Goal: Transaction & Acquisition: Book appointment/travel/reservation

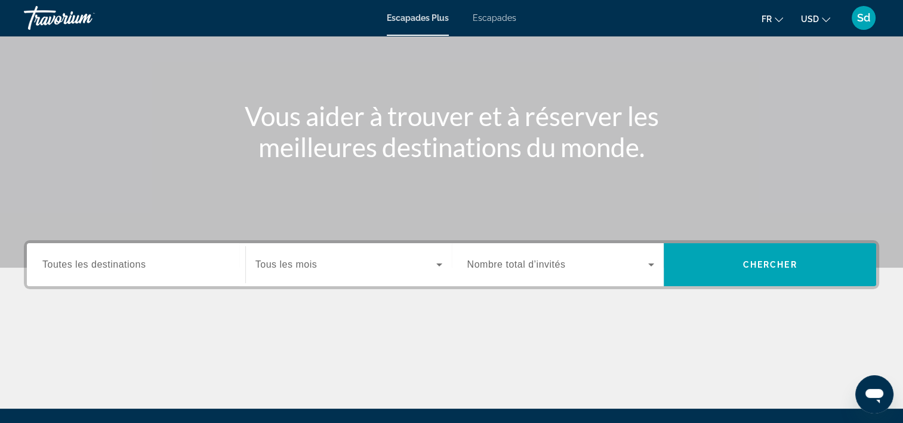
scroll to position [91, 0]
click at [115, 266] on span "Toutes les destinations" at bounding box center [93, 264] width 103 height 10
click at [115, 266] on input "Destination Toutes les destinations" at bounding box center [135, 265] width 187 height 14
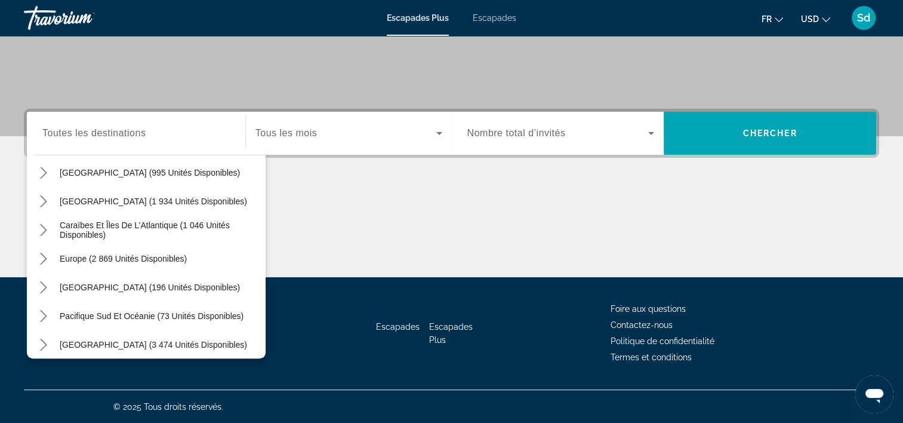
scroll to position [69, 0]
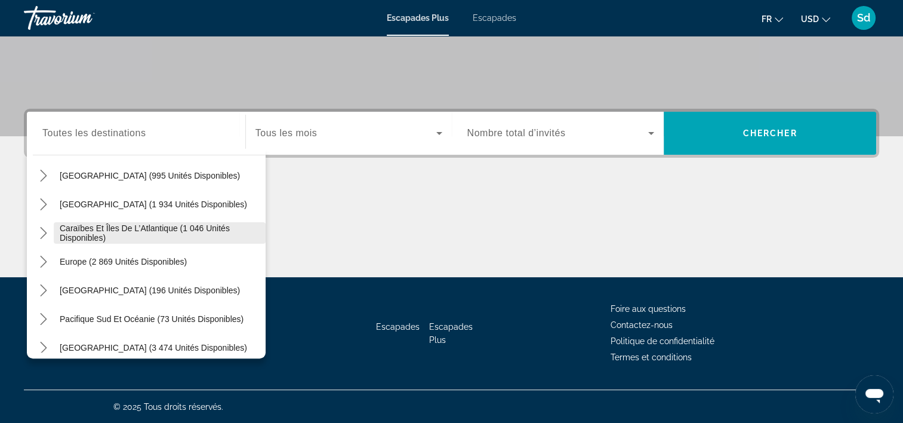
click at [136, 228] on span "Caraïbes et îles de l’Atlantique (1 046 unités disponibles)" at bounding box center [160, 232] width 200 height 19
type input "**********"
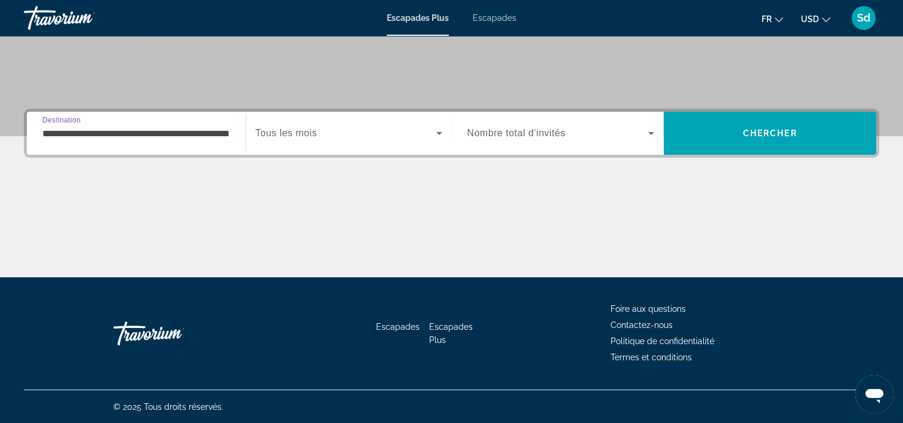
click at [439, 133] on icon "Widget de recherche" at bounding box center [439, 133] width 6 height 3
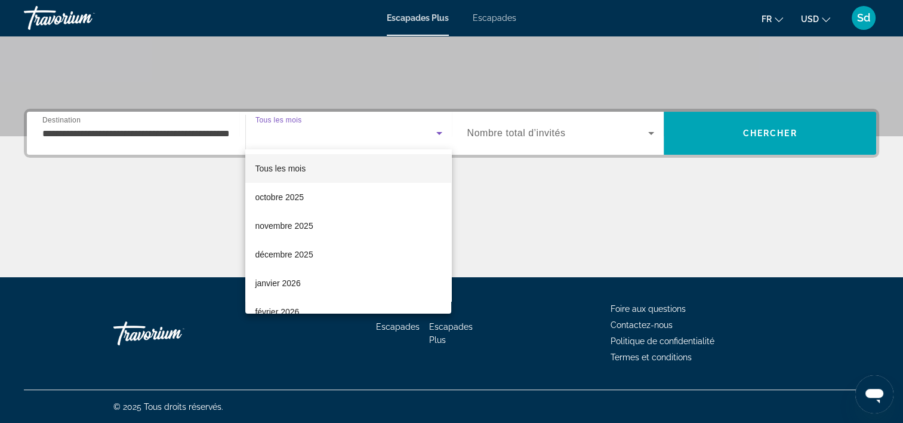
scroll to position [26, 0]
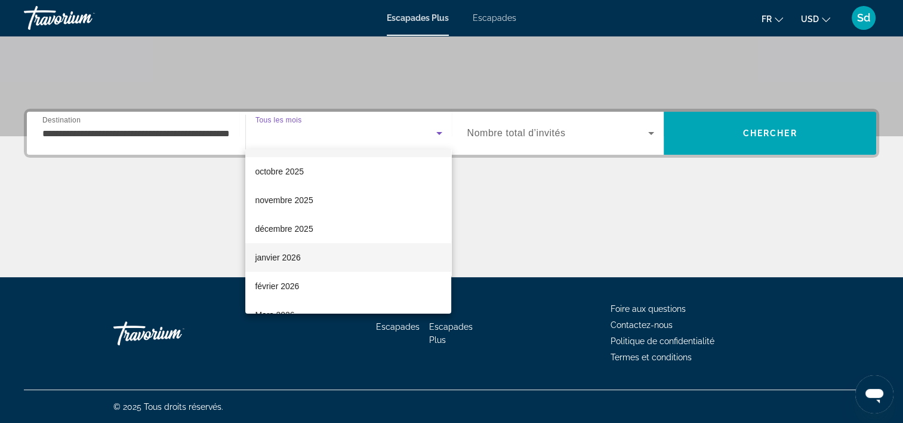
click at [280, 257] on font "janvier 2026" at bounding box center [277, 258] width 45 height 10
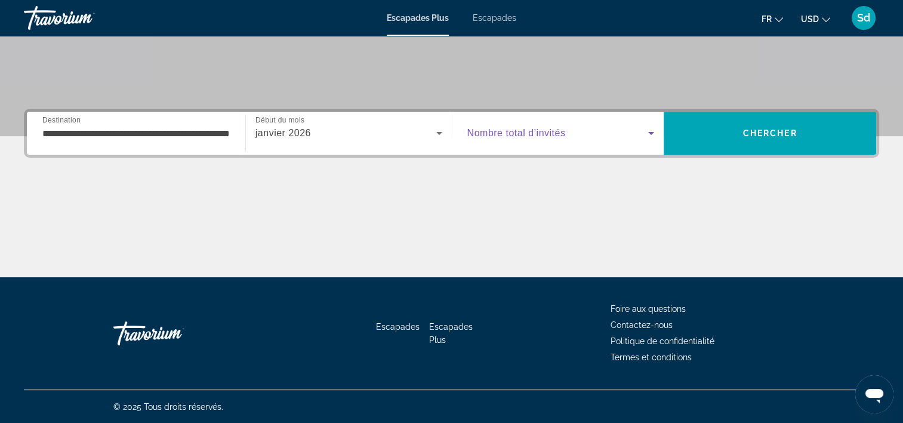
click at [650, 133] on icon "Widget de recherche" at bounding box center [651, 133] width 14 height 14
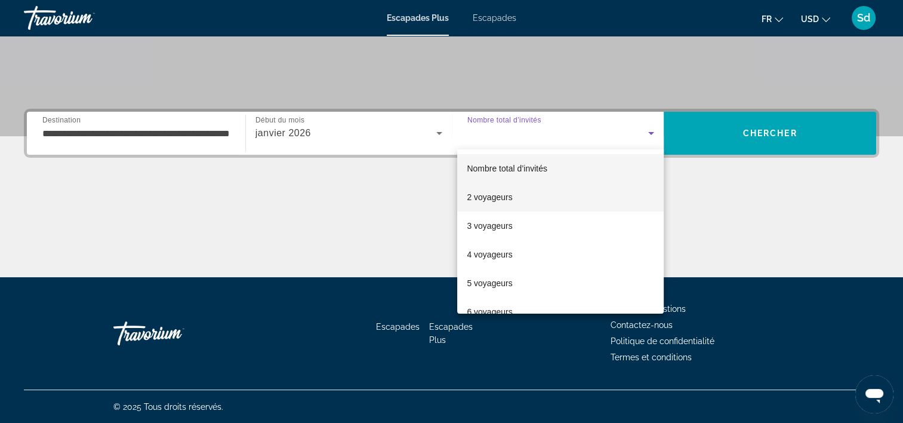
click at [500, 196] on font "2 voyageurs" at bounding box center [489, 197] width 45 height 10
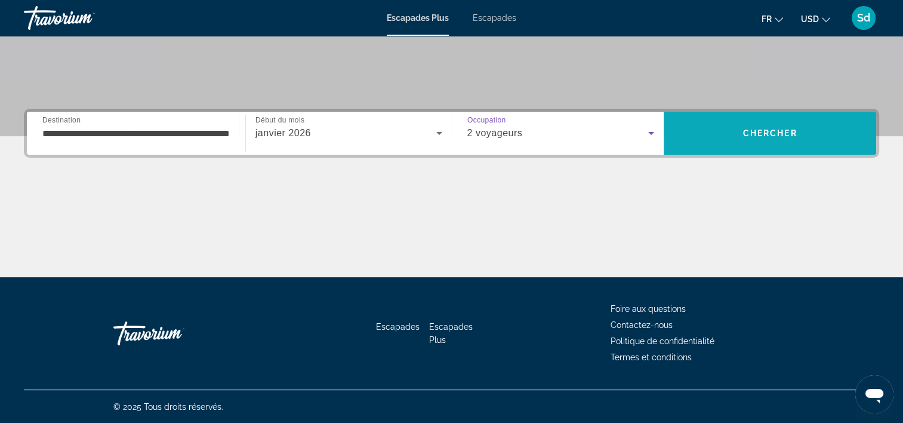
click at [785, 133] on span "Chercher" at bounding box center [770, 133] width 54 height 10
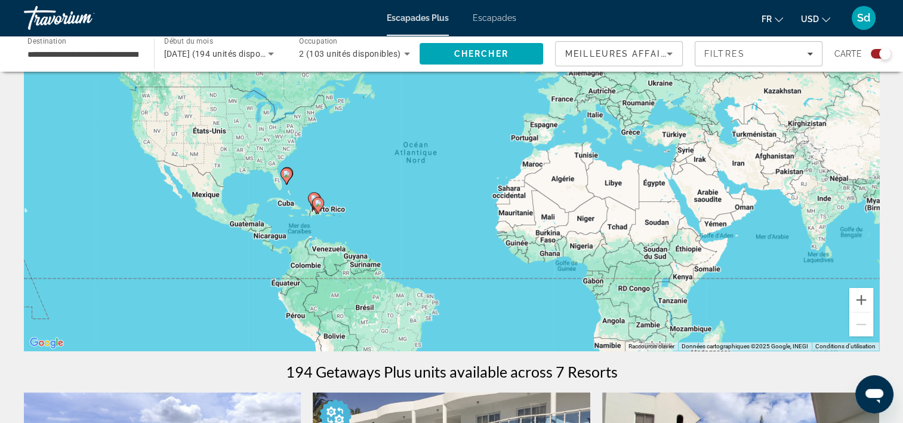
scroll to position [89, 0]
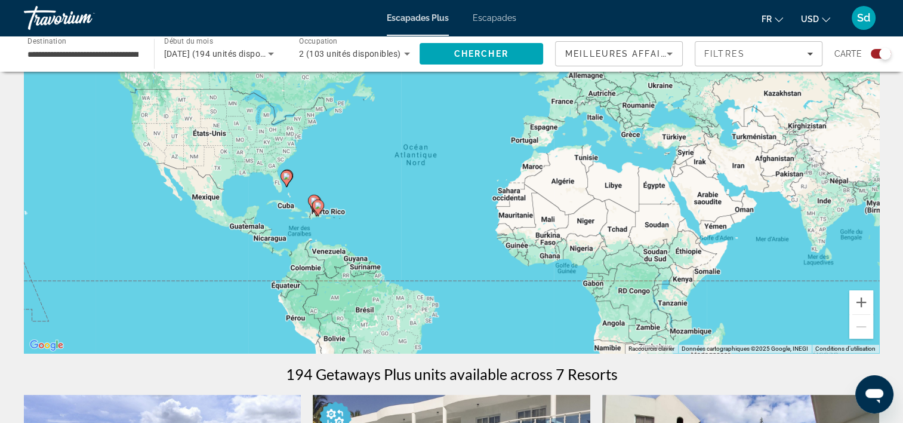
click at [286, 175] on image "Contenu principal" at bounding box center [286, 176] width 7 height 7
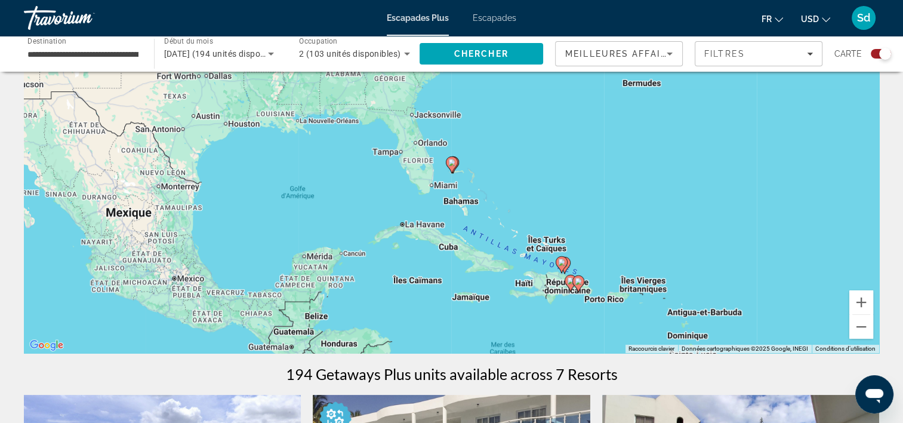
click at [452, 165] on image "Contenu principal" at bounding box center [451, 162] width 7 height 7
type input "**********"
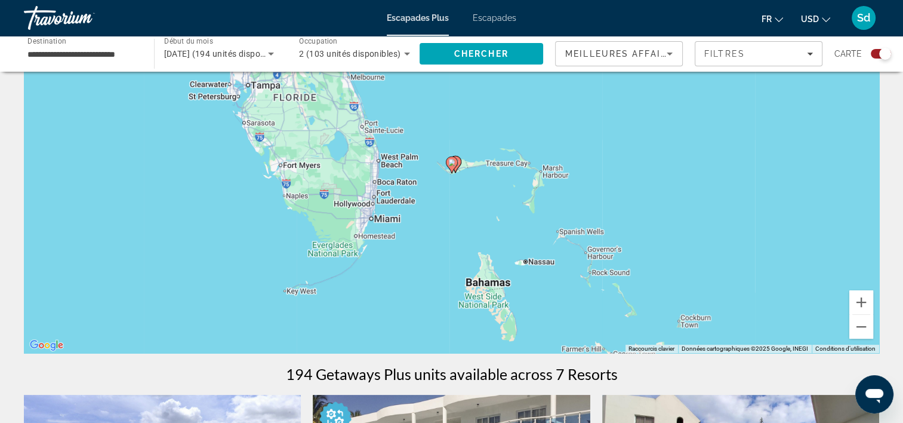
click at [455, 160] on image "Contenu principal" at bounding box center [451, 162] width 7 height 7
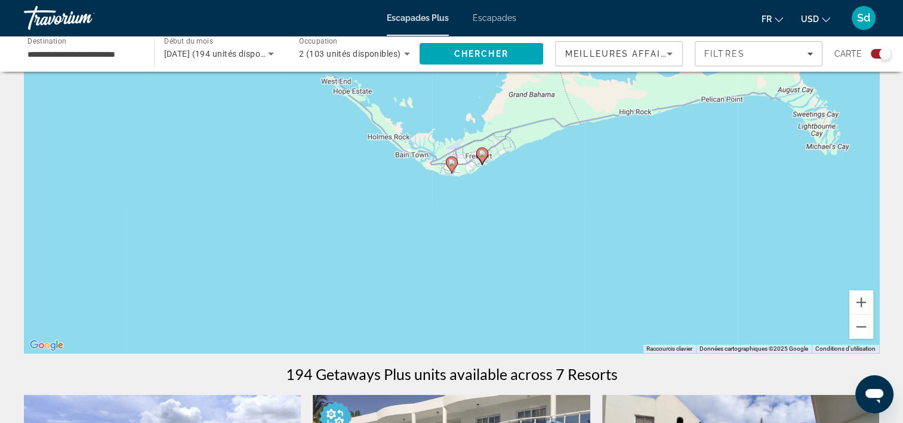
click at [482, 152] on image "Contenu principal" at bounding box center [482, 153] width 7 height 7
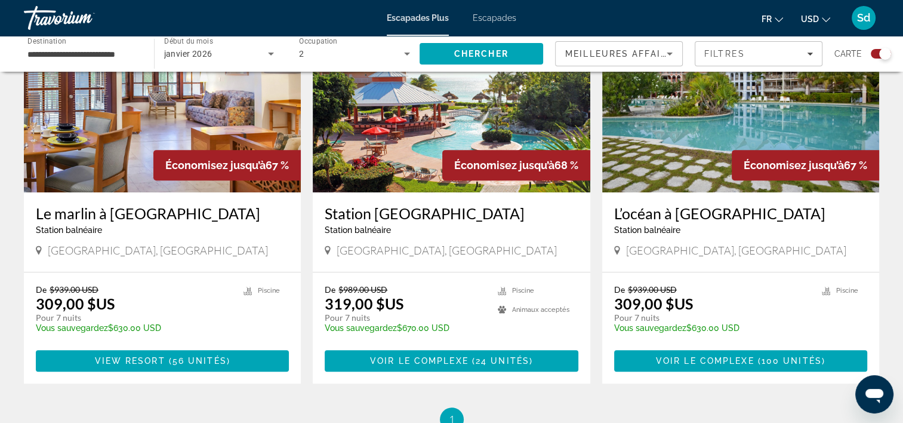
scroll to position [478, 0]
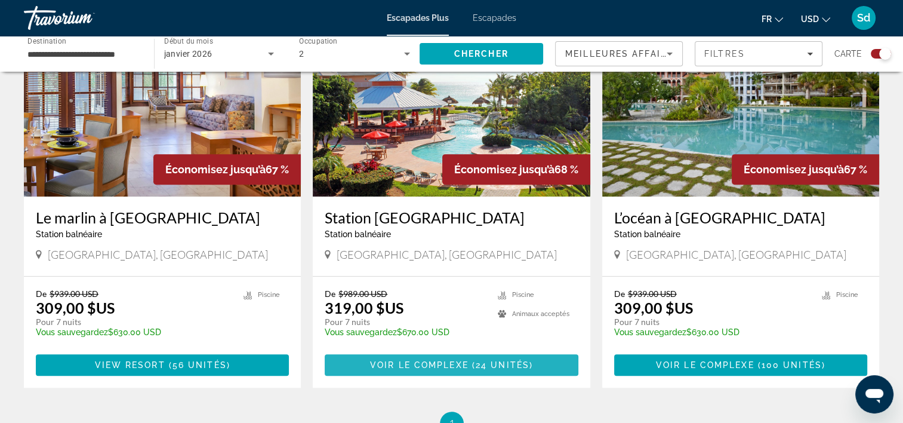
click at [443, 365] on span "Voir le complexe" at bounding box center [419, 365] width 99 height 10
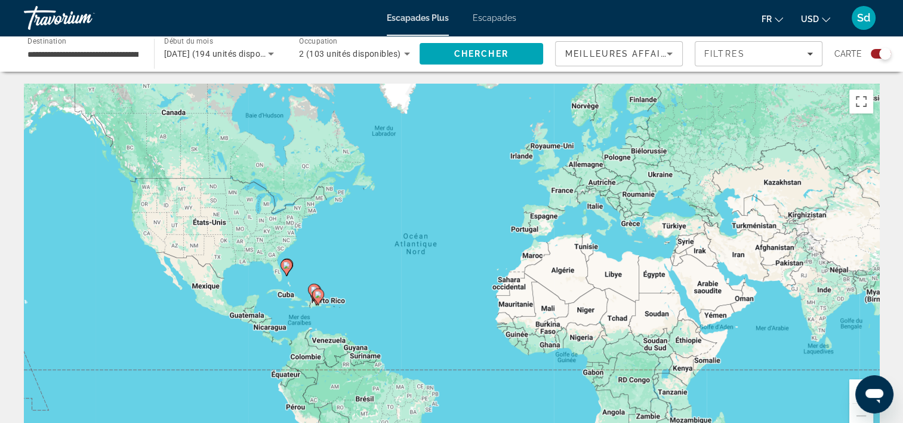
click at [138, 53] on input "**********" at bounding box center [82, 54] width 111 height 14
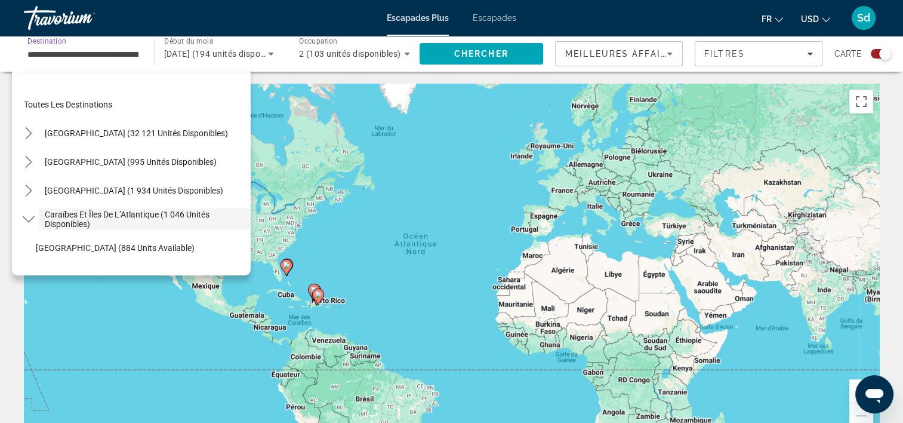
scroll to position [42, 0]
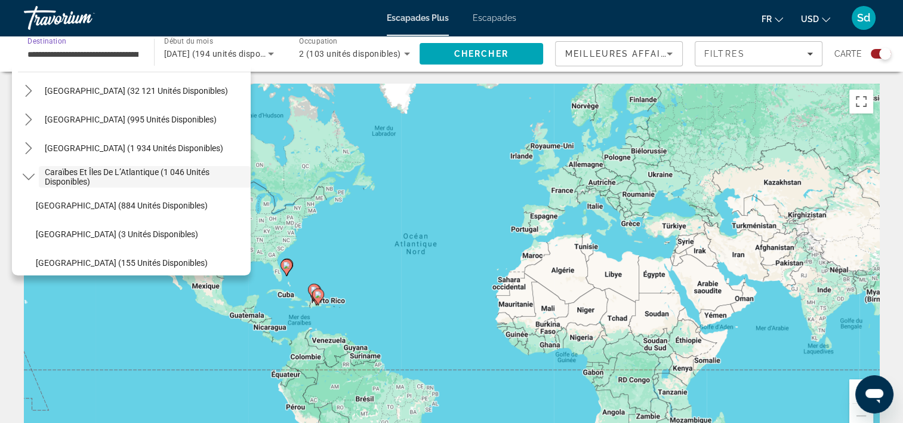
click at [144, 47] on div "**********" at bounding box center [83, 54] width 130 height 34
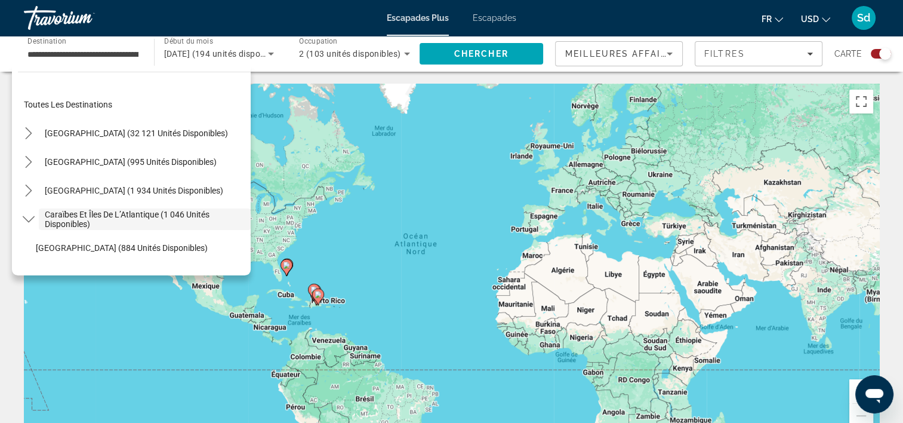
click at [141, 51] on div "**********" at bounding box center [83, 54] width 130 height 34
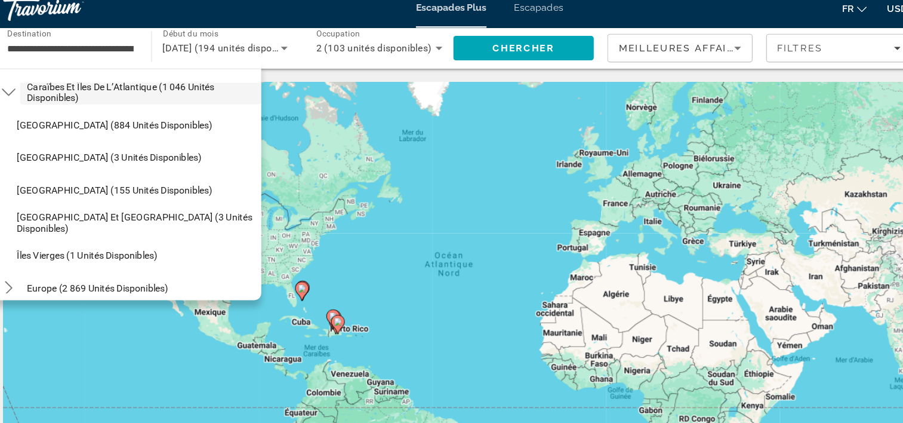
scroll to position [143, 0]
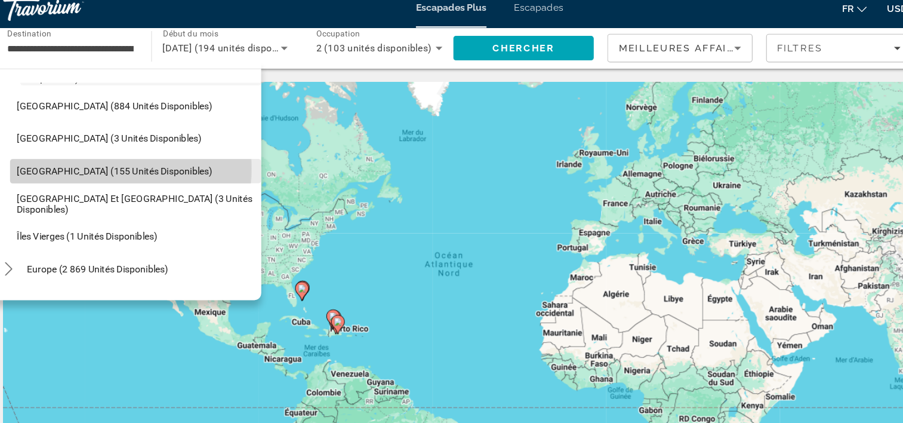
click at [112, 159] on span "République dominicaine (155 unités disponibles)" at bounding box center [122, 162] width 172 height 10
type input "**********"
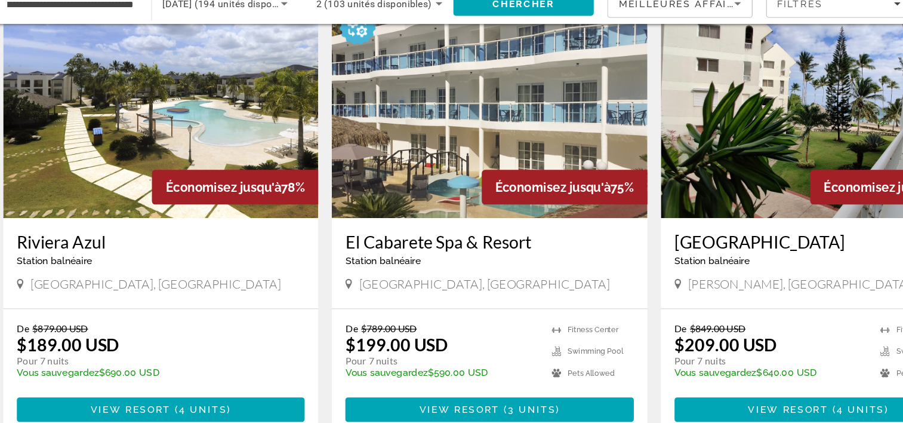
scroll to position [434, 0]
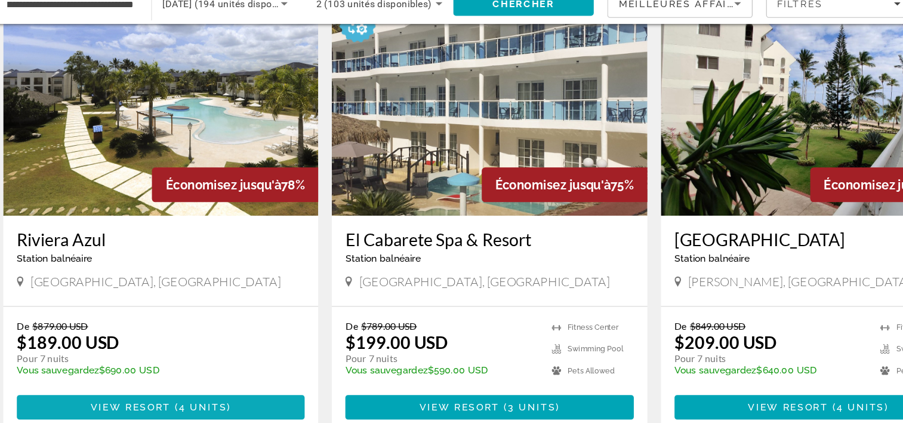
click at [174, 404] on span "Contenu principal" at bounding box center [173, 409] width 4 height 10
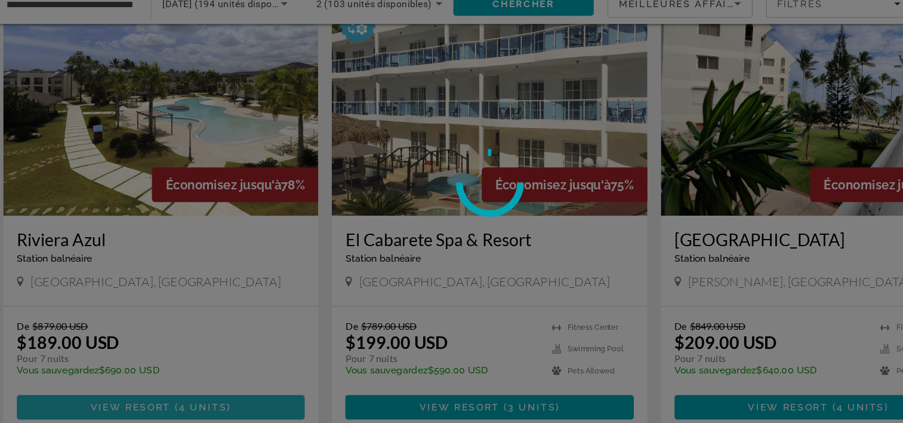
scroll to position [0, 0]
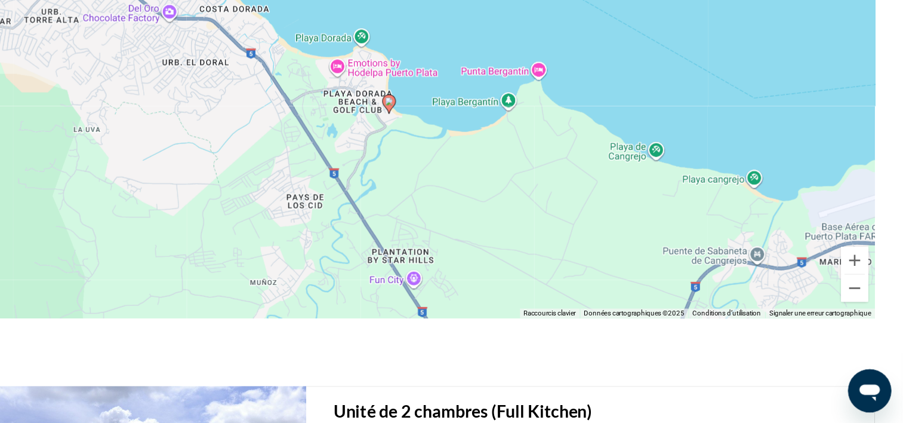
scroll to position [1413, 0]
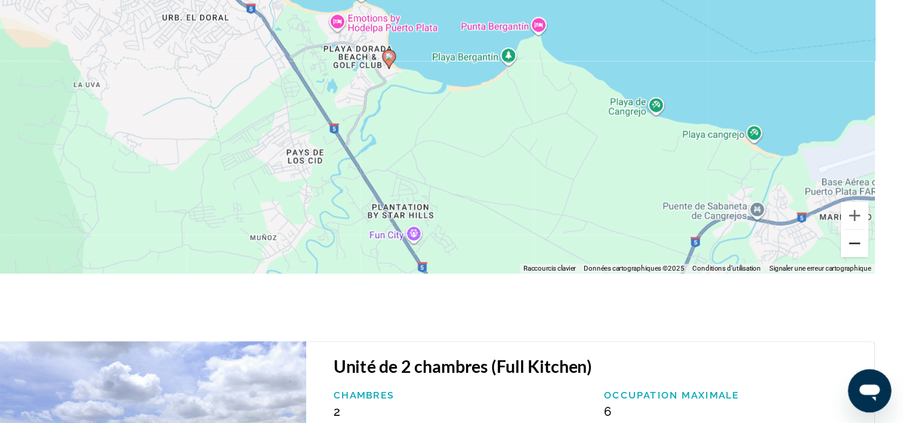
click at [862, 265] on button "Zoom arrière" at bounding box center [862, 265] width 24 height 24
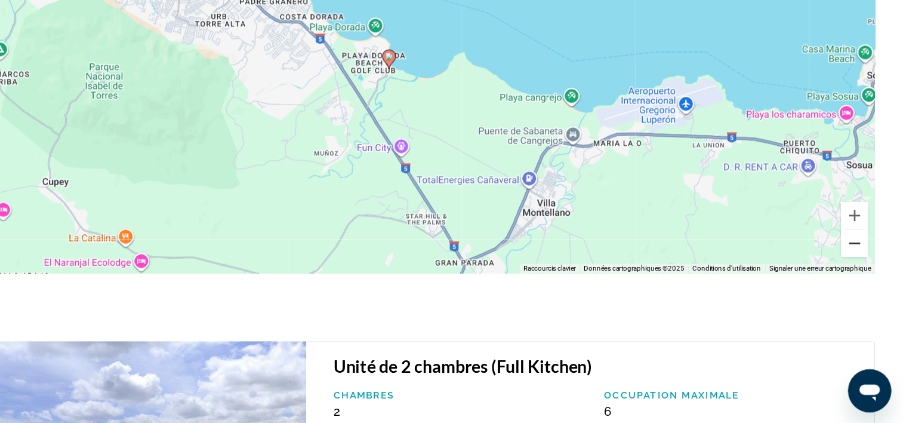
click at [862, 265] on button "Zoom arrière" at bounding box center [862, 265] width 24 height 24
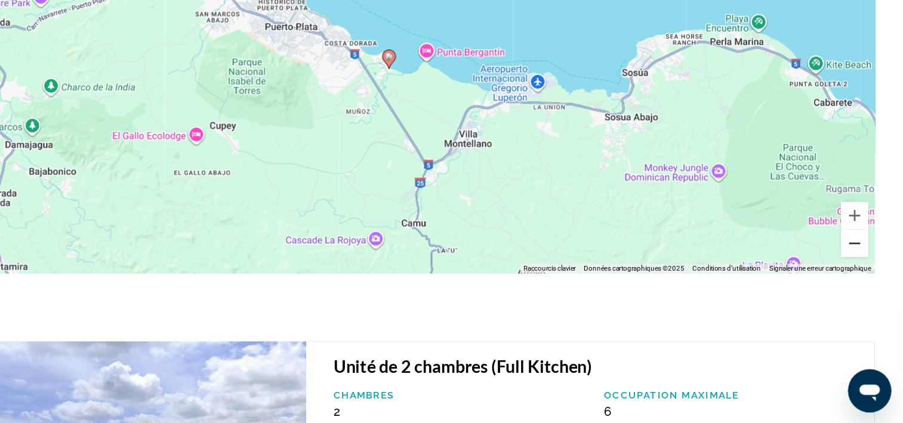
click at [862, 265] on button "Zoom arrière" at bounding box center [862, 265] width 24 height 24
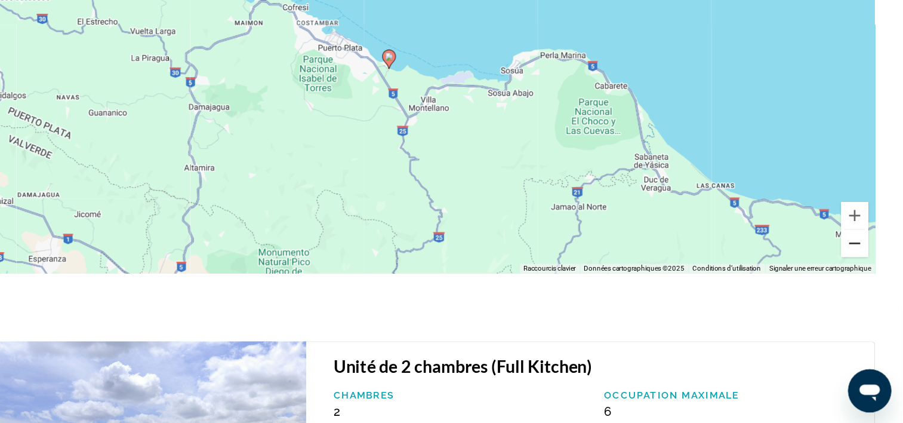
click at [862, 265] on button "Zoom arrière" at bounding box center [862, 265] width 24 height 24
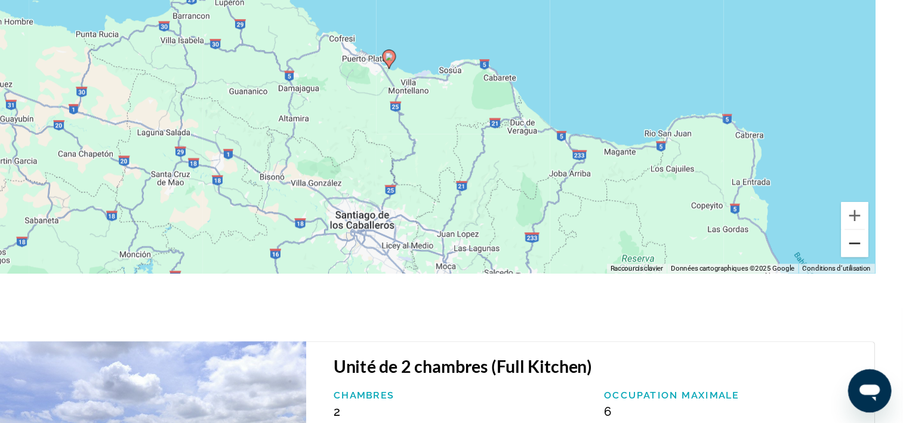
click at [862, 265] on button "Zoom arrière" at bounding box center [862, 265] width 24 height 24
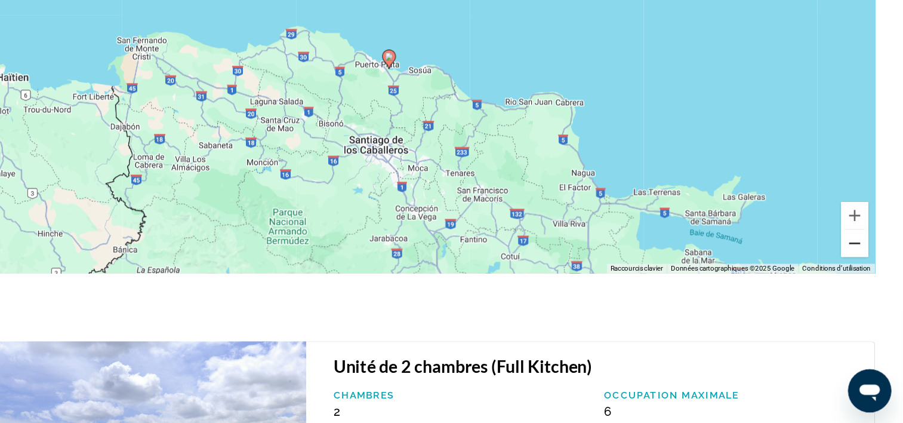
click at [862, 265] on button "Zoom arrière" at bounding box center [862, 265] width 24 height 24
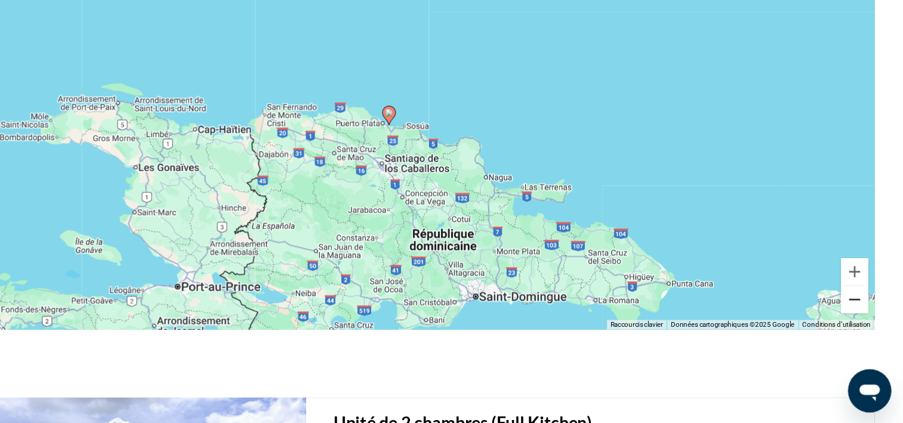
scroll to position [1377, 0]
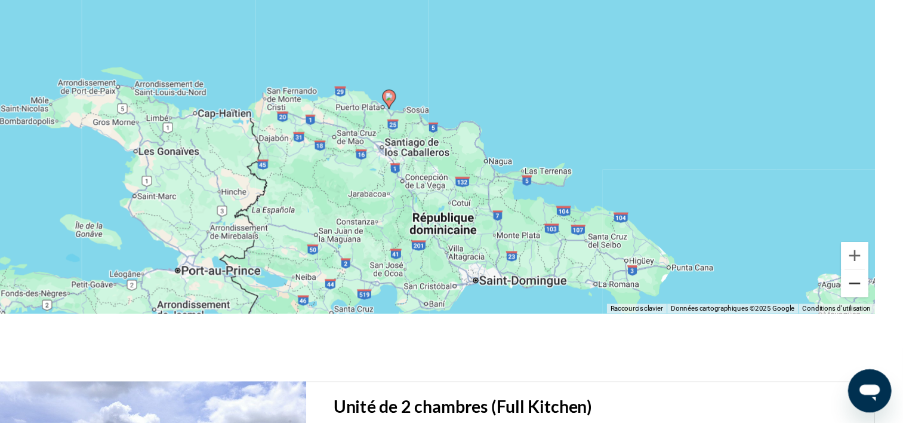
click at [860, 301] on button "Zoom arrière" at bounding box center [862, 300] width 24 height 24
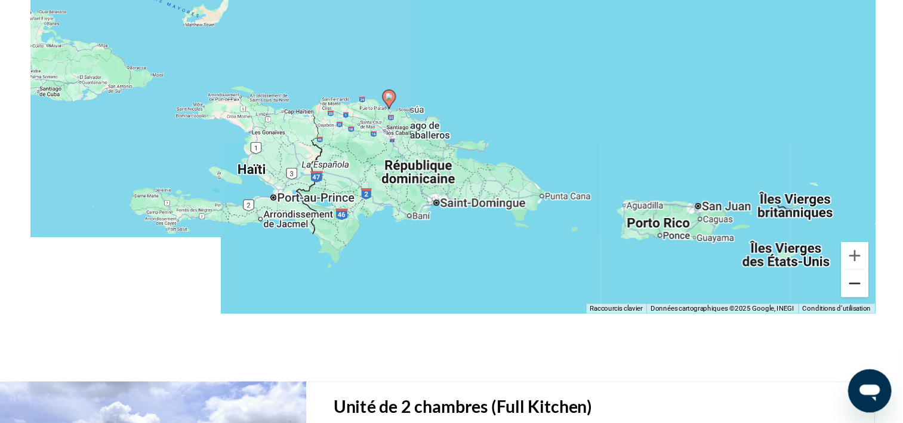
click at [860, 301] on button "Zoom arrière" at bounding box center [862, 300] width 24 height 24
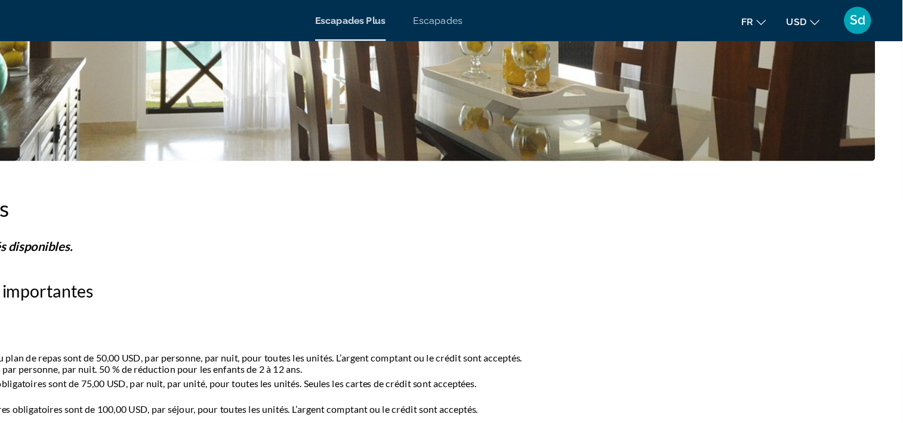
scroll to position [0, 0]
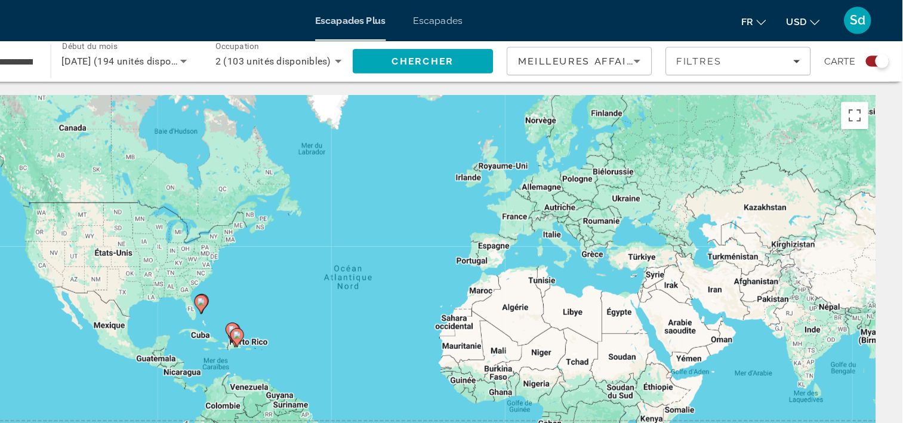
click at [271, 53] on icon "Widget de recherche" at bounding box center [271, 54] width 6 height 3
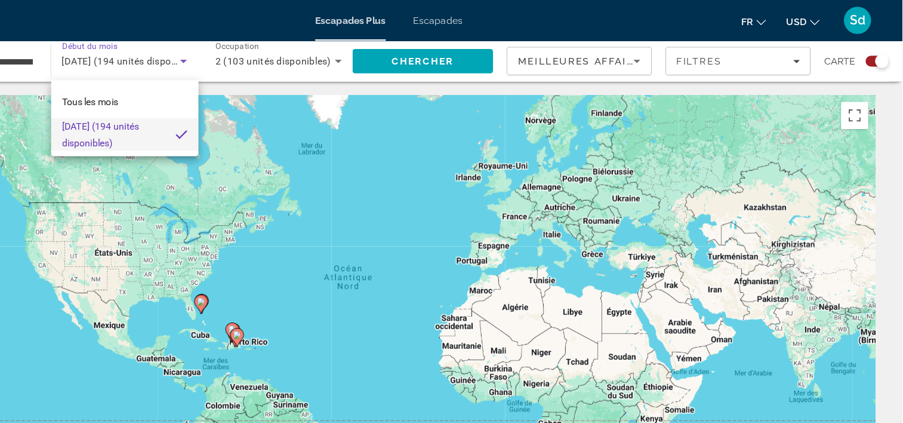
click at [190, 115] on font "[DATE] (194 unités disponibles)" at bounding box center [198, 118] width 68 height 24
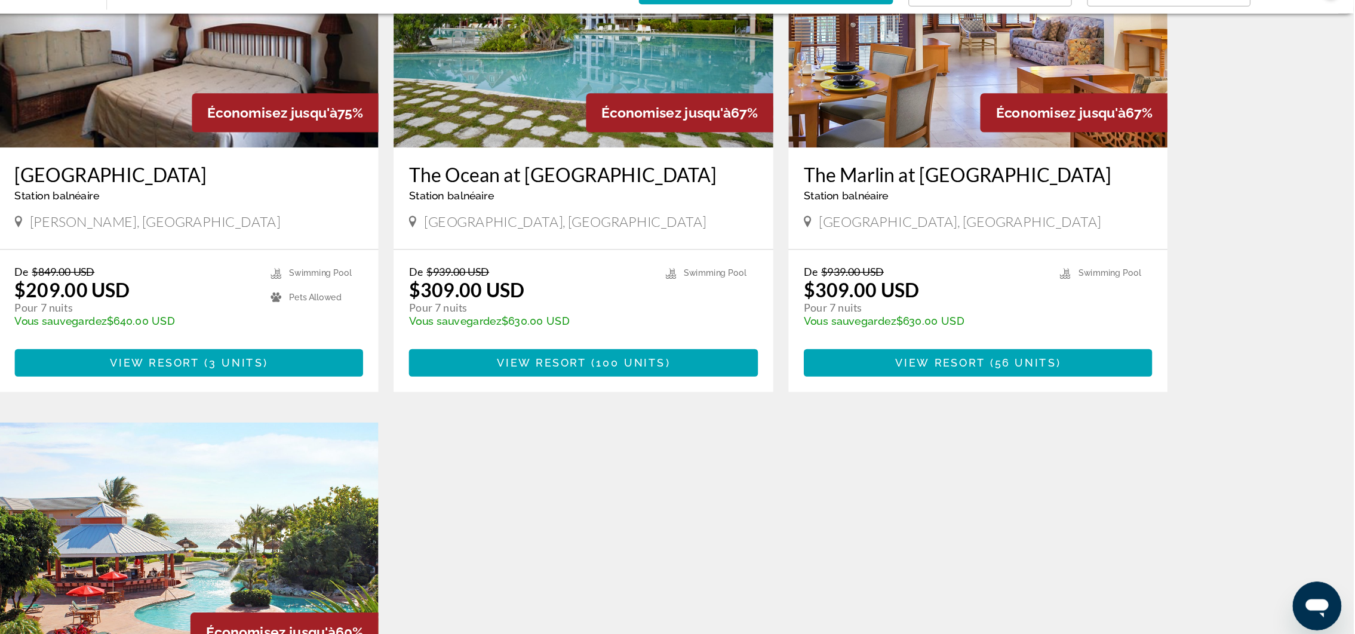
scroll to position [904, 0]
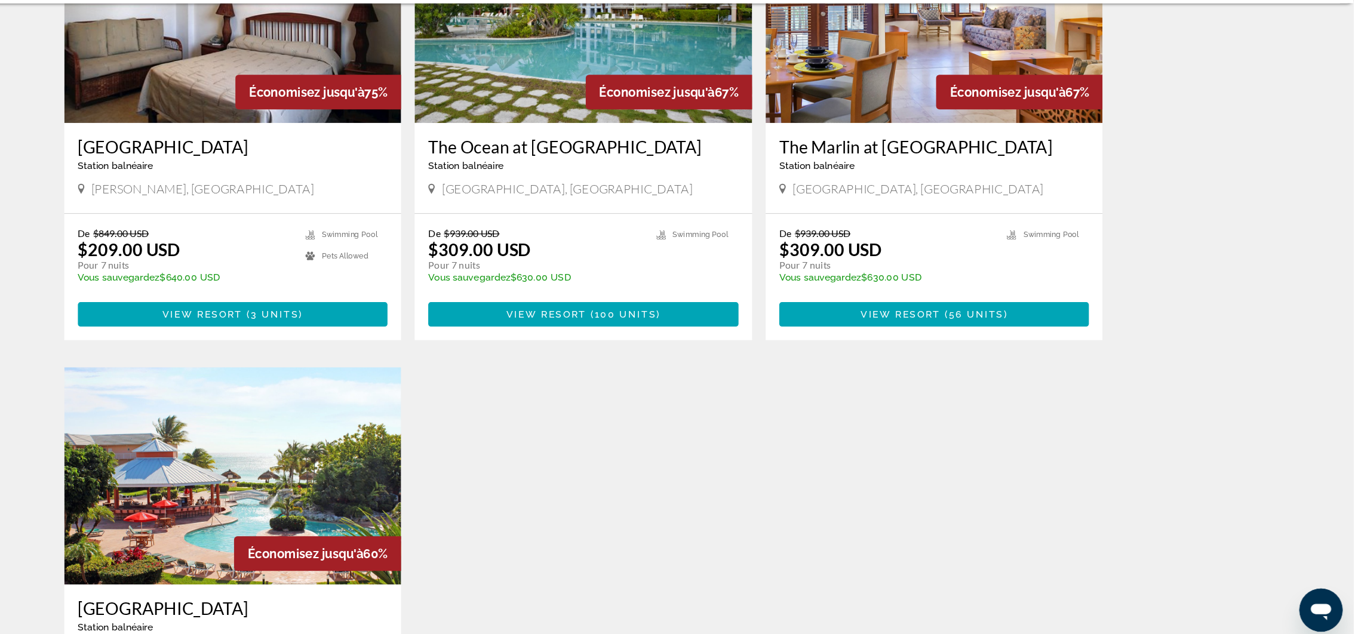
drag, startPoint x: 873, startPoint y: 46, endPoint x: 679, endPoint y: 582, distance: 570.2
click at [679, 422] on div "Économisez jusqu'à 78% Riviera Azul Station balnéaire - Ceci est une station d'…" at bounding box center [677, 189] width 925 height 1218
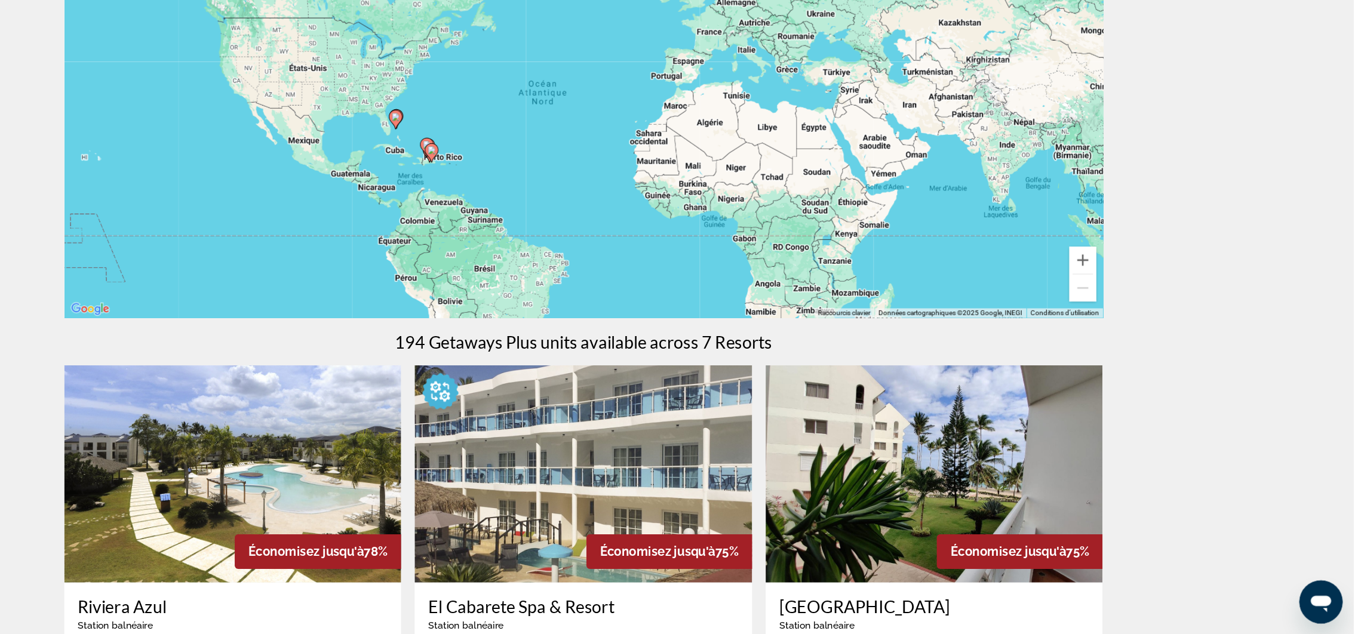
scroll to position [225, 0]
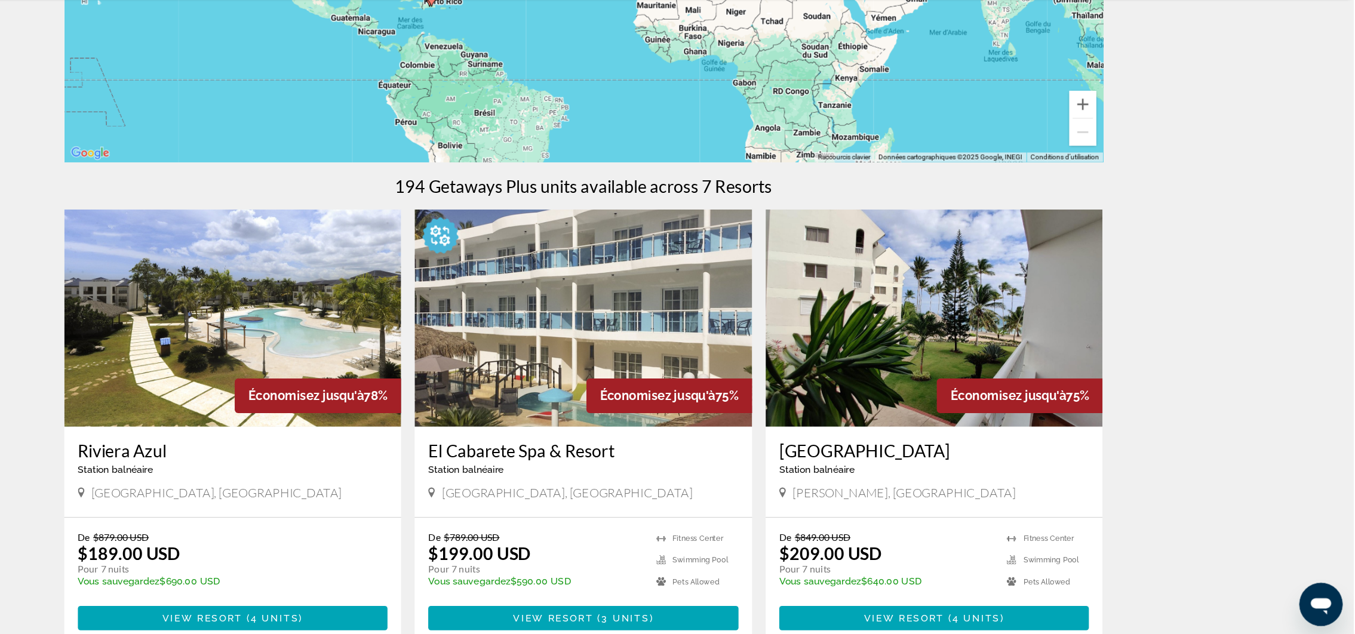
click at [429, 374] on img "Contenu principal" at bounding box center [369, 353] width 297 height 191
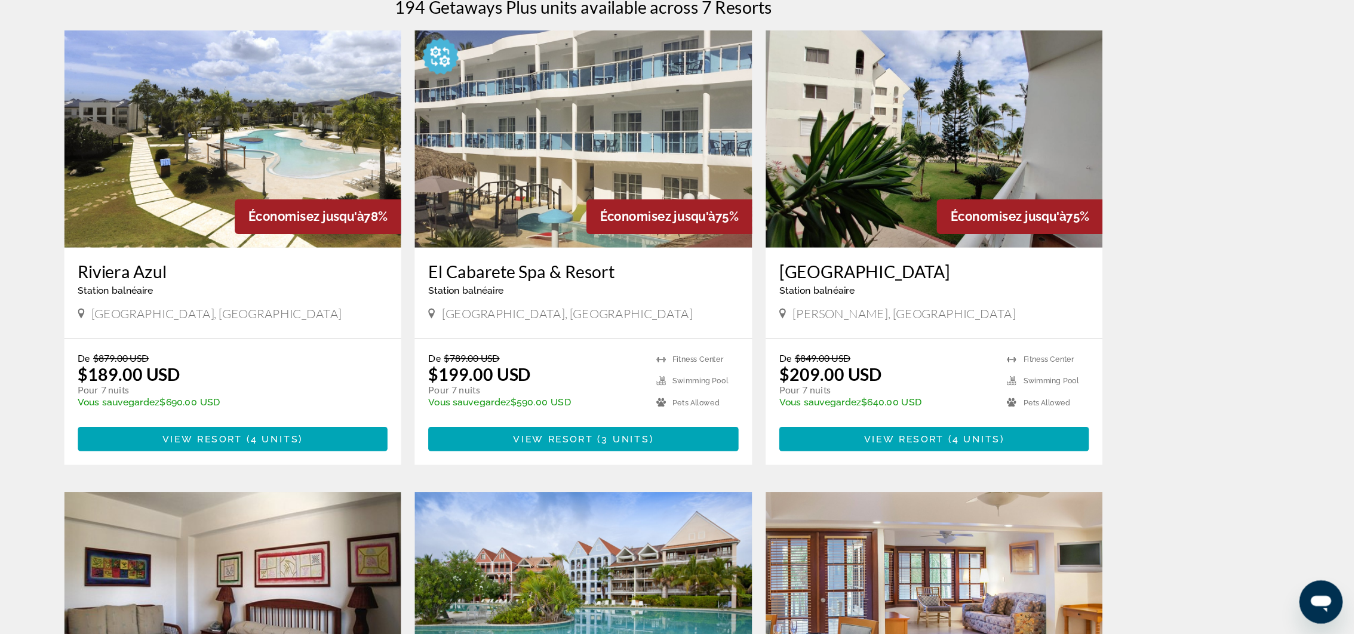
scroll to position [391, 0]
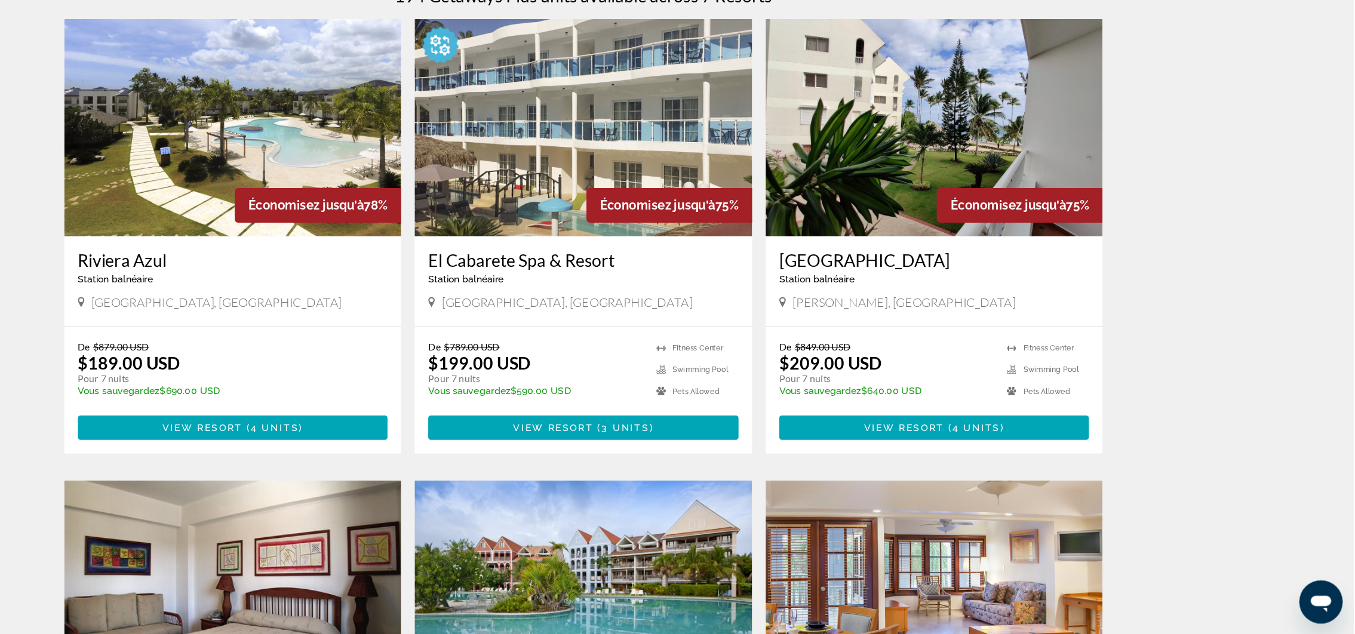
click at [912, 251] on img "Contenu principal" at bounding box center [986, 188] width 297 height 191
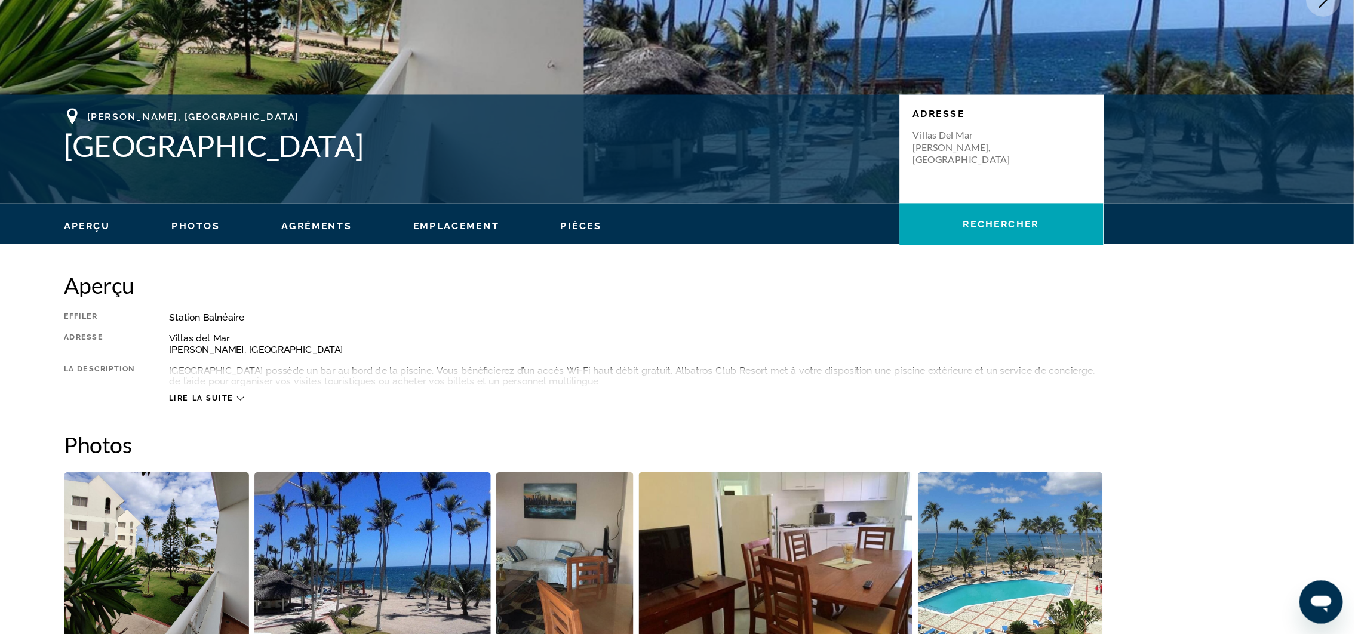
scroll to position [158, 0]
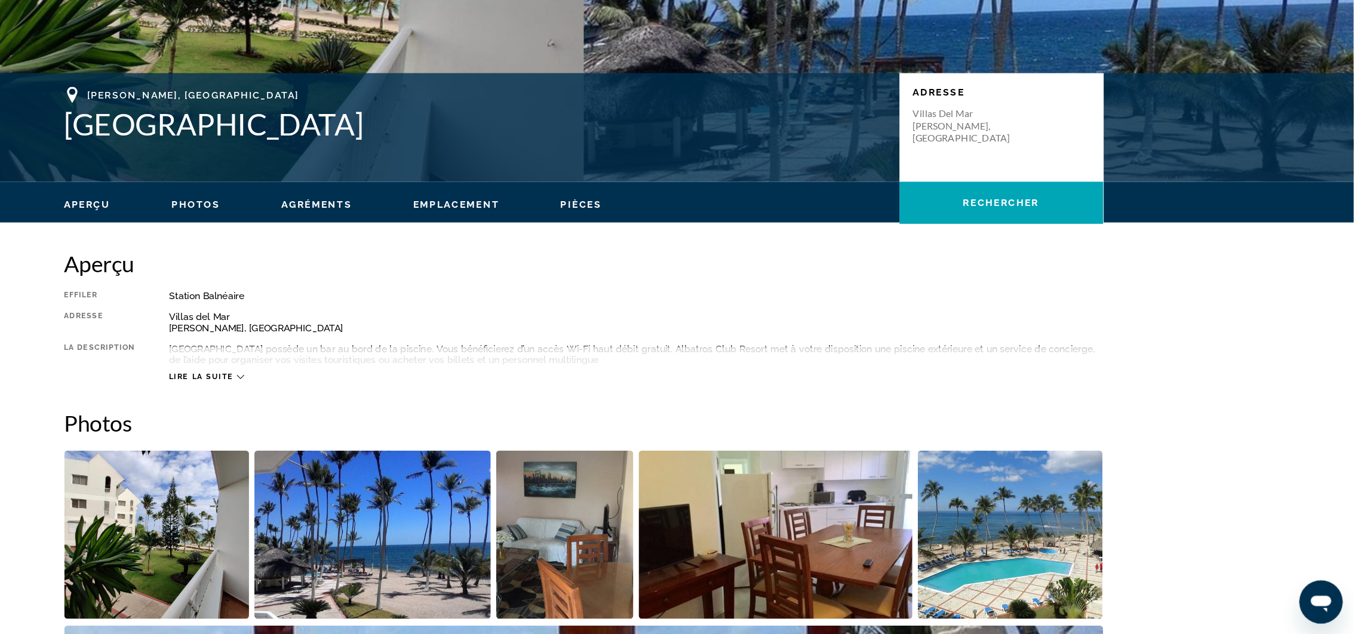
click at [374, 410] on icon "Contenu principal" at bounding box center [376, 407] width 7 height 7
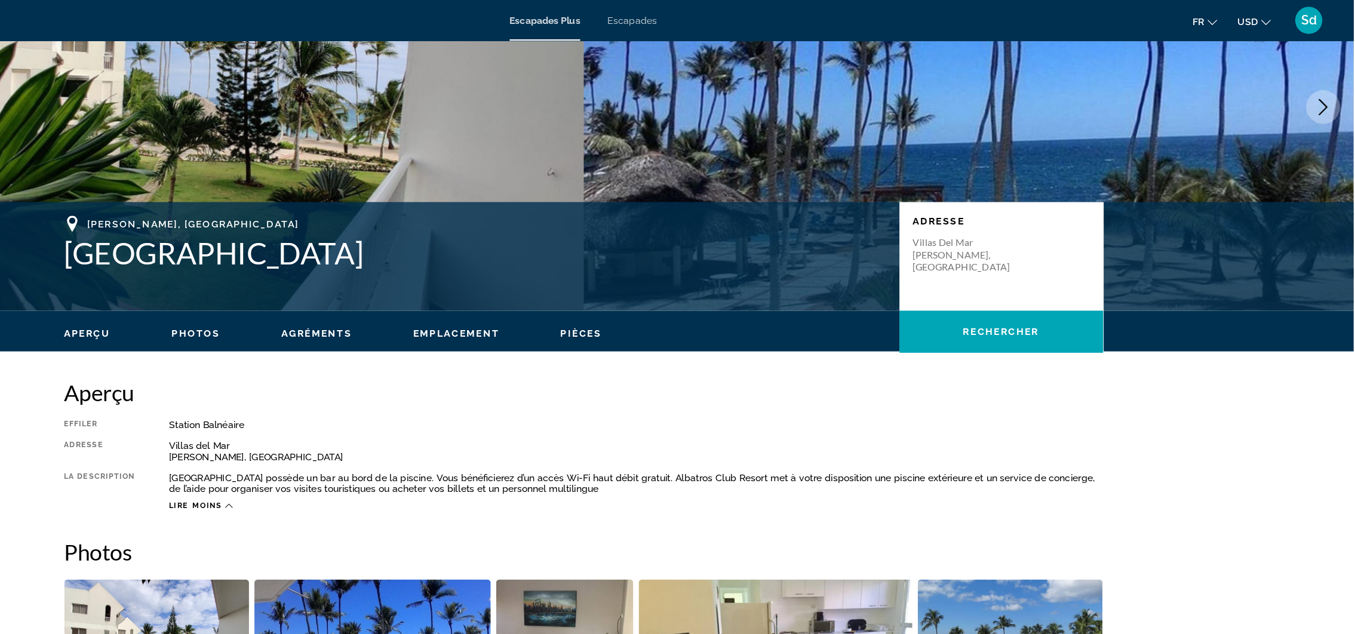
scroll to position [113, 0]
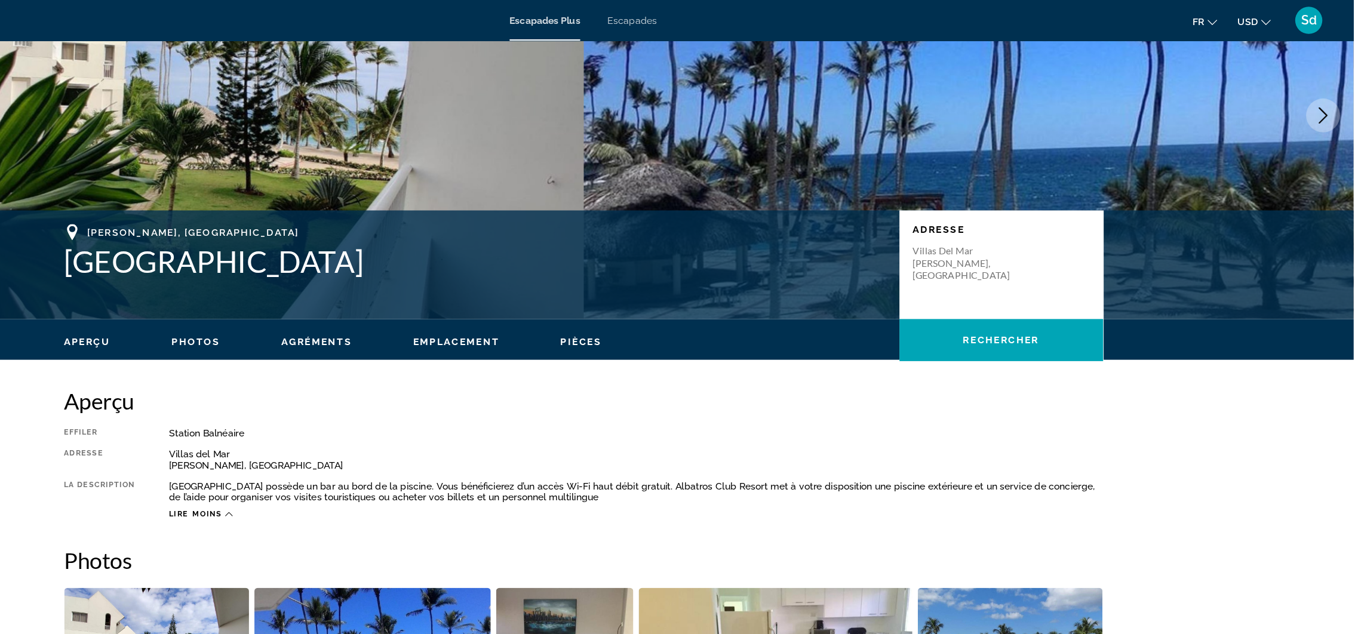
click at [561, 300] on span "Emplacement" at bounding box center [566, 301] width 76 height 10
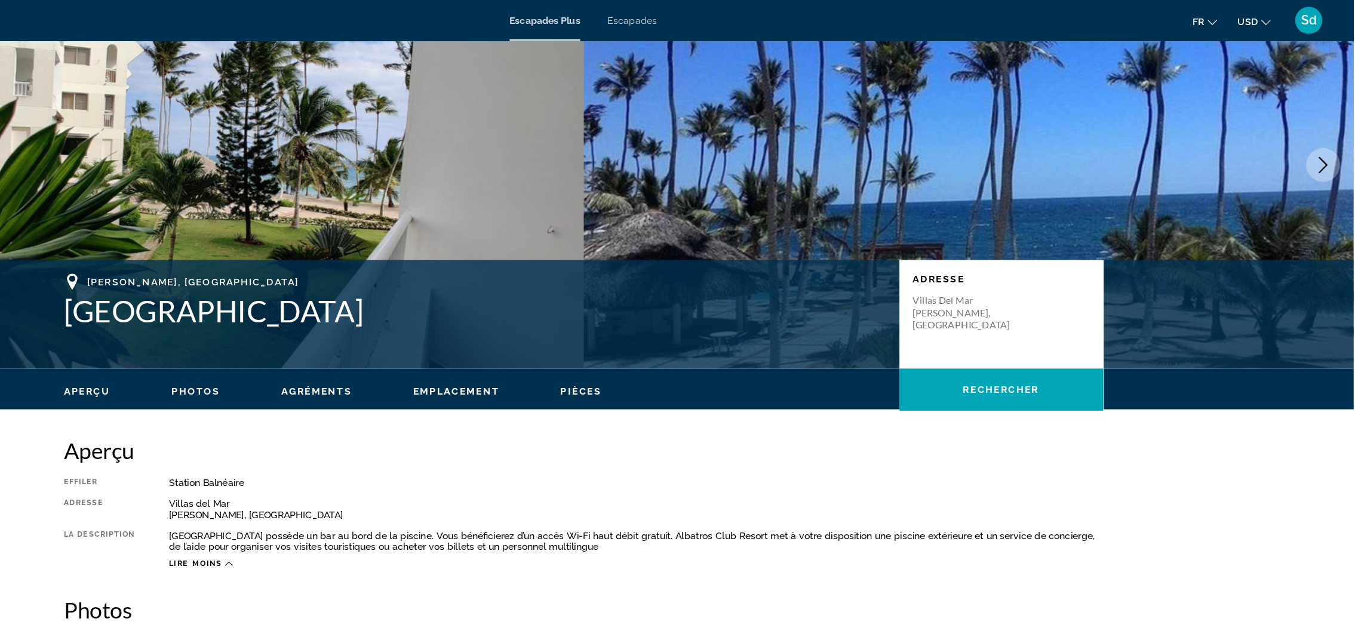
scroll to position [0, 0]
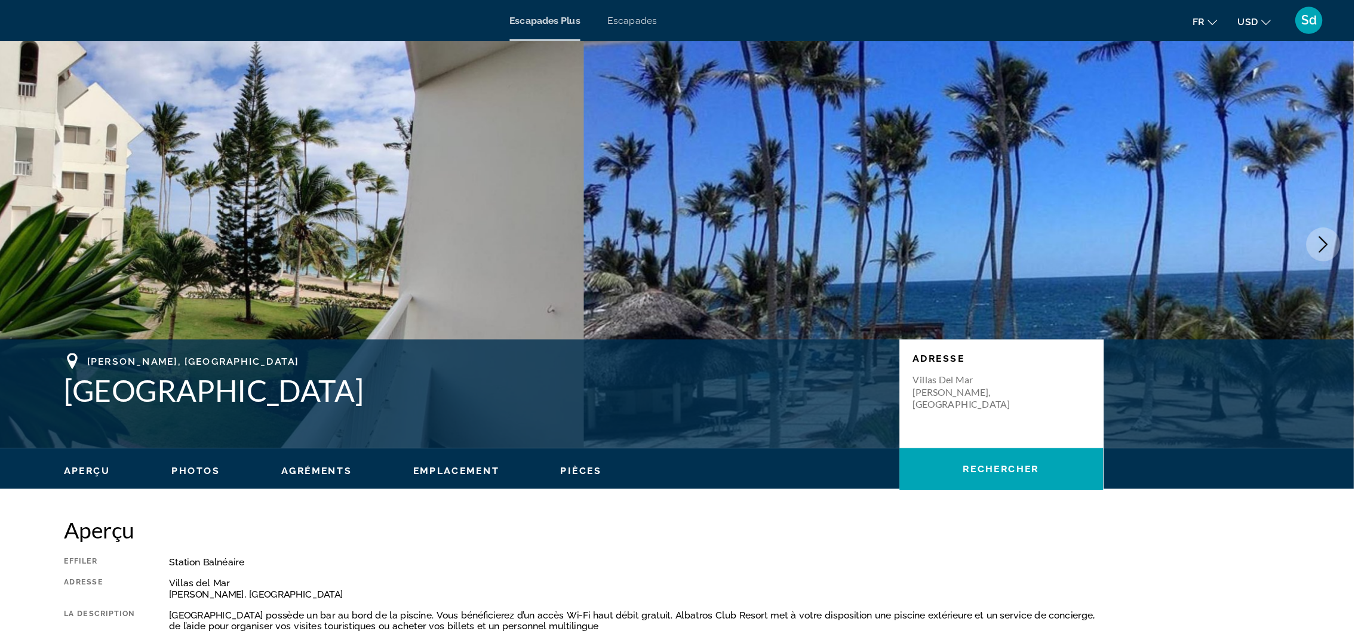
click at [650, 15] on span "Escapades Plus" at bounding box center [644, 18] width 62 height 10
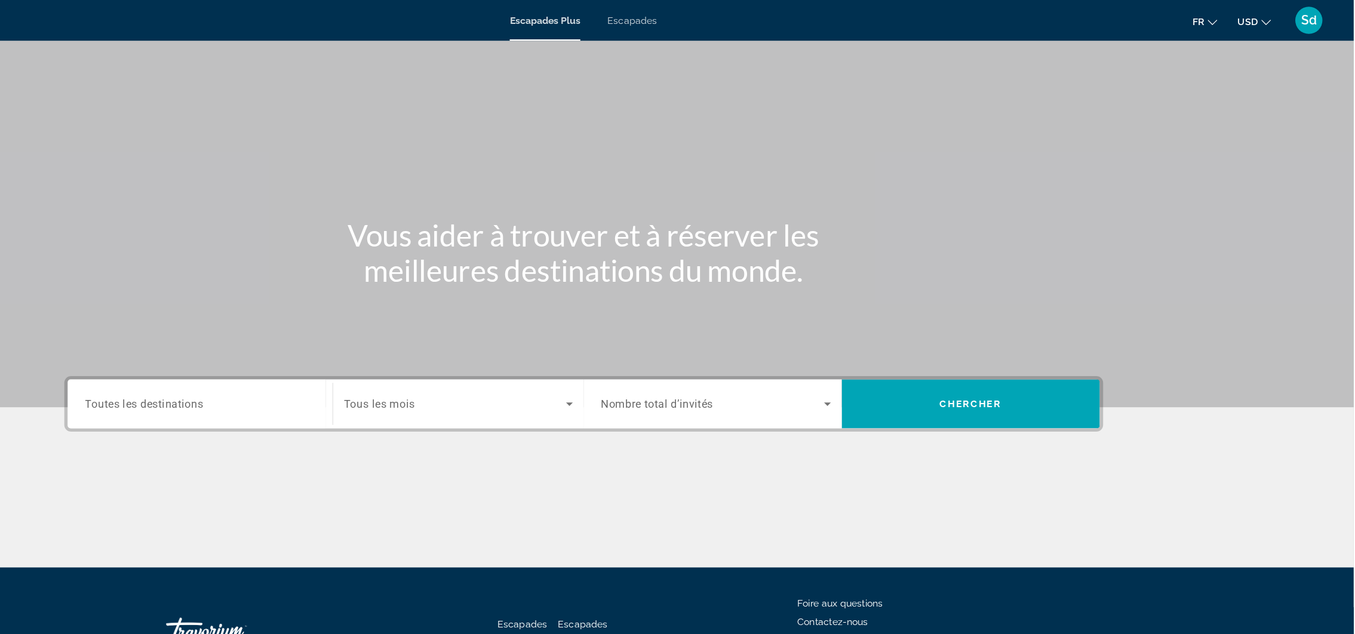
click at [333, 356] on span "Toutes les destinations" at bounding box center [291, 354] width 104 height 11
click at [333, 356] on input "Destination Toutes les destinations" at bounding box center [340, 356] width 202 height 14
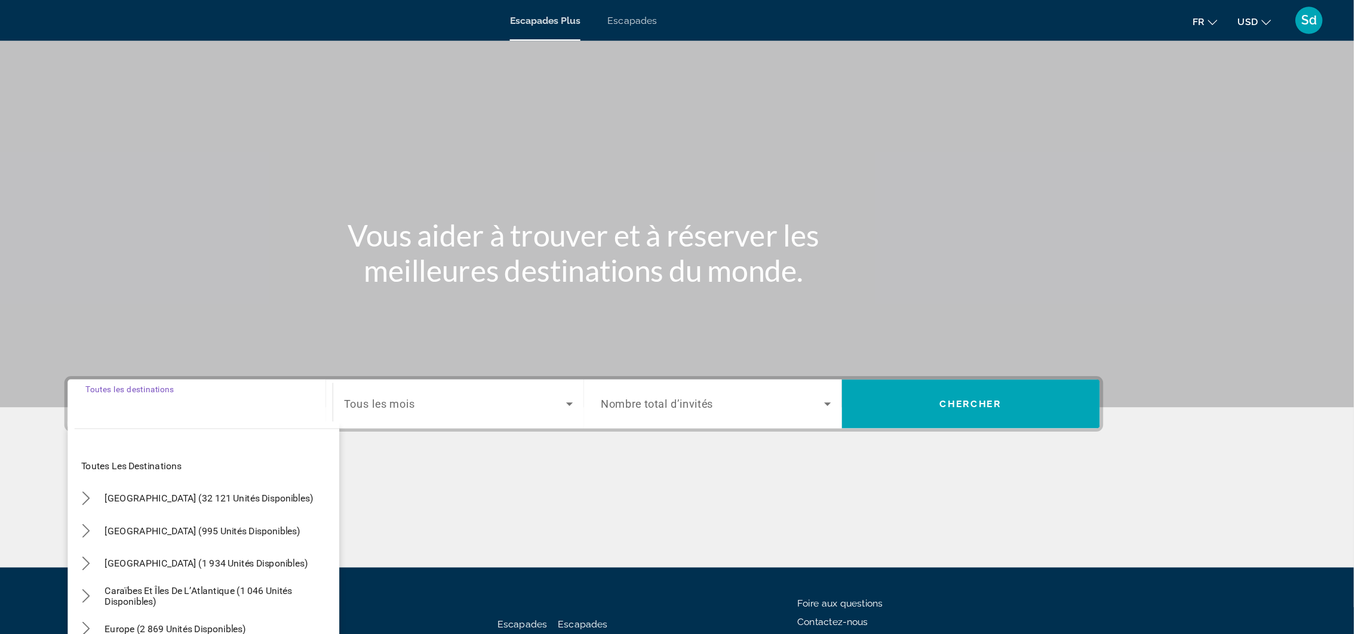
scroll to position [11, 0]
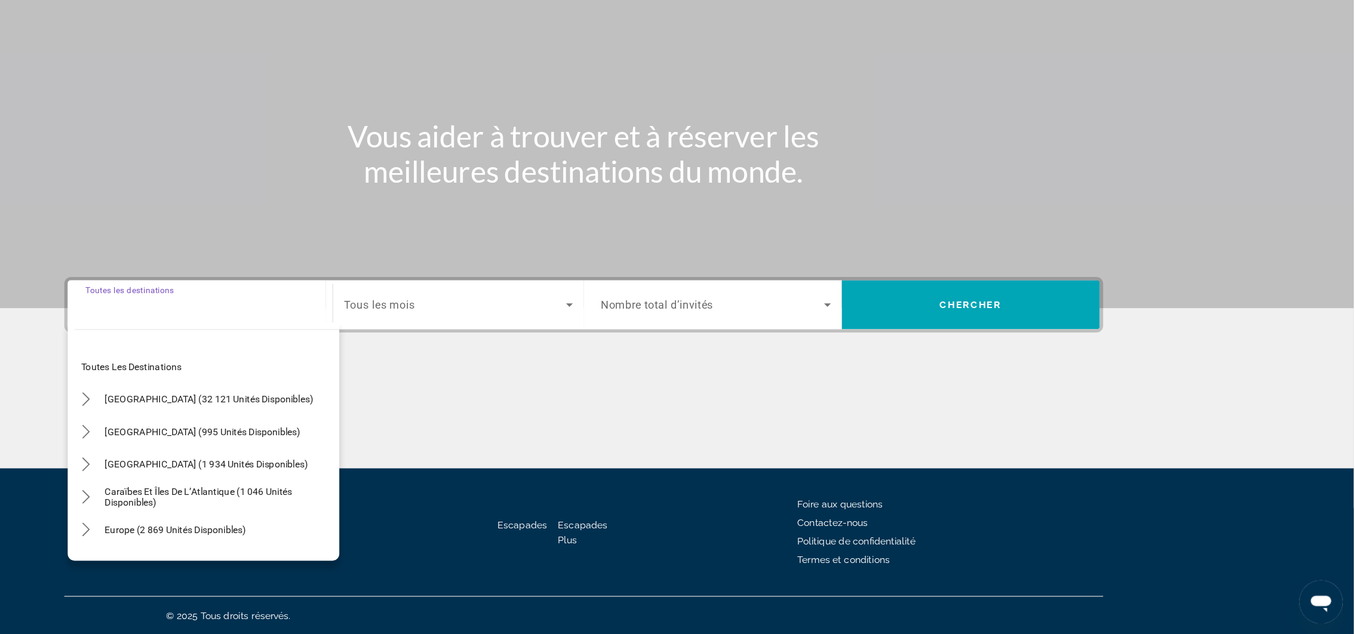
click at [293, 353] on div "Widget de recherche" at bounding box center [340, 344] width 202 height 34
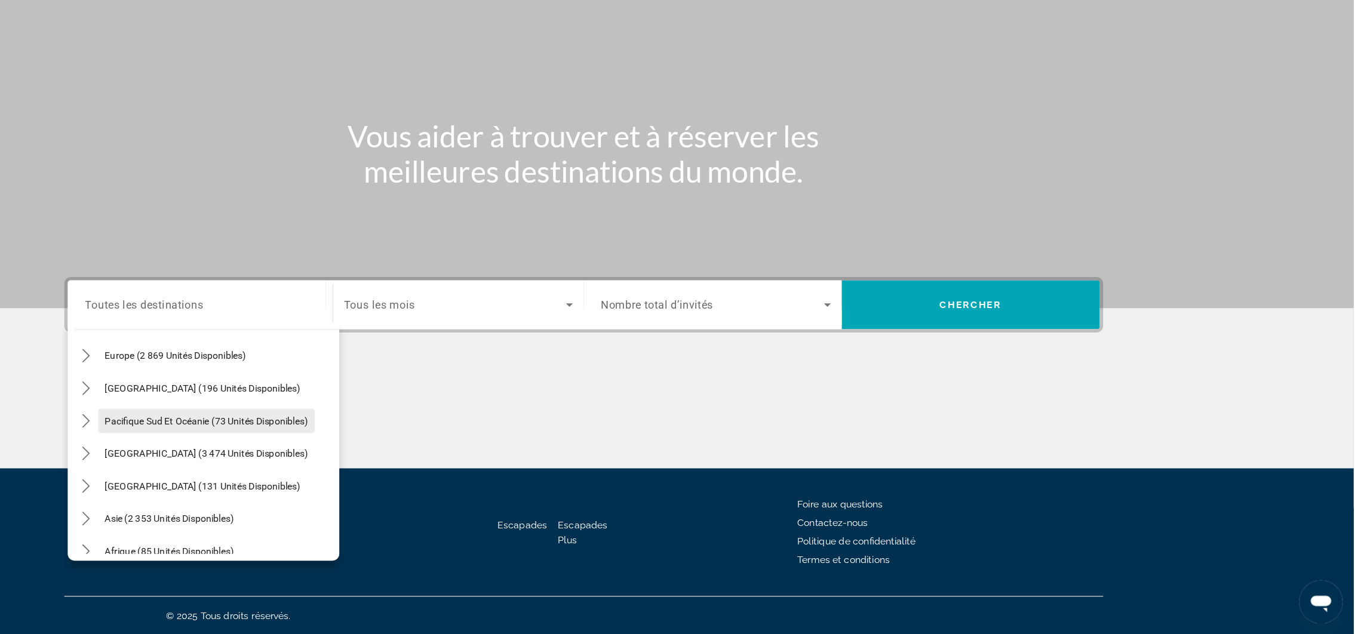
click at [321, 422] on span "Pacifique Sud et Océanie (73 unités disponibles)" at bounding box center [346, 446] width 179 height 10
type input "**********"
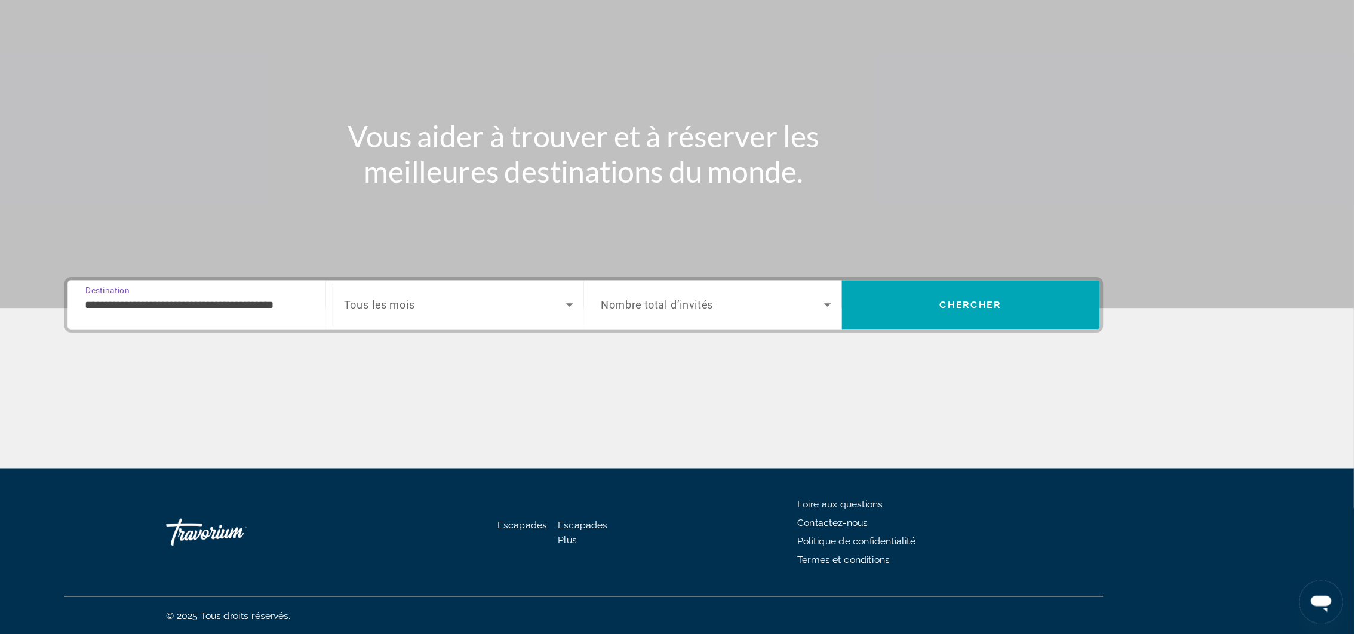
click at [665, 343] on icon "Widget de recherche" at bounding box center [665, 344] width 6 height 3
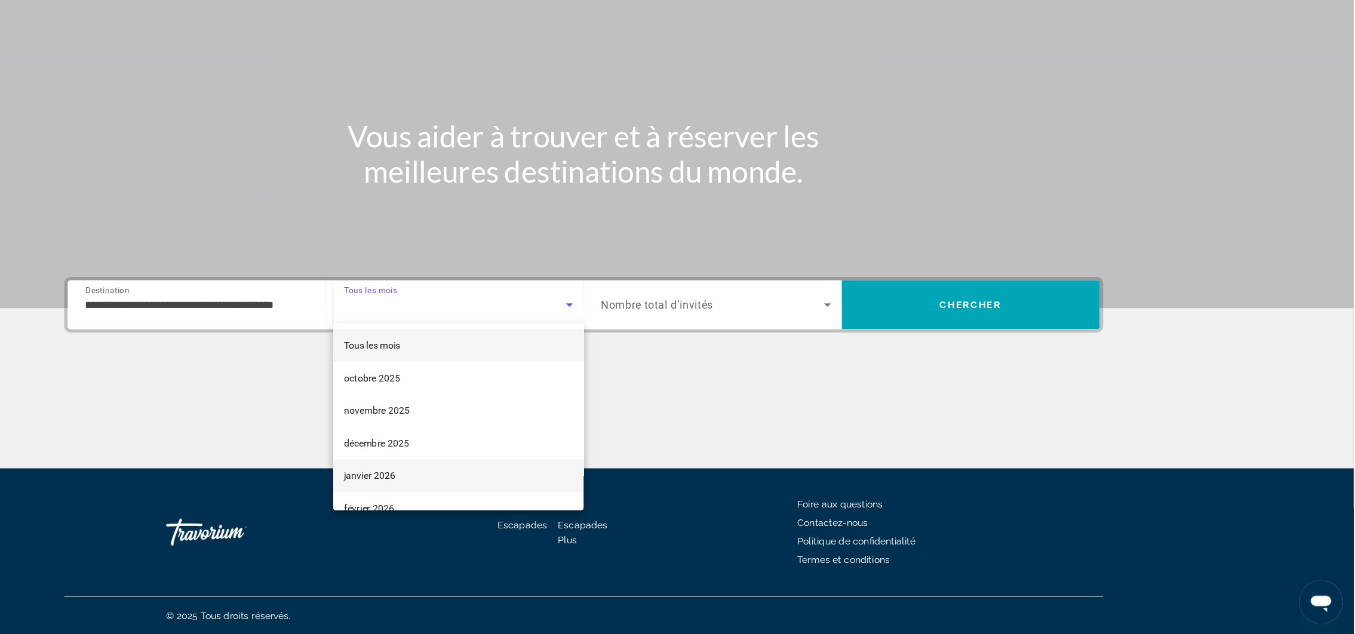
click at [506, 422] on font "janvier 2026" at bounding box center [489, 495] width 45 height 10
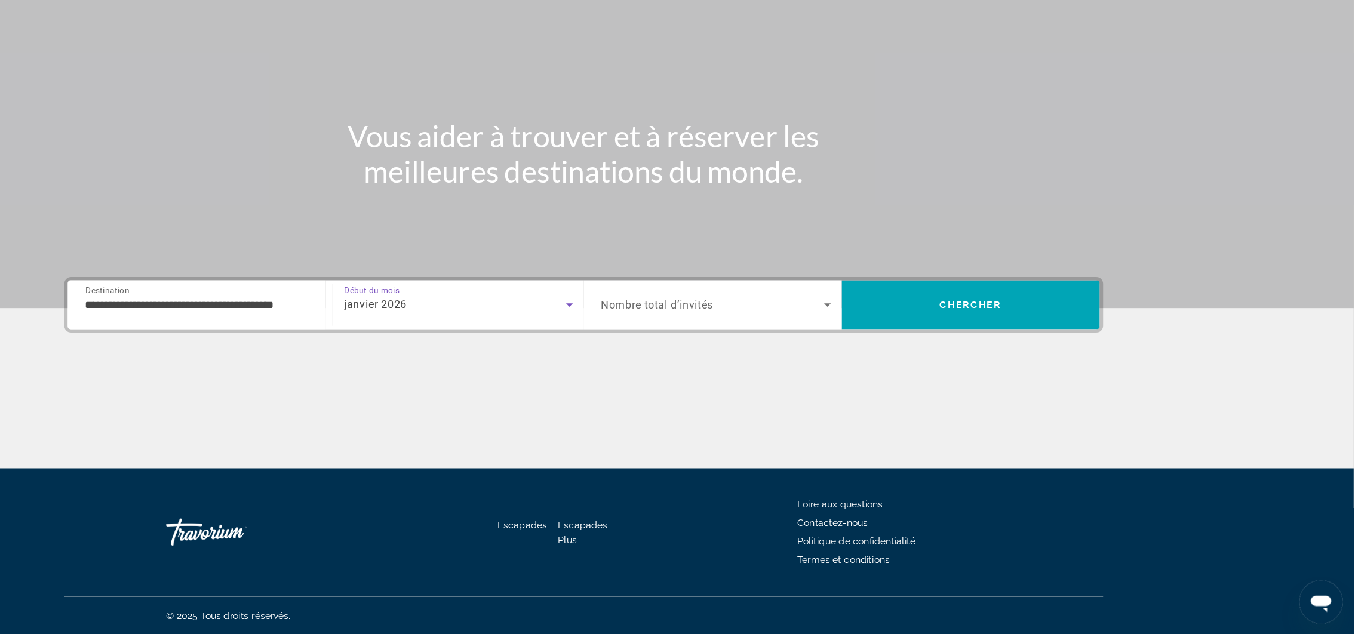
click at [897, 347] on icon "Widget de recherche" at bounding box center [892, 344] width 14 height 14
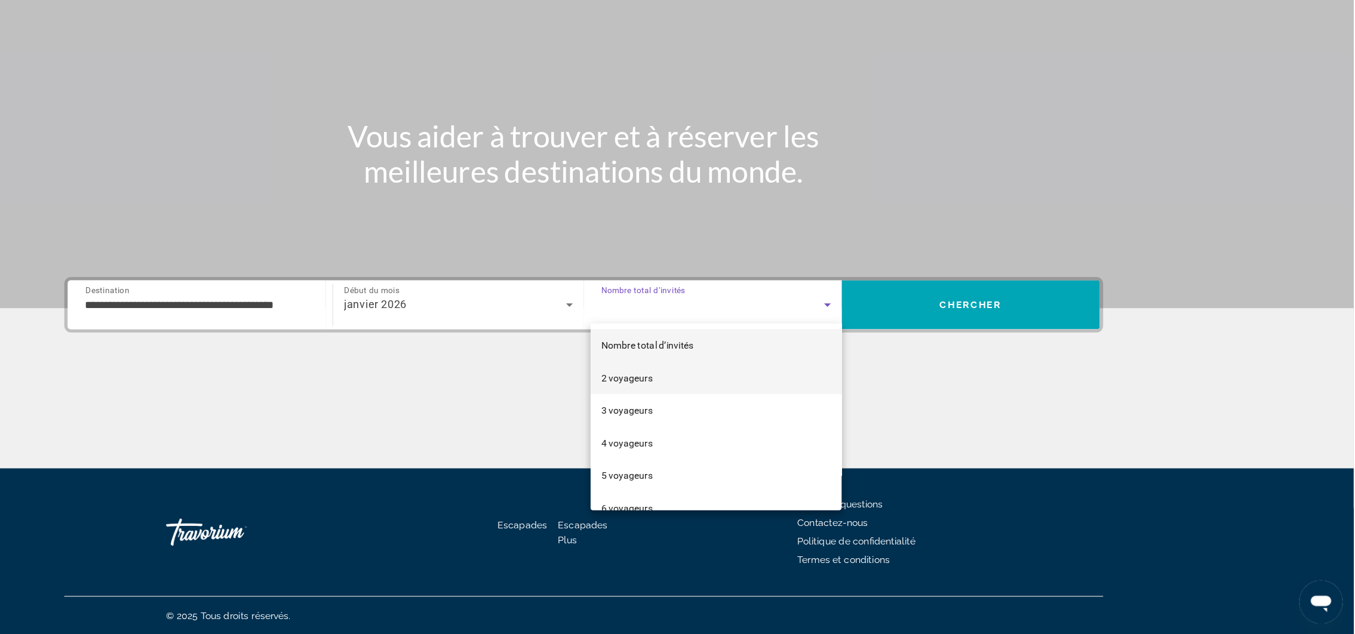
drag, startPoint x: 721, startPoint y: 414, endPoint x: 699, endPoint y: 414, distance: 22.1
click at [699, 414] on span "2 voyageurs" at bounding box center [715, 408] width 45 height 14
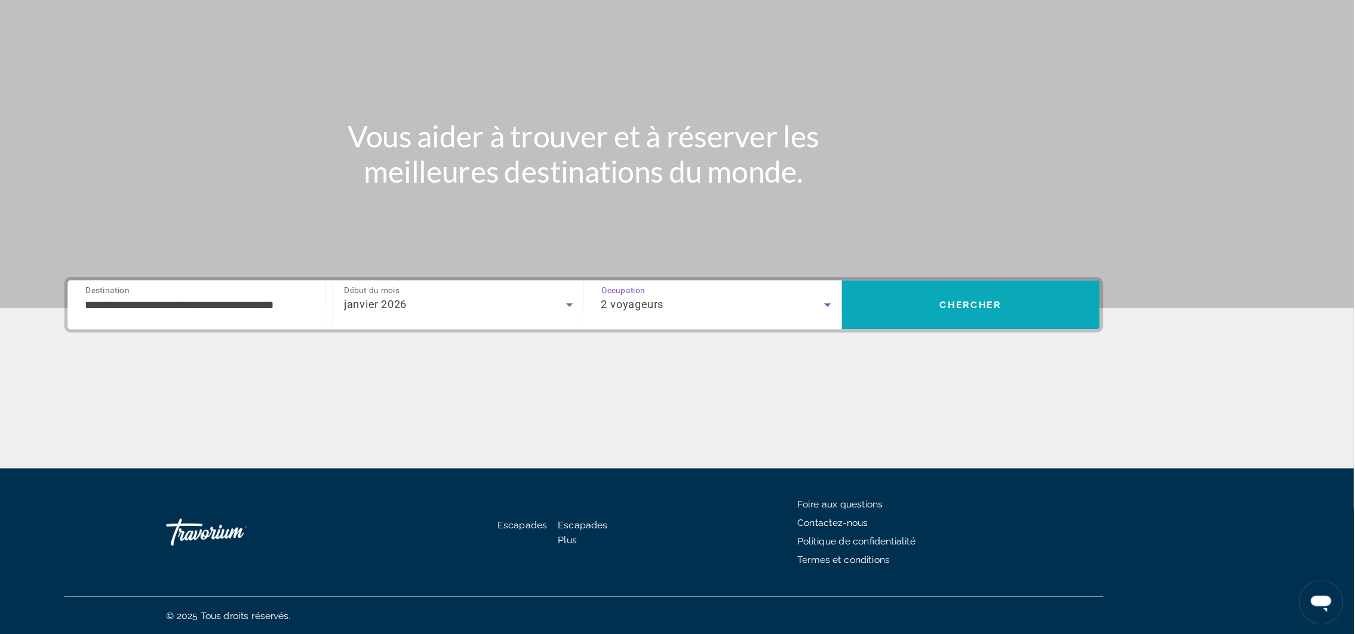
click at [912, 342] on span "Chercher" at bounding box center [1017, 344] width 54 height 10
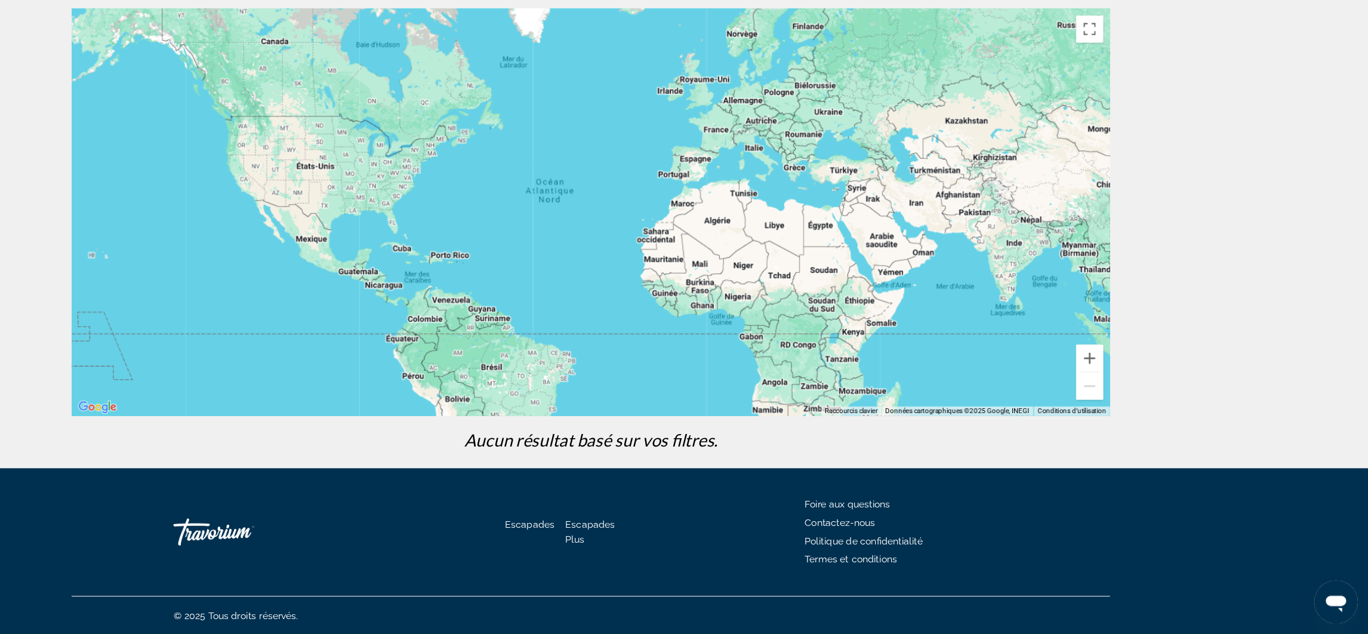
drag, startPoint x: 1352, startPoint y: 175, endPoint x: 1360, endPoint y: 86, distance: 89.3
click at [912, 86] on div "← Déplacement vers la gauche → Déplacement vers la droite ↑ Déplacement vers le…" at bounding box center [684, 282] width 1368 height 397
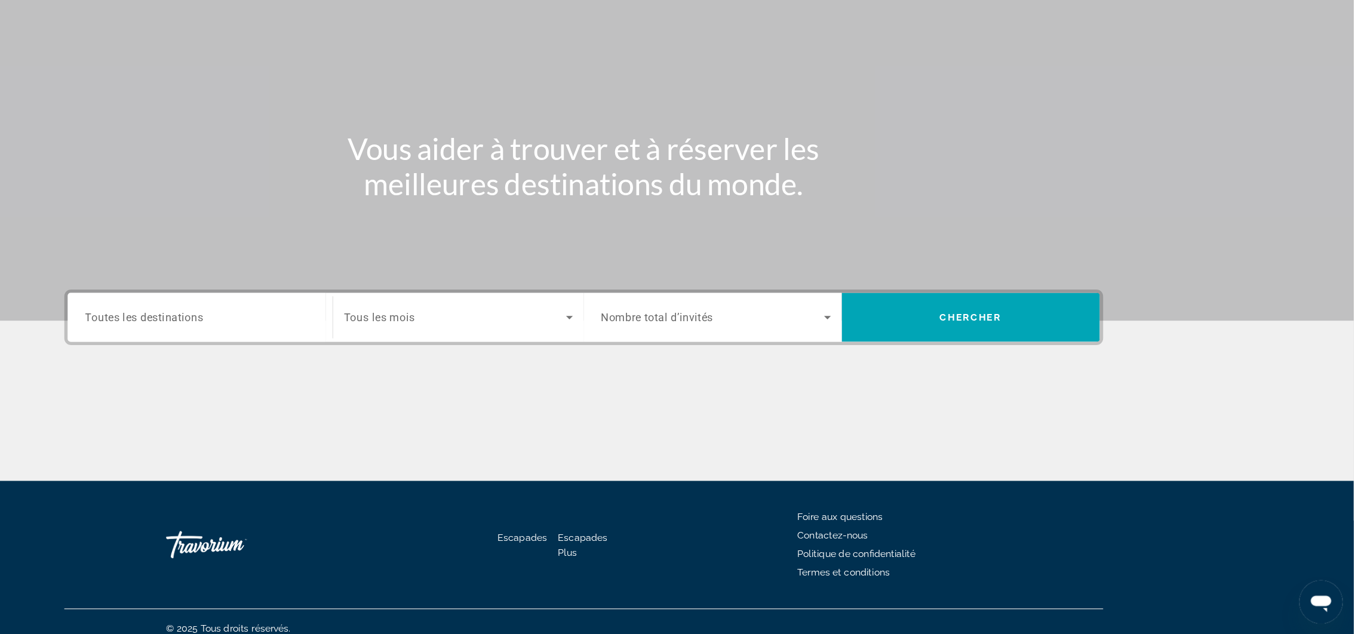
drag, startPoint x: 323, startPoint y: 361, endPoint x: 284, endPoint y: 362, distance: 38.8
click at [284, 362] on div "Widget de recherche" at bounding box center [340, 356] width 202 height 34
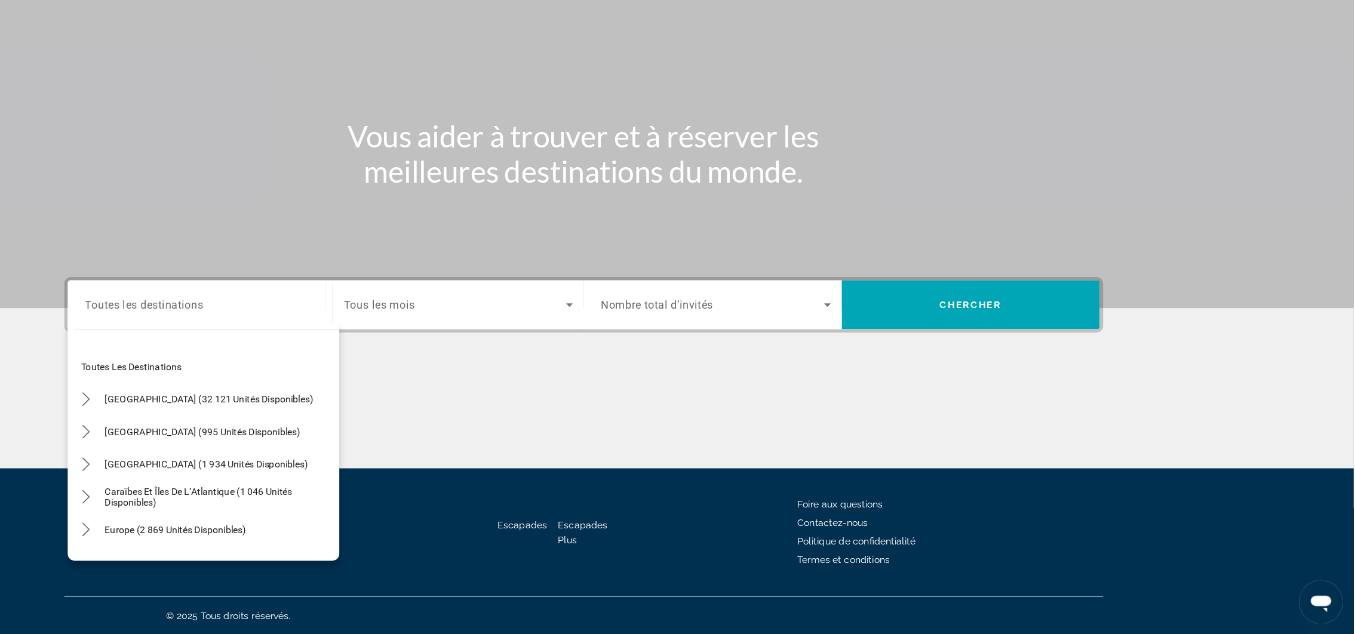
drag, startPoint x: 367, startPoint y: 506, endPoint x: 344, endPoint y: 506, distance: 22.7
click at [344, 422] on span "Caraïbes et îles de l’Atlantique (1 046 unités disponibles)" at bounding box center [357, 512] width 200 height 19
type input "**********"
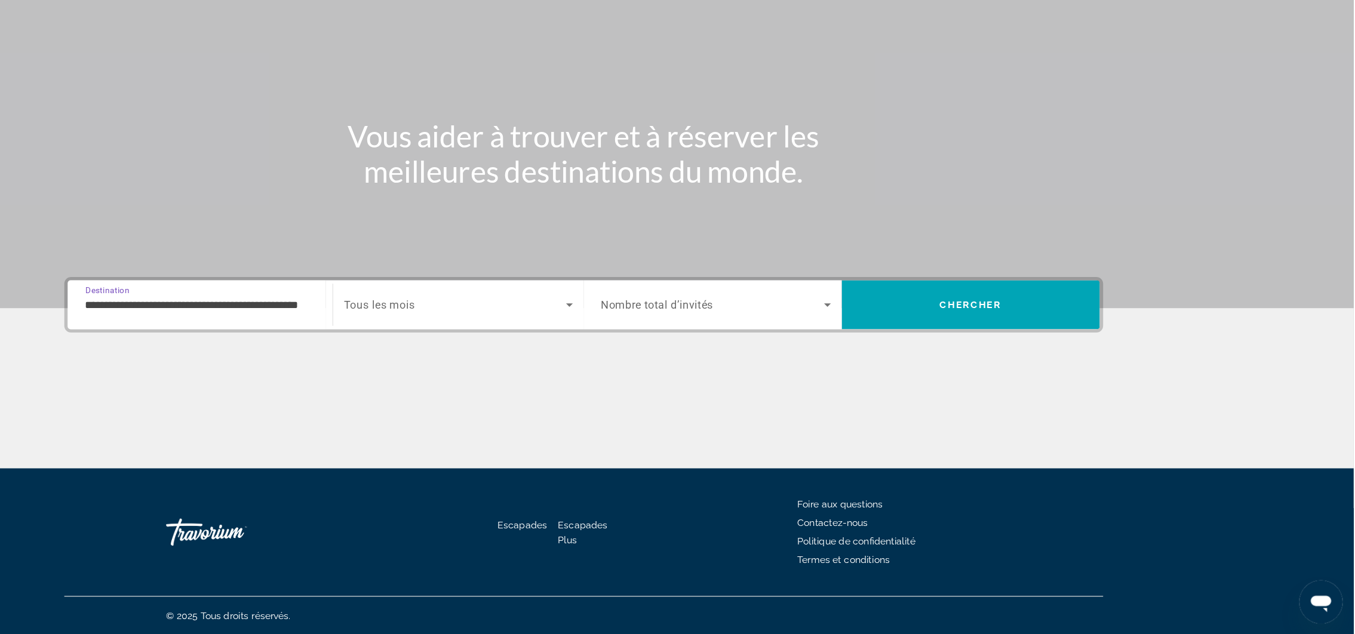
click at [660, 346] on icon "Widget de recherche" at bounding box center [665, 344] width 14 height 14
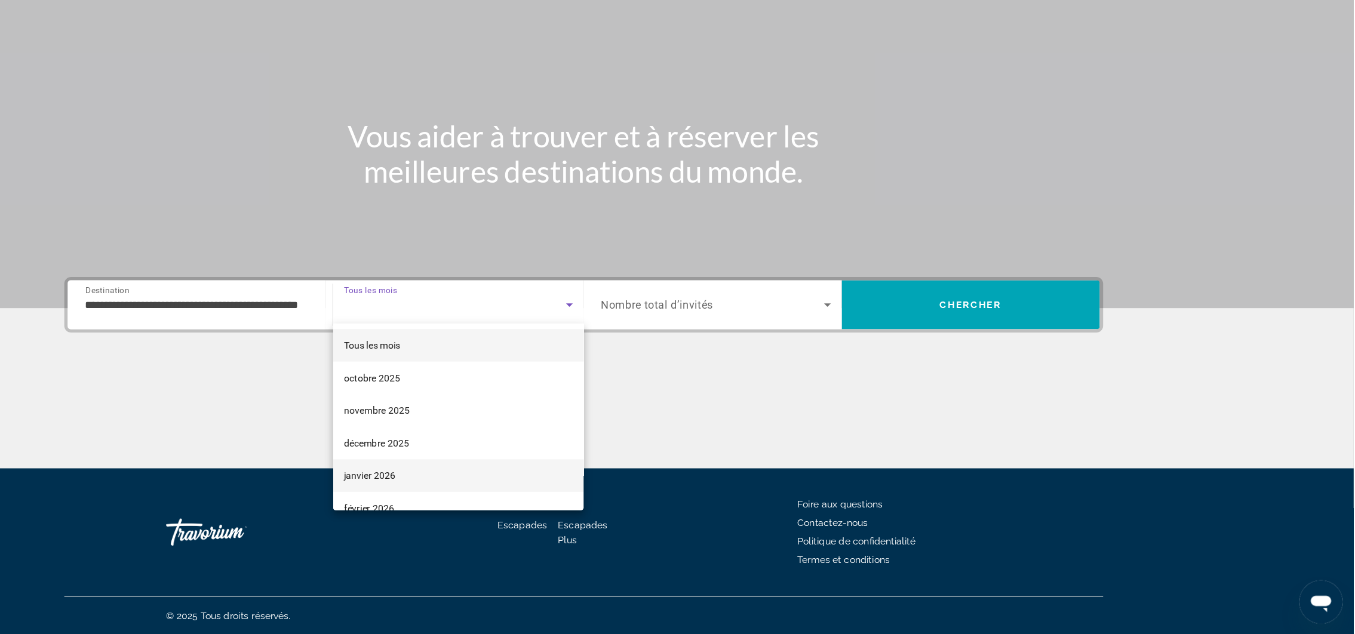
click at [500, 422] on font "janvier 2026" at bounding box center [489, 495] width 45 height 10
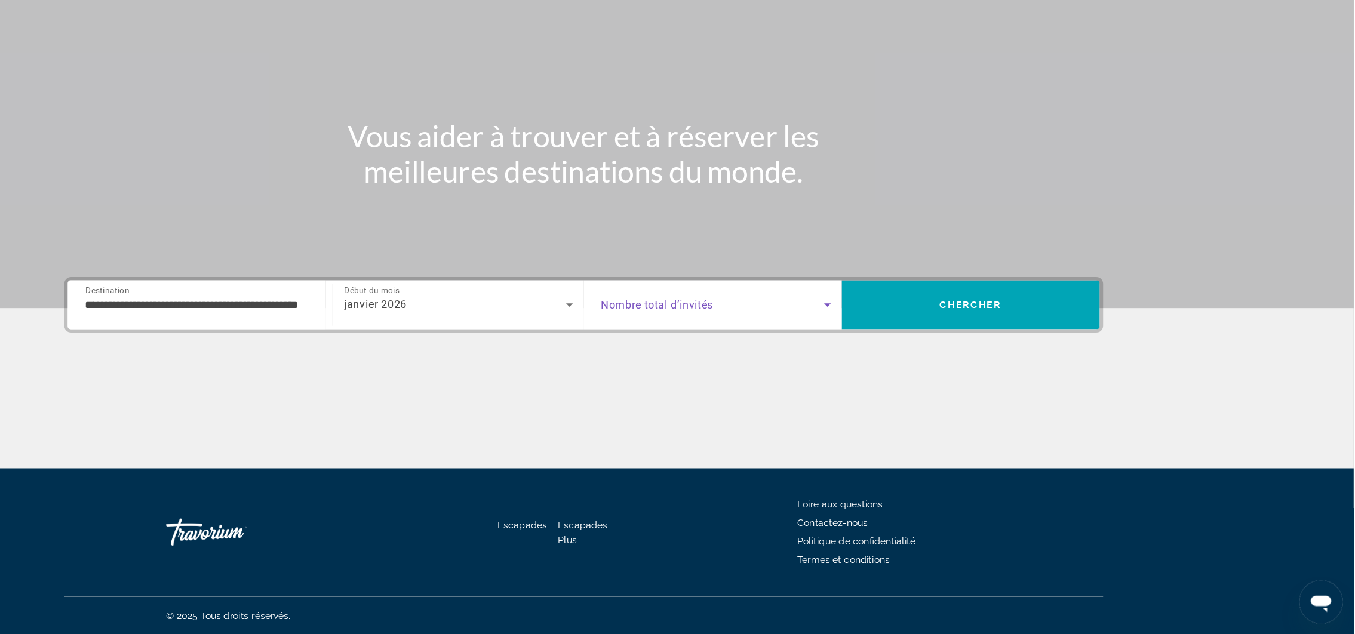
click at [890, 346] on icon "Widget de recherche" at bounding box center [892, 344] width 14 height 14
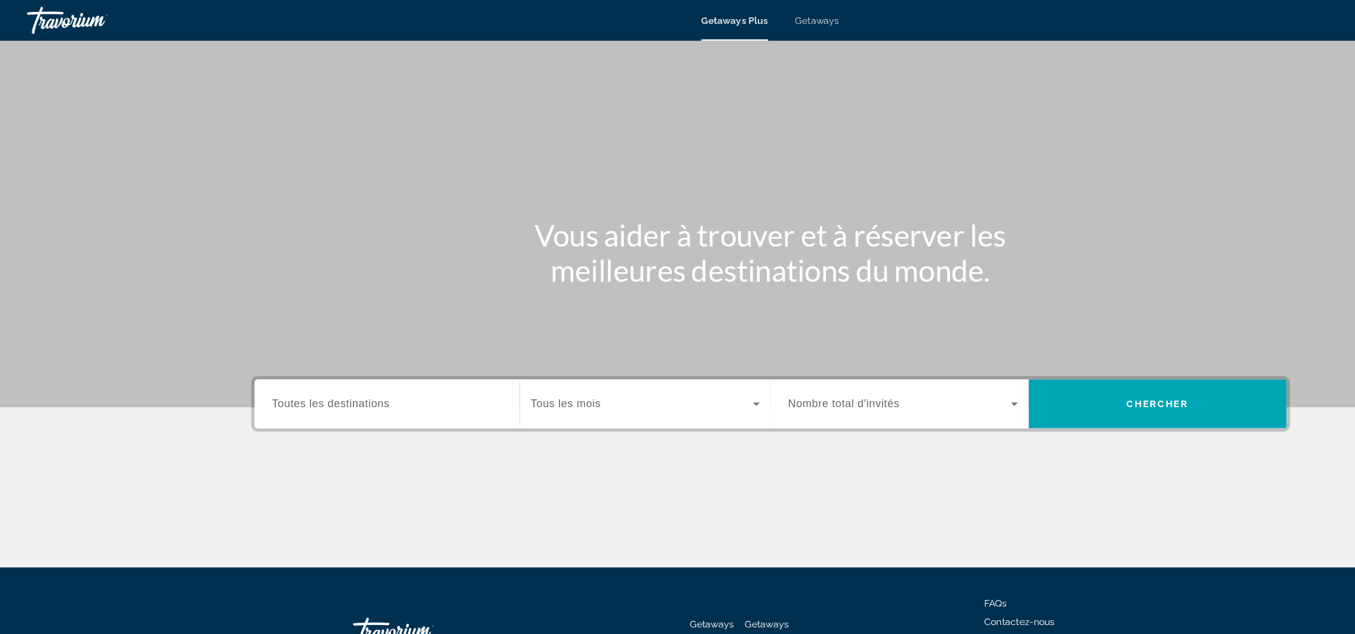
click at [312, 359] on span "Toutes les destinations" at bounding box center [290, 355] width 103 height 10
click at [312, 359] on input "Destination Toutes les destinations" at bounding box center [340, 356] width 202 height 14
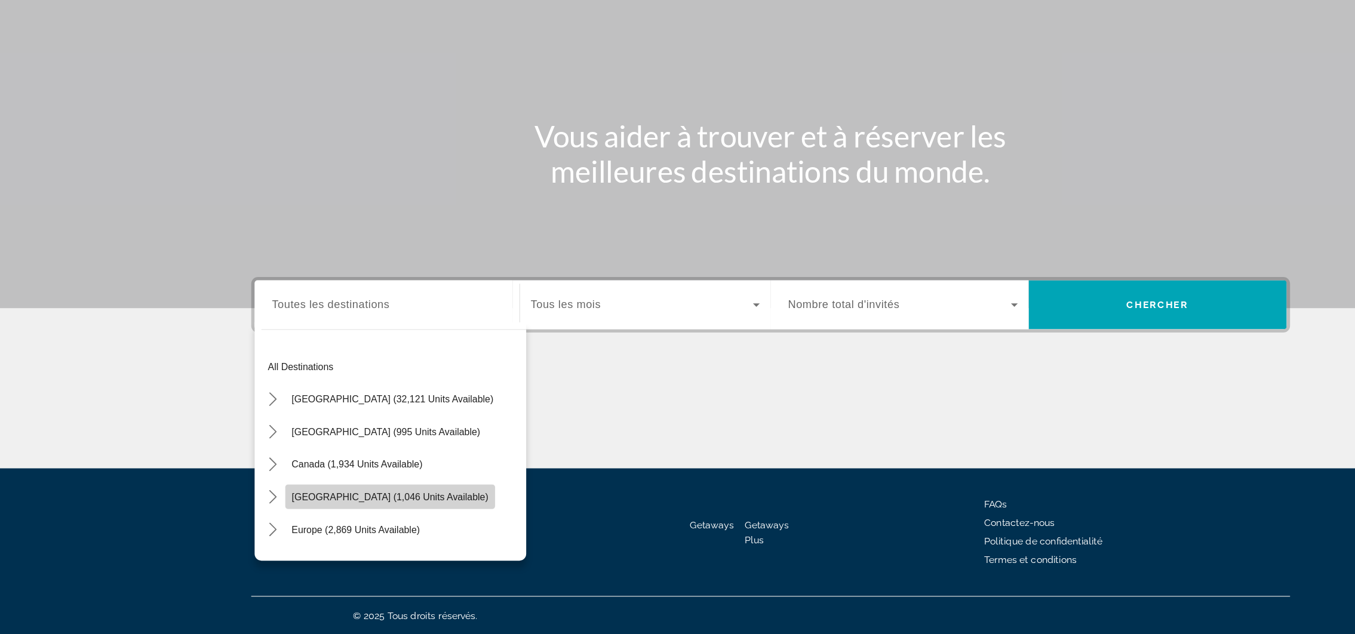
click at [308, 508] on span "[GEOGRAPHIC_DATA] (1,046 units available)" at bounding box center [343, 513] width 173 height 10
type input "**********"
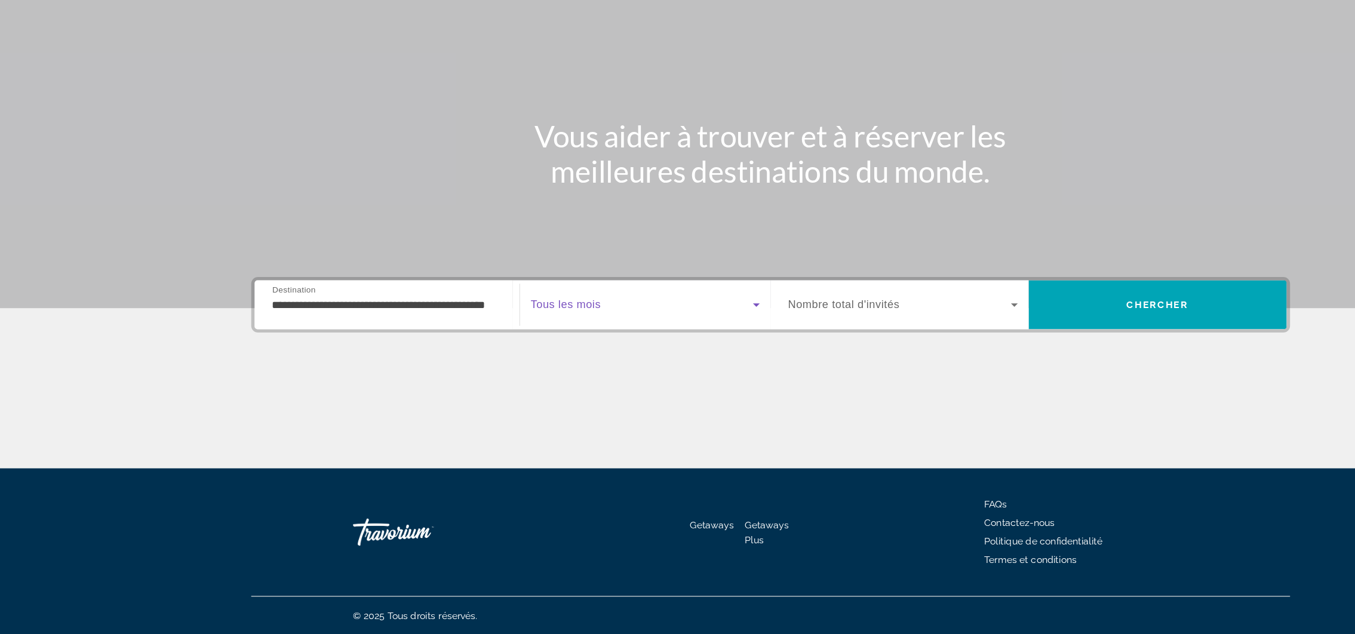
click at [665, 343] on icon "Search widget" at bounding box center [665, 344] width 6 height 3
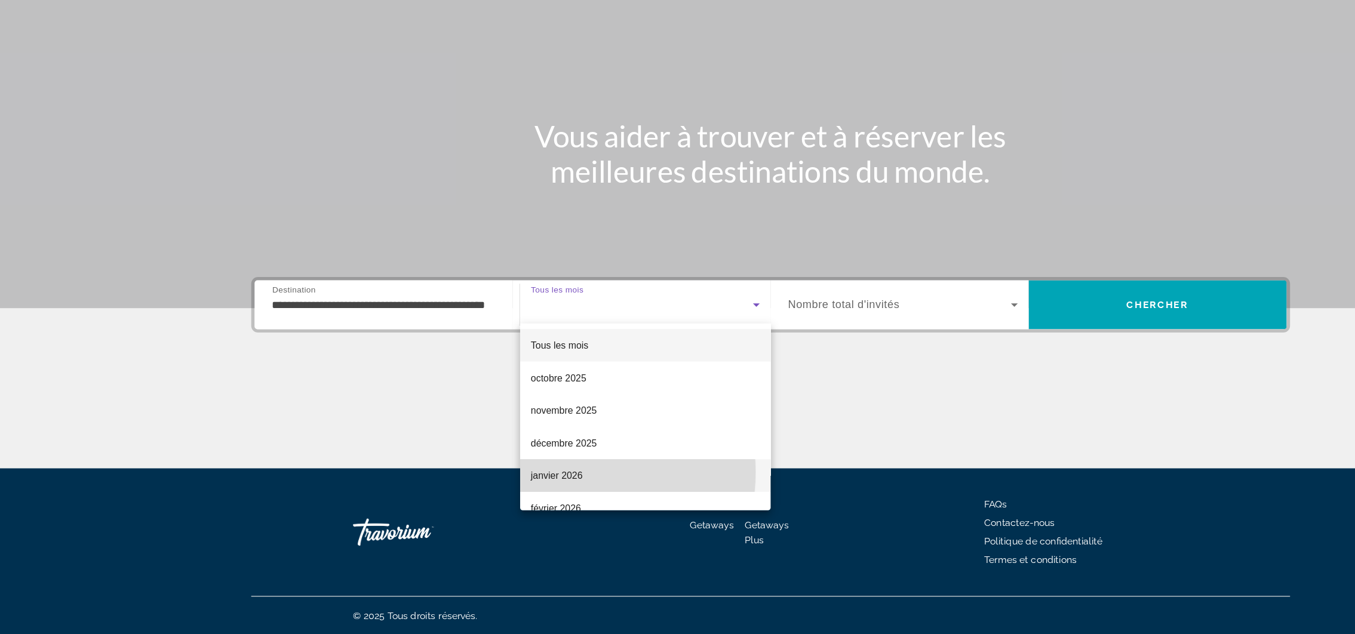
click at [496, 491] on span "janvier 2026" at bounding box center [489, 494] width 45 height 14
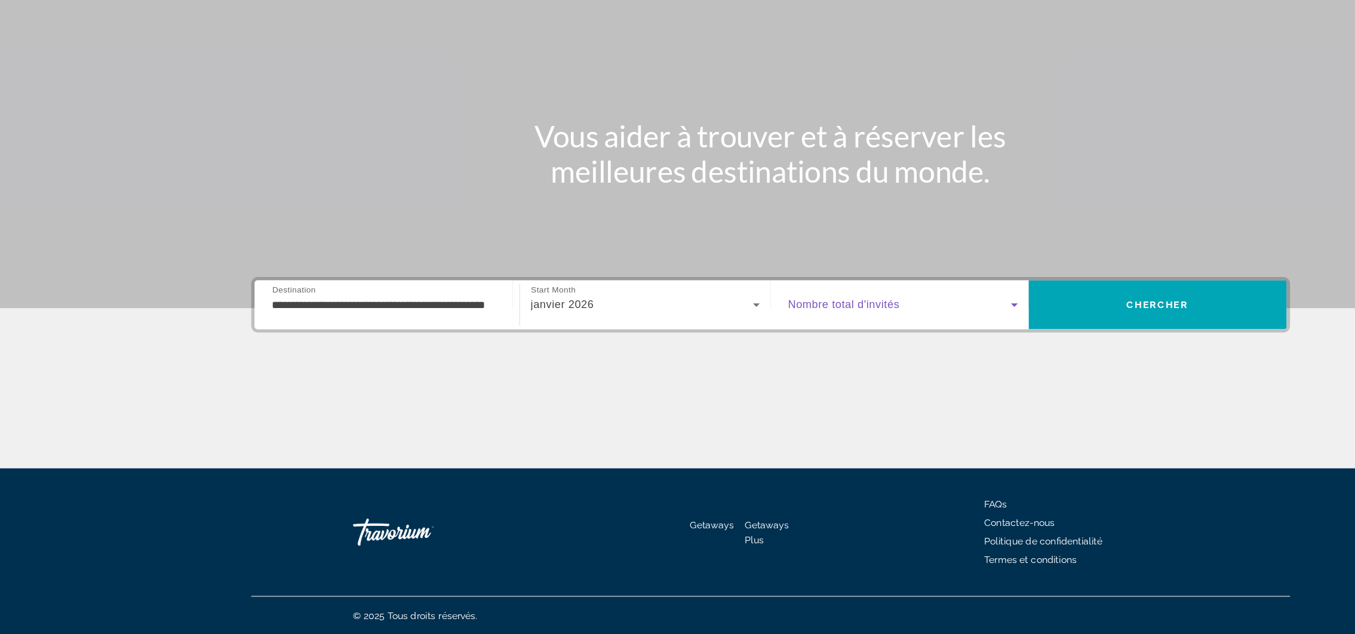
click at [890, 348] on icon "Search widget" at bounding box center [892, 344] width 14 height 14
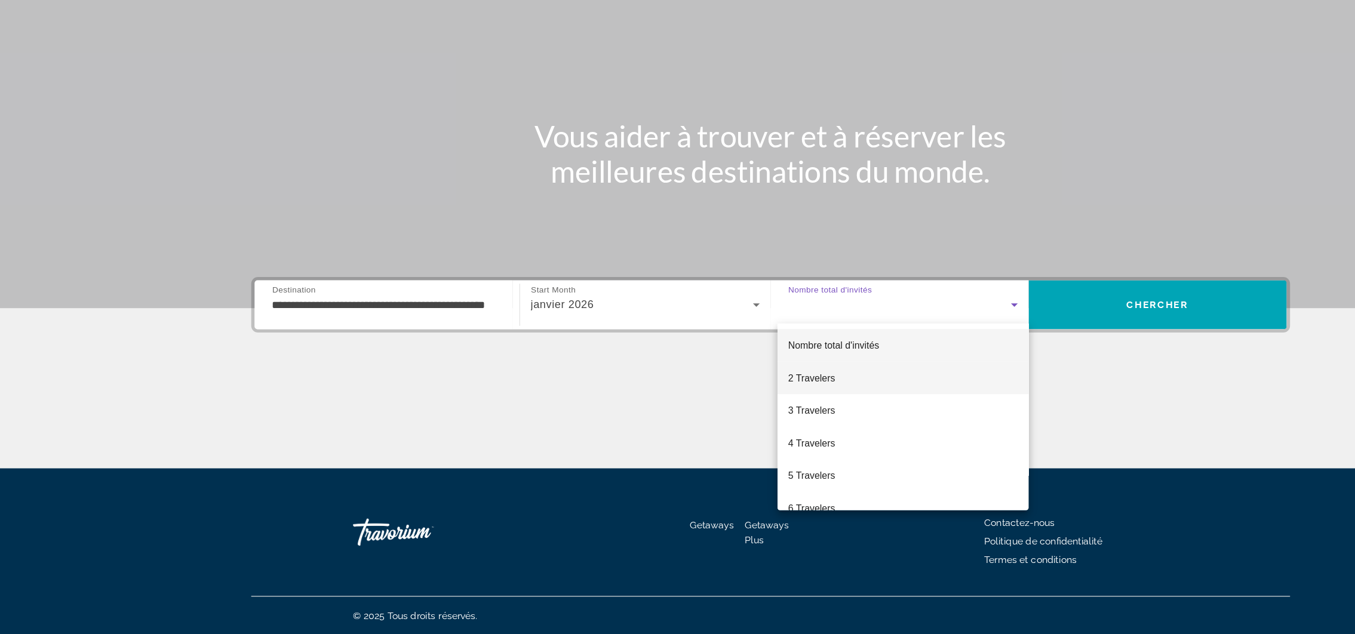
click at [710, 410] on span "2 Travelers" at bounding box center [713, 408] width 41 height 14
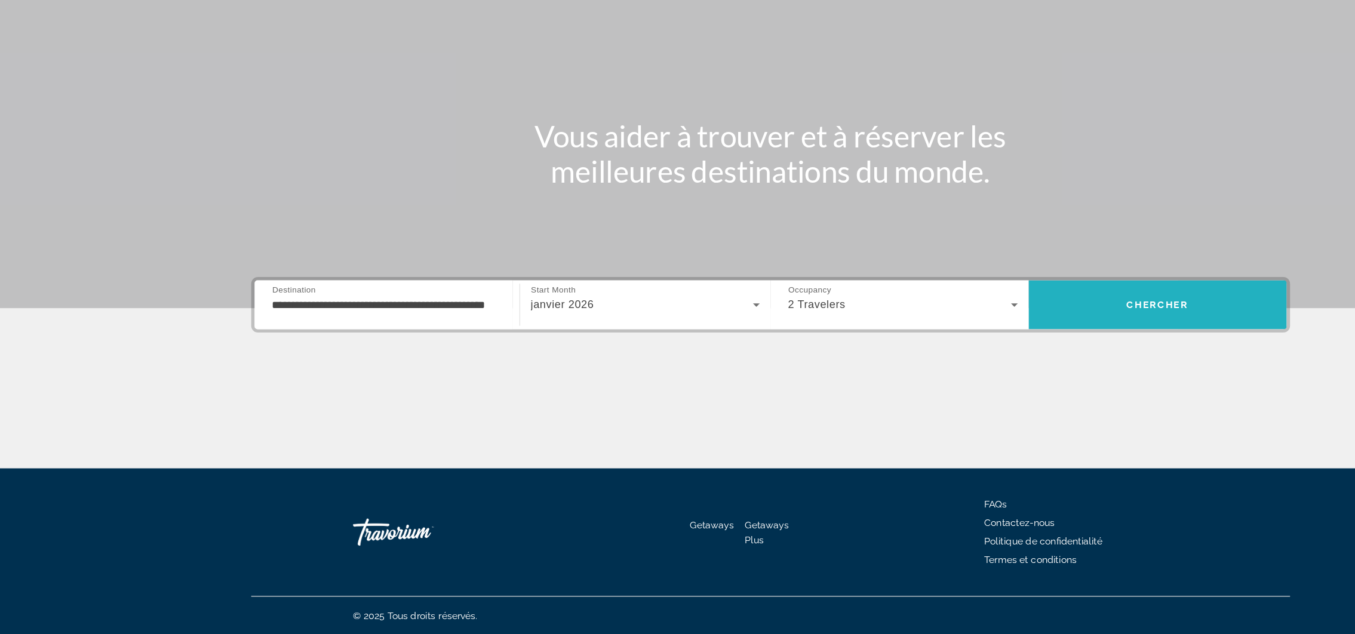
click at [1045, 340] on span "Search" at bounding box center [1018, 344] width 227 height 29
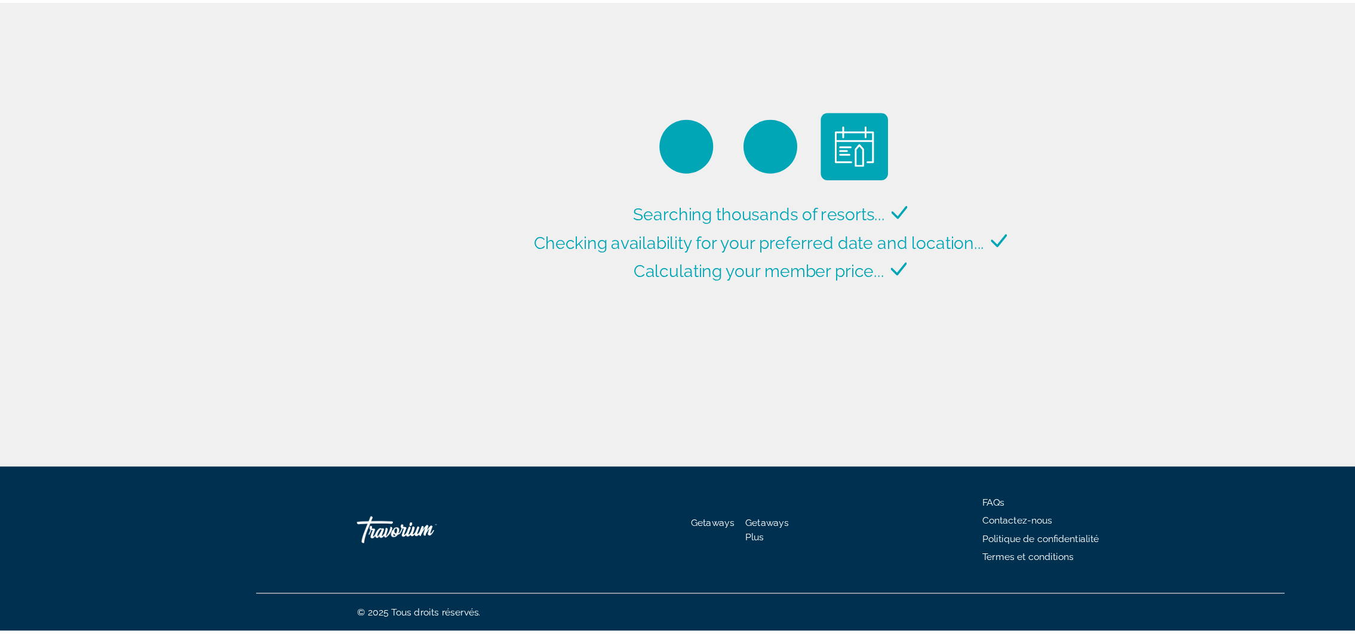
scroll to position [84, 0]
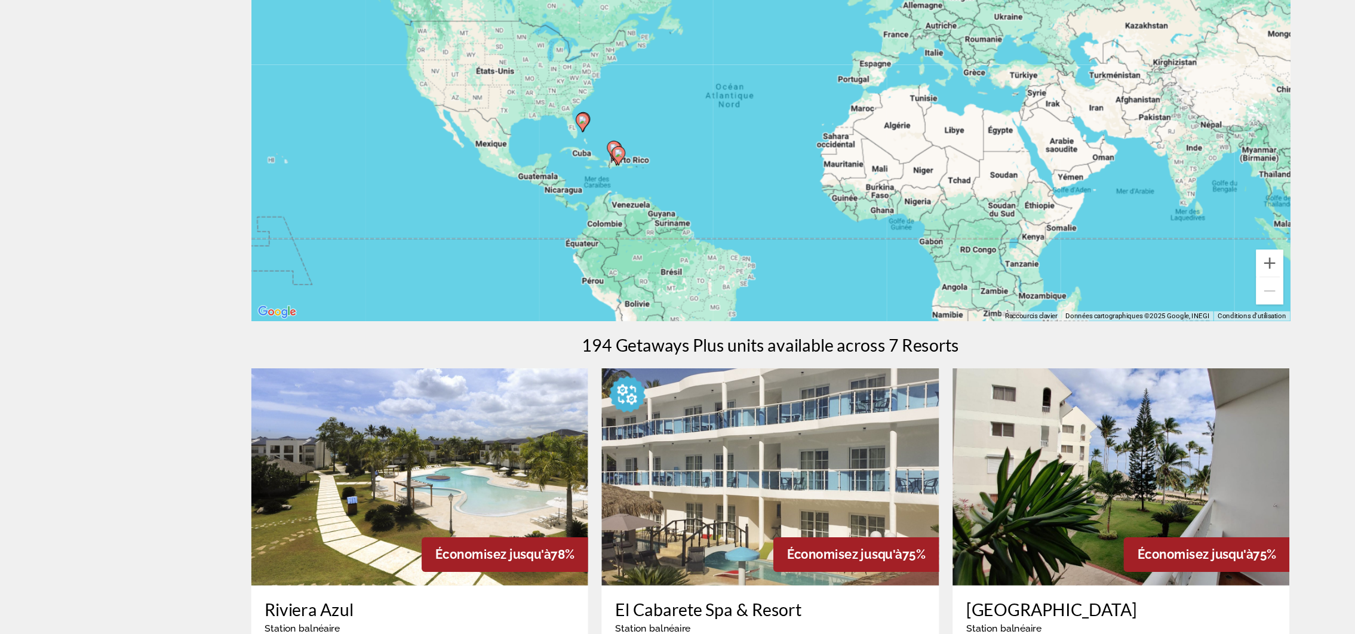
click at [545, 213] on image "Main content" at bounding box center [543, 210] width 7 height 7
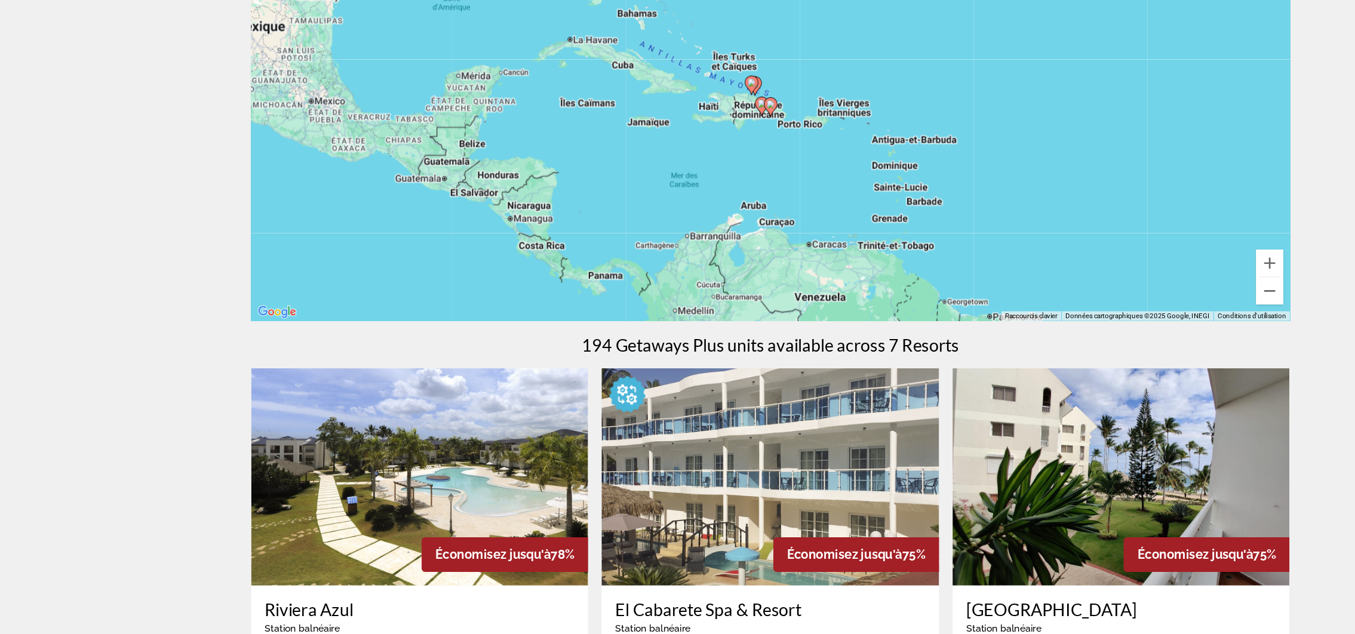
click at [681, 170] on icon "Main content" at bounding box center [677, 170] width 11 height 16
type input "**********"
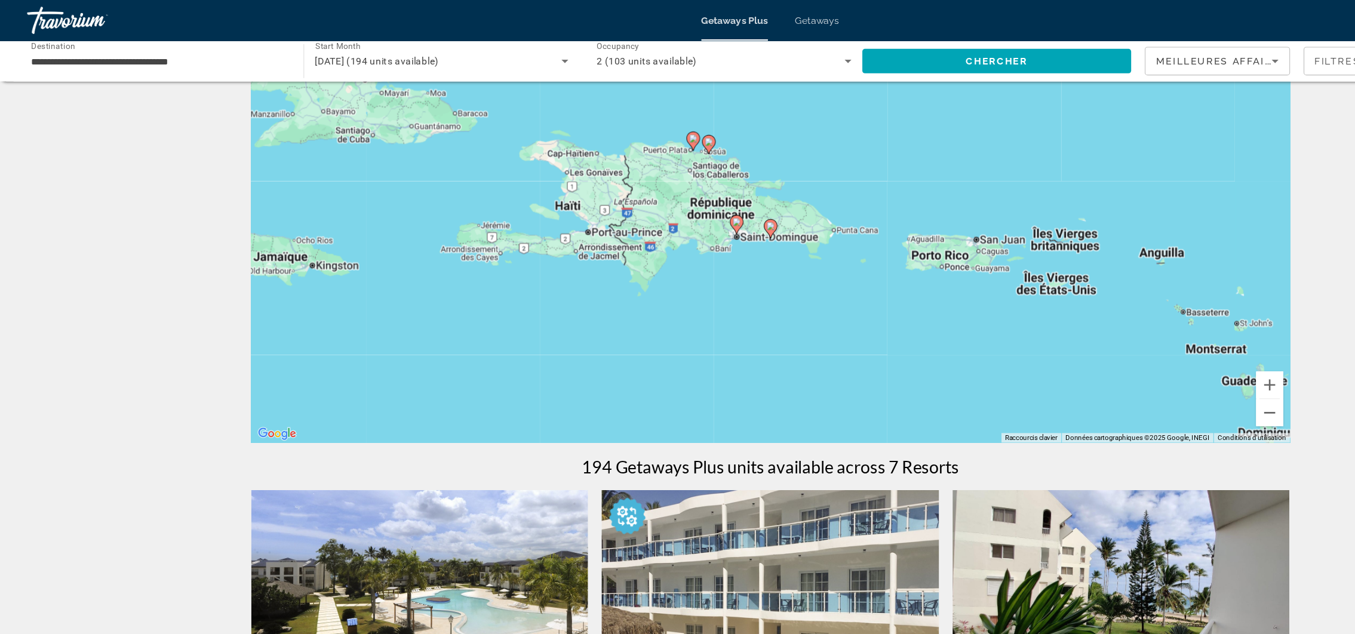
scroll to position [0, 0]
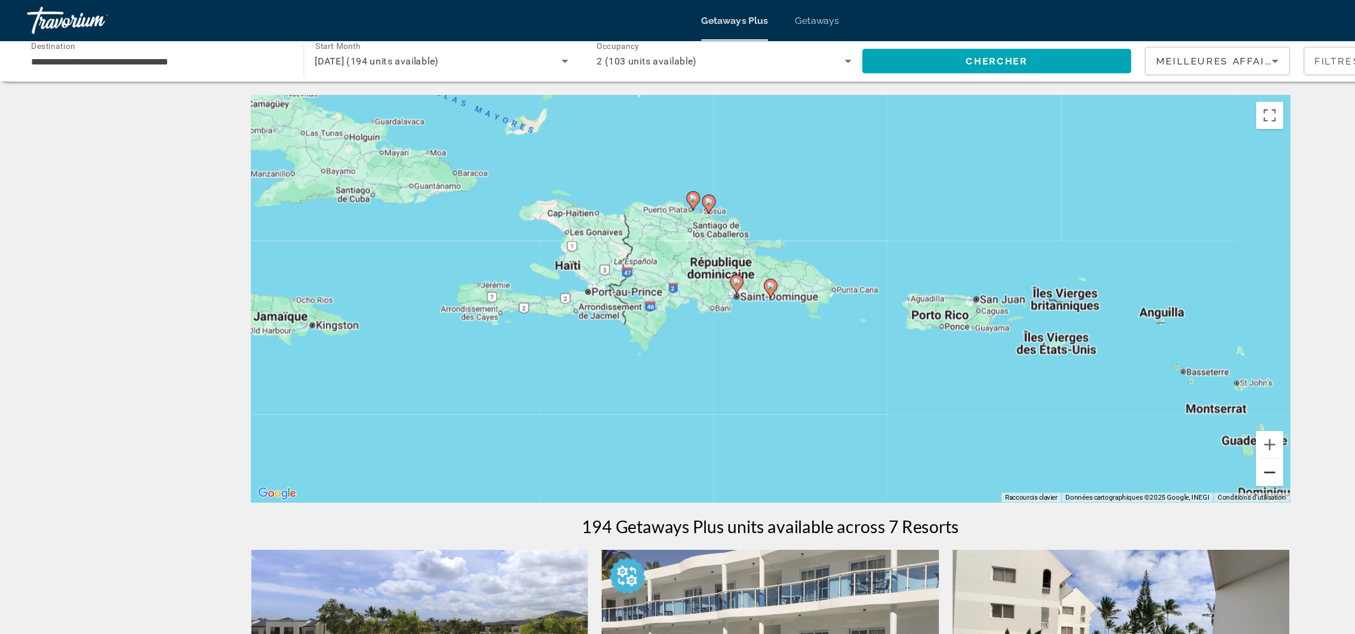
click at [1119, 417] on button "Zoom arrière" at bounding box center [1117, 416] width 24 height 24
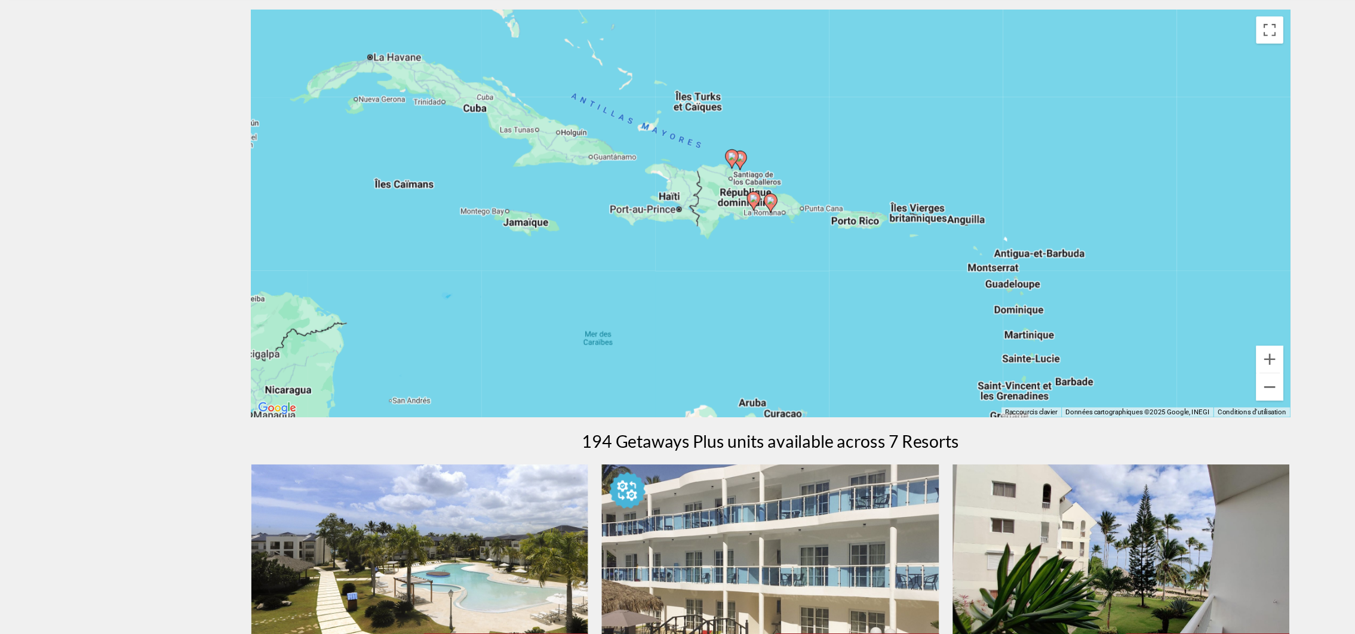
click at [678, 251] on image "Main content" at bounding box center [677, 251] width 7 height 7
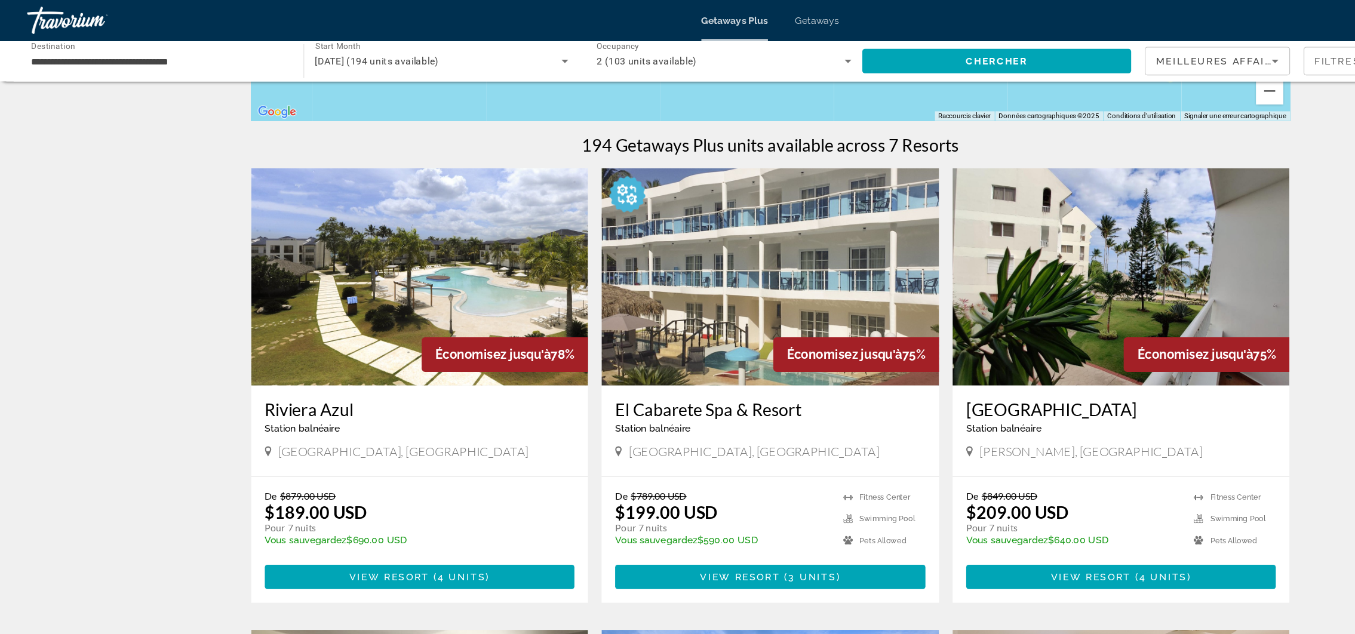
scroll to position [326, 0]
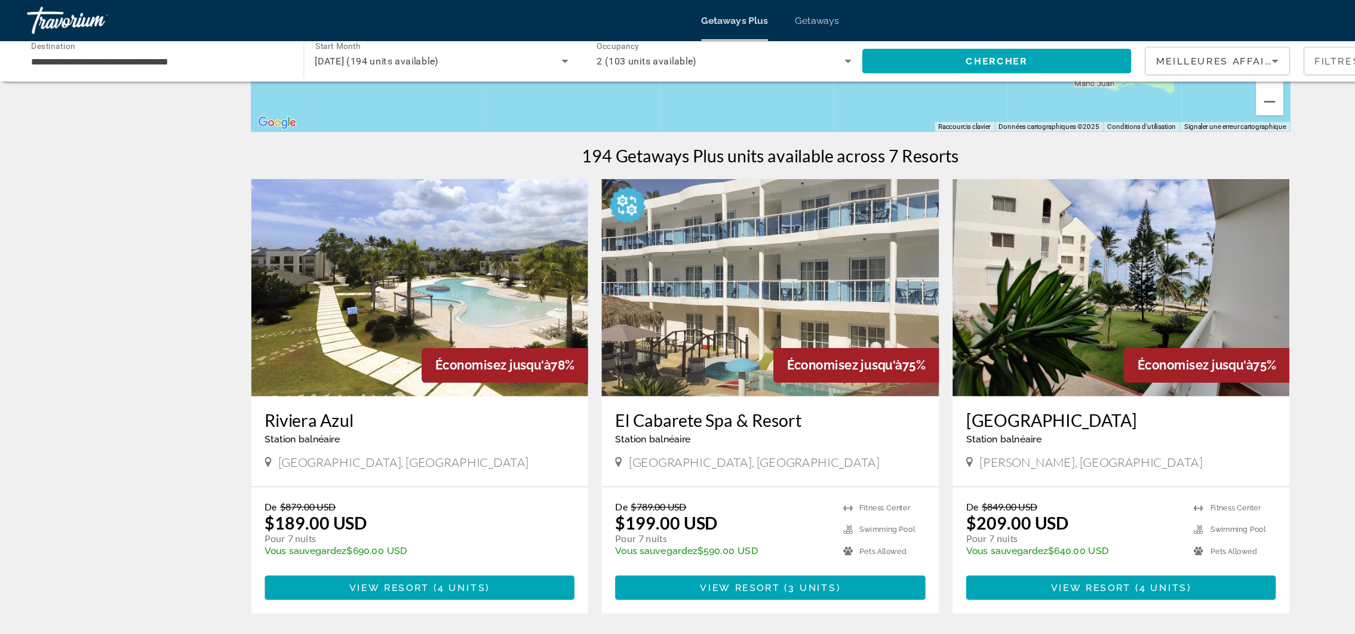
drag, startPoint x: 1016, startPoint y: 516, endPoint x: 1026, endPoint y: 218, distance: 298.7
click at [1026, 218] on img "Main content" at bounding box center [986, 253] width 297 height 191
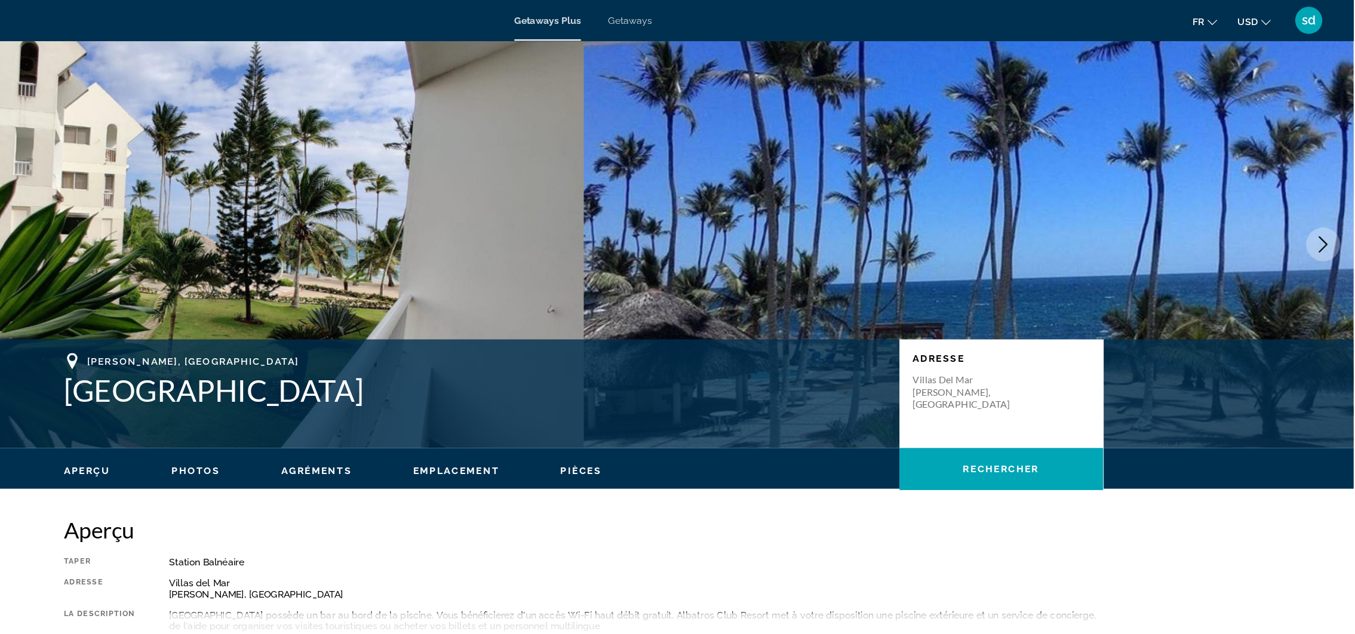
click at [714, 20] on span "Getaways" at bounding box center [718, 18] width 39 height 10
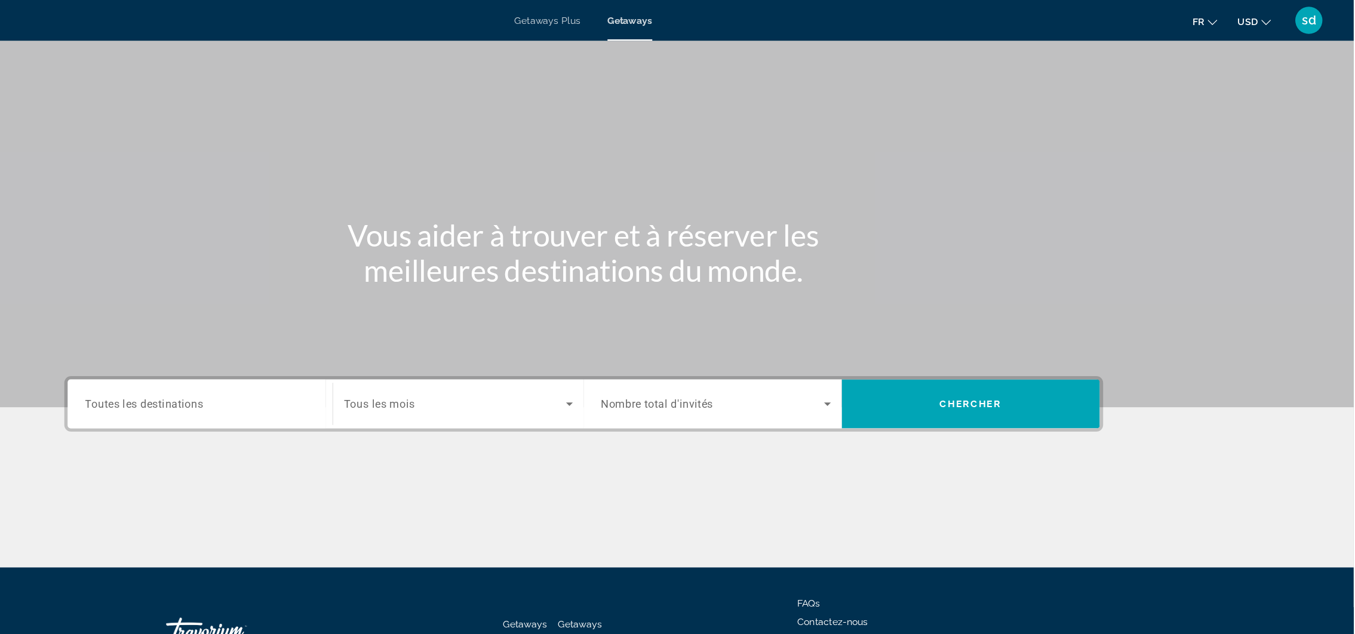
click at [647, 14] on span "Getaways Plus" at bounding box center [646, 18] width 58 height 10
click at [723, 16] on span "Getaways" at bounding box center [718, 18] width 39 height 10
click at [307, 358] on span "Toutes les destinations" at bounding box center [291, 354] width 104 height 11
click at [307, 358] on input "Destination Toutes les destinations" at bounding box center [340, 356] width 202 height 14
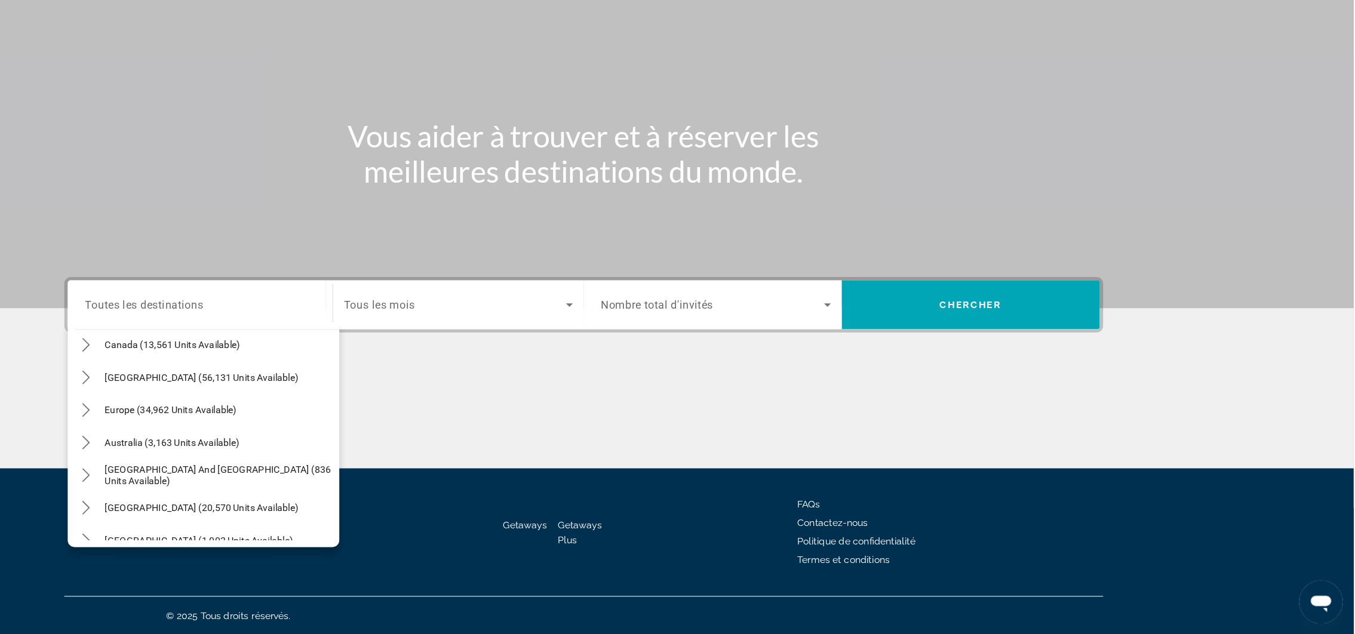
scroll to position [100, 0]
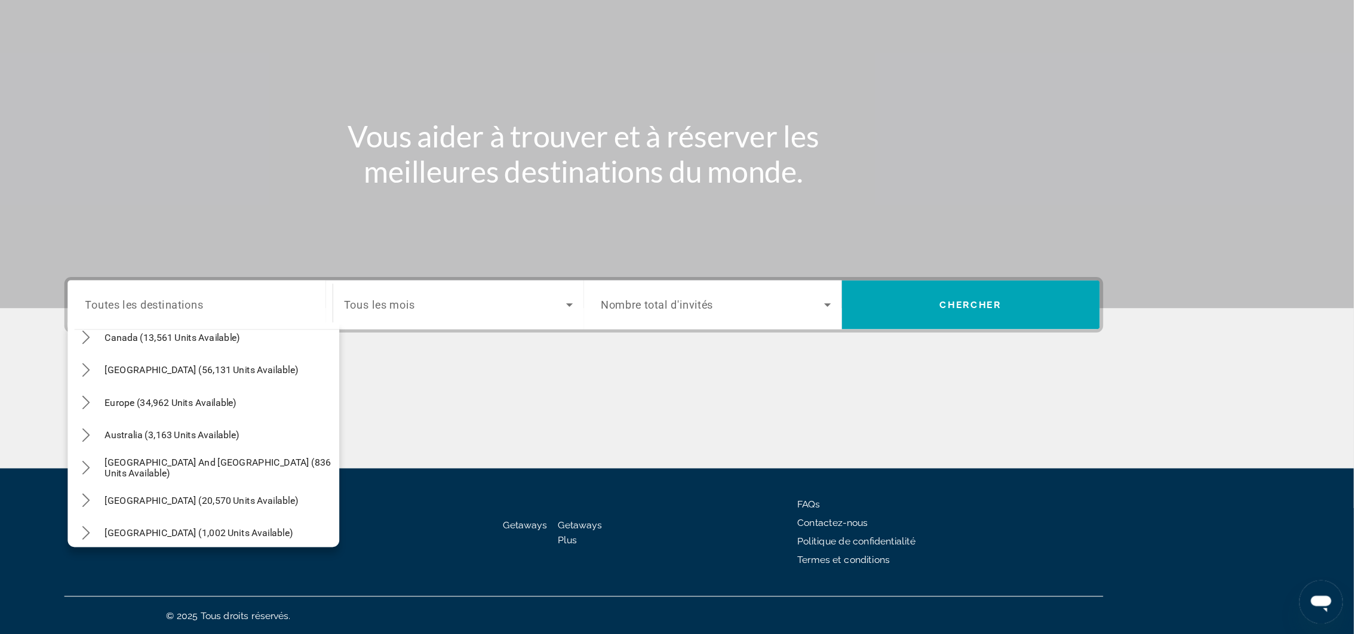
click at [663, 344] on icon "Search widget" at bounding box center [665, 344] width 14 height 14
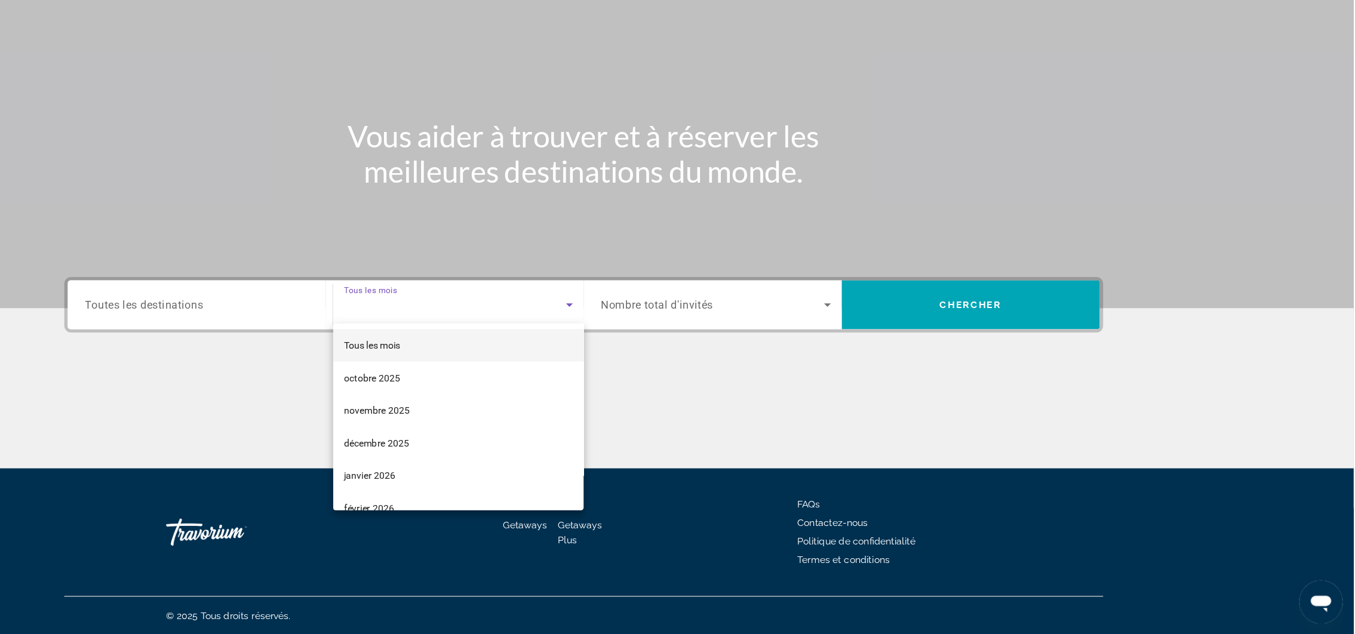
scroll to position [31, 0]
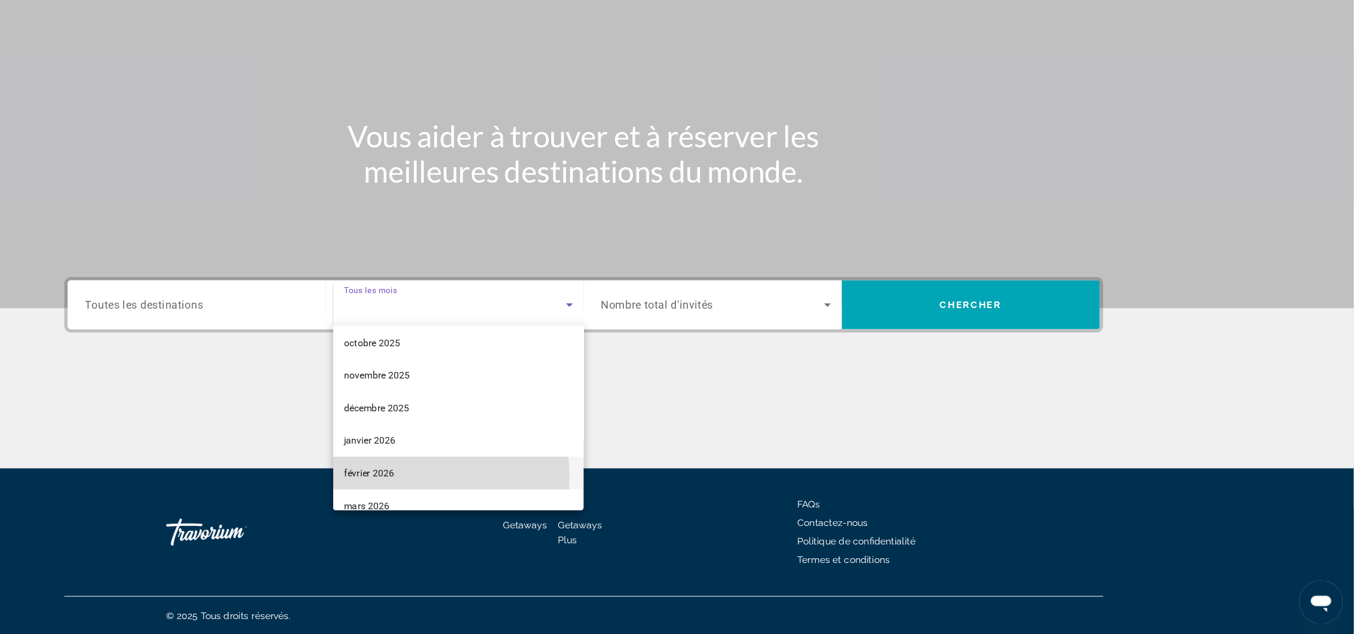
click at [497, 496] on span "février 2026" at bounding box center [489, 492] width 44 height 14
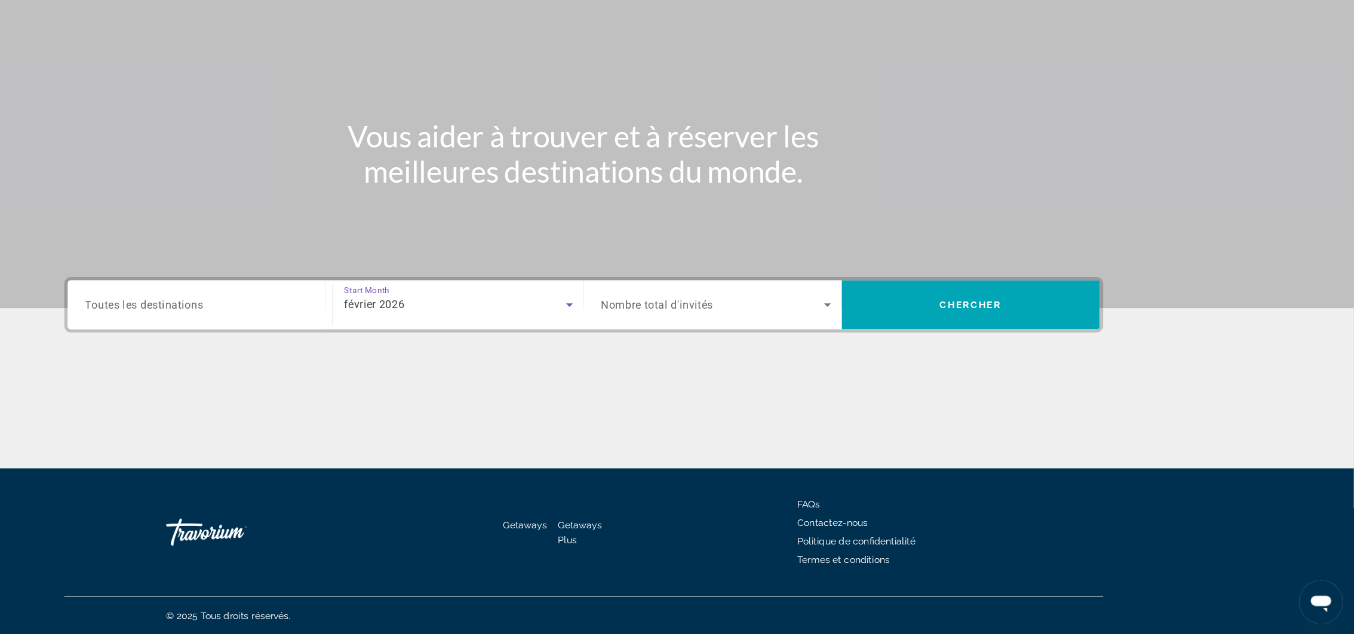
click at [896, 342] on icon "Search widget" at bounding box center [892, 344] width 14 height 14
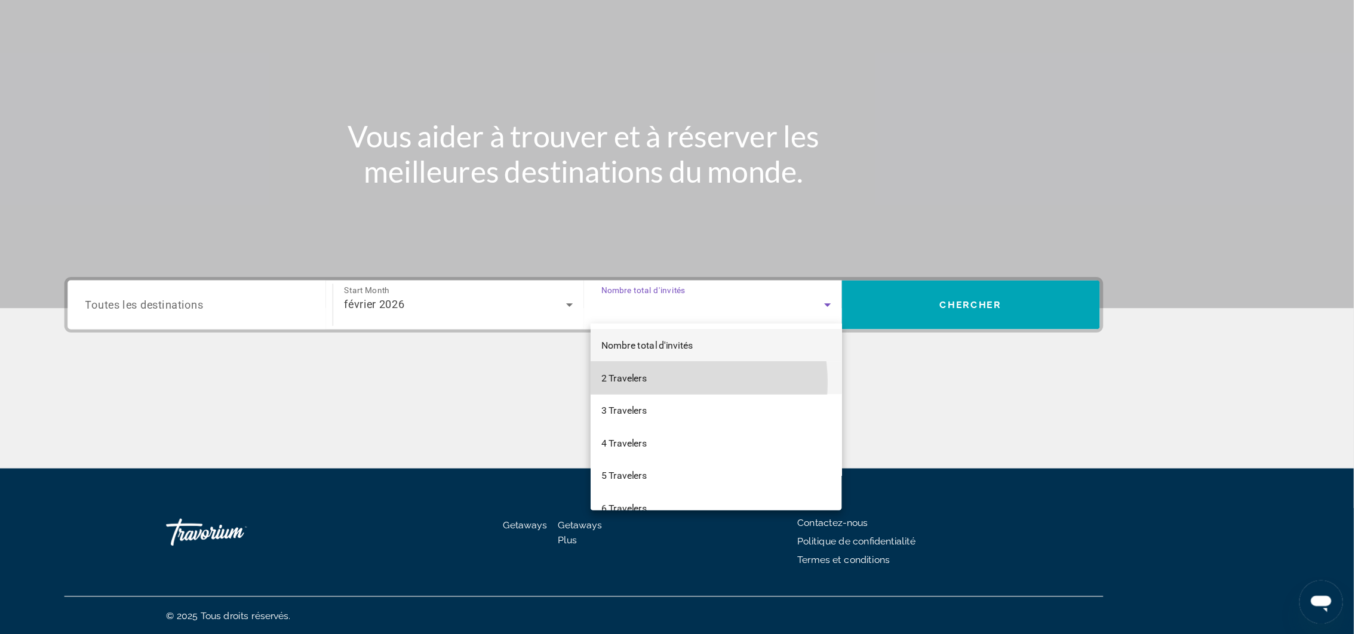
click at [731, 413] on span "2 Travelers" at bounding box center [713, 408] width 40 height 14
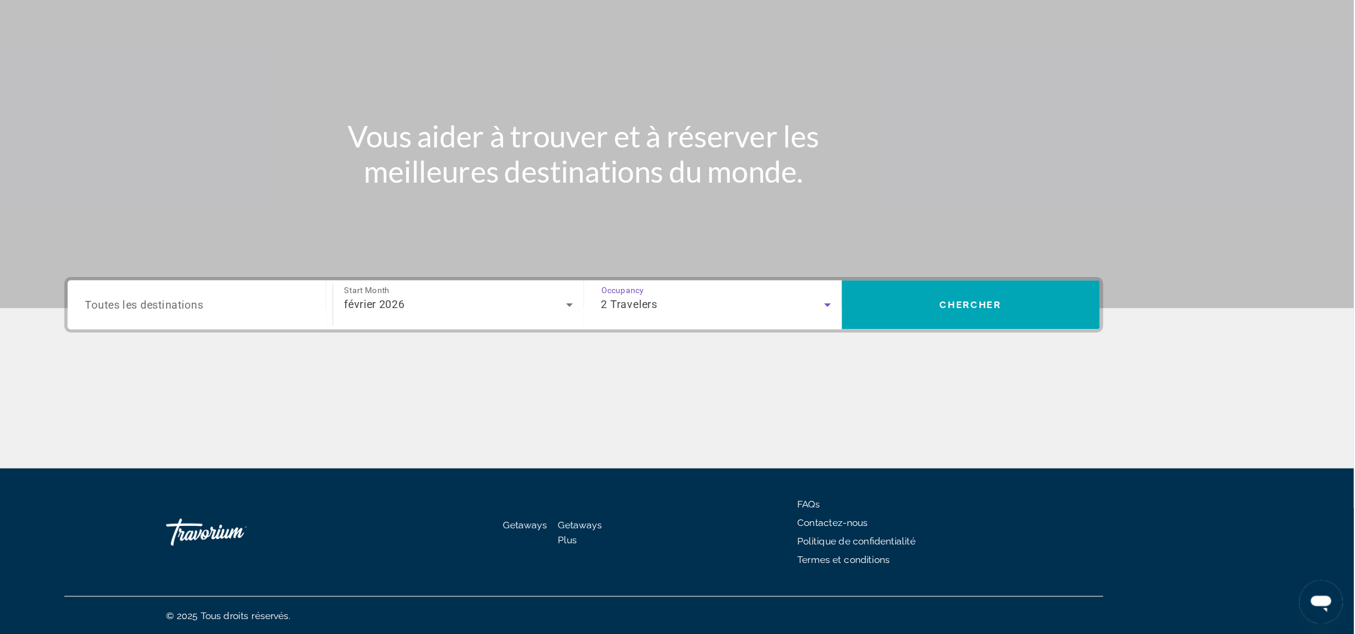
click at [393, 348] on input "Destination Toutes les destinations" at bounding box center [340, 344] width 202 height 14
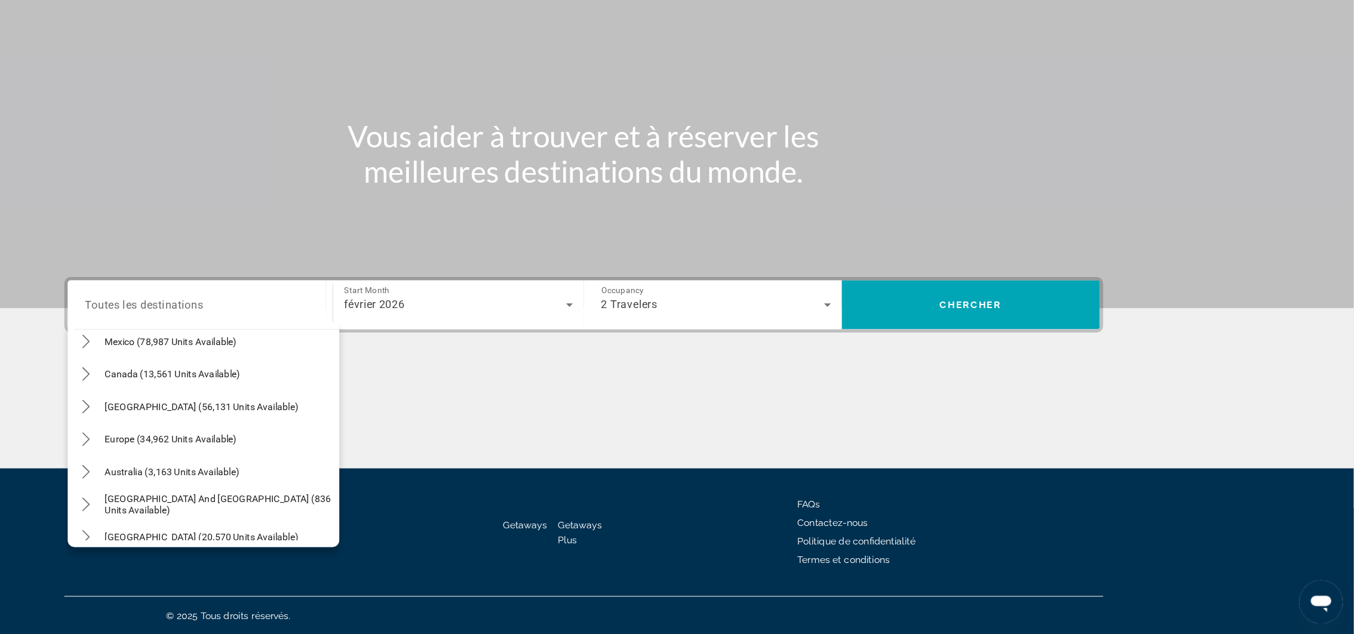
scroll to position [70, 0]
click at [349, 430] on span "Caribbean & Atlantic Islands (56,131 units available)" at bounding box center [342, 431] width 170 height 10
type input "**********"
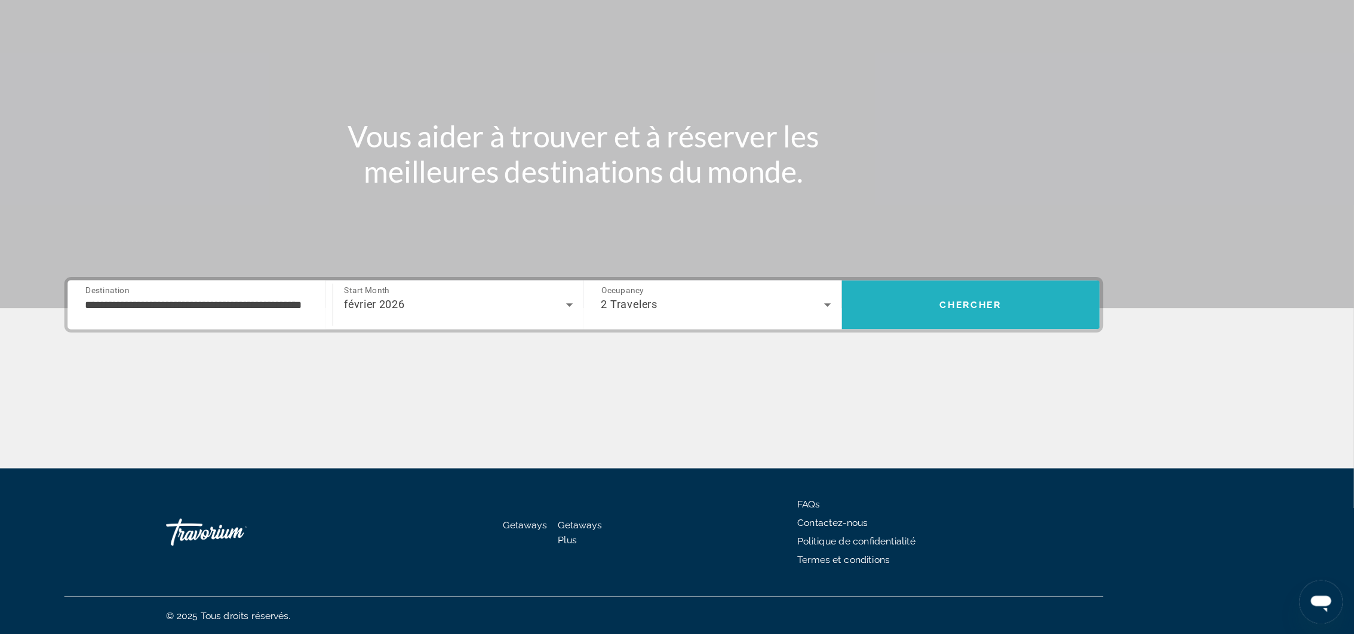
click at [1022, 341] on span "Chercher" at bounding box center [1017, 344] width 54 height 10
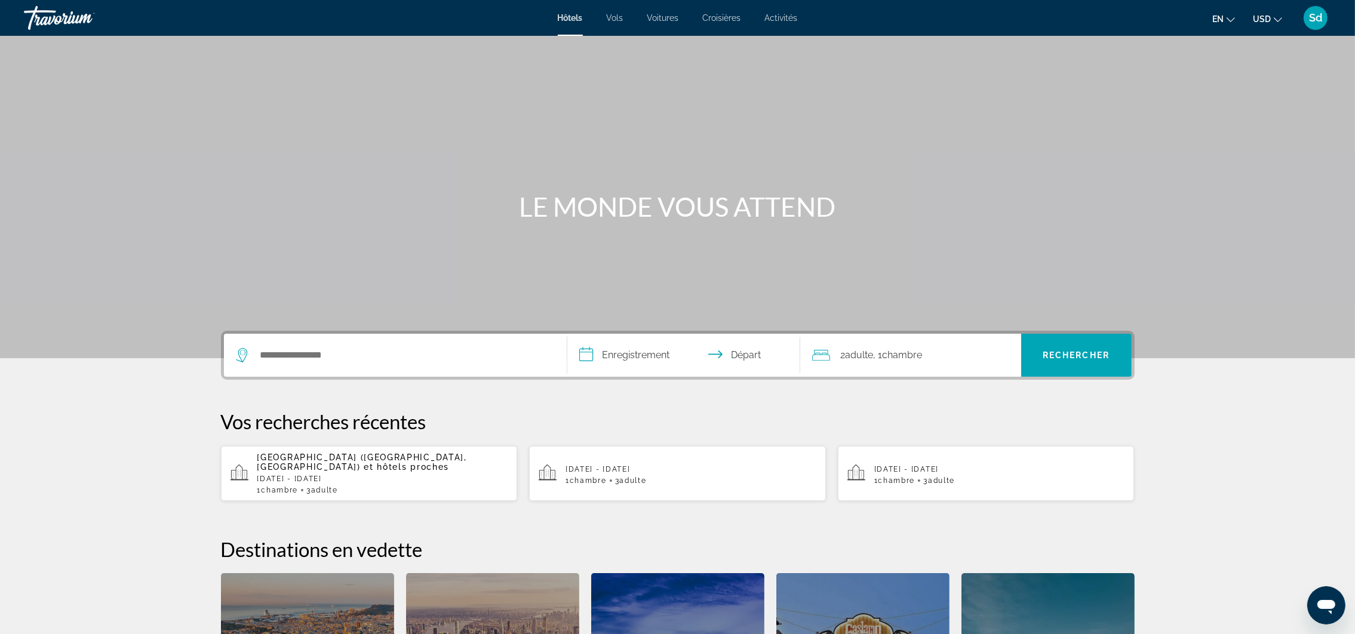
click at [735, 15] on span "Croisières" at bounding box center [722, 18] width 38 height 10
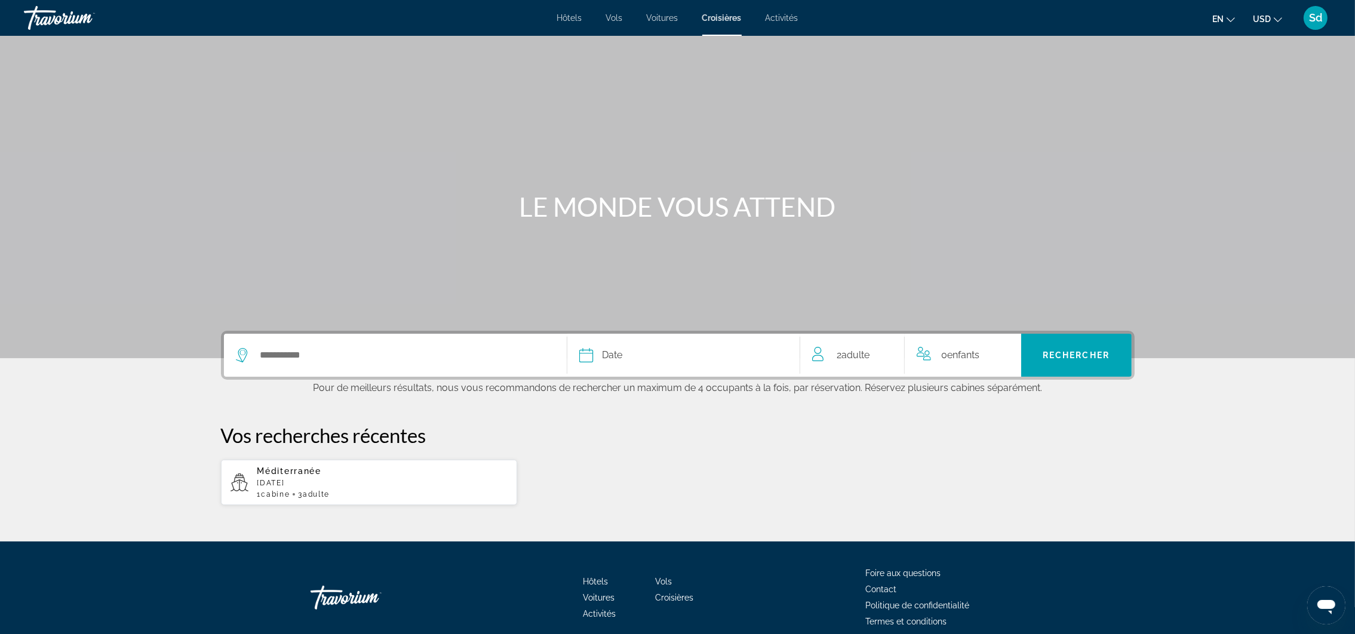
click at [624, 347] on div "Date" at bounding box center [683, 355] width 208 height 17
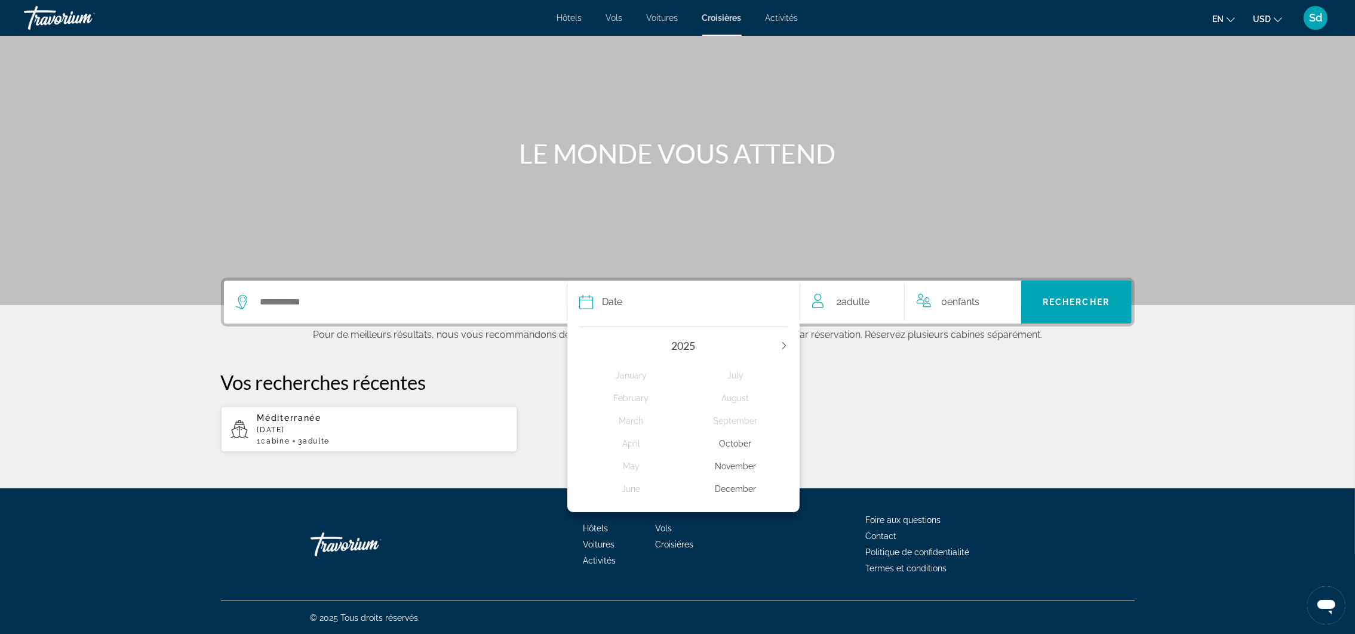
click at [782, 347] on icon "L’année prochaine" at bounding box center [783, 345] width 7 height 7
click at [635, 373] on div "January" at bounding box center [631, 375] width 104 height 21
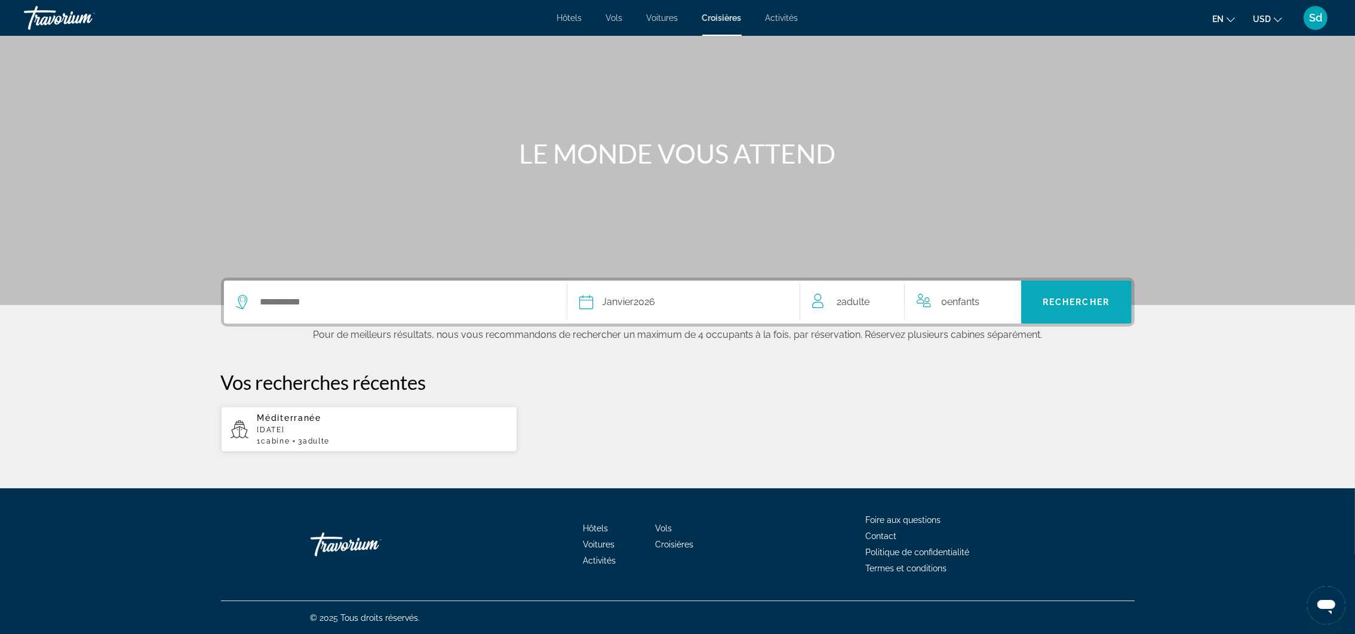
click at [1077, 297] on span "Rechercher" at bounding box center [1075, 302] width 67 height 10
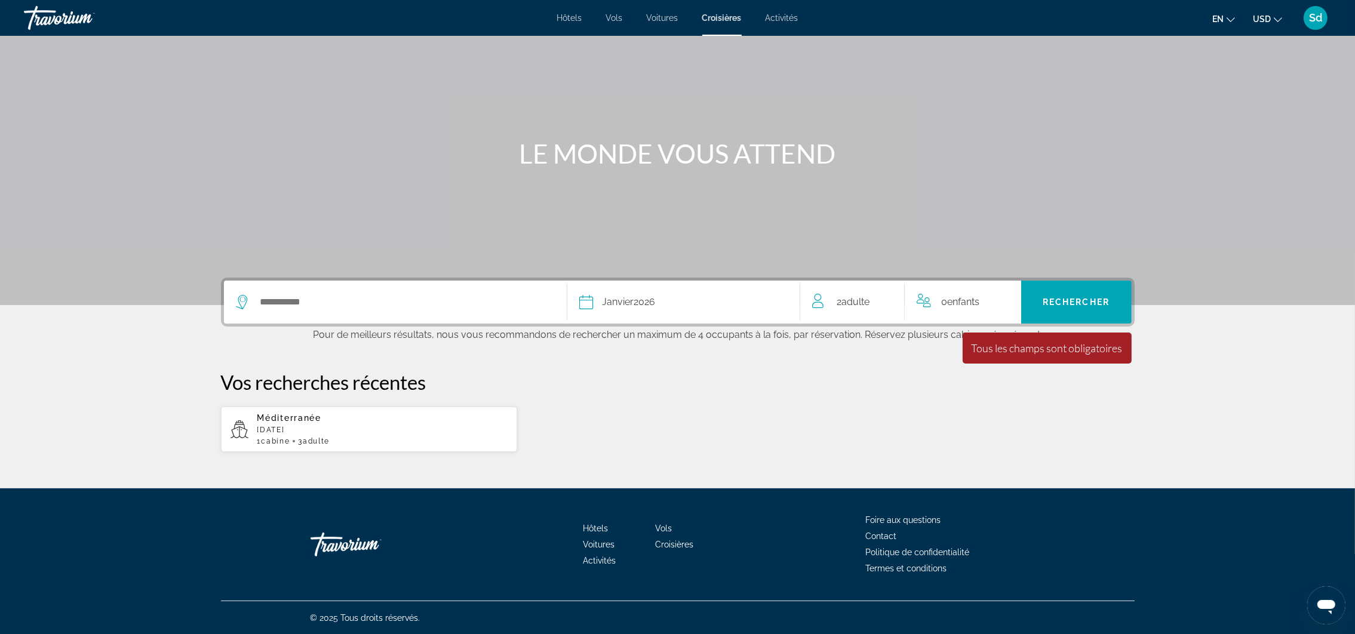
click at [325, 291] on div "Widget de recherche" at bounding box center [395, 302] width 319 height 43
click at [290, 300] on input "Sélectionnez la destination de la croisière" at bounding box center [404, 302] width 290 height 18
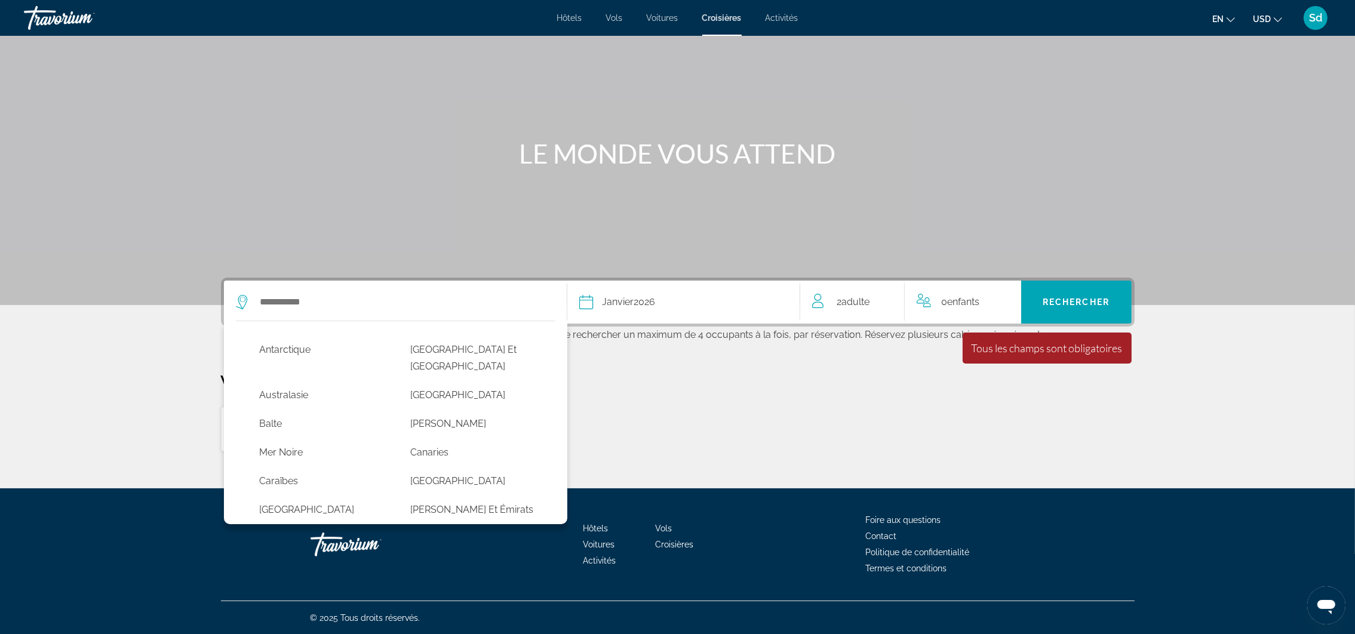
scroll to position [37, 0]
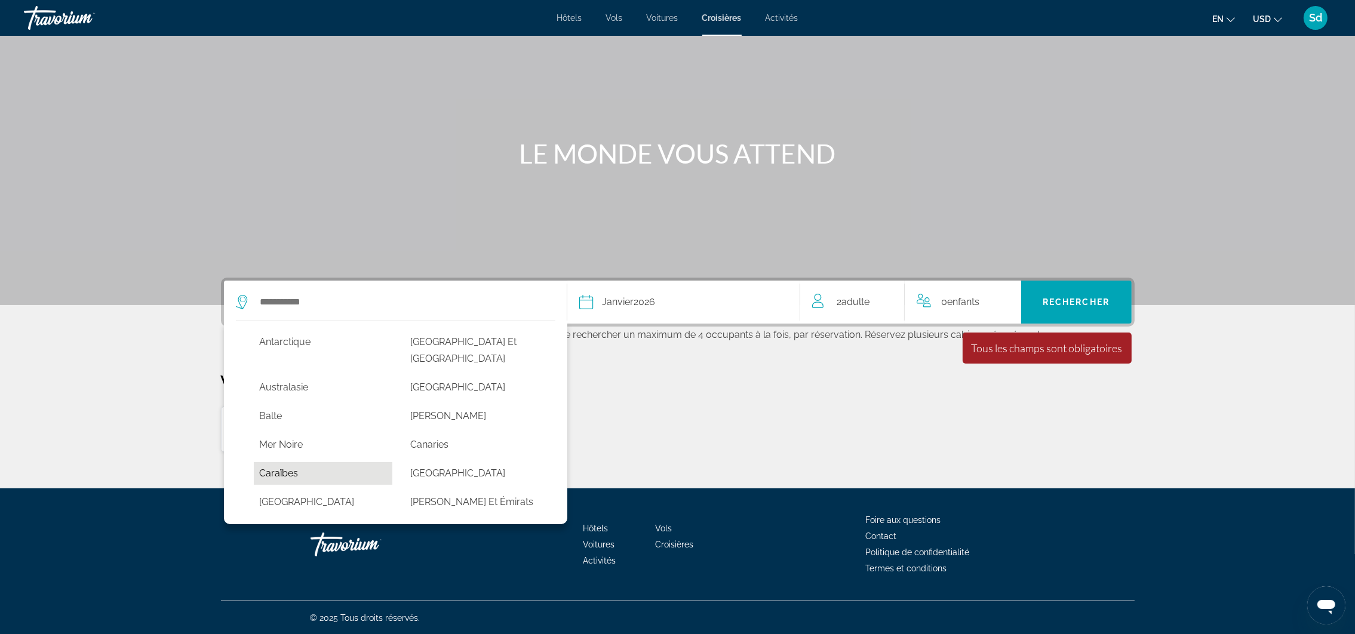
click at [285, 462] on button "Caraïbes" at bounding box center [323, 473] width 139 height 23
type input "*********"
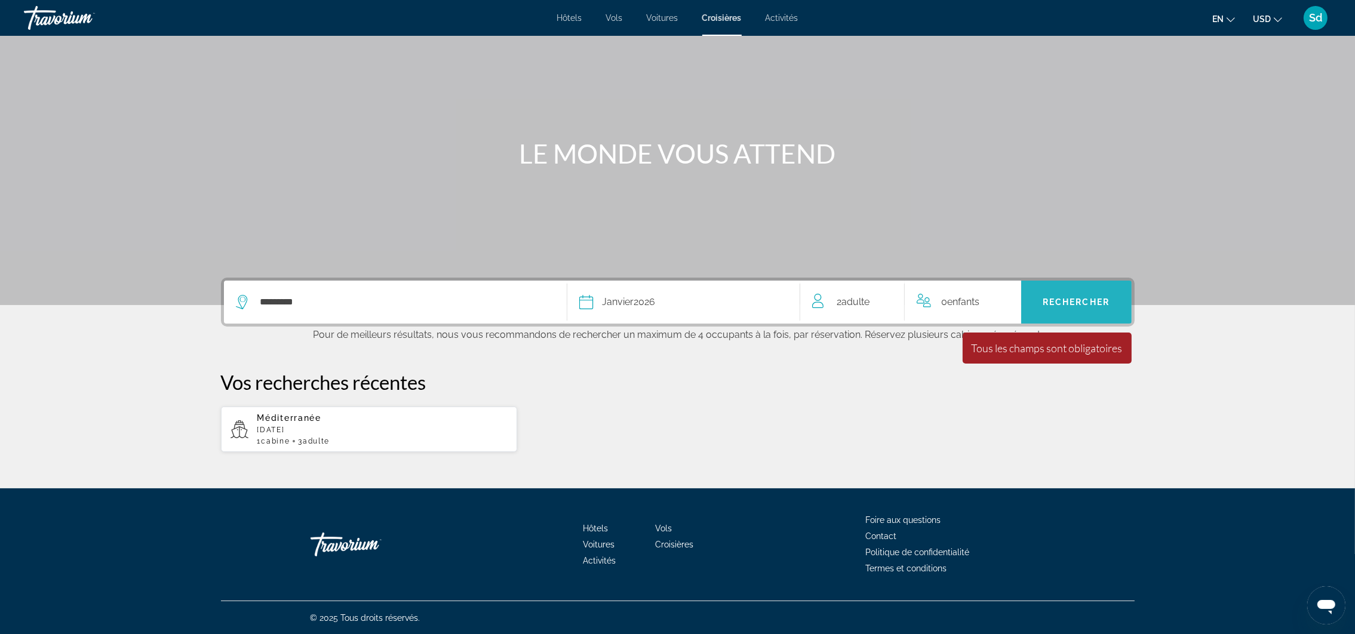
click at [1062, 300] on span "Rechercher" at bounding box center [1075, 302] width 67 height 10
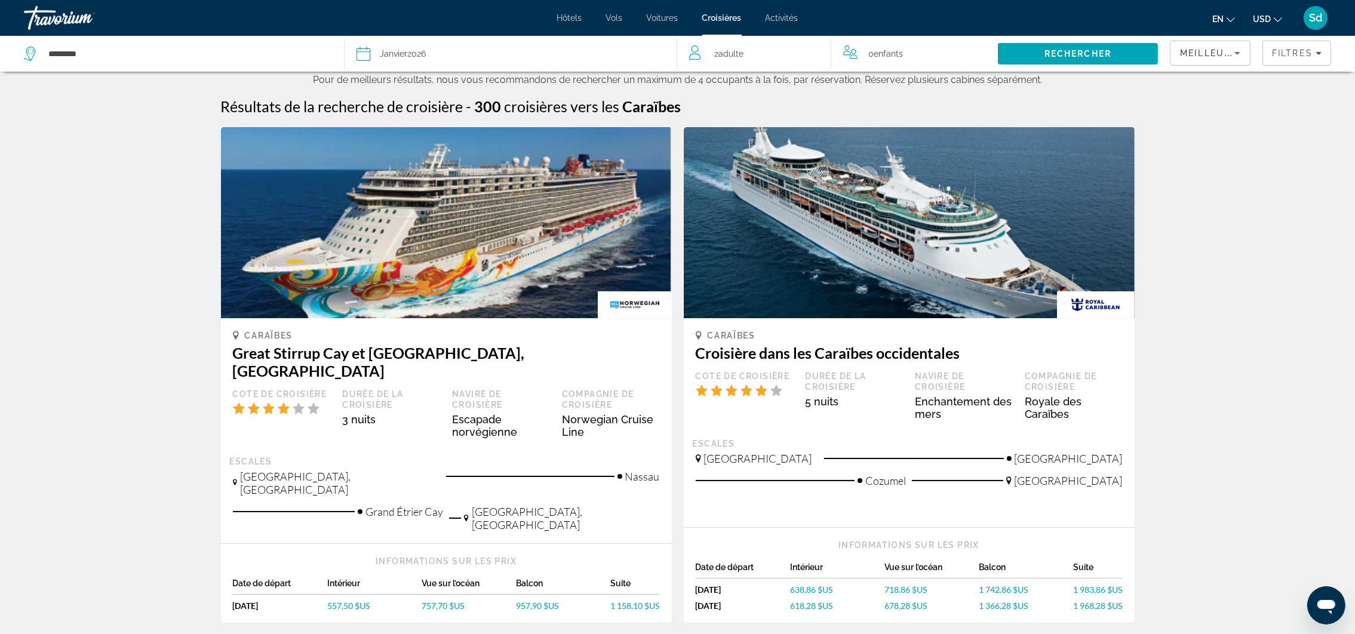
click at [1234, 17] on icon "Changer la langue" at bounding box center [1230, 20] width 8 height 8
click at [1209, 71] on button "Français" at bounding box center [1199, 79] width 53 height 16
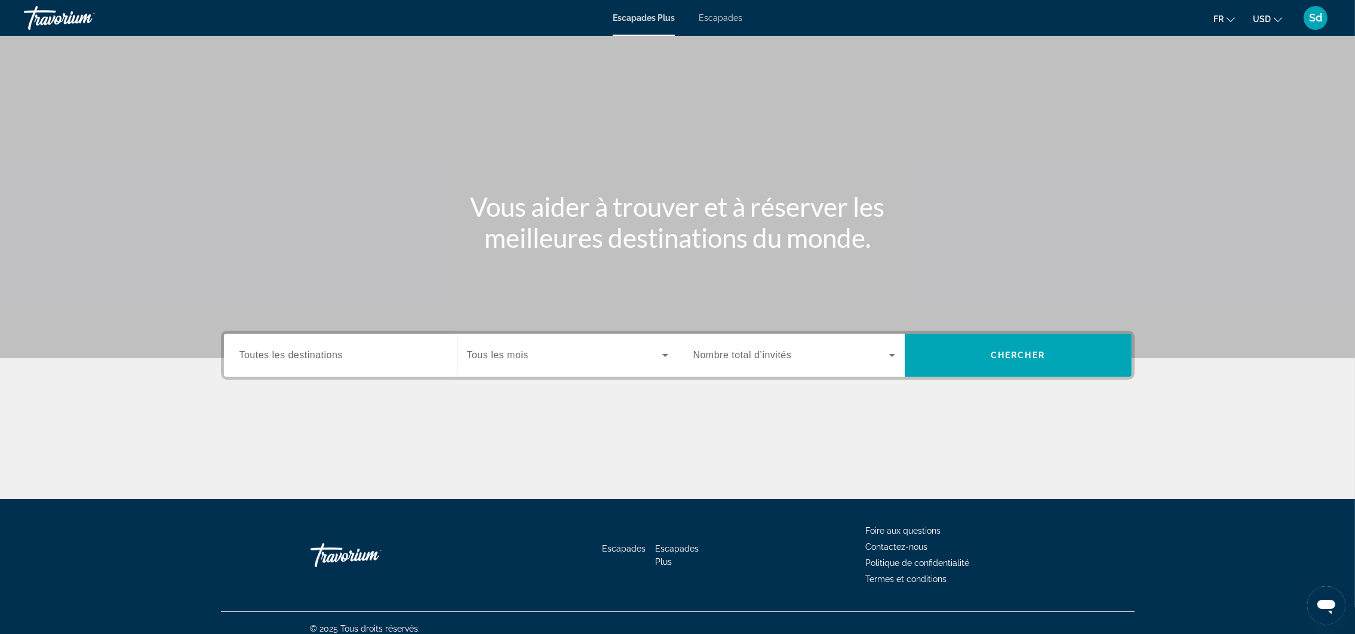
click at [327, 355] on span "Toutes les destinations" at bounding box center [290, 355] width 103 height 10
click at [327, 355] on input "Destination Toutes les destinations" at bounding box center [340, 356] width 202 height 14
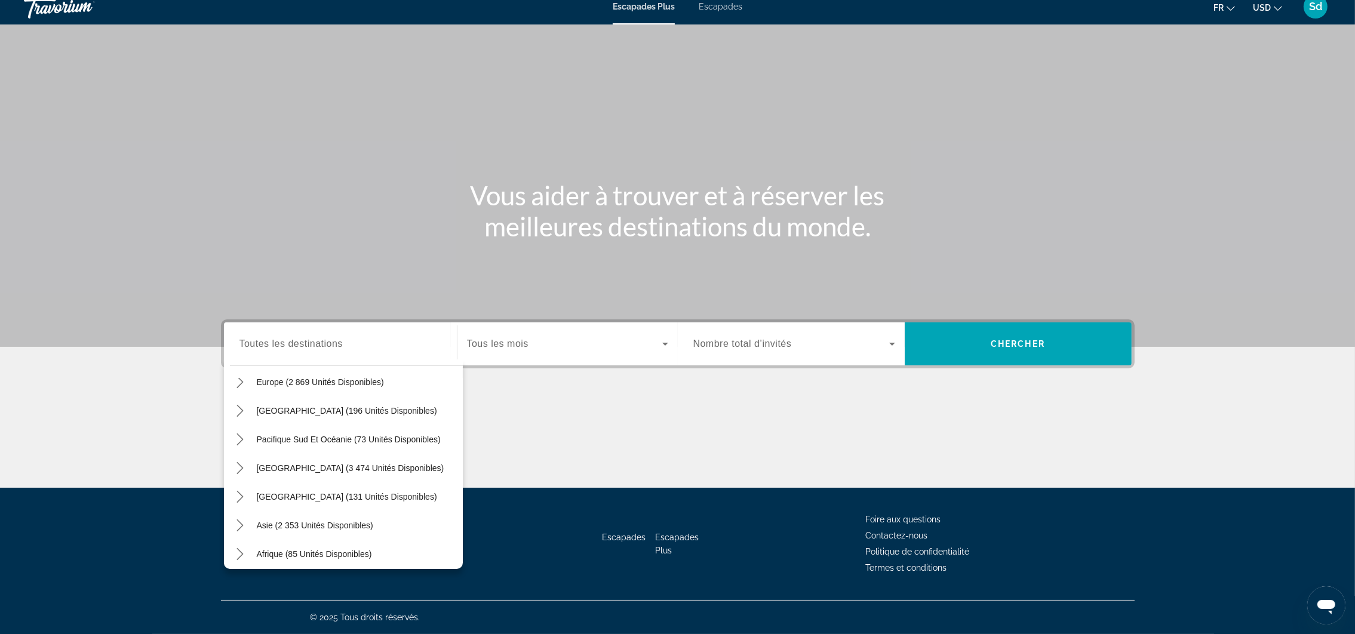
scroll to position [171, 0]
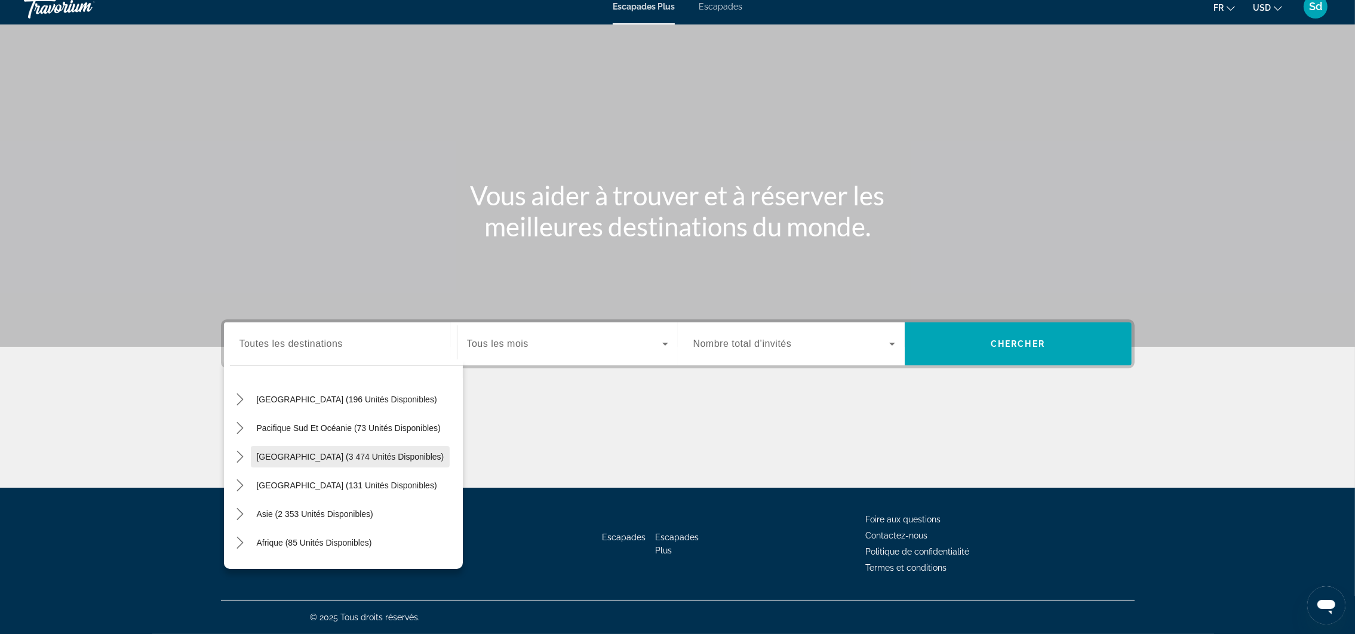
click at [275, 459] on span "[GEOGRAPHIC_DATA] (3 474 unités disponibles)" at bounding box center [350, 457] width 187 height 10
type input "**********"
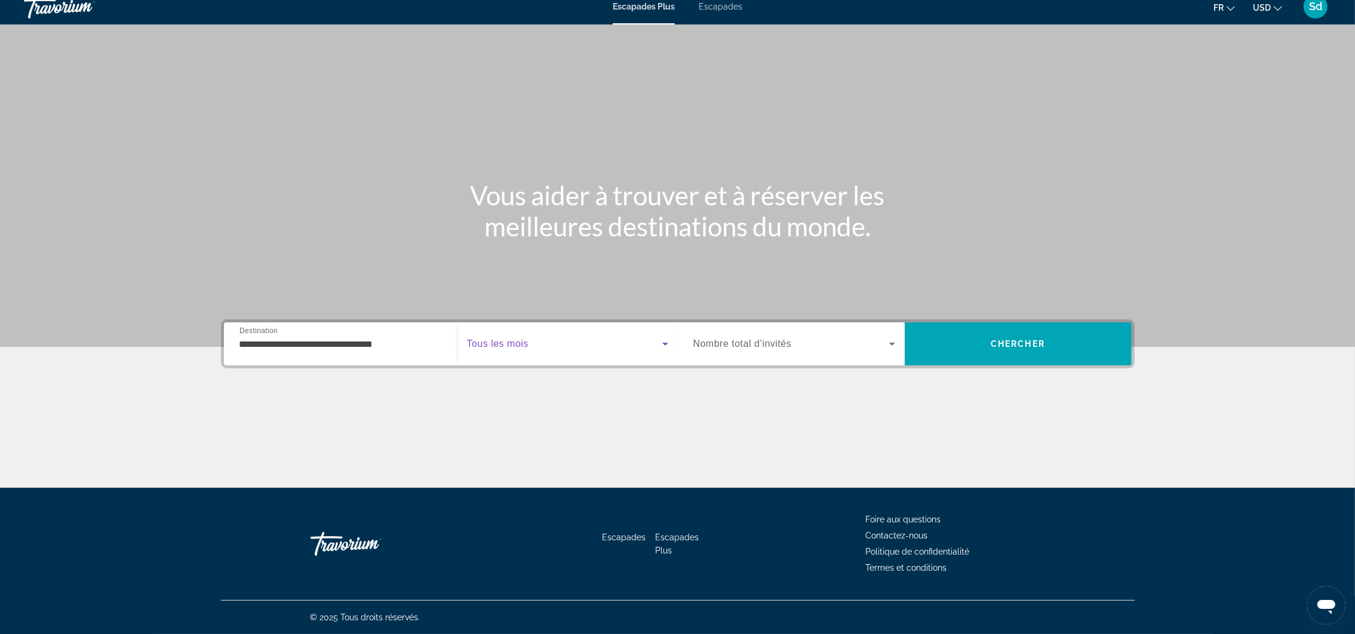
click at [664, 346] on icon "Widget de recherche" at bounding box center [665, 344] width 14 height 14
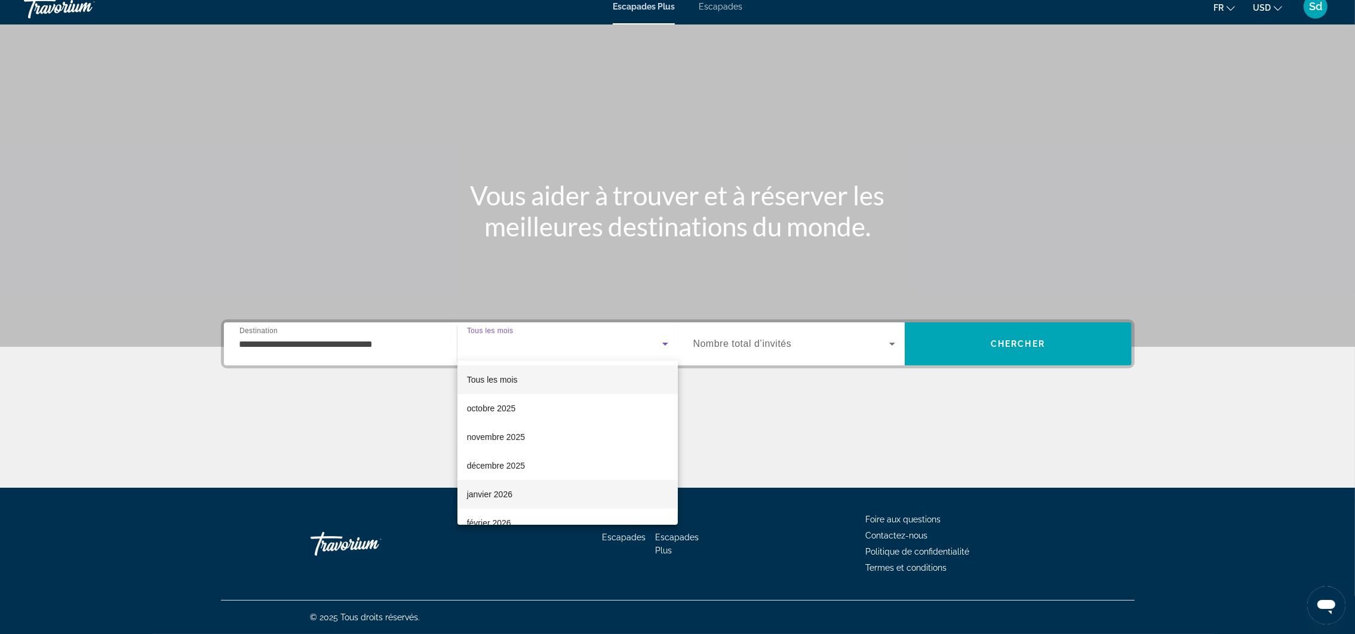
click at [515, 494] on mat-option "janvier 2026" at bounding box center [567, 494] width 220 height 29
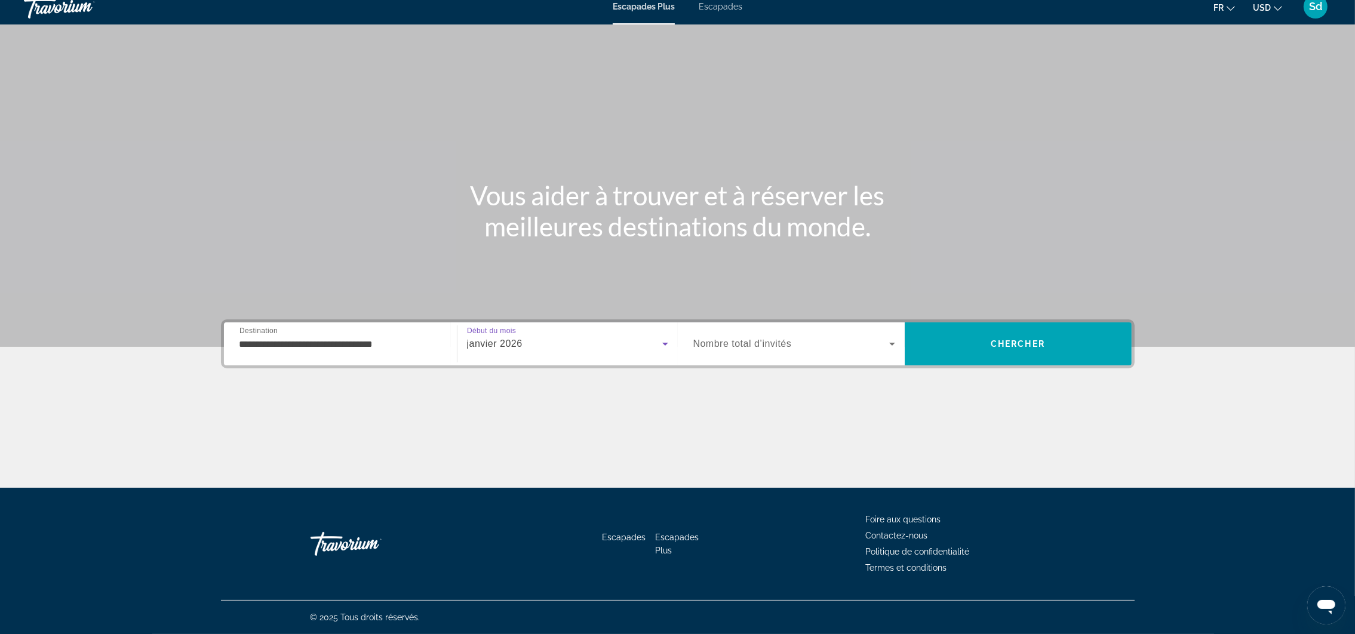
click at [891, 346] on icon "Widget de recherche" at bounding box center [892, 344] width 14 height 14
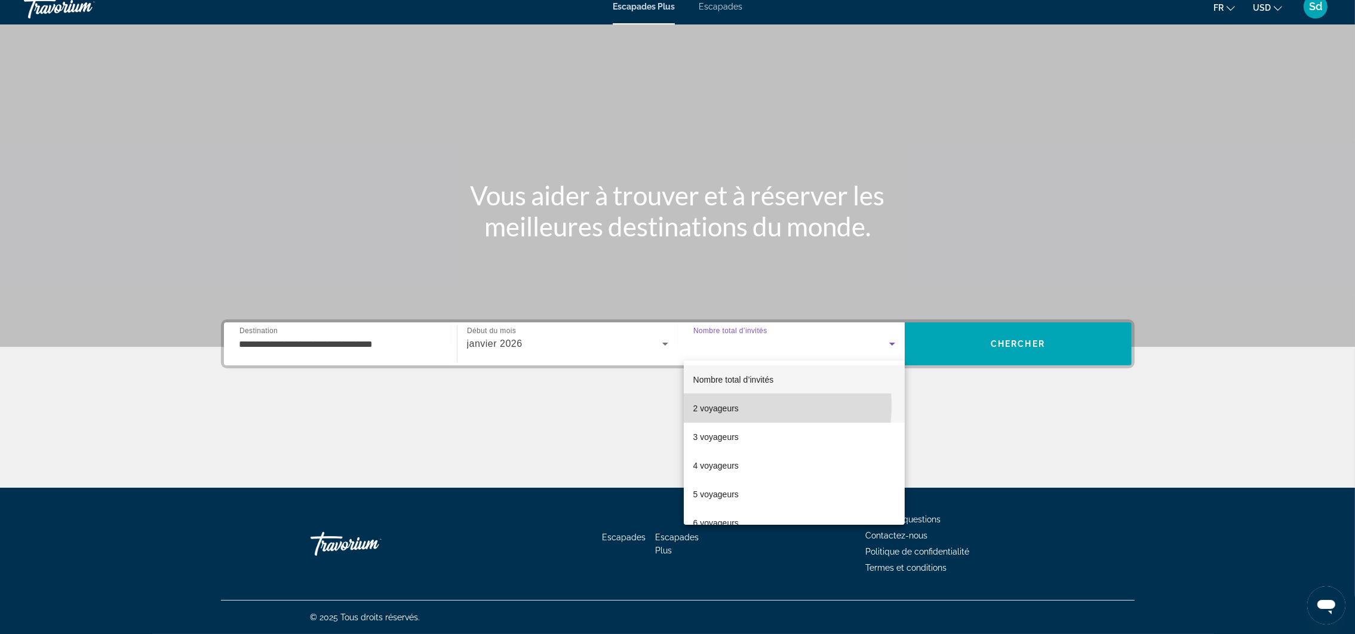
click at [729, 405] on font "2 voyageurs" at bounding box center [715, 409] width 45 height 10
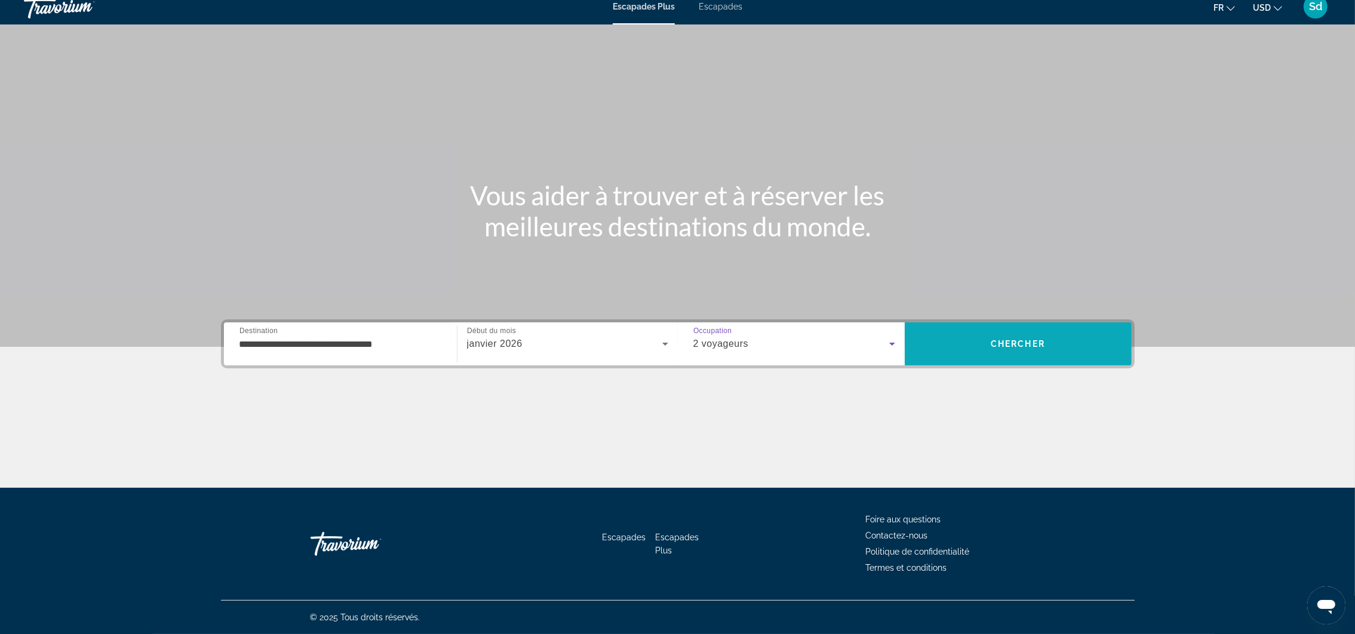
click at [1026, 343] on span "Chercher" at bounding box center [1017, 344] width 54 height 10
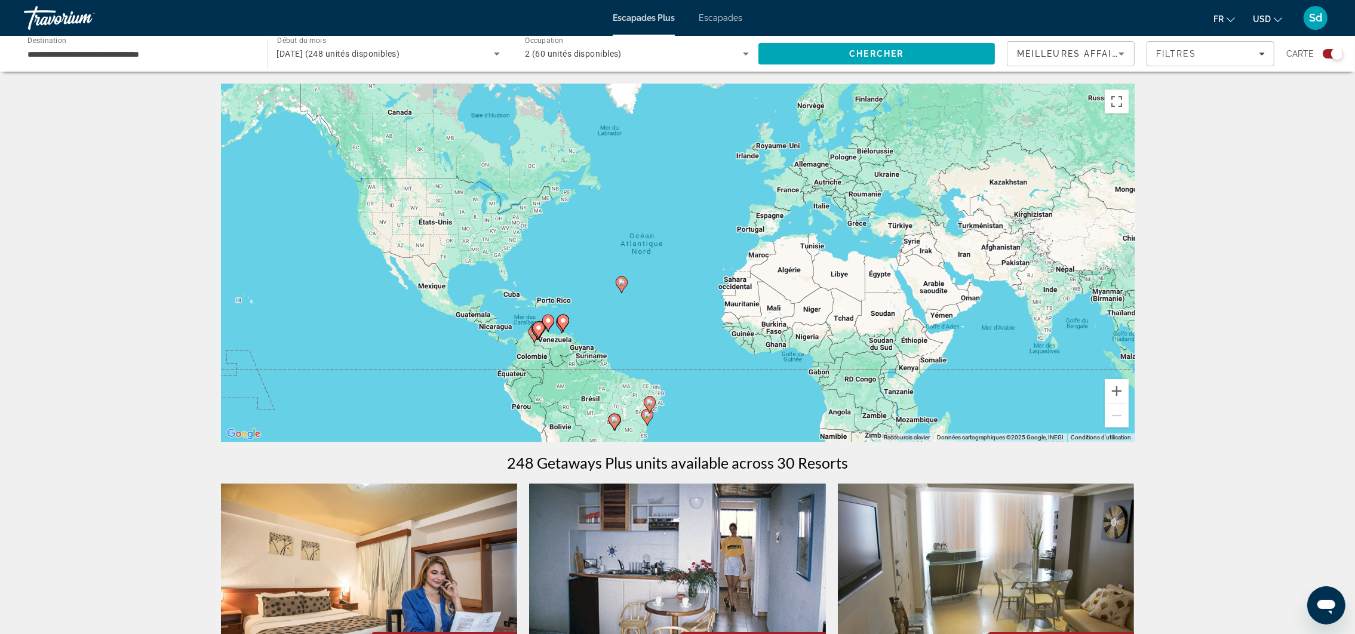
click at [619, 284] on image "Contenu principal" at bounding box center [621, 282] width 7 height 7
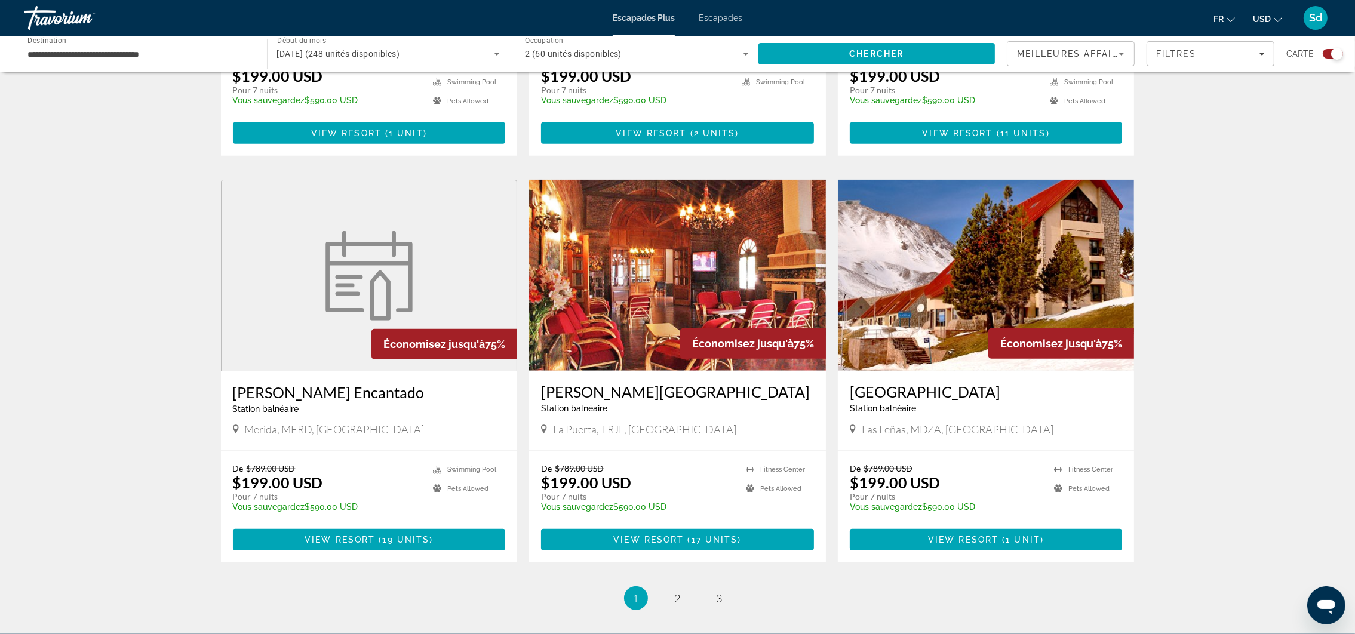
scroll to position [1638, 0]
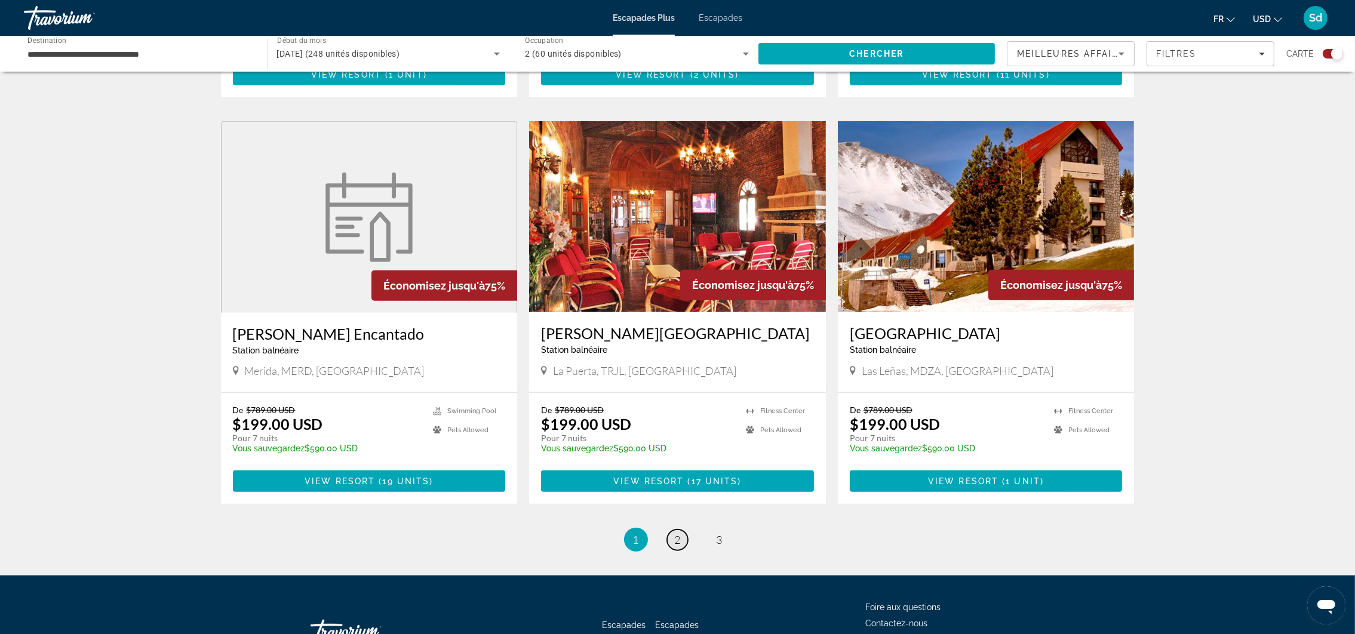
click at [675, 533] on span "2" at bounding box center [678, 539] width 6 height 13
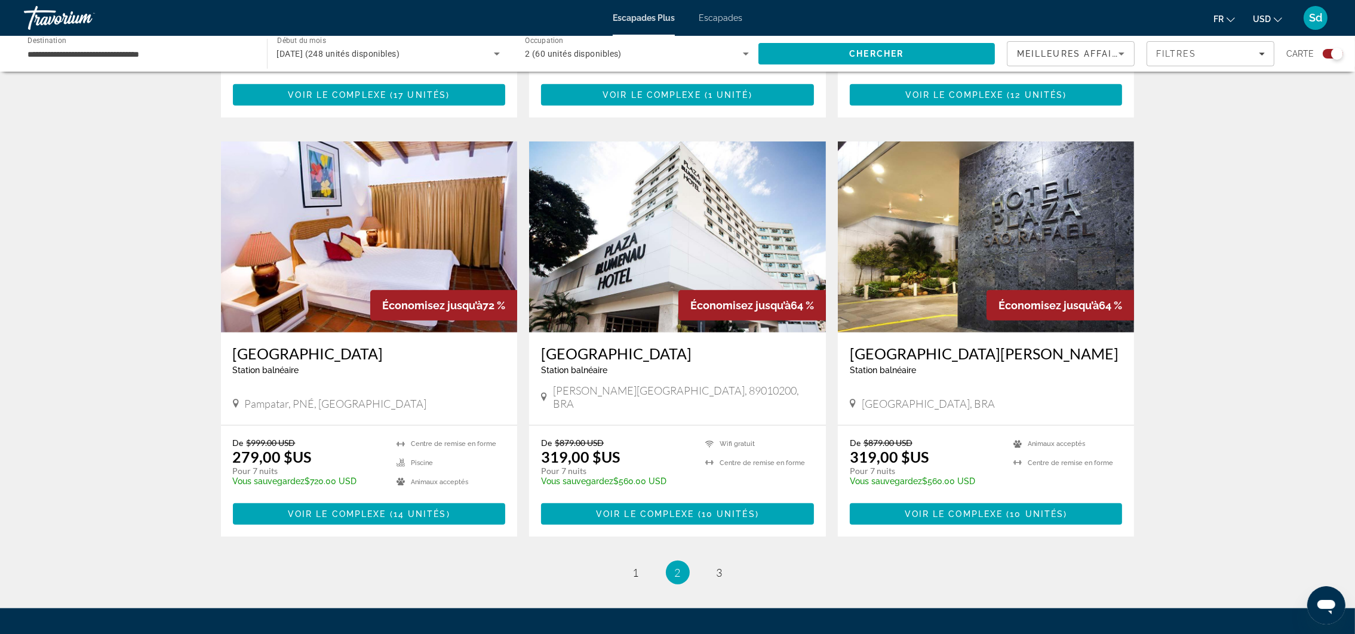
scroll to position [1629, 0]
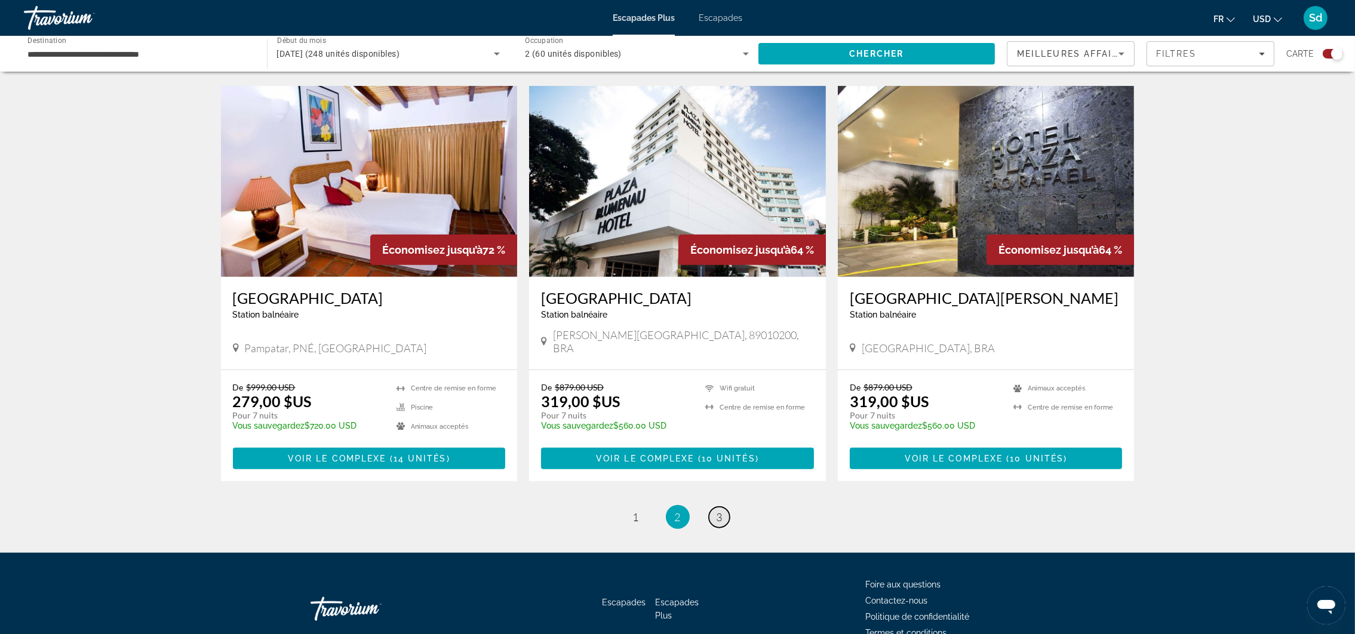
click at [718, 510] on span "3" at bounding box center [719, 516] width 6 height 13
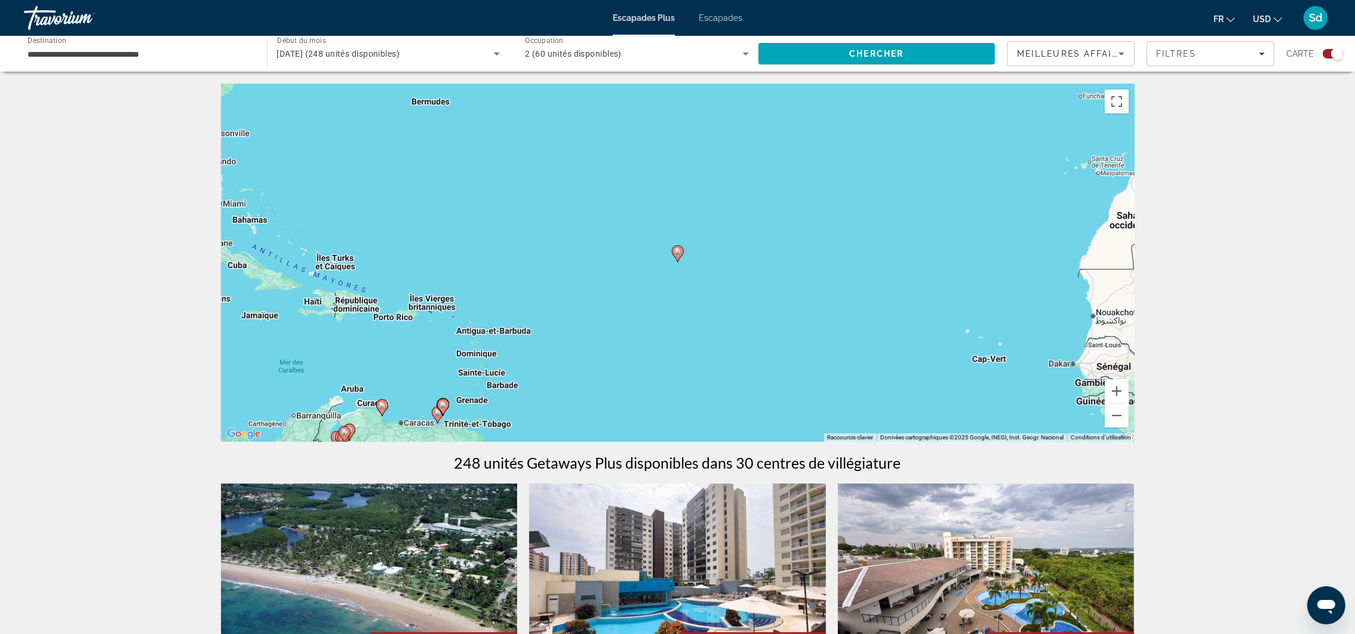
click at [182, 53] on input "**********" at bounding box center [139, 54] width 224 height 14
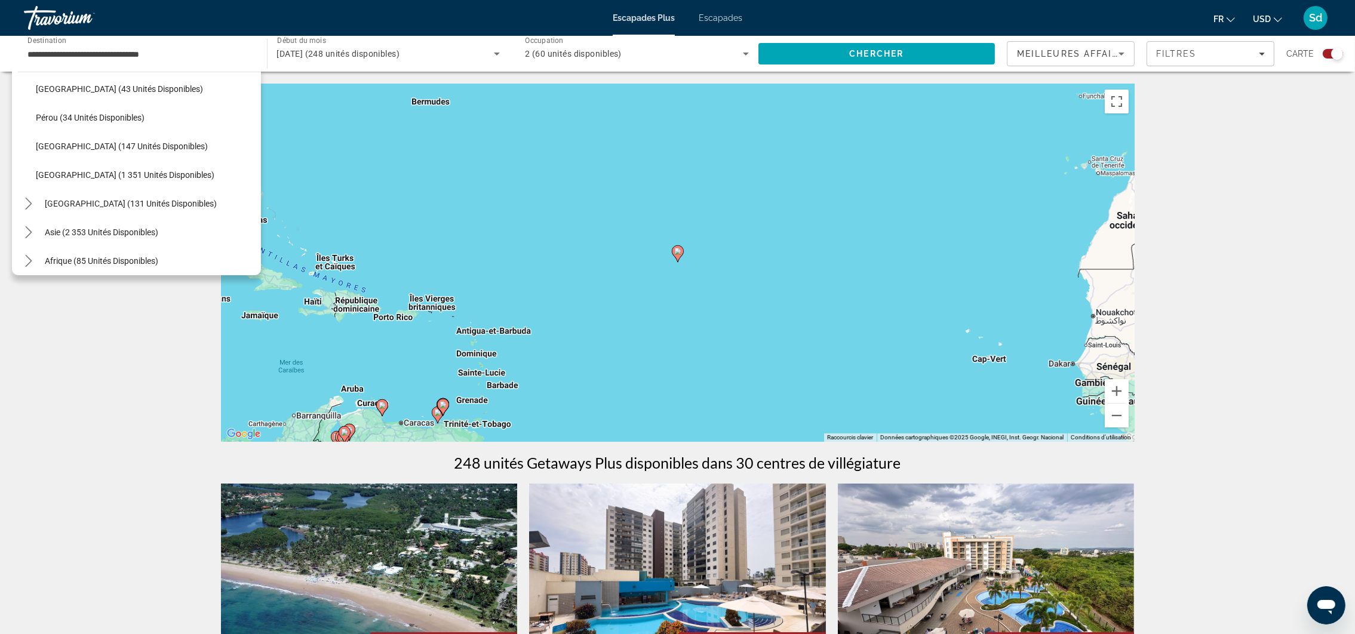
scroll to position [403, 0]
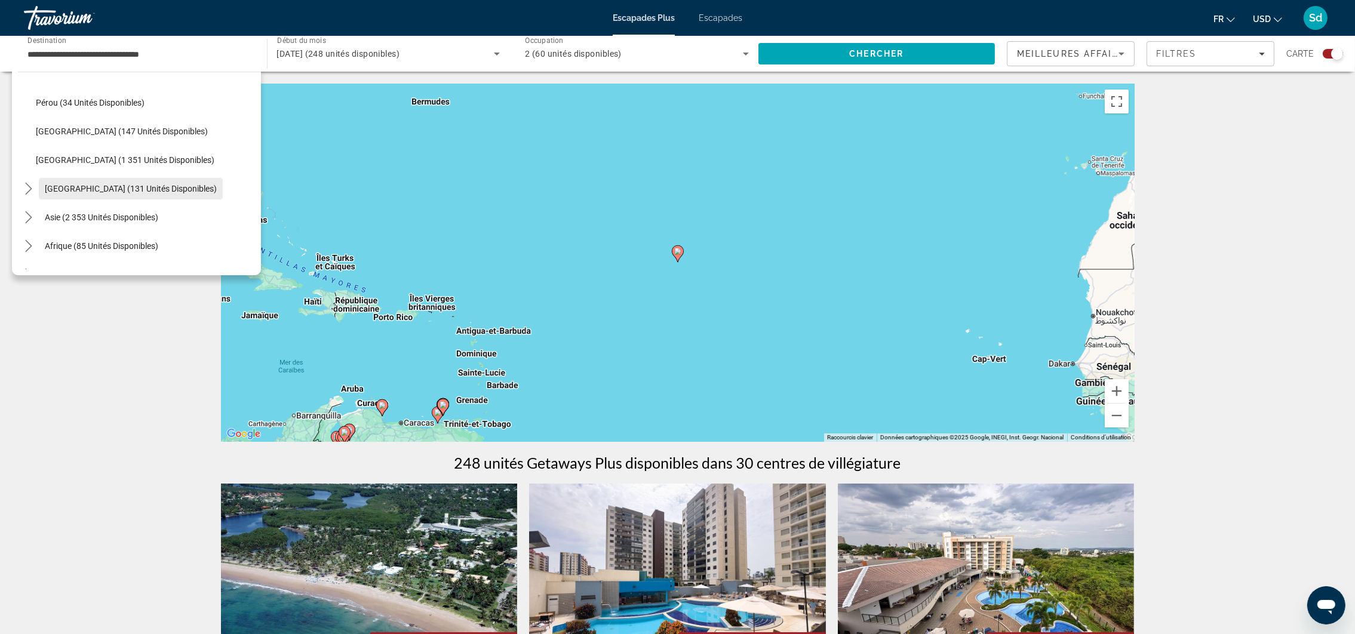
click at [89, 187] on span "[GEOGRAPHIC_DATA] (131 unités disponibles)" at bounding box center [131, 189] width 172 height 10
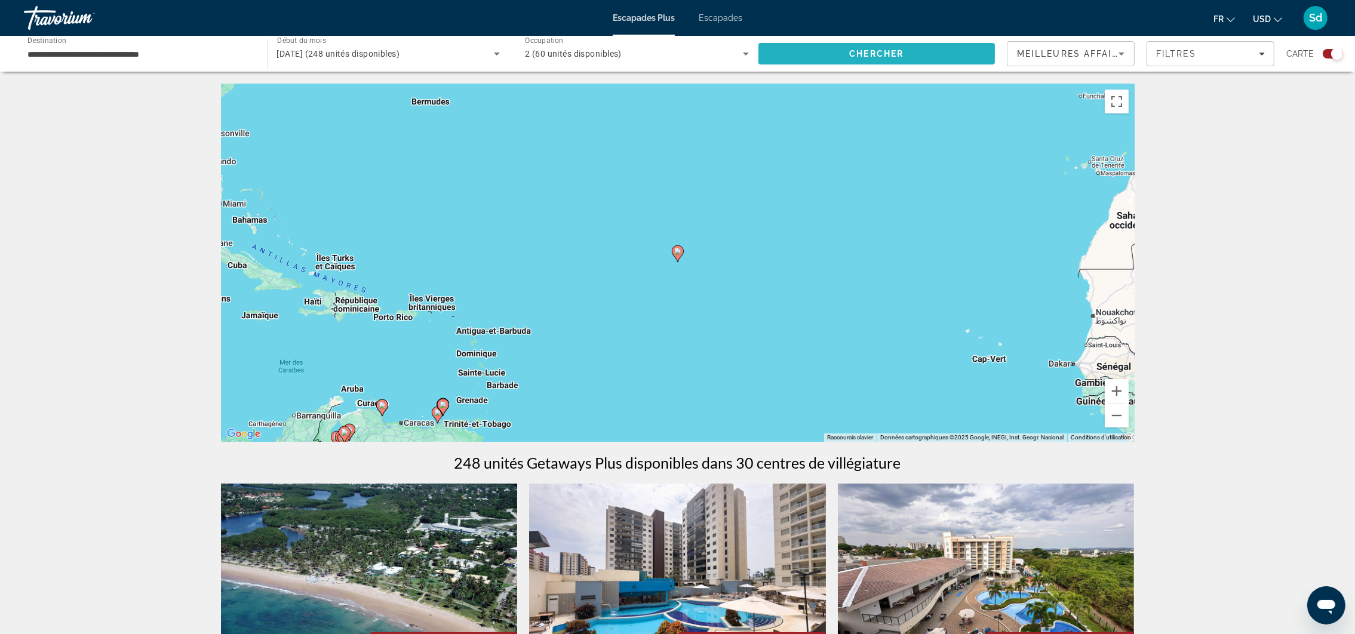
click at [893, 51] on span "Chercher" at bounding box center [876, 54] width 54 height 10
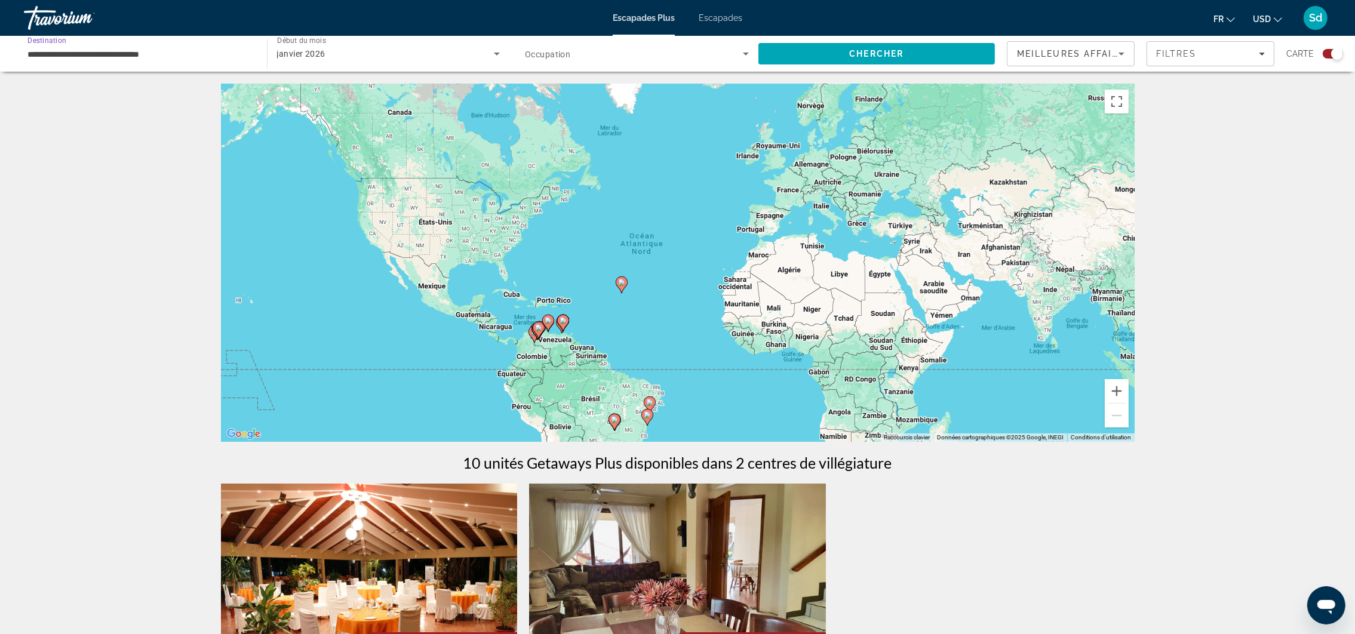
click at [155, 58] on input "**********" at bounding box center [139, 54] width 224 height 14
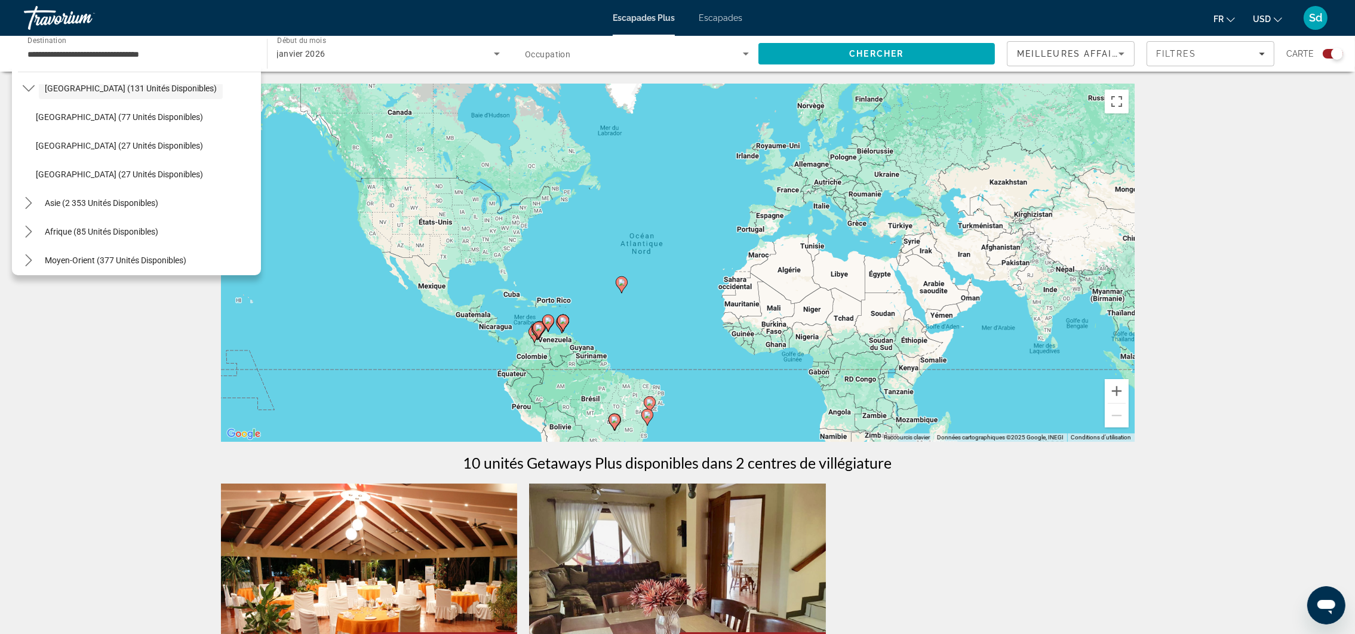
scroll to position [279, 0]
click at [87, 224] on span "Afrique (85 unités disponibles)" at bounding box center [101, 227] width 113 height 10
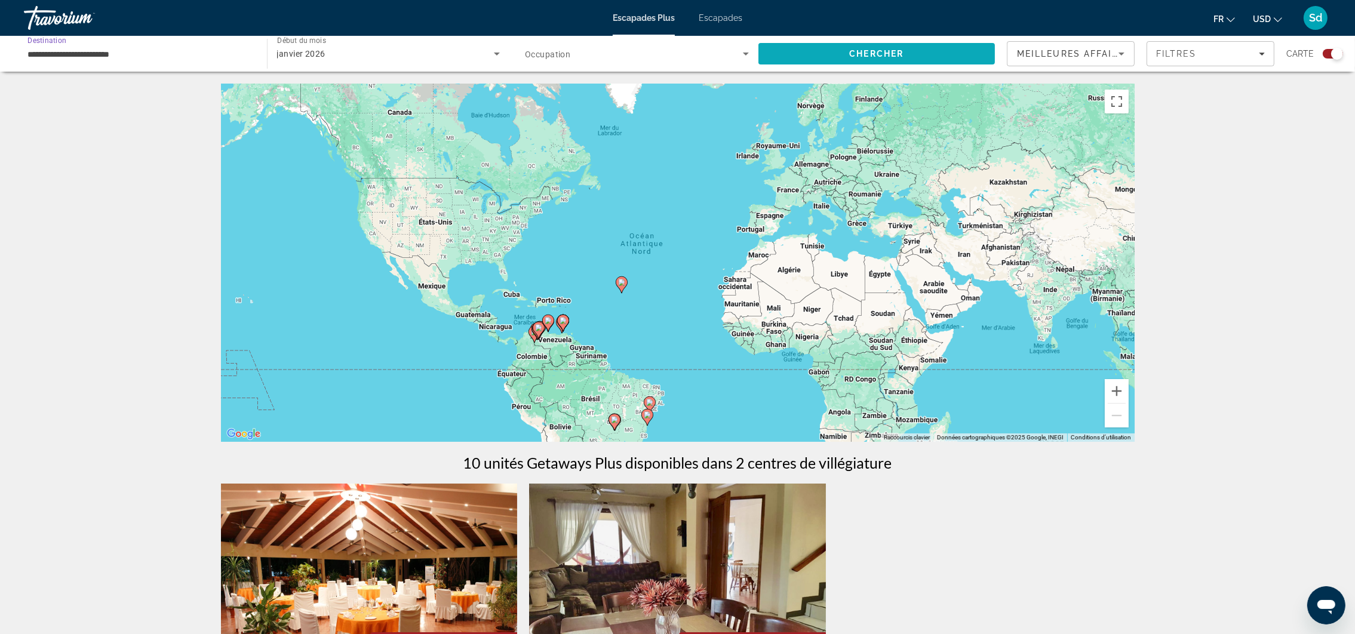
click at [884, 56] on span "Chercher" at bounding box center [876, 54] width 54 height 10
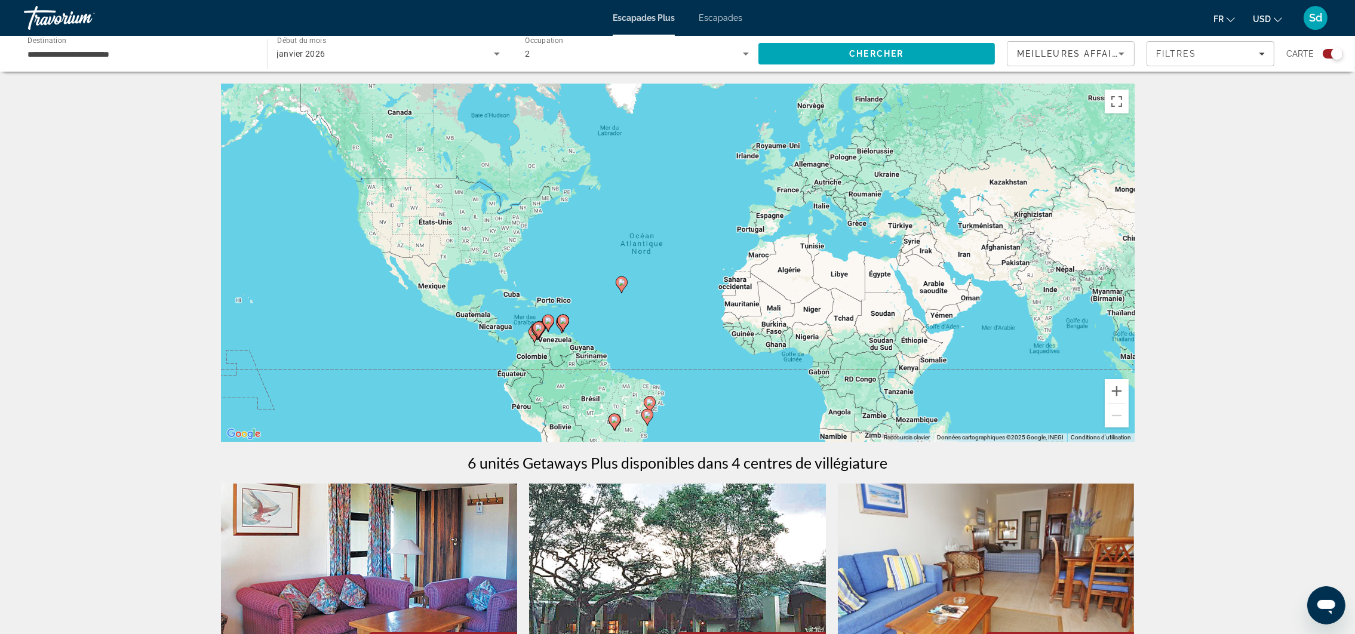
click at [140, 52] on input "**********" at bounding box center [139, 54] width 224 height 14
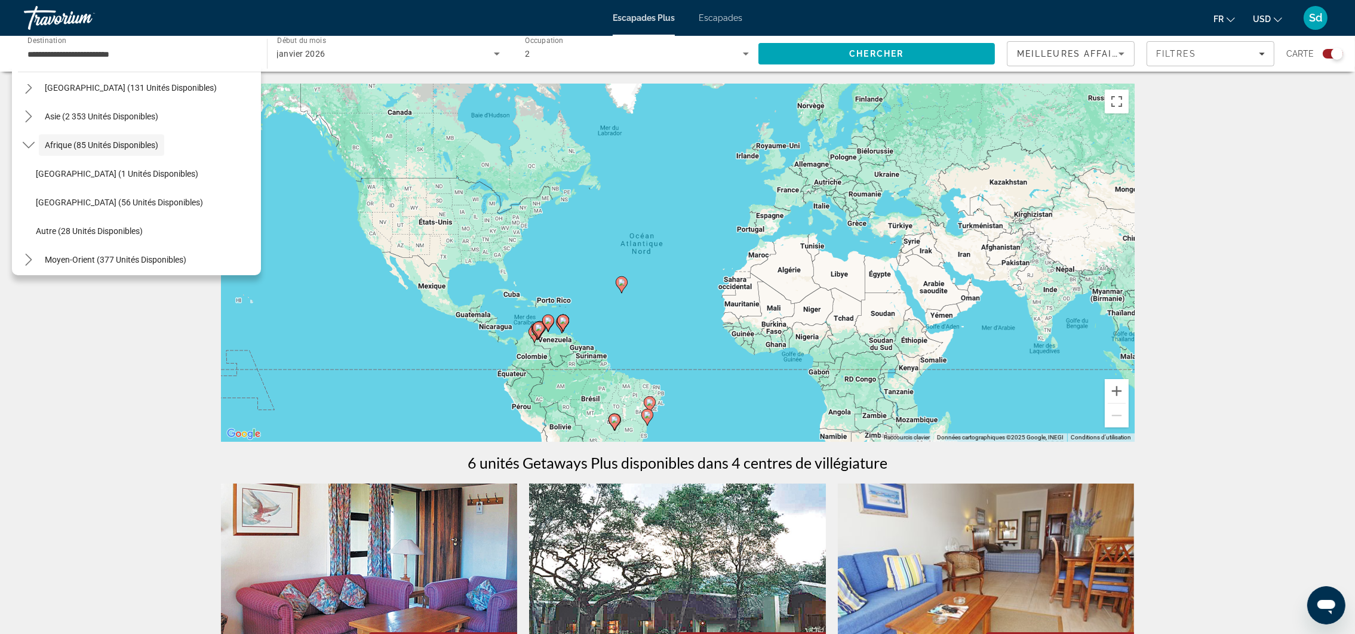
scroll to position [279, 0]
click at [124, 226] on span "Autre (28 unités disponibles)" at bounding box center [89, 227] width 107 height 10
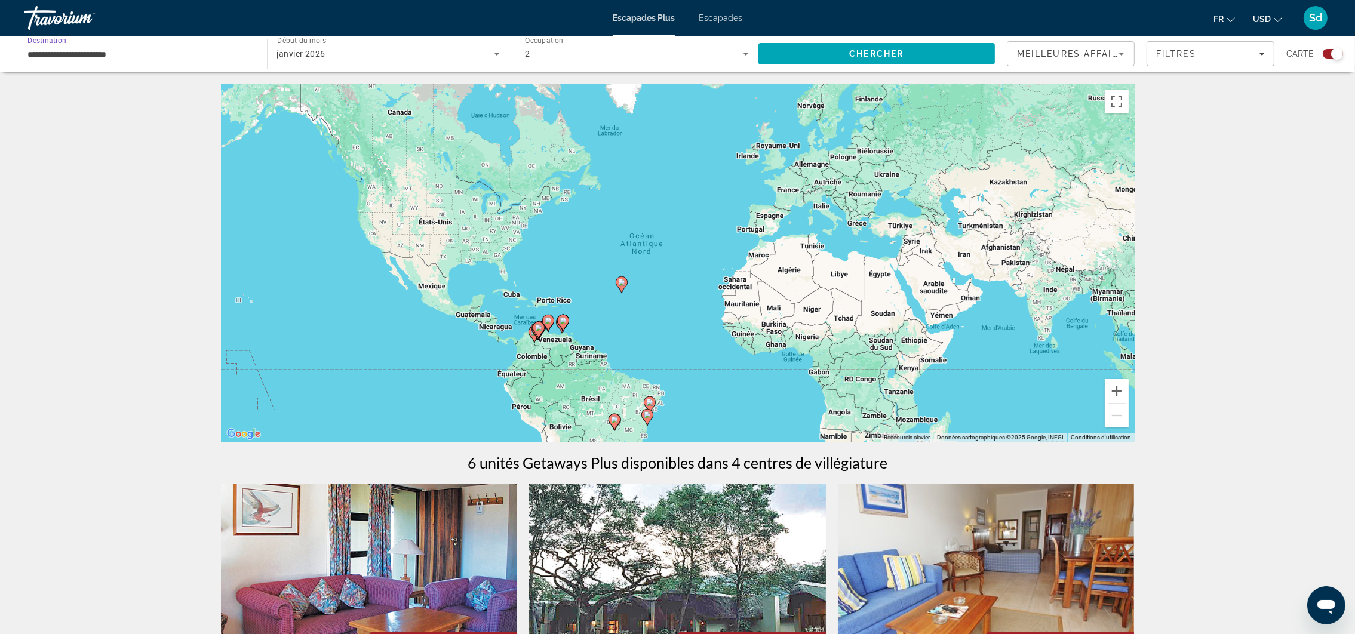
click at [141, 57] on input "**********" at bounding box center [139, 54] width 224 height 14
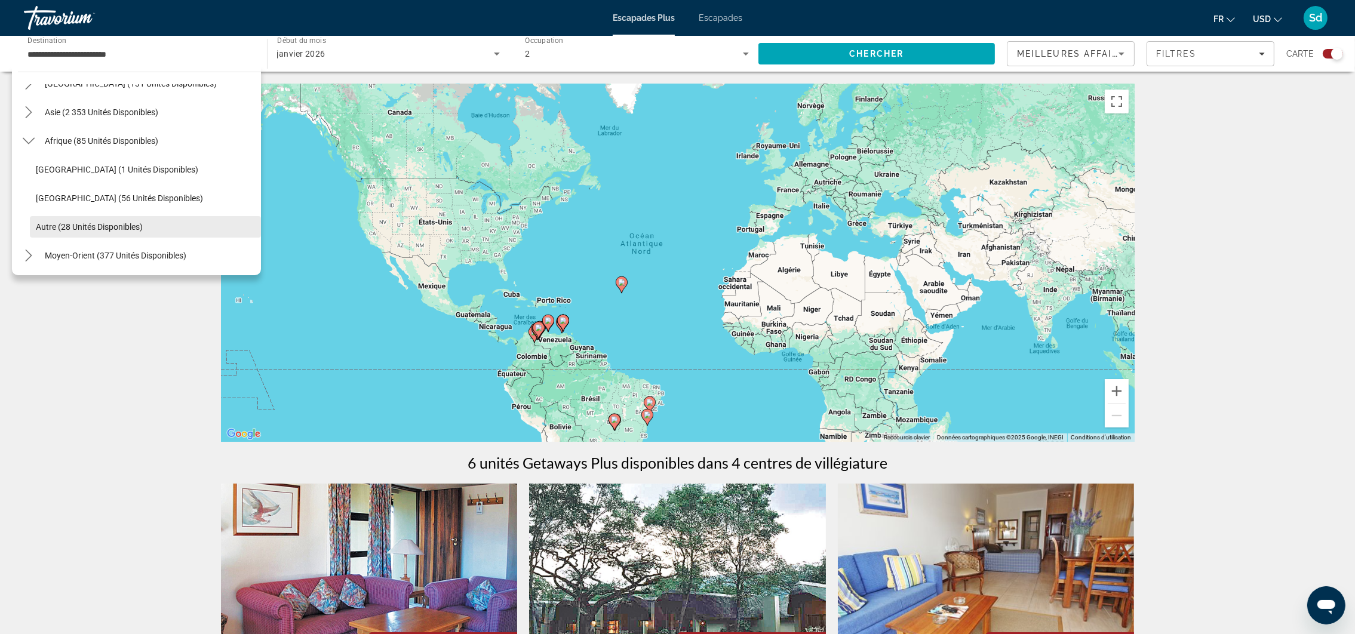
click at [149, 228] on span "Sélectionnez la destination : Autre (28 unités disponibles)" at bounding box center [145, 227] width 231 height 29
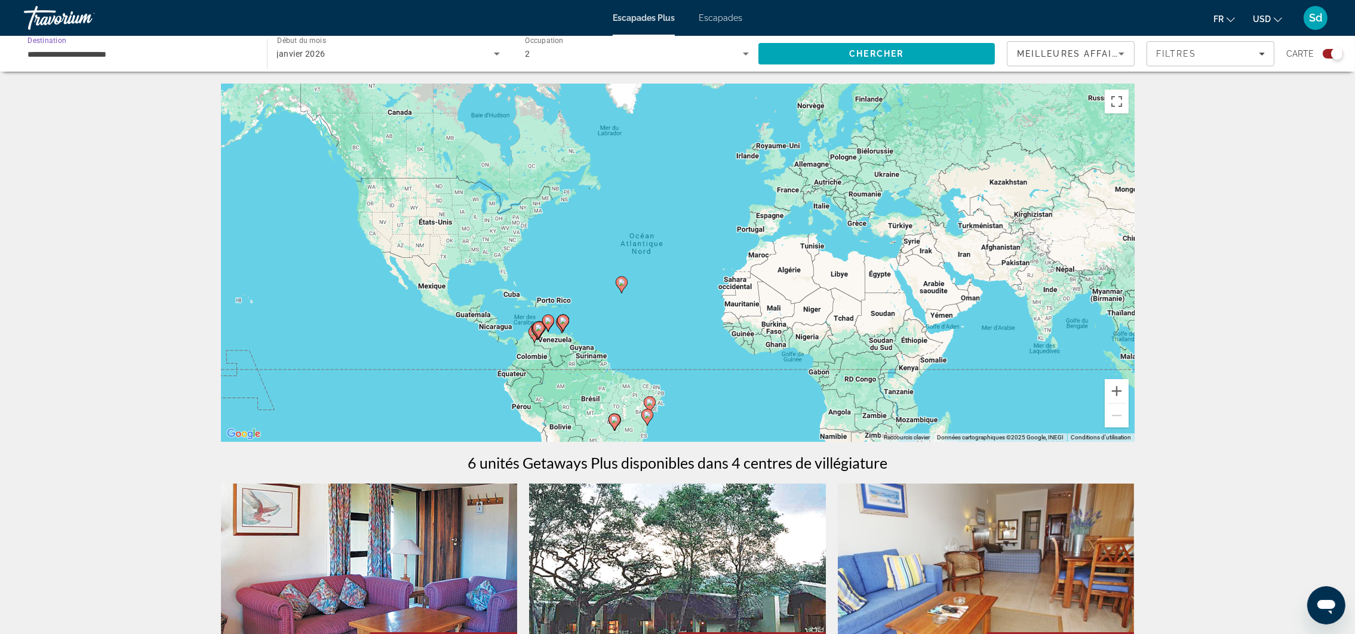
click at [138, 52] on input "**********" at bounding box center [139, 54] width 224 height 14
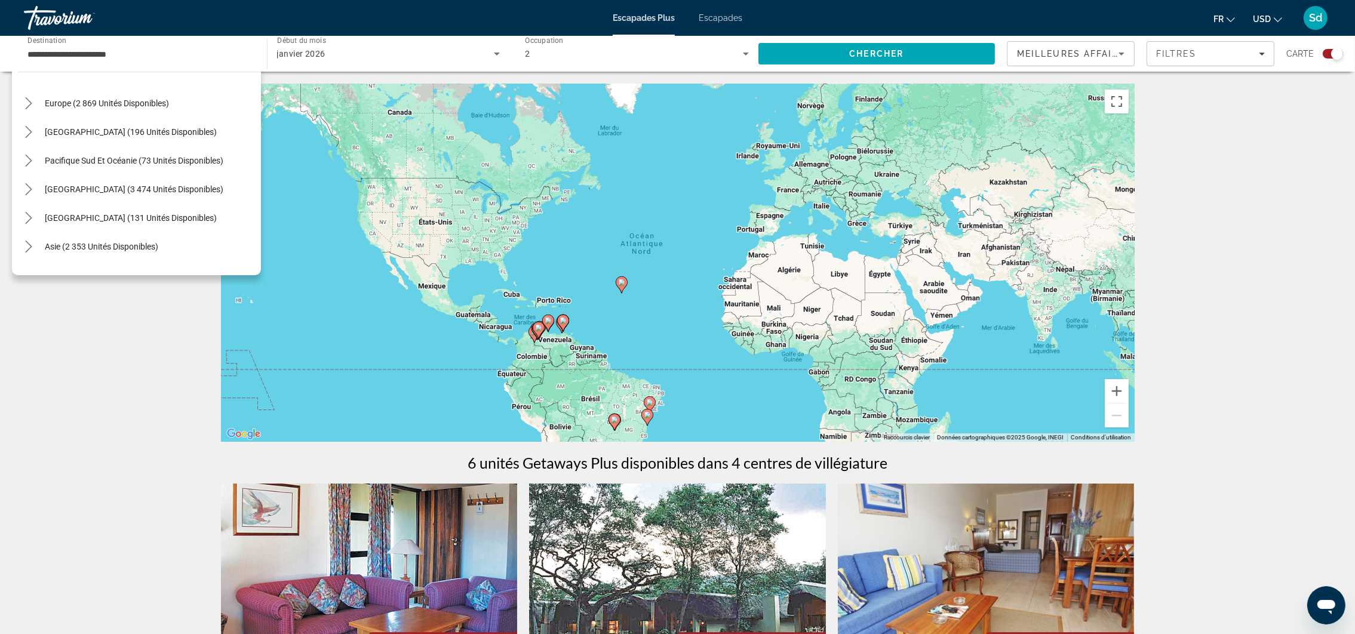
scroll to position [141, 0]
click at [101, 218] on span "[GEOGRAPHIC_DATA] (131 unités disponibles)" at bounding box center [131, 221] width 172 height 10
type input "**********"
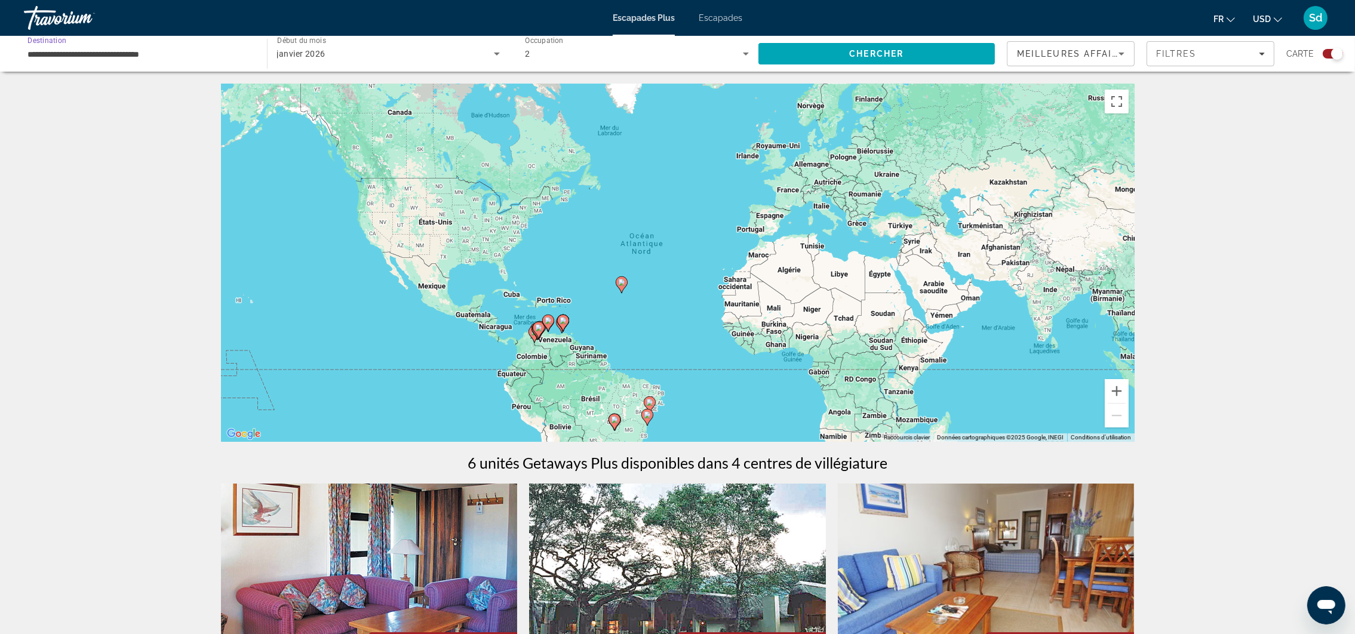
click at [185, 54] on input "**********" at bounding box center [139, 54] width 224 height 14
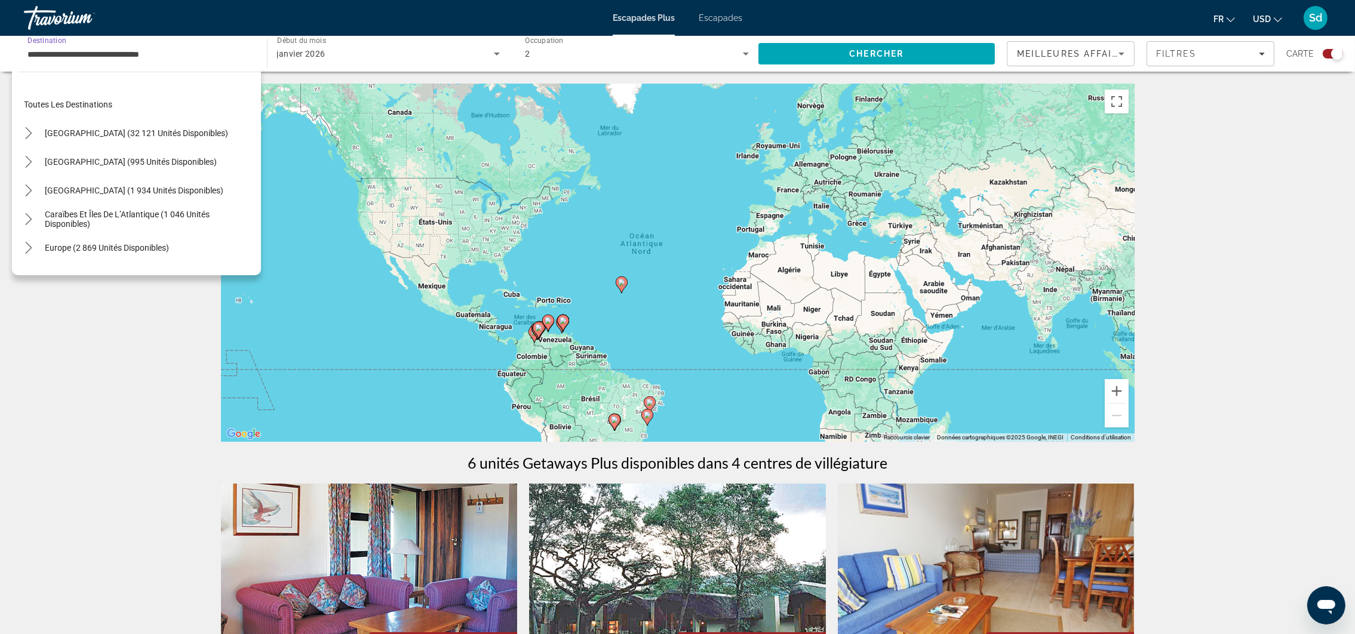
scroll to position [185, 0]
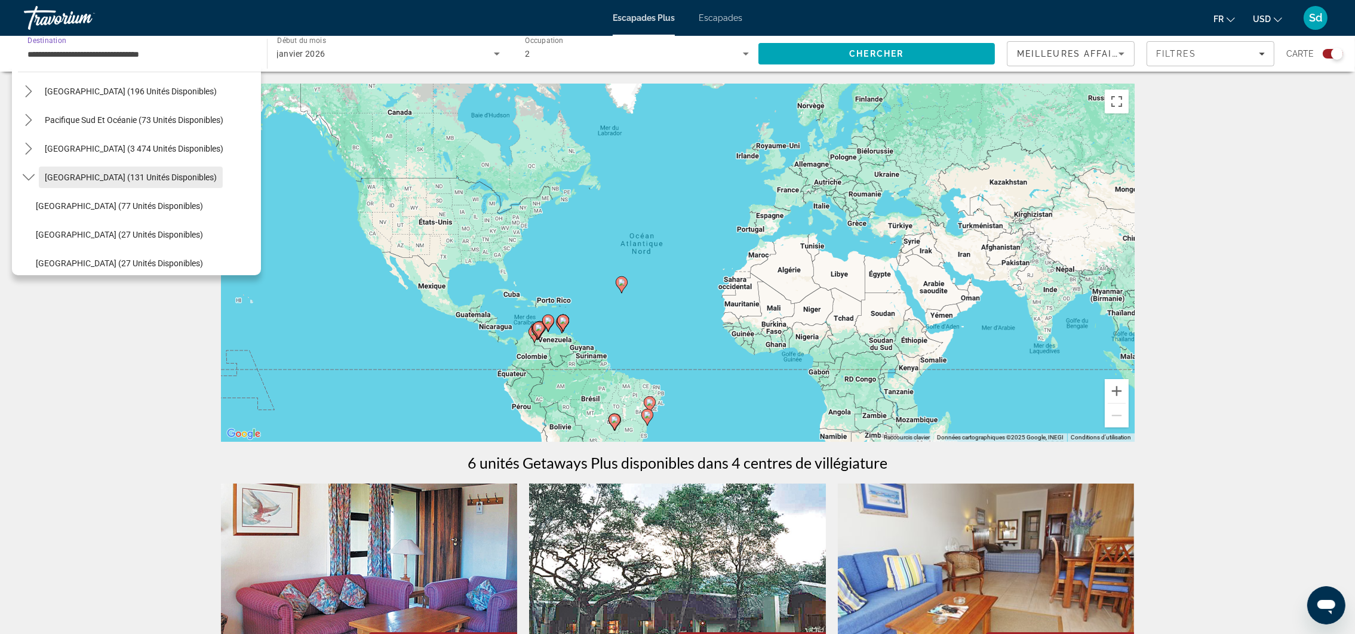
click at [187, 173] on span "[GEOGRAPHIC_DATA] (131 unités disponibles)" at bounding box center [131, 178] width 172 height 10
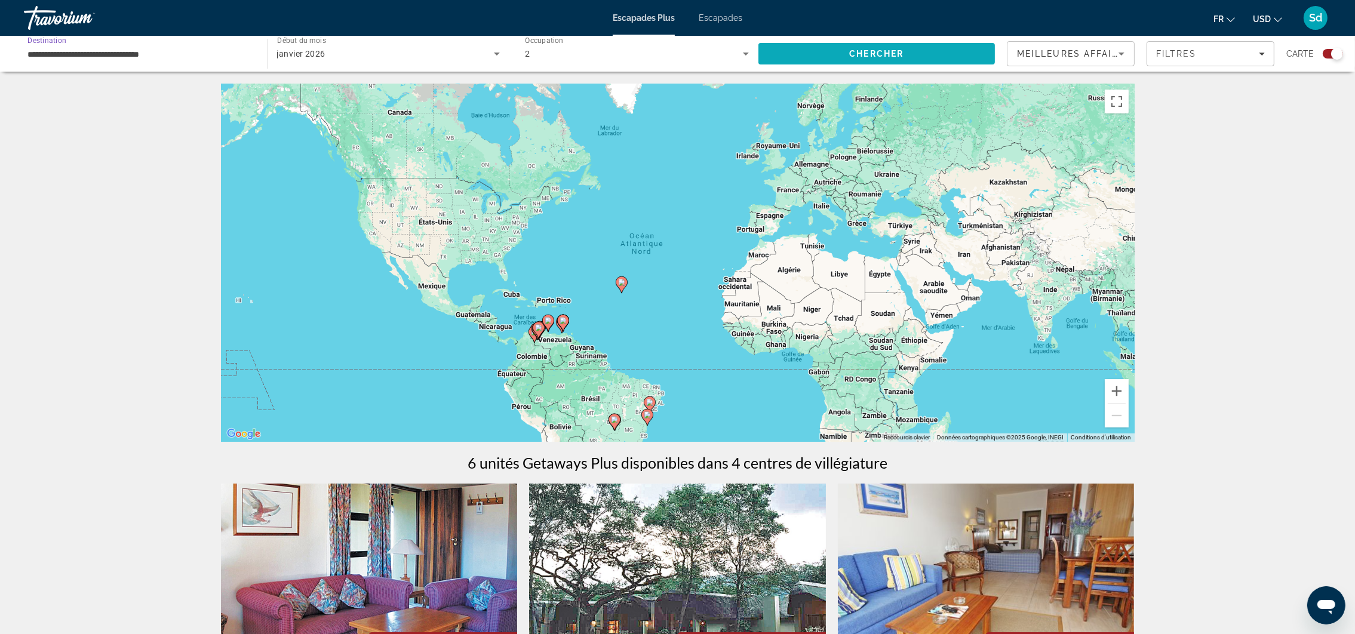
click at [894, 55] on span "Chercher" at bounding box center [876, 54] width 54 height 10
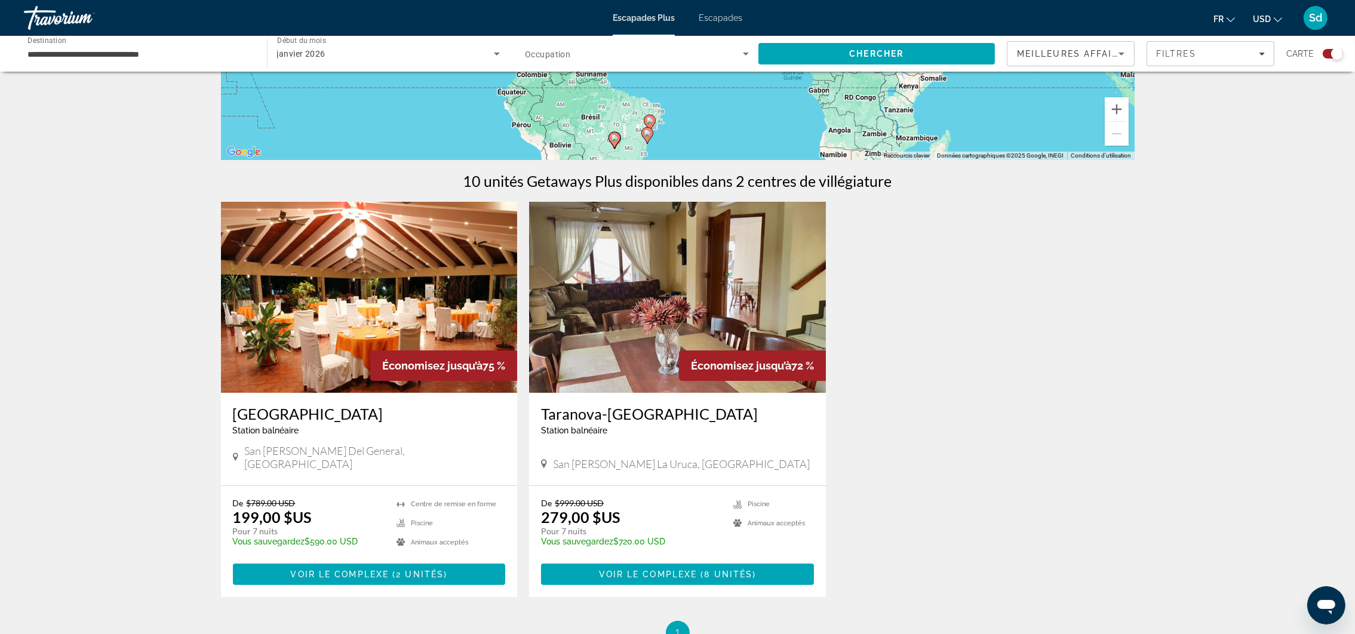
scroll to position [276, 0]
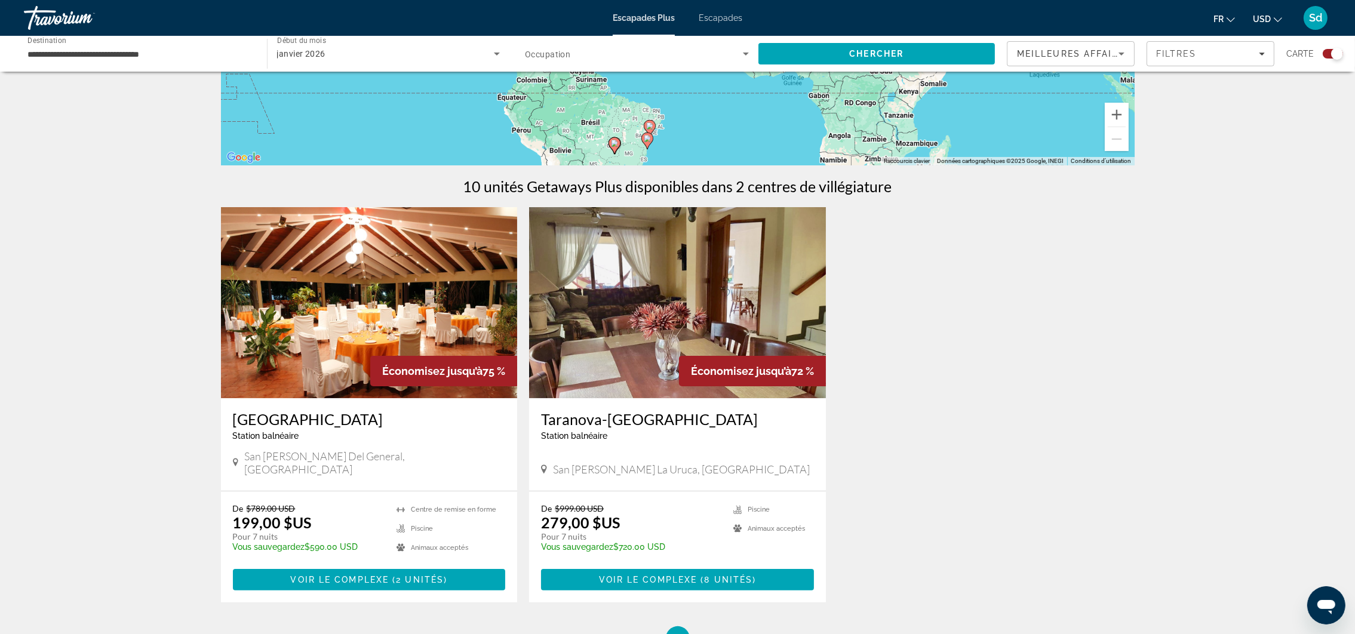
click at [421, 325] on img "Contenu principal" at bounding box center [369, 302] width 297 height 191
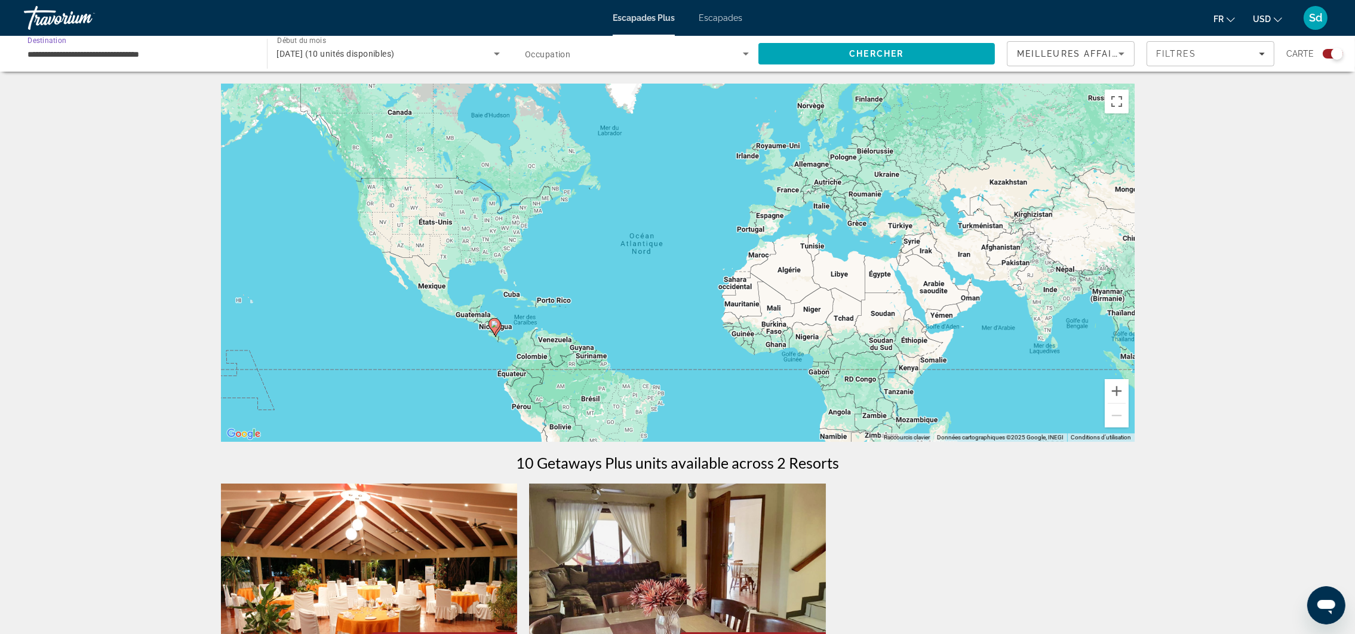
click at [174, 55] on input "**********" at bounding box center [139, 54] width 224 height 14
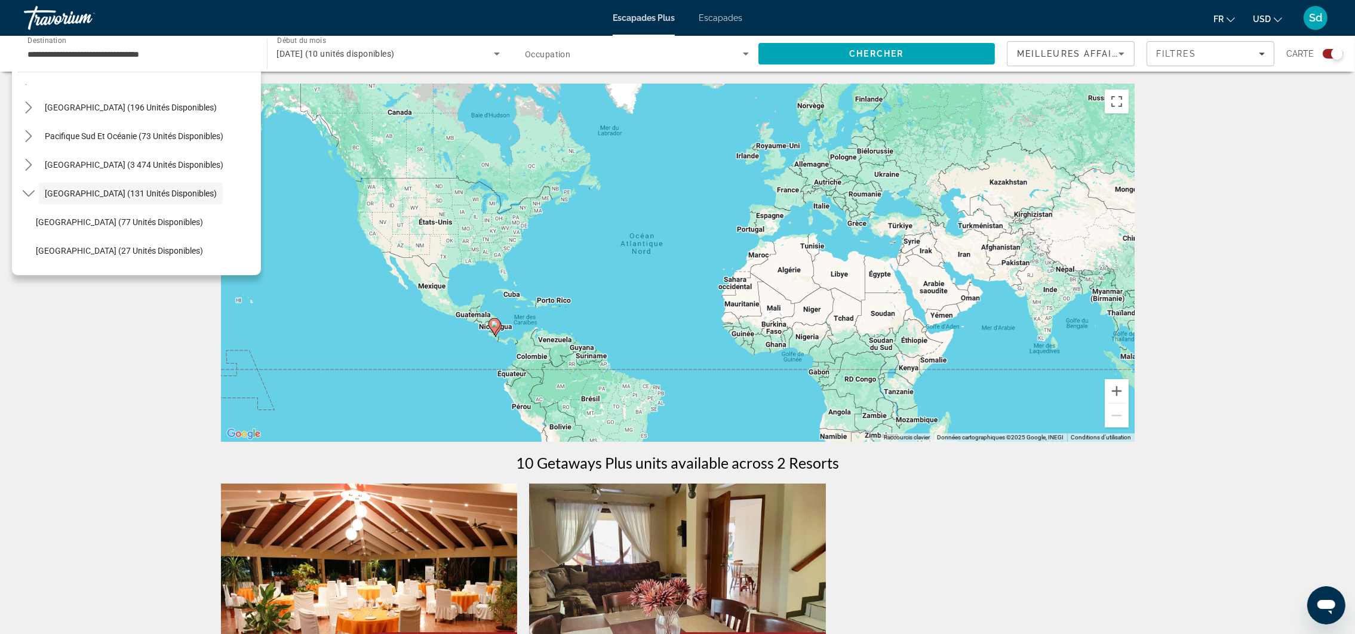
scroll to position [137, 0]
click at [493, 327] on image "Contenu principal" at bounding box center [494, 324] width 7 height 7
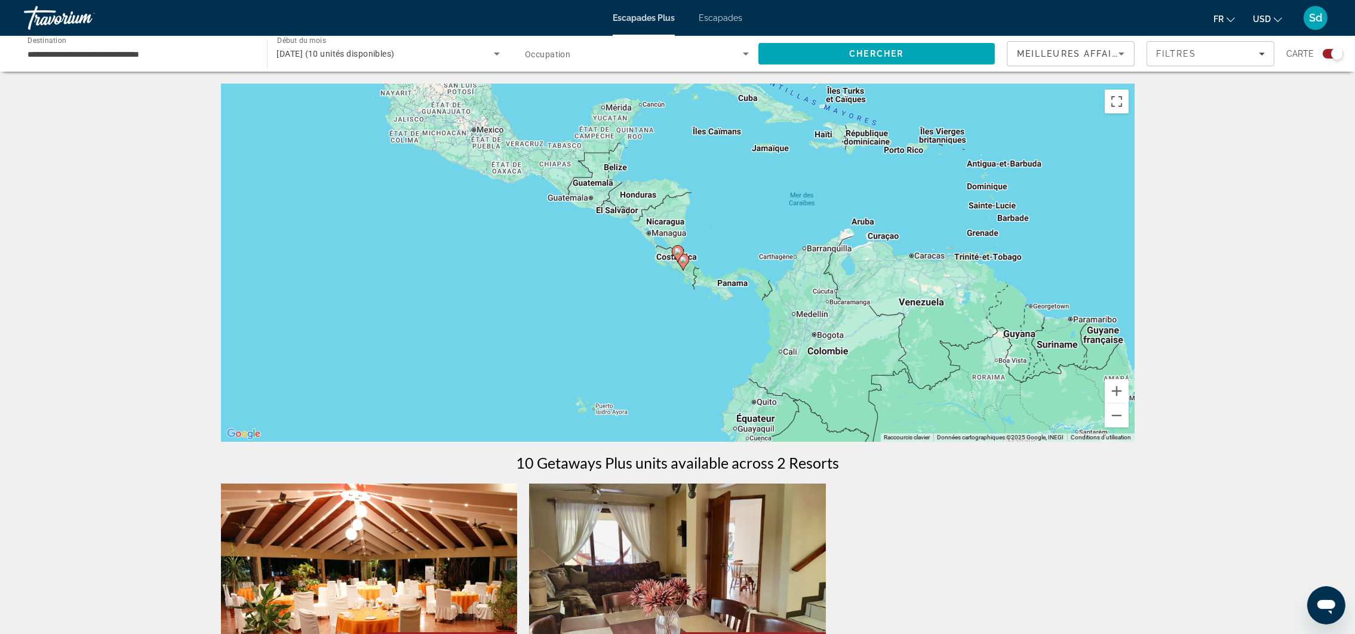
click at [680, 257] on gmp-advanced-marker "Contenu principal" at bounding box center [678, 254] width 12 height 18
type input "**********"
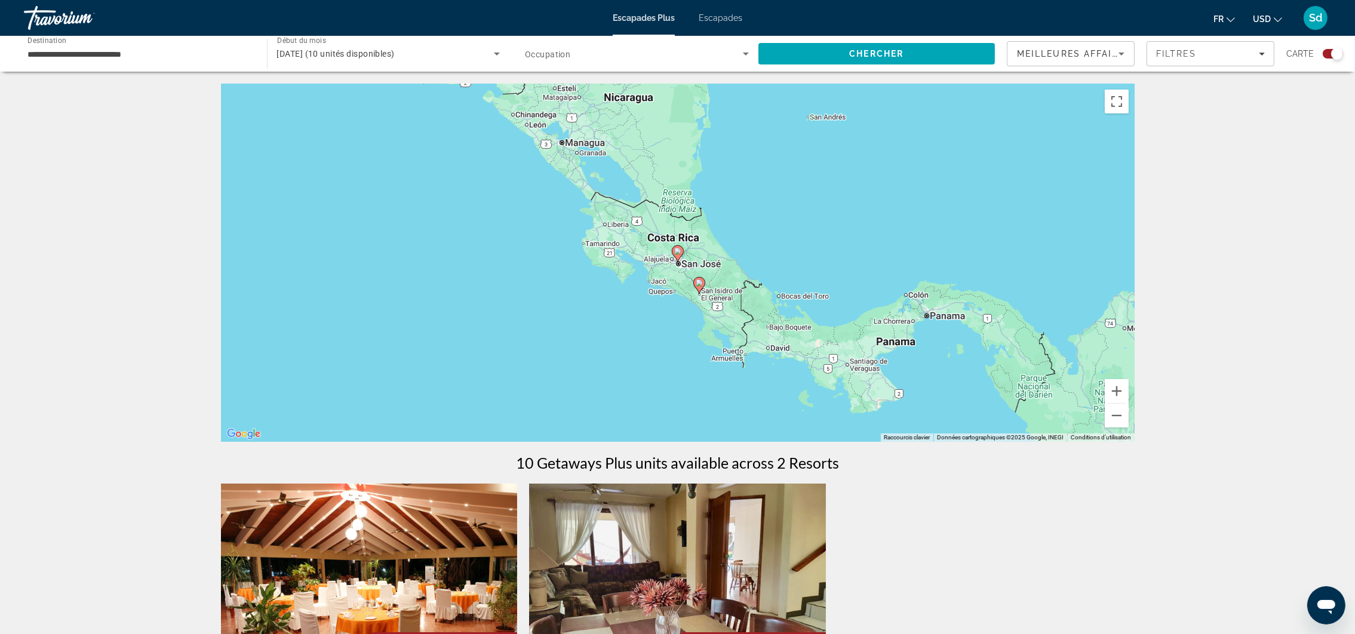
click at [678, 250] on image "Contenu principal" at bounding box center [677, 251] width 7 height 7
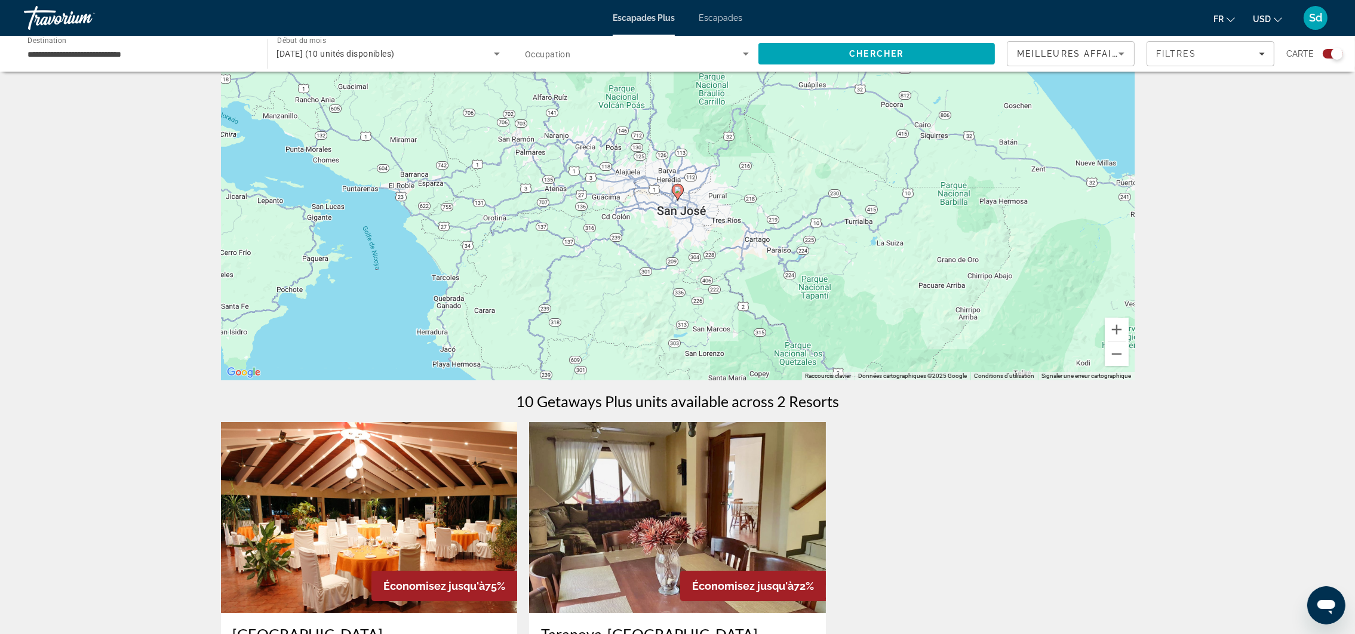
scroll to position [0, 0]
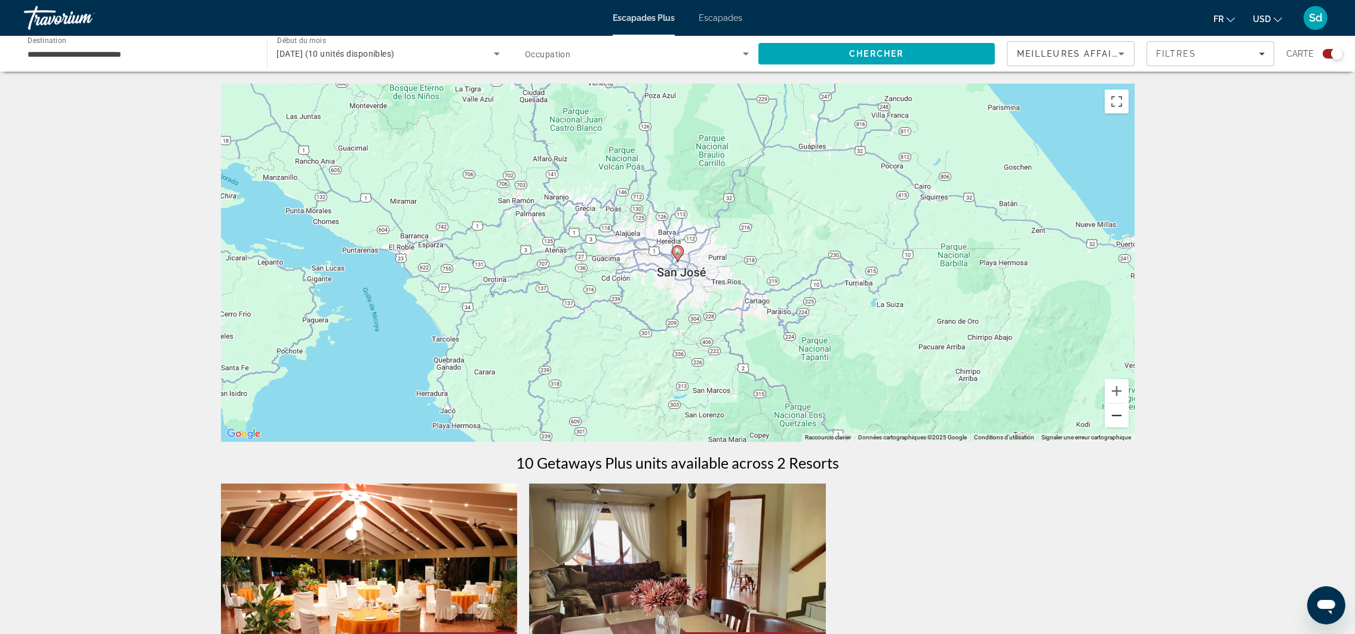
click at [1120, 420] on button "Zoom arrière" at bounding box center [1117, 416] width 24 height 24
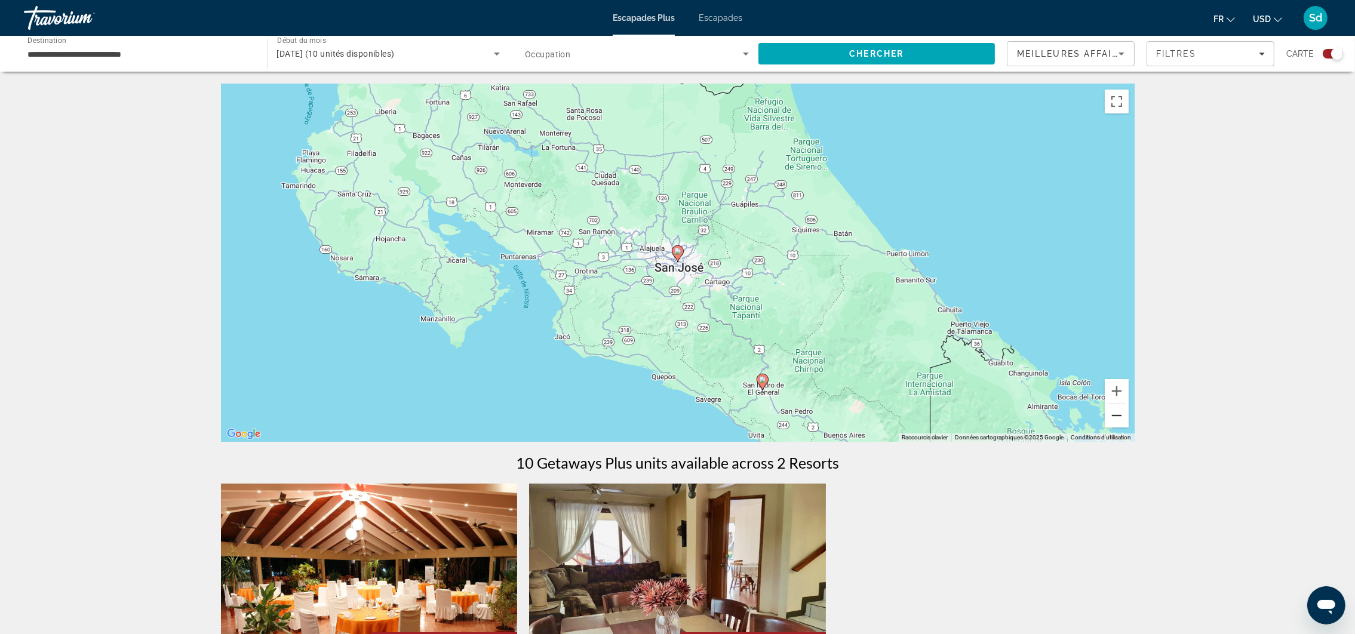
click at [1120, 420] on button "Zoom arrière" at bounding box center [1117, 416] width 24 height 24
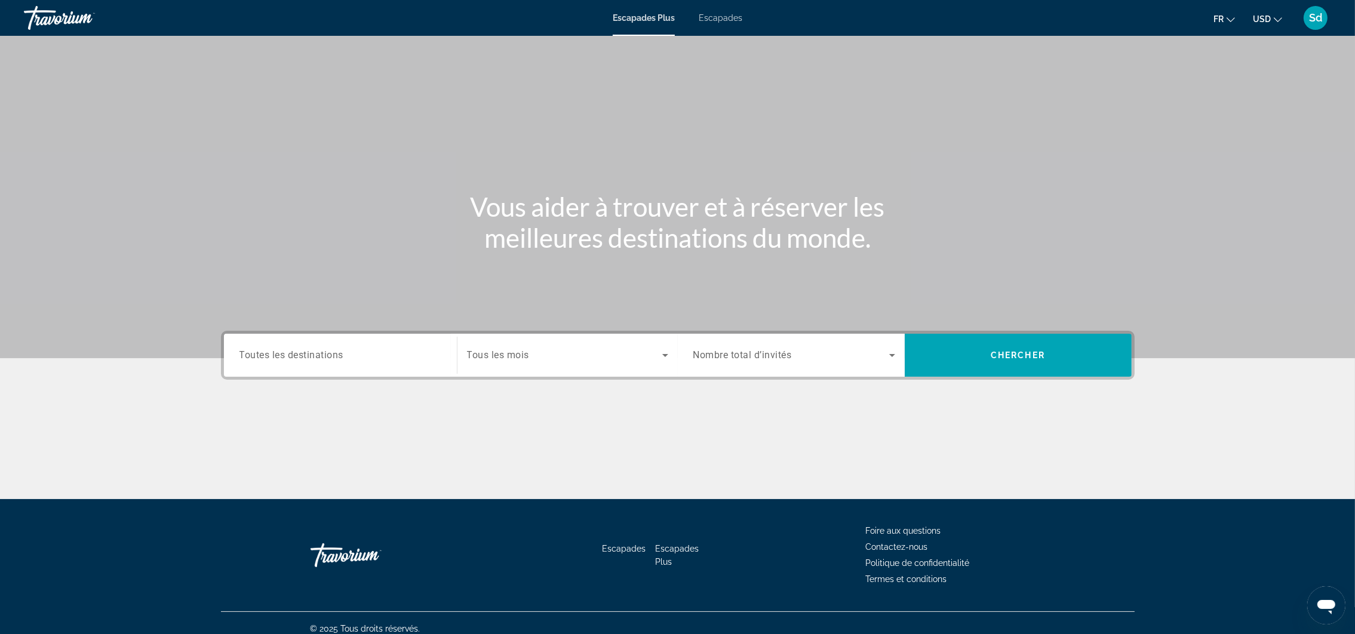
click at [362, 356] on input "Destination Toutes les destinations" at bounding box center [340, 356] width 202 height 14
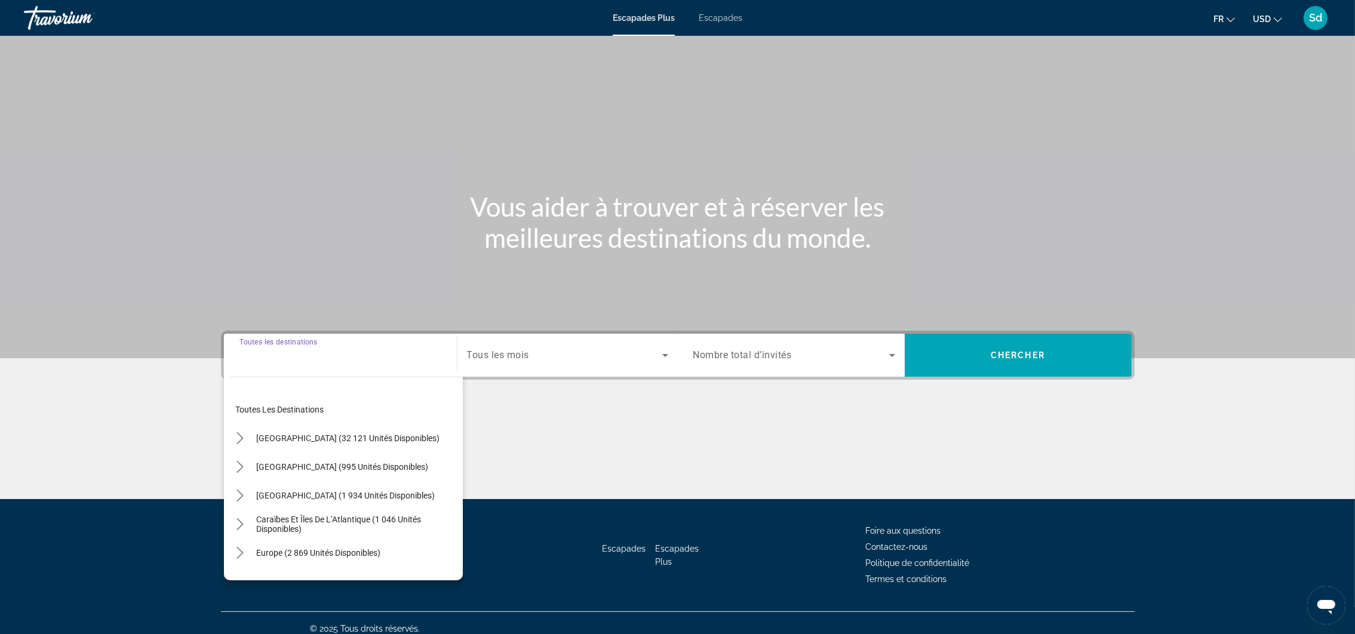
scroll to position [11, 0]
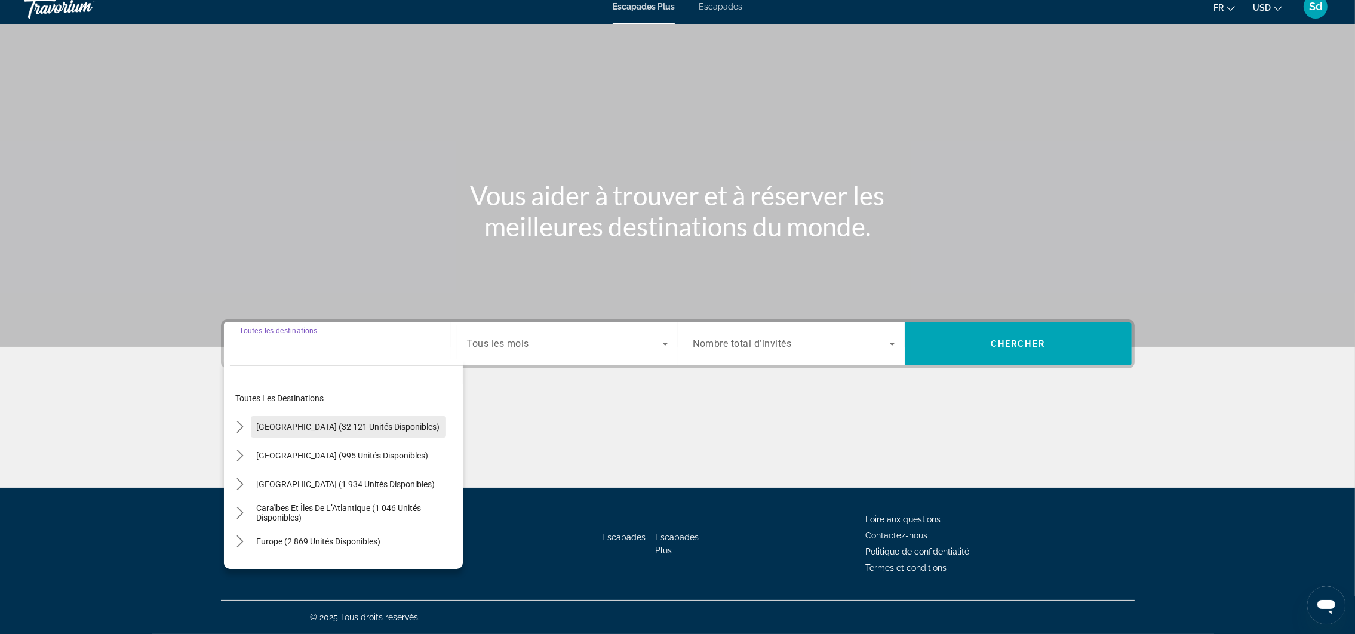
click at [305, 427] on span "[GEOGRAPHIC_DATA] (32 121 unités disponibles)" at bounding box center [348, 427] width 183 height 10
type input "**********"
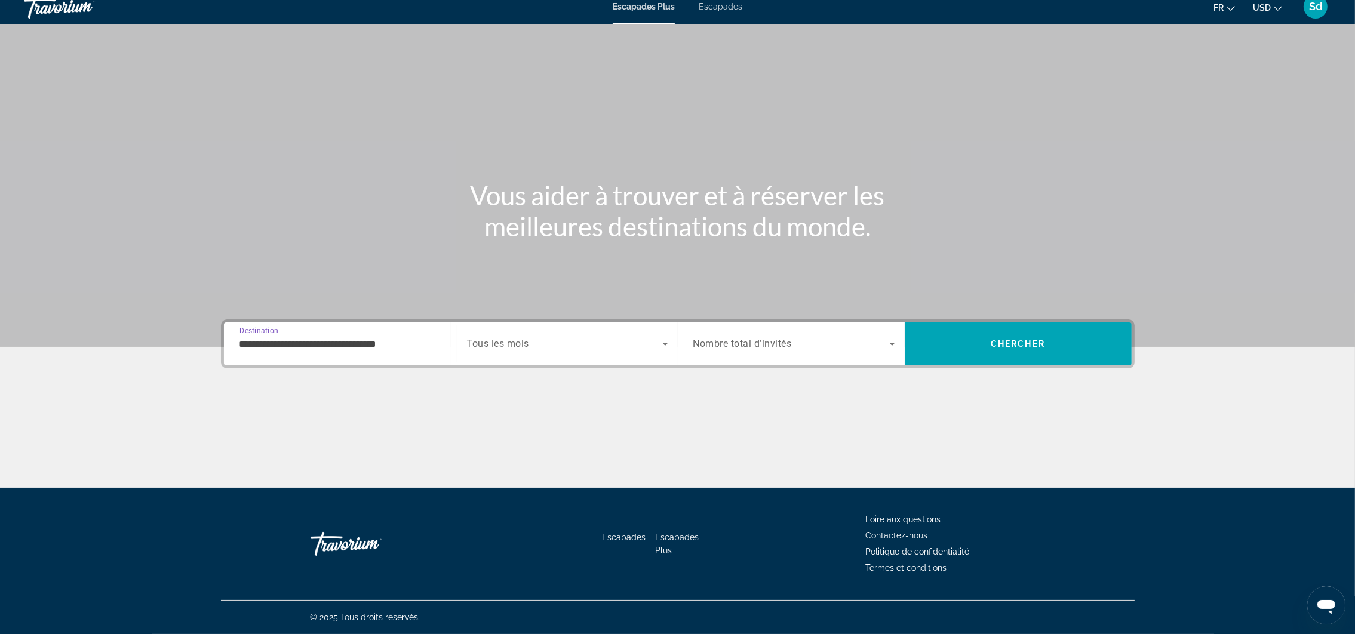
click at [662, 343] on icon "Widget de recherche" at bounding box center [665, 344] width 14 height 14
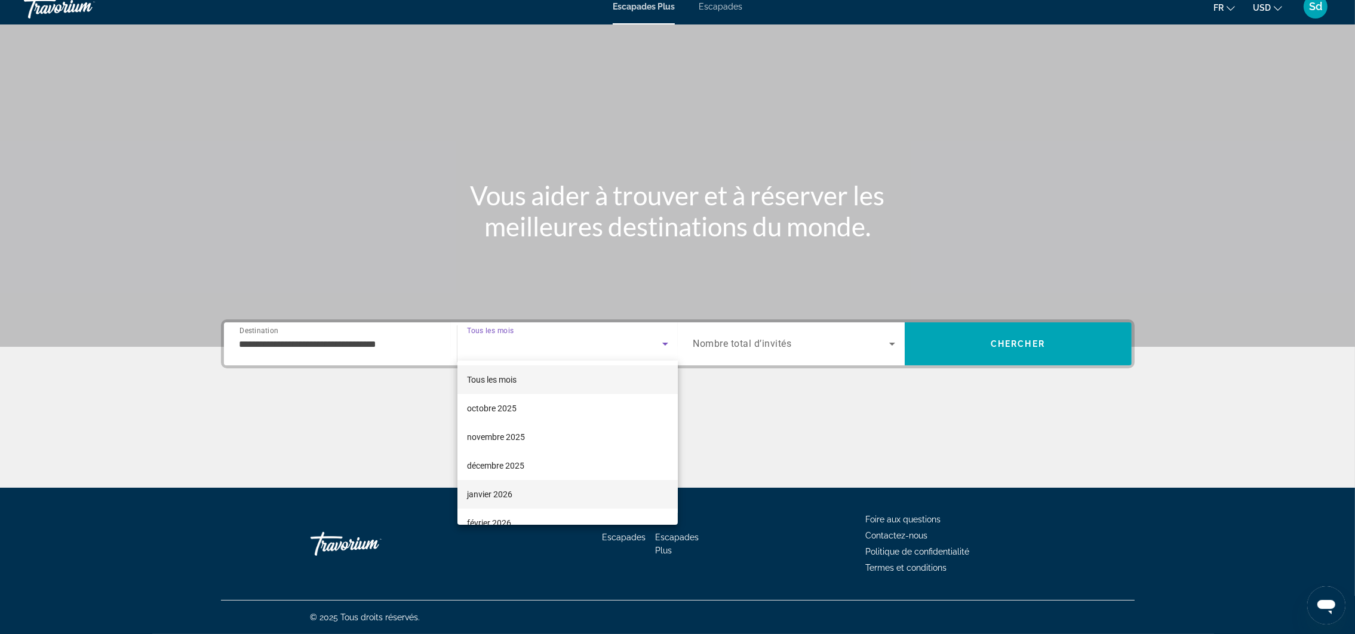
click at [499, 490] on font "janvier 2026" at bounding box center [489, 495] width 45 height 10
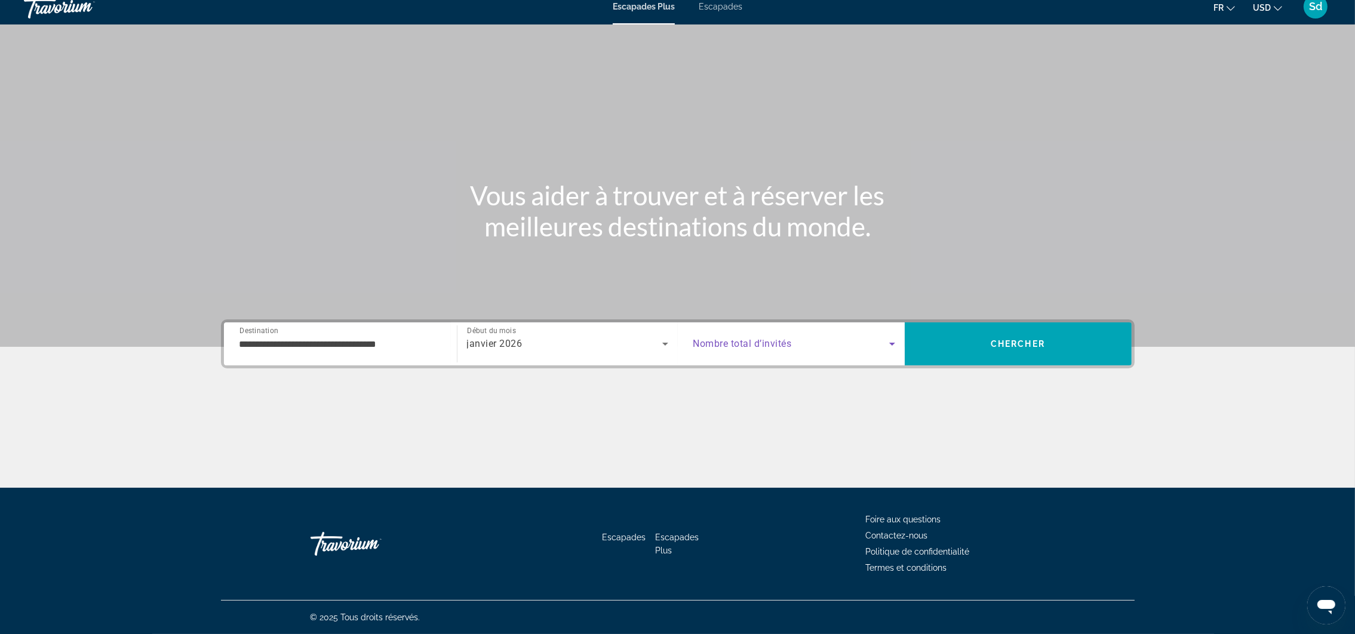
click at [891, 344] on icon "Widget de recherche" at bounding box center [892, 344] width 6 height 3
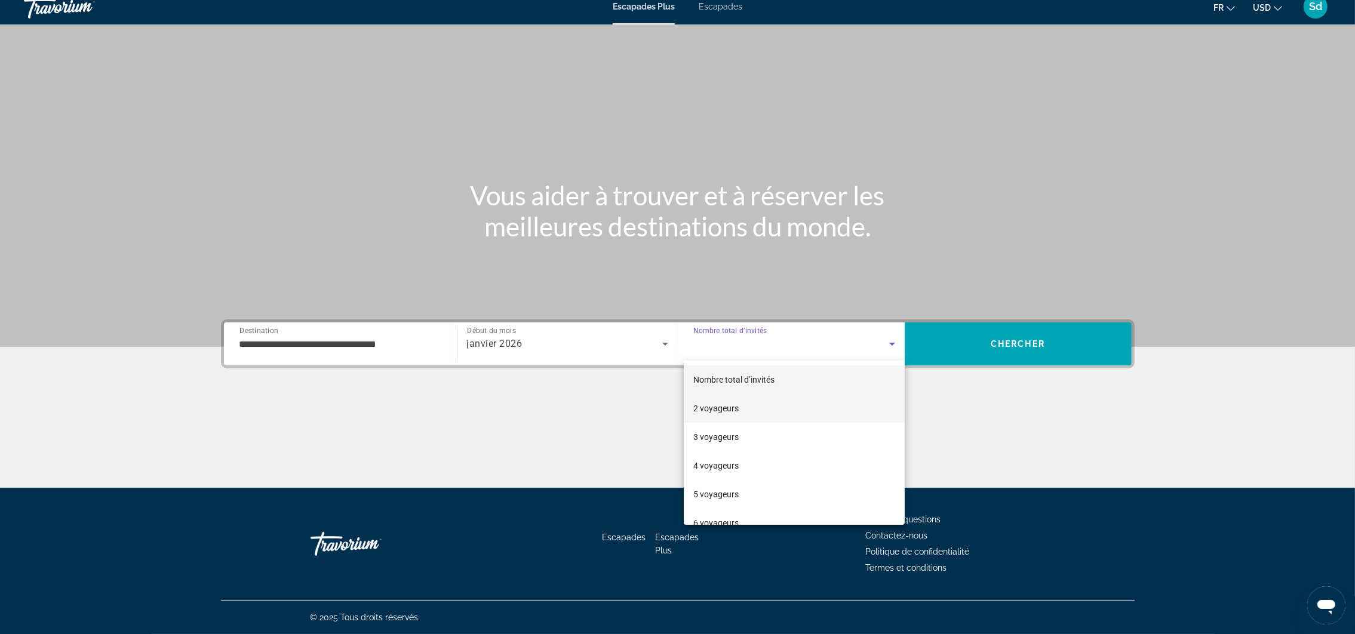
click at [733, 409] on font "2 voyageurs" at bounding box center [715, 409] width 45 height 10
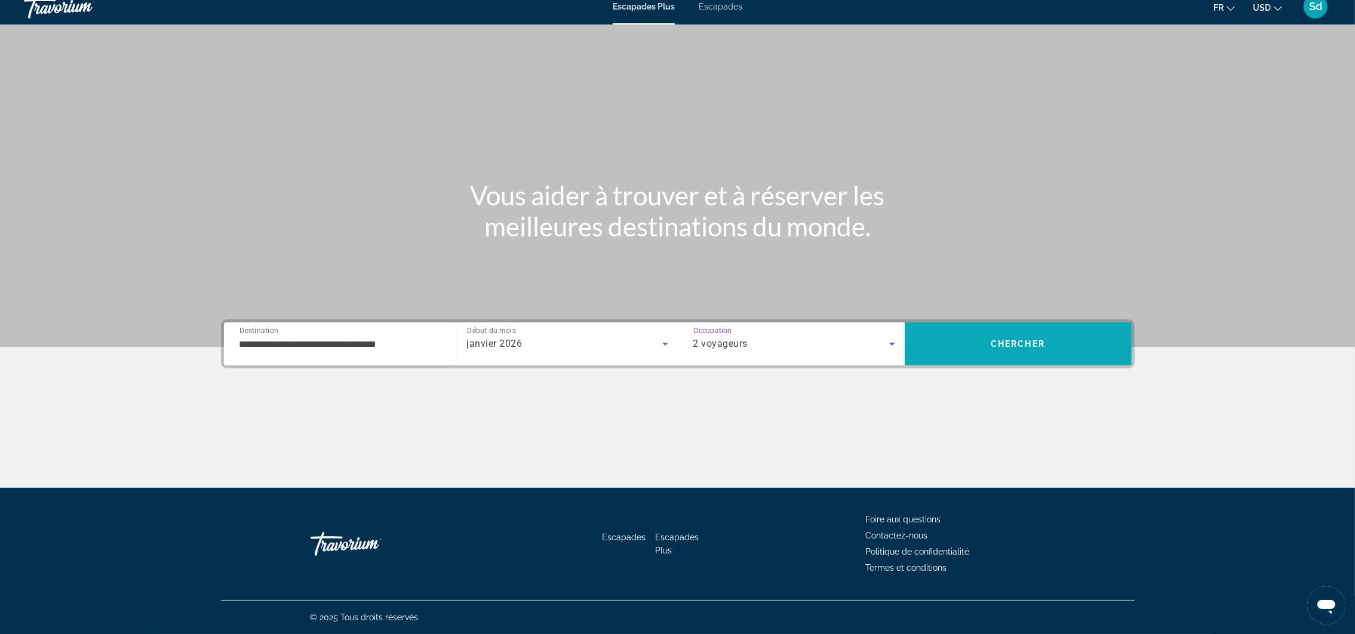
click at [1037, 352] on span "Rechercher" at bounding box center [1018, 344] width 227 height 29
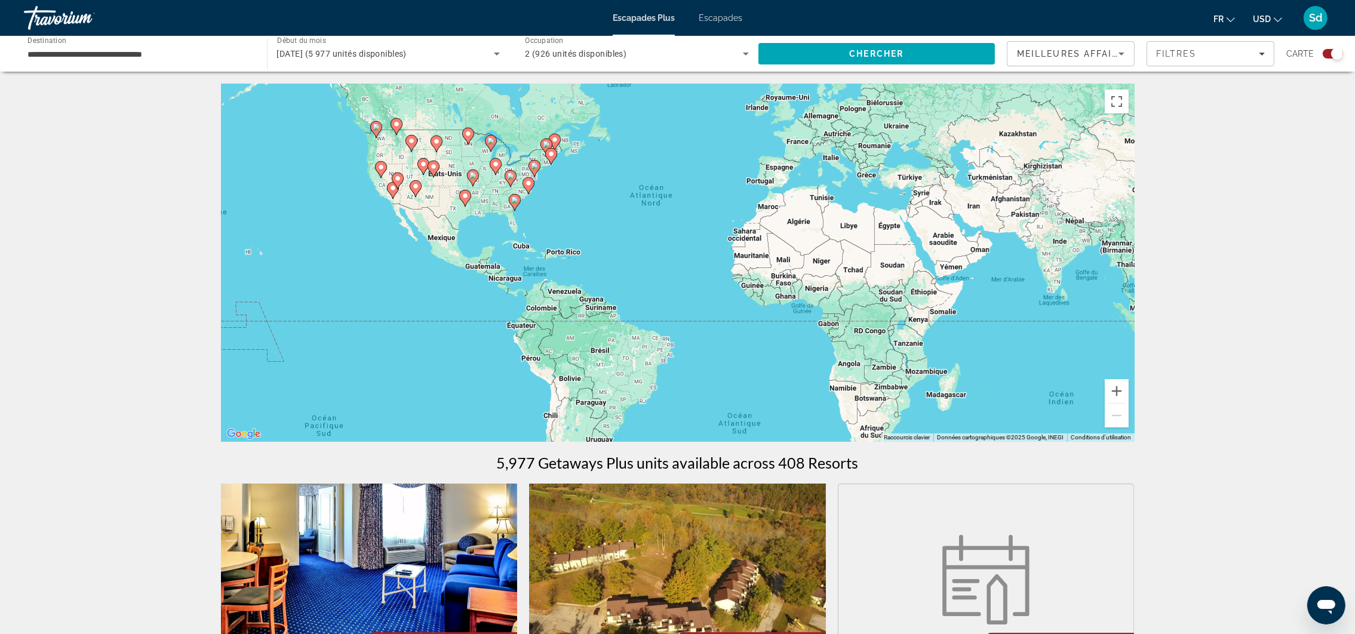
drag, startPoint x: 902, startPoint y: 342, endPoint x: 914, endPoint y: 298, distance: 45.9
click at [914, 298] on div "Pour activer le glissement avec le clavier, appuyez sur Alt+Entrée. Une fois ce…" at bounding box center [677, 263] width 913 height 358
click at [522, 250] on div "Pour activer le glissement avec le clavier, appuyez sur Alt+Entrée. Une fois ce…" at bounding box center [677, 263] width 913 height 358
click at [521, 253] on div "Pour activer le glissement avec le clavier, appuyez sur Alt+Entrée. Une fois ce…" at bounding box center [677, 263] width 913 height 358
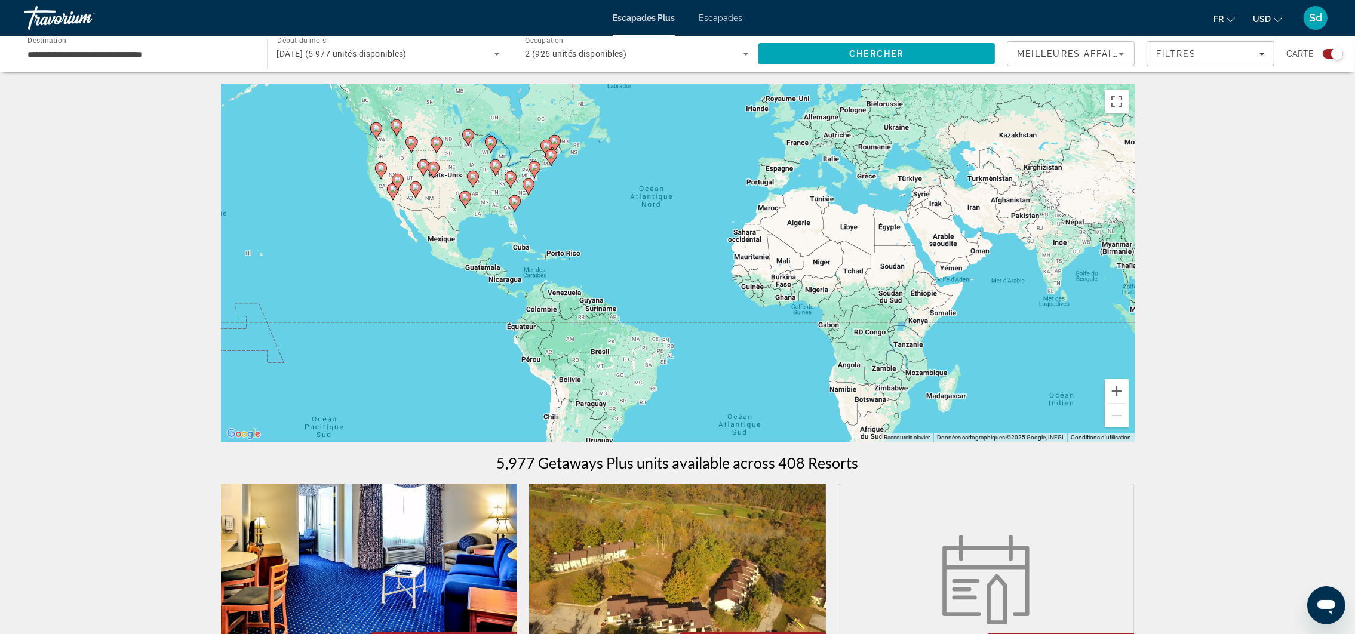
click at [521, 253] on div "Pour activer le glissement avec le clavier, appuyez sur Alt+Entrée. Une fois ce…" at bounding box center [677, 263] width 913 height 358
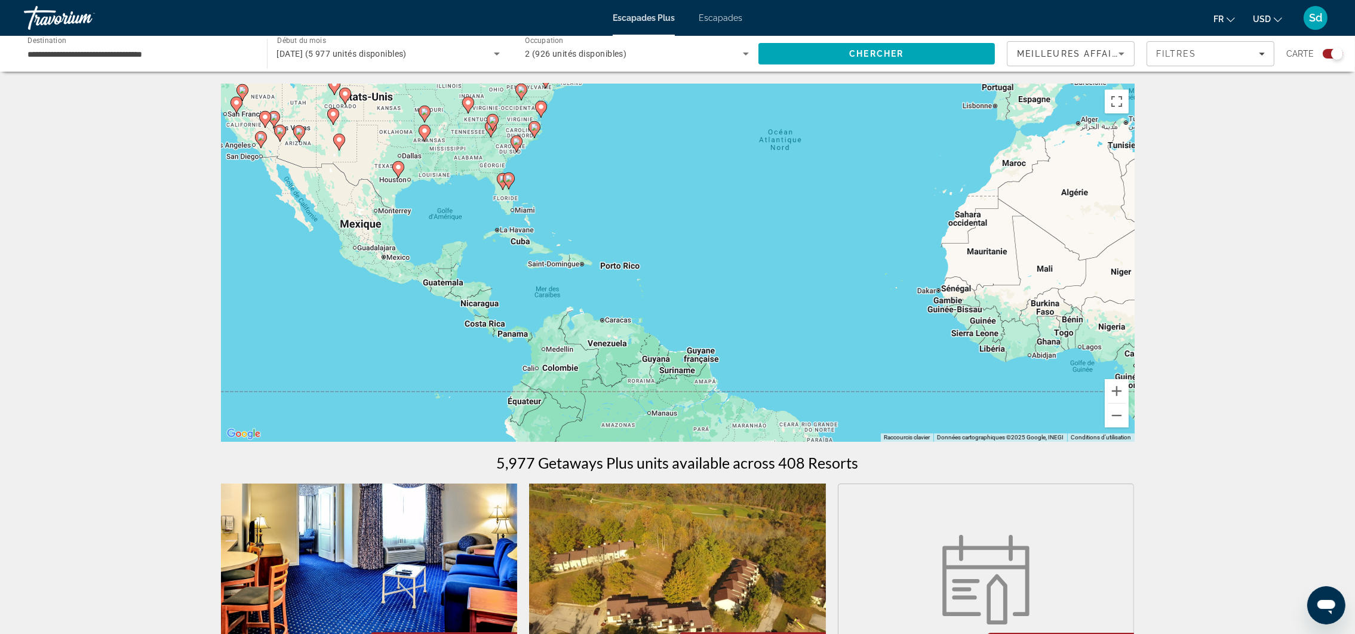
click at [520, 245] on div "Pour activer le glissement avec le clavier, appuyez sur Alt+Entrée. Une fois ce…" at bounding box center [677, 263] width 913 height 358
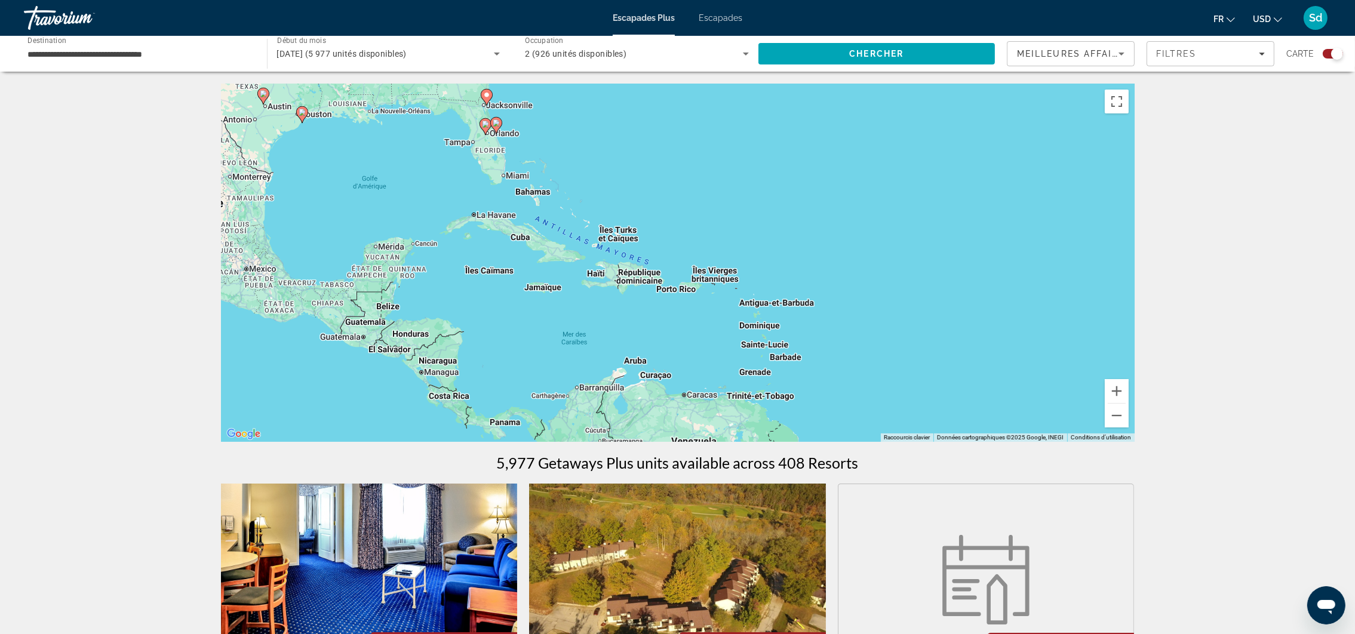
click at [524, 243] on div "Pour activer le glissement avec le clavier, appuyez sur Alt+Entrée. Une fois ce…" at bounding box center [677, 263] width 913 height 358
click at [1116, 417] on button "Zoom arrière" at bounding box center [1117, 416] width 24 height 24
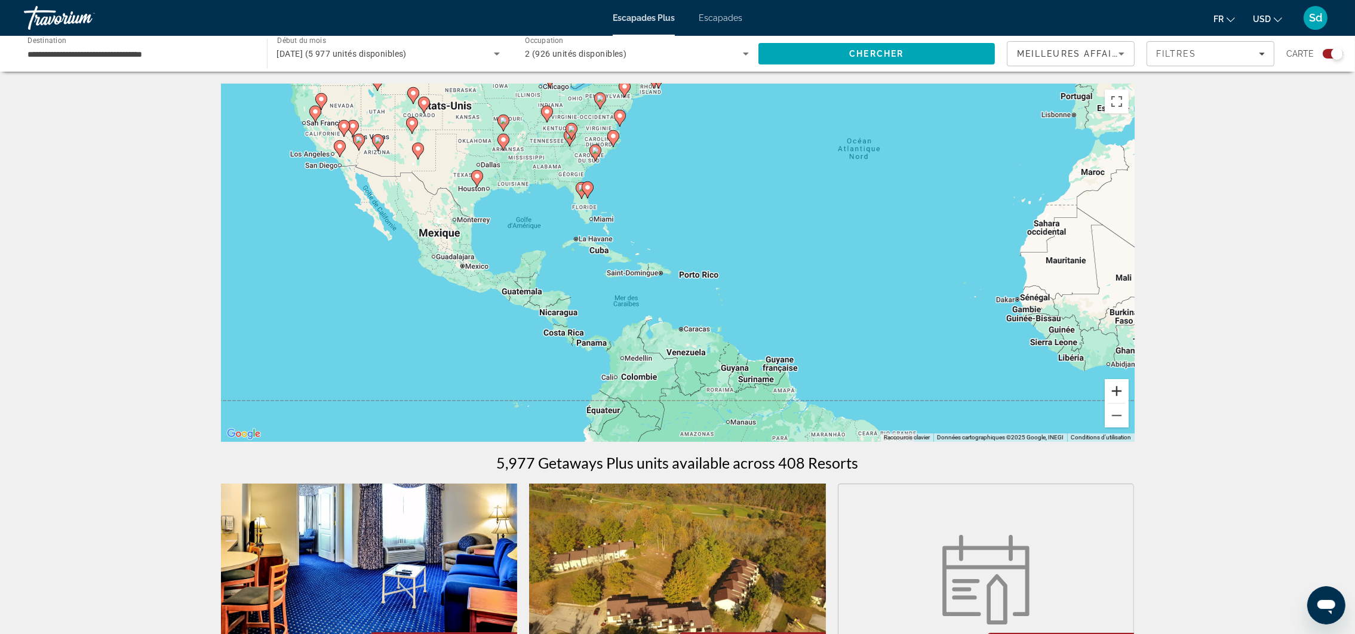
click at [1115, 388] on button "Zoom avant" at bounding box center [1117, 391] width 24 height 24
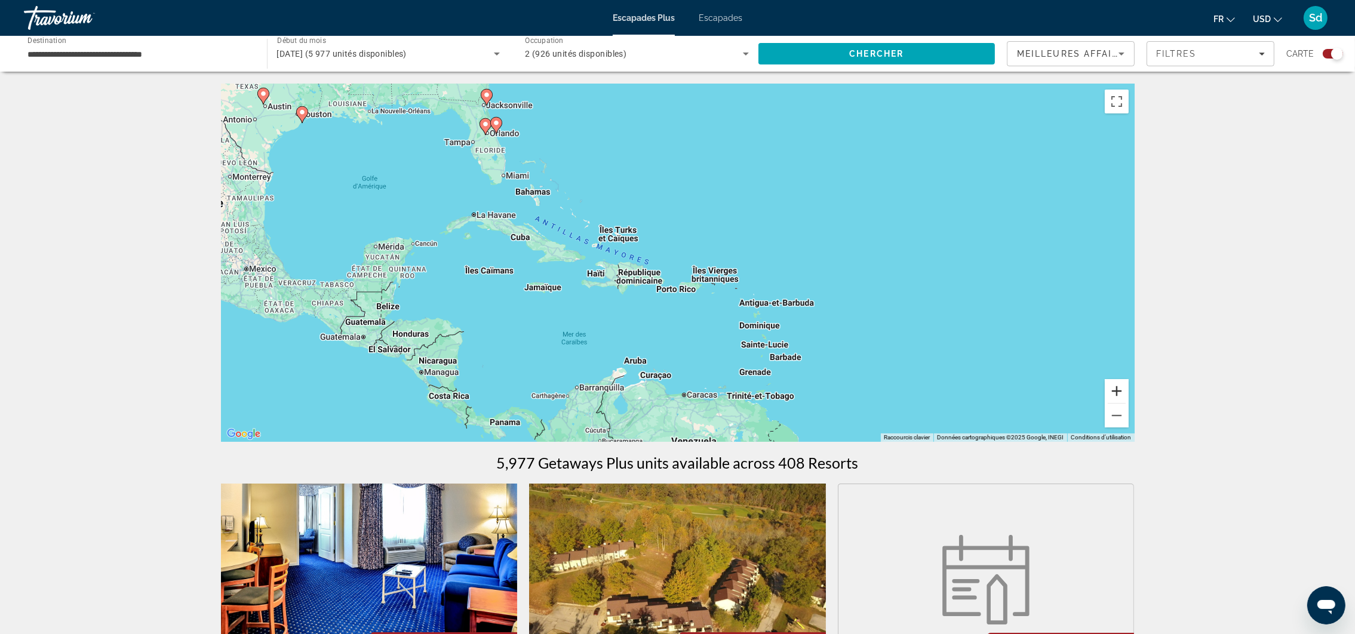
click at [1115, 388] on button "Zoom avant" at bounding box center [1117, 391] width 24 height 24
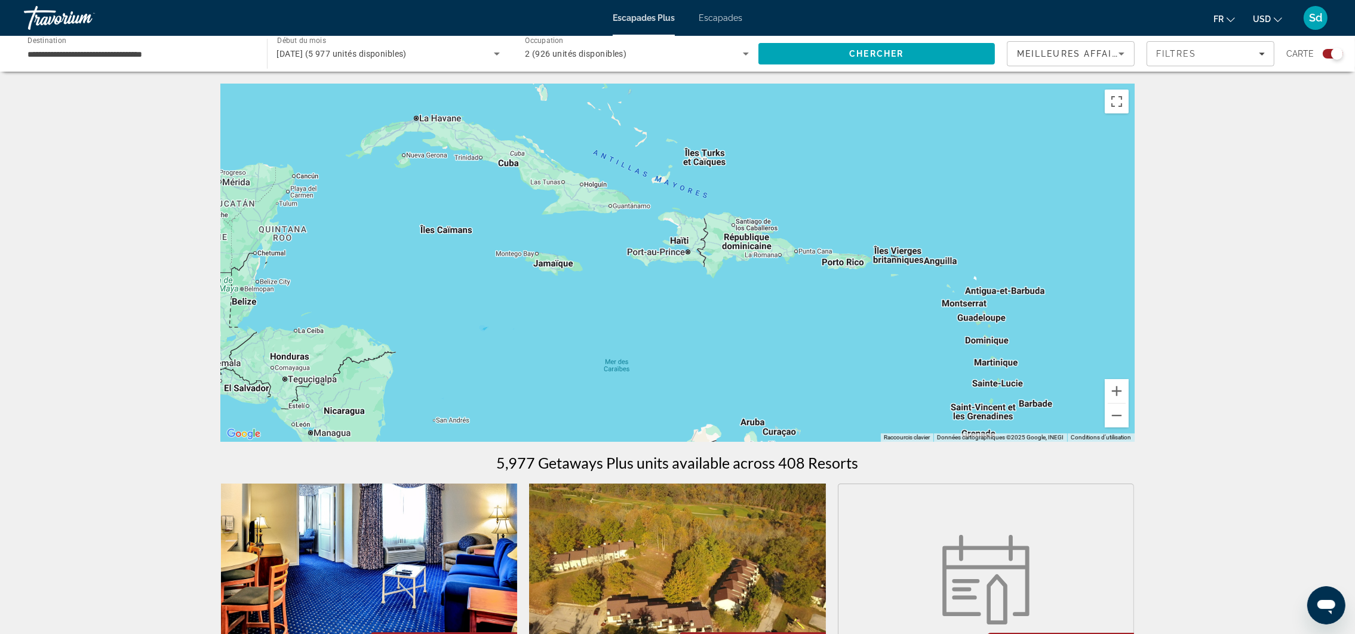
drag, startPoint x: 702, startPoint y: 313, endPoint x: 848, endPoint y: 268, distance: 153.7
click at [848, 268] on div "Pour activer le glissement avec le clavier, appuyez sur Alt+Entrée. Une fois ce…" at bounding box center [677, 263] width 913 height 358
click at [79, 48] on input "**********" at bounding box center [139, 54] width 224 height 14
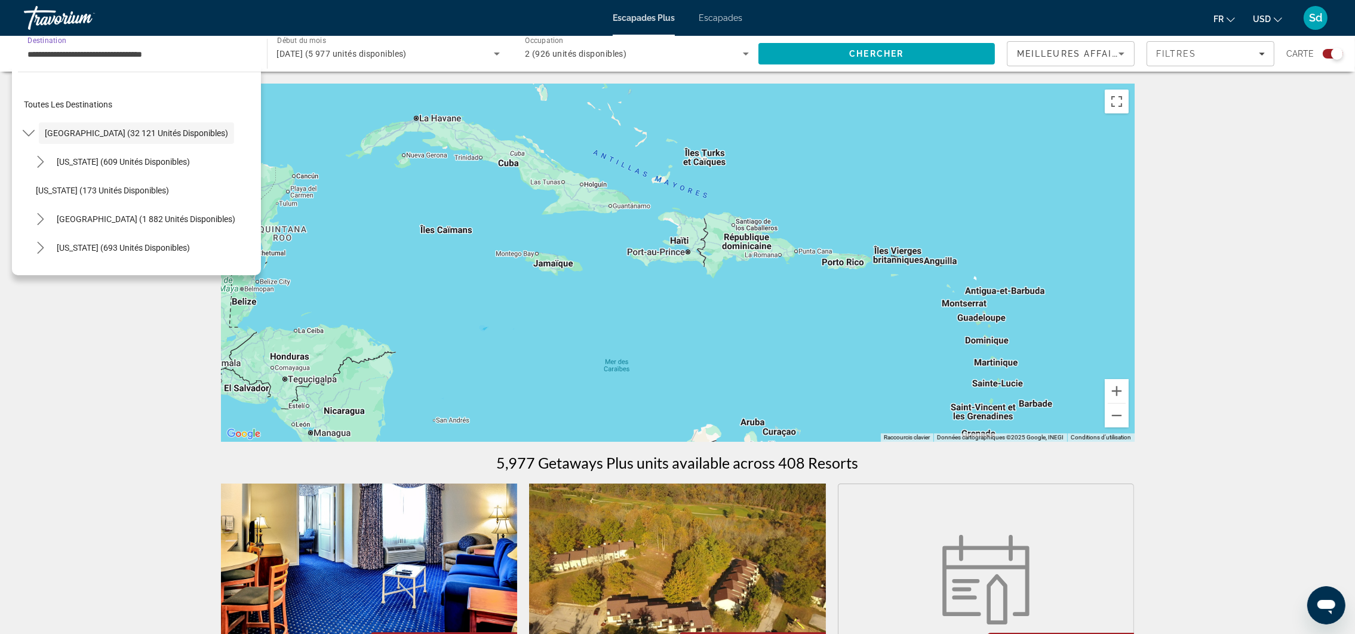
click at [179, 49] on input "**********" at bounding box center [139, 54] width 224 height 14
click at [114, 47] on input "**********" at bounding box center [139, 54] width 224 height 14
click at [32, 56] on input "**********" at bounding box center [139, 54] width 224 height 14
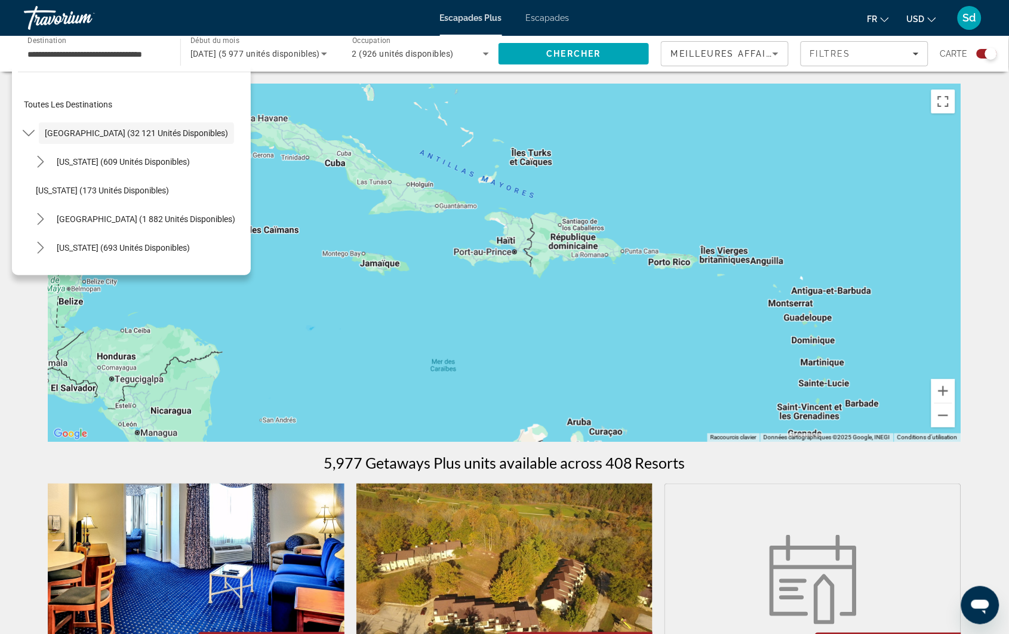
click at [159, 52] on input "**********" at bounding box center [95, 54] width 137 height 14
click at [140, 57] on input "**********" at bounding box center [95, 54] width 137 height 14
click at [168, 51] on div "**********" at bounding box center [96, 54] width 156 height 34
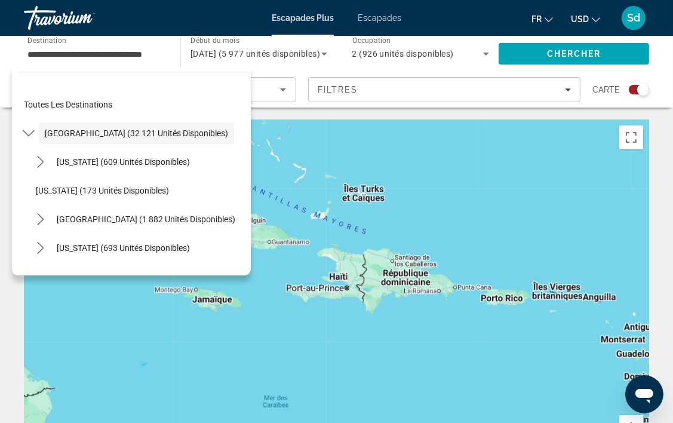
drag, startPoint x: 746, startPoint y: 1, endPoint x: 553, endPoint y: 128, distance: 231.3
click at [553, 128] on div "Contenu principal" at bounding box center [336, 298] width 625 height 358
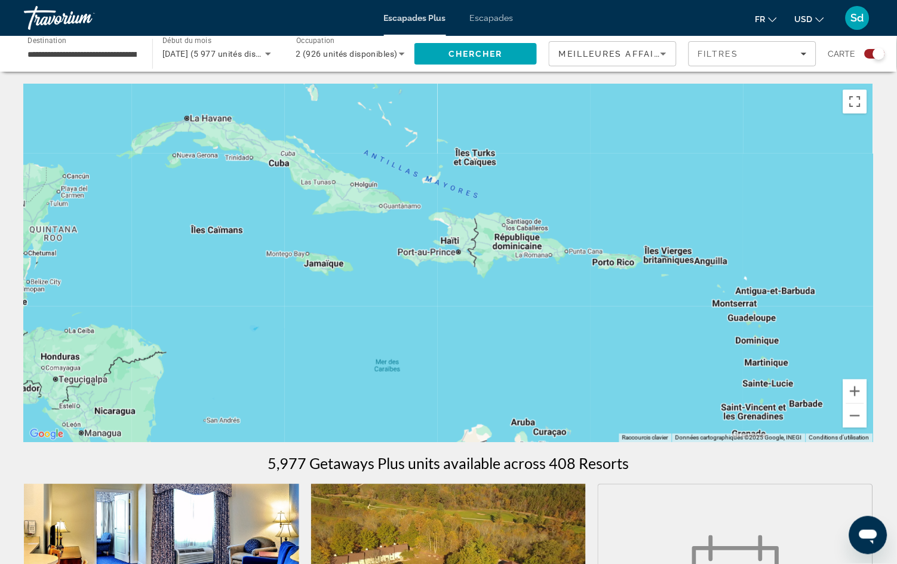
drag, startPoint x: 681, startPoint y: 117, endPoint x: 102, endPoint y: 50, distance: 582.4
click at [102, 50] on input "**********" at bounding box center [81, 54] width 109 height 14
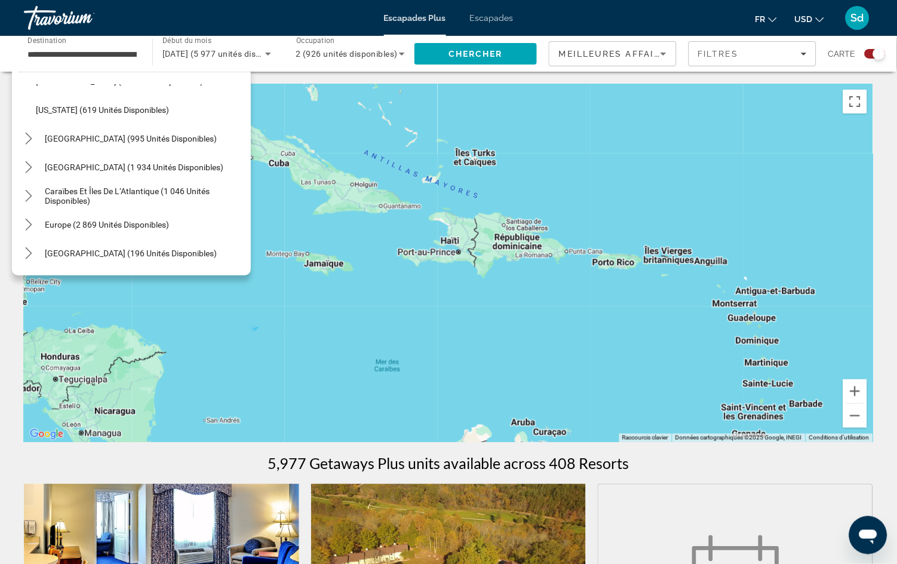
scroll to position [1157, 0]
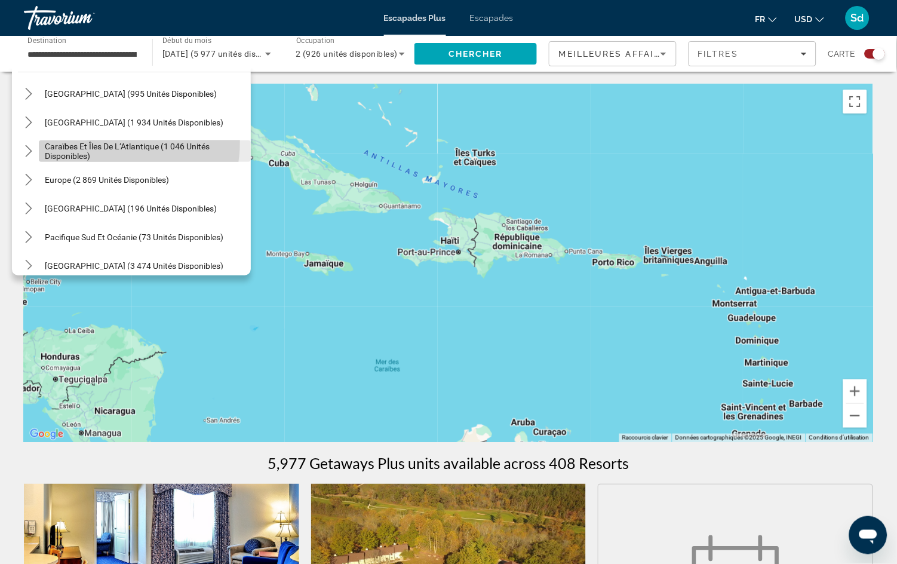
click at [87, 141] on span "Caraïbes et îles de l’Atlantique (1 046 unités disponibles)" at bounding box center [145, 150] width 200 height 19
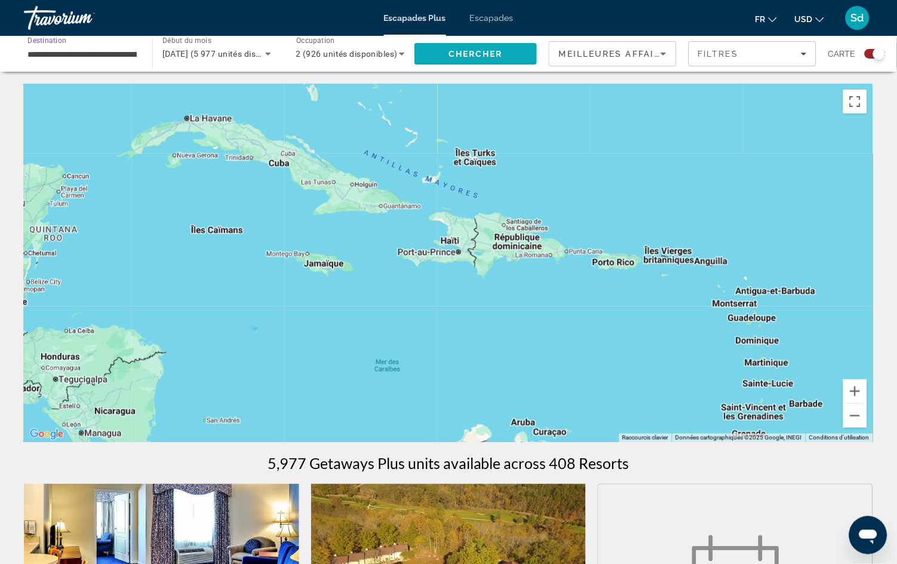
click at [503, 53] on span "Chercher" at bounding box center [475, 54] width 54 height 10
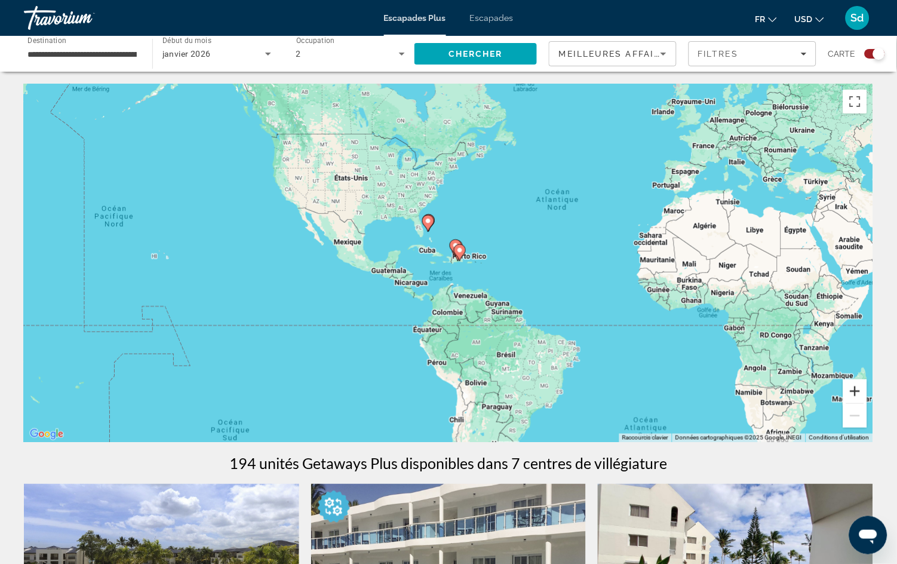
click at [855, 389] on button "Zoom avant" at bounding box center [855, 391] width 24 height 24
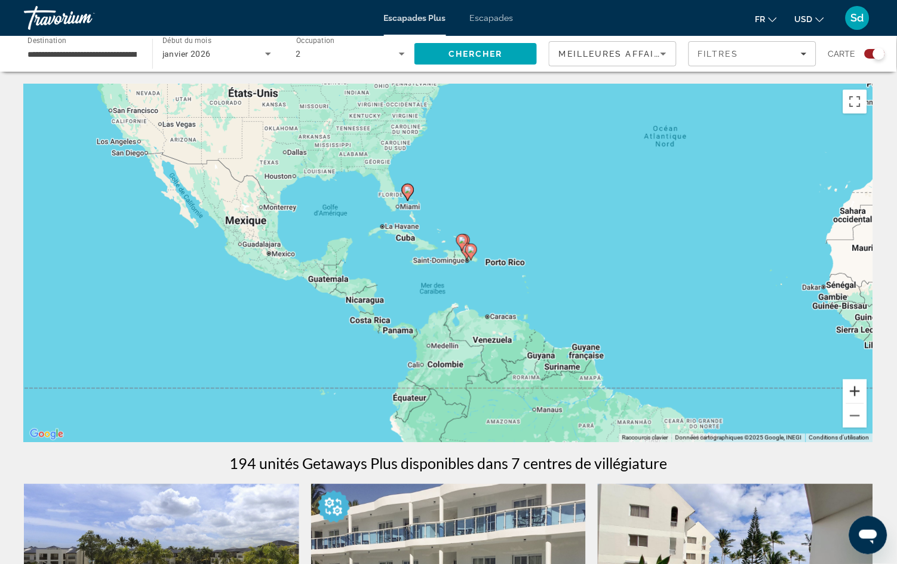
click at [855, 389] on button "Zoom avant" at bounding box center [855, 391] width 24 height 24
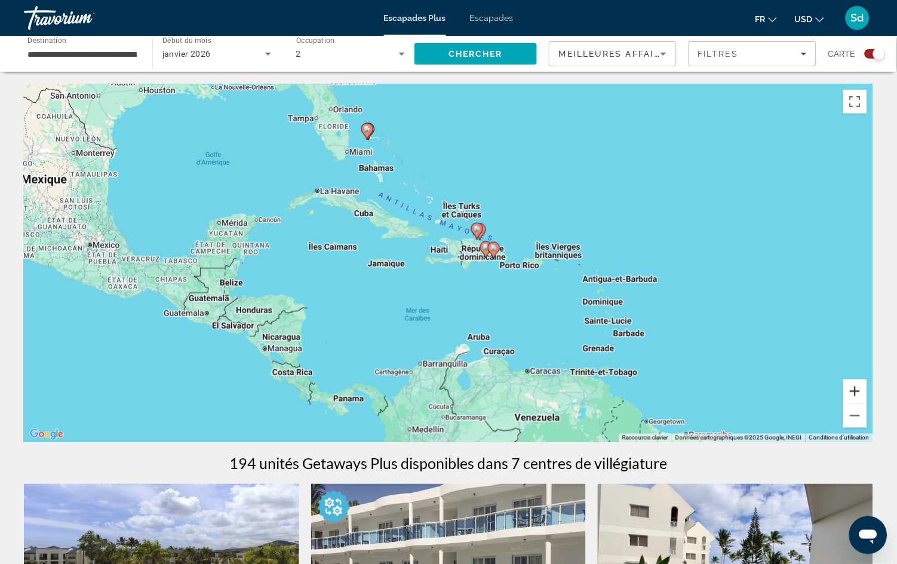
click at [855, 389] on button "Zoom avant" at bounding box center [855, 391] width 24 height 24
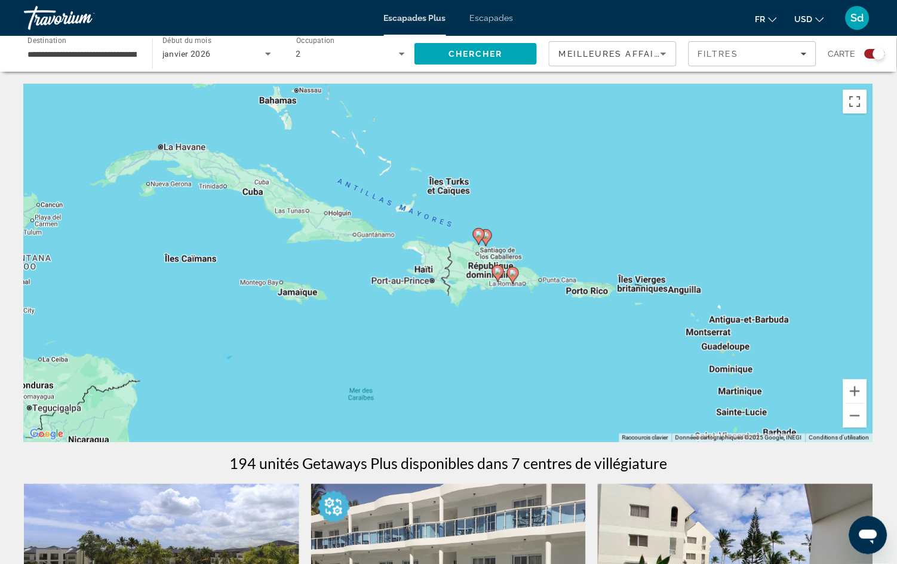
drag, startPoint x: 738, startPoint y: 339, endPoint x: 710, endPoint y: 367, distance: 39.7
click at [710, 367] on div "Pour activer le glissement avec le clavier, appuyez sur Alt+Entrée. Une fois ce…" at bounding box center [448, 263] width 849 height 358
drag, startPoint x: 732, startPoint y: 350, endPoint x: 730, endPoint y: 344, distance: 6.8
click at [730, 344] on div "Pour activer le glissement avec le clavier, appuyez sur Alt+Entrée. Une fois ce…" at bounding box center [448, 263] width 849 height 358
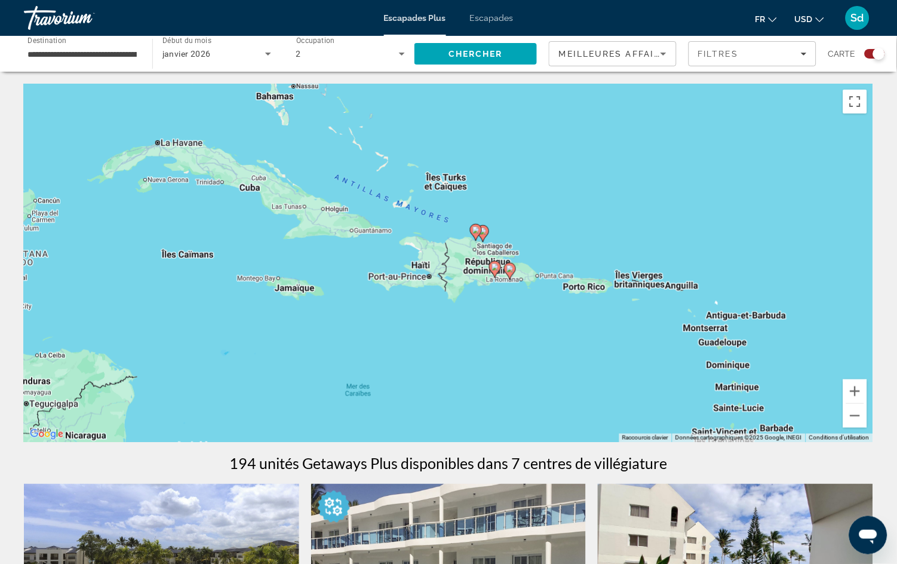
click at [730, 344] on div "Pour activer le glissement avec le clavier, appuyez sur Alt+Entrée. Une fois ce…" at bounding box center [448, 263] width 849 height 358
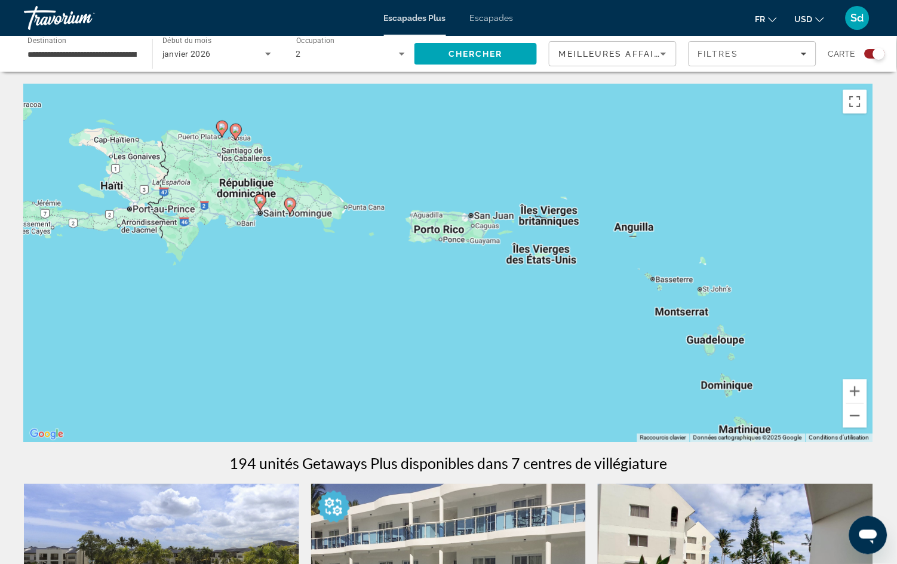
click at [729, 342] on div "Pour activer le glissement avec le clavier, appuyez sur Alt+Entrée. Une fois ce…" at bounding box center [448, 263] width 849 height 358
click at [856, 423] on button "Zoom arrière" at bounding box center [855, 416] width 24 height 24
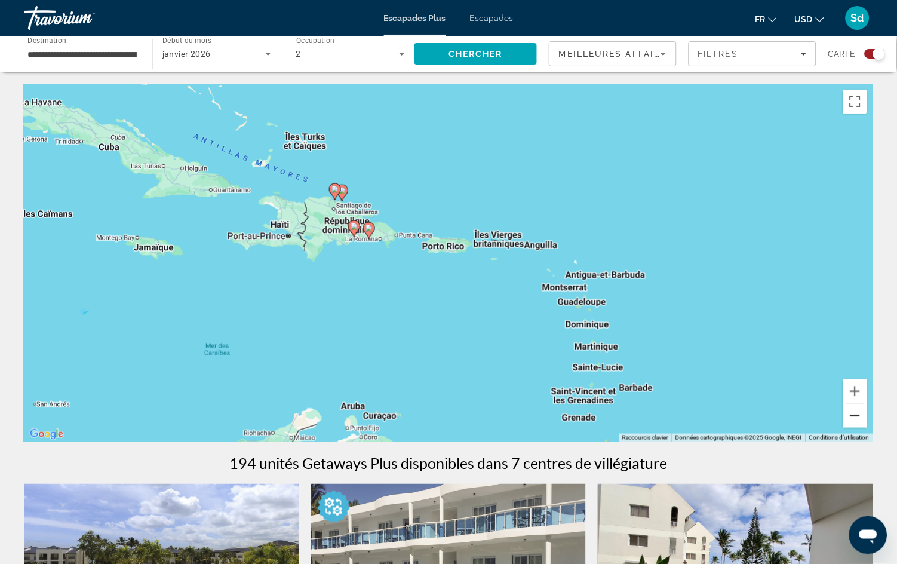
click at [856, 423] on button "Zoom arrière" at bounding box center [855, 416] width 24 height 24
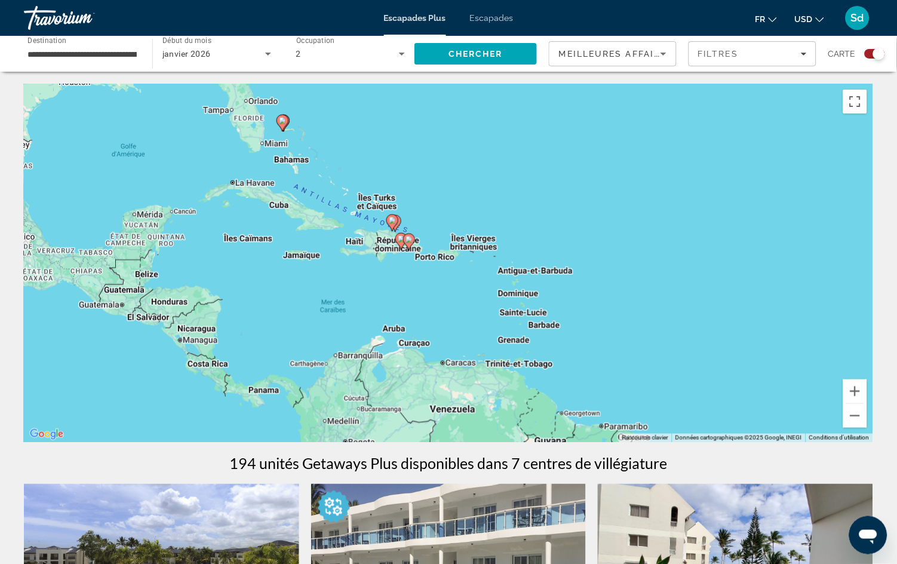
click at [284, 122] on image "Contenu principal" at bounding box center [282, 120] width 7 height 7
type input "**********"
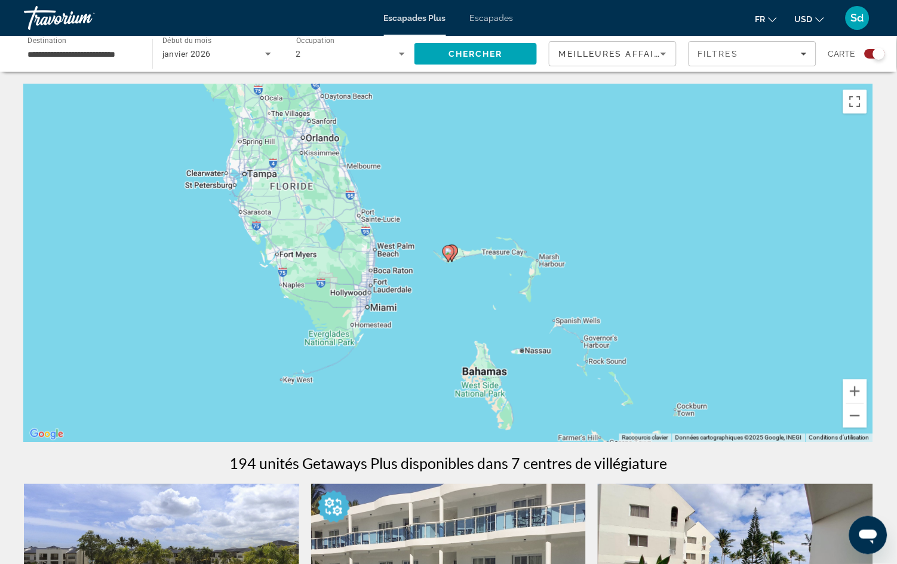
click at [452, 256] on gmp-advanced-marker "Contenu principal" at bounding box center [448, 254] width 12 height 18
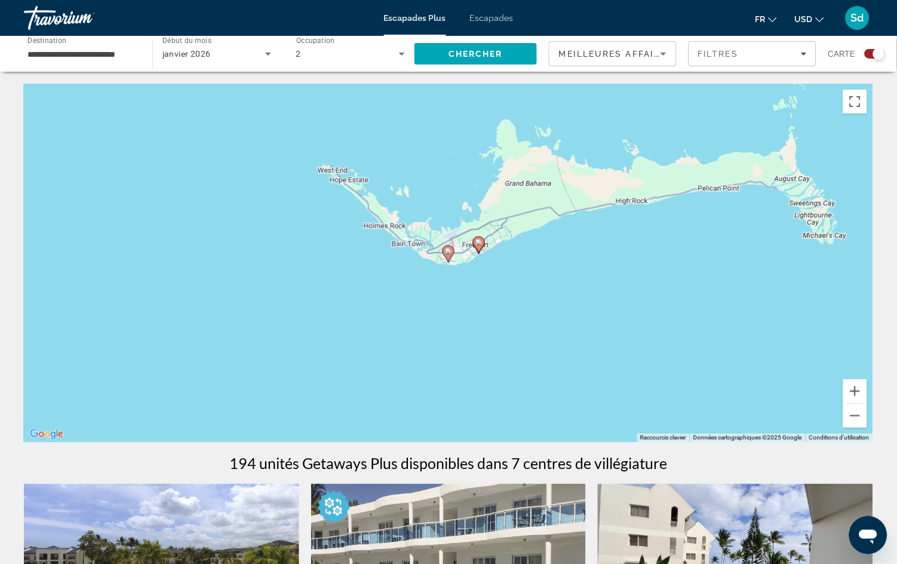
click at [480, 242] on image "Contenu principal" at bounding box center [478, 242] width 7 height 7
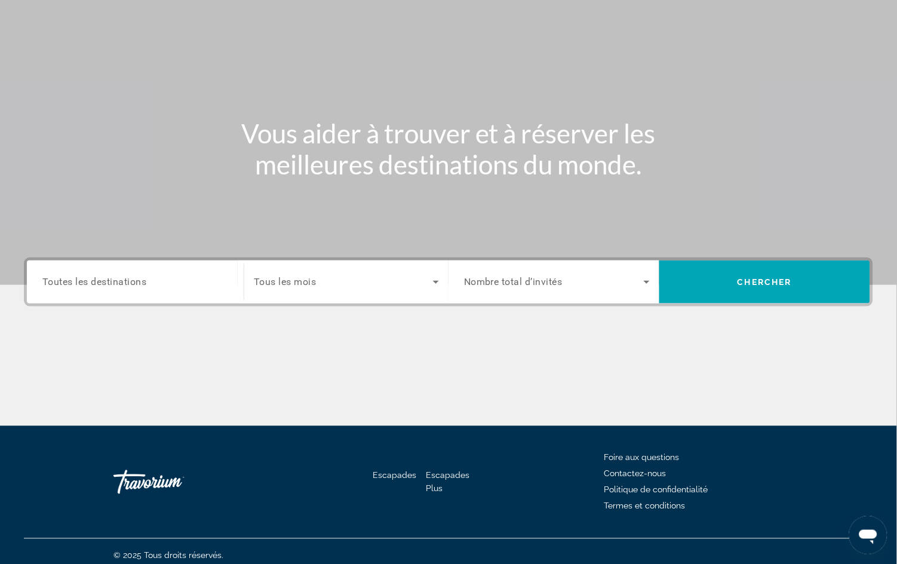
scroll to position [81, 0]
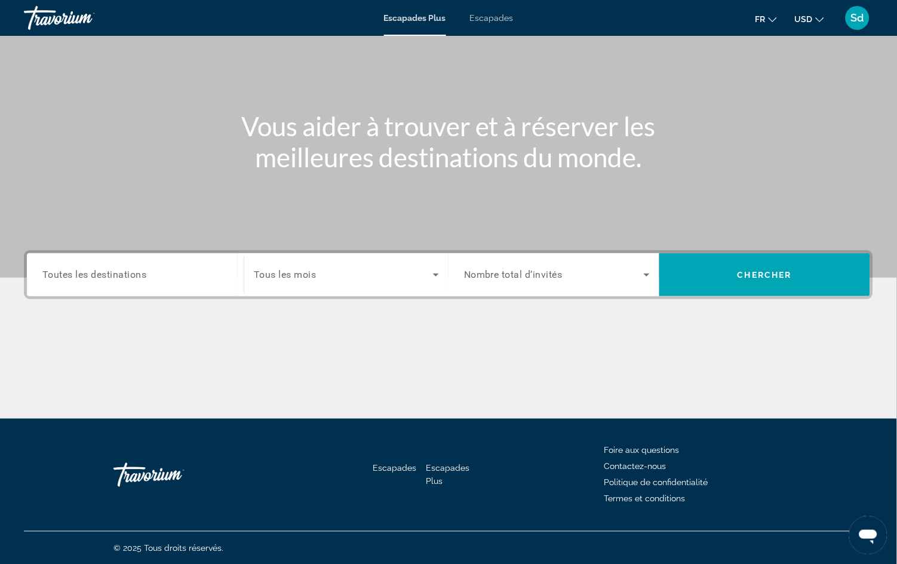
click at [66, 273] on span "Toutes les destinations" at bounding box center [94, 274] width 104 height 11
click at [66, 273] on input "Destination Toutes les destinations" at bounding box center [135, 275] width 186 height 14
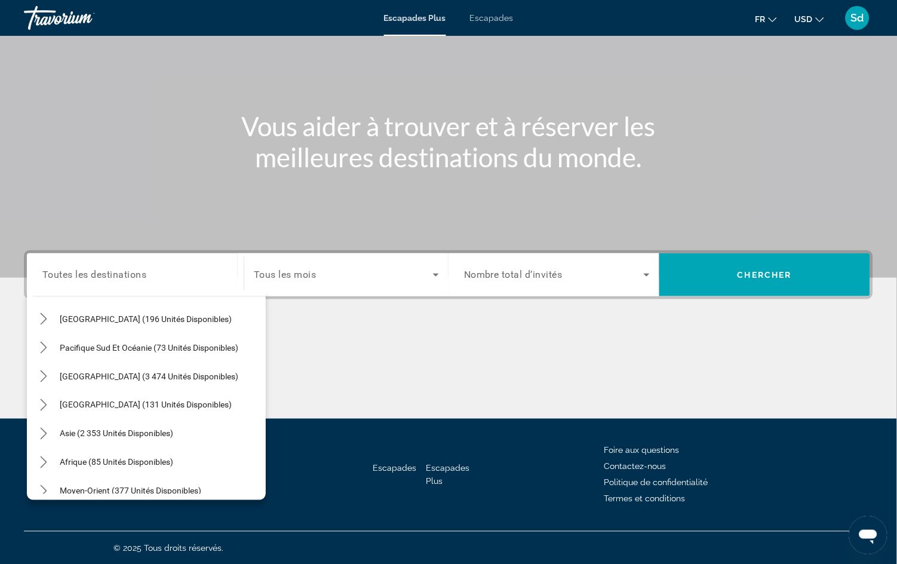
scroll to position [185, 0]
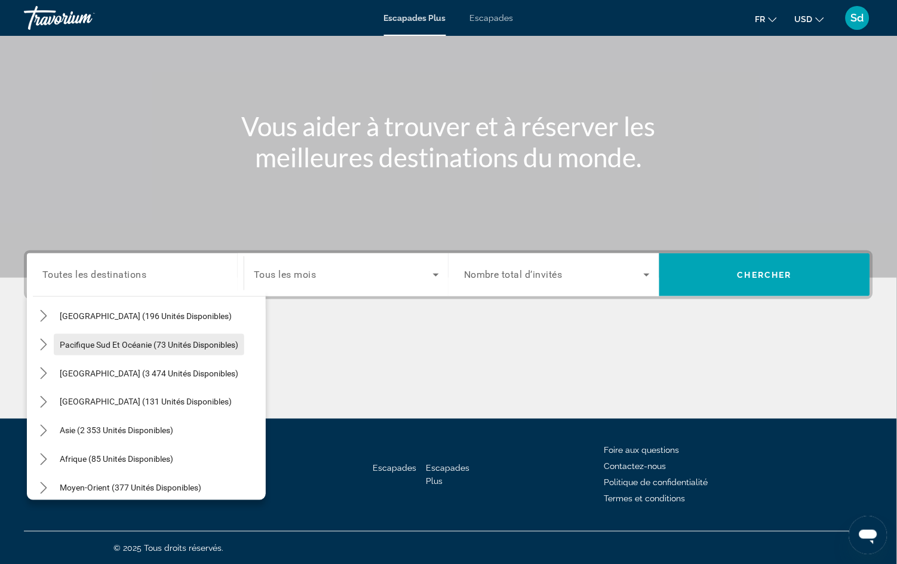
click at [153, 344] on span "Pacifique Sud et Océanie (73 unités disponibles)" at bounding box center [149, 345] width 179 height 10
type input "**********"
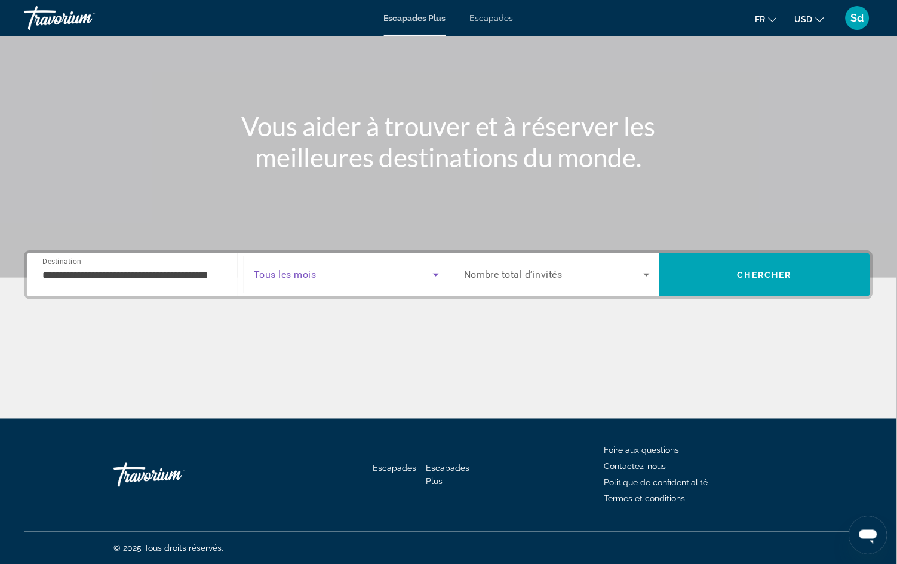
click at [435, 274] on icon "Widget de recherche" at bounding box center [436, 274] width 6 height 3
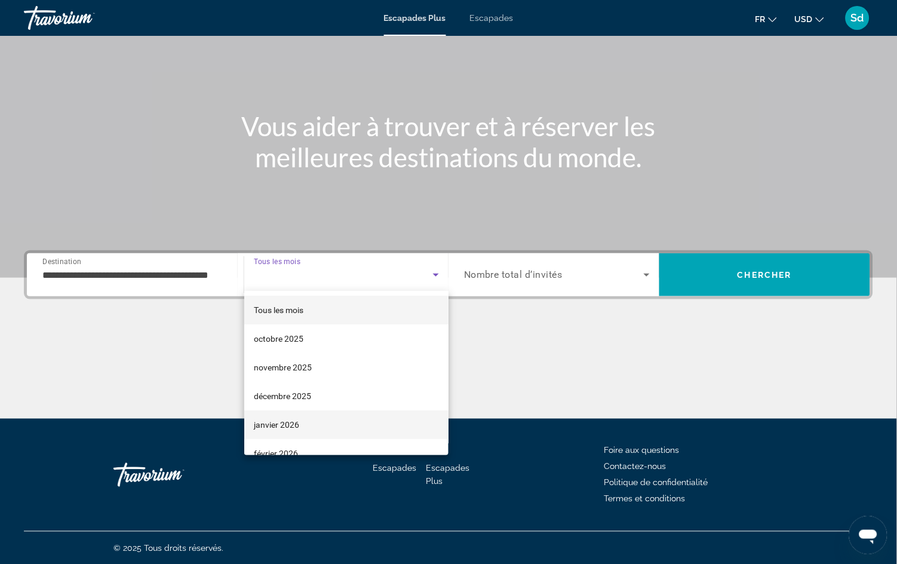
click at [285, 427] on font "janvier 2026" at bounding box center [276, 425] width 45 height 10
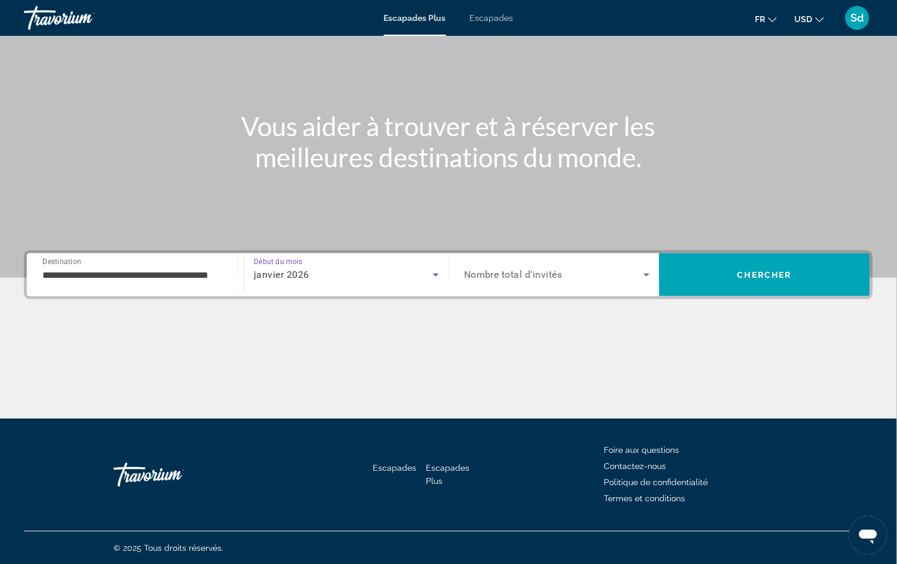
click at [646, 272] on icon "Widget de recherche" at bounding box center [646, 274] width 14 height 14
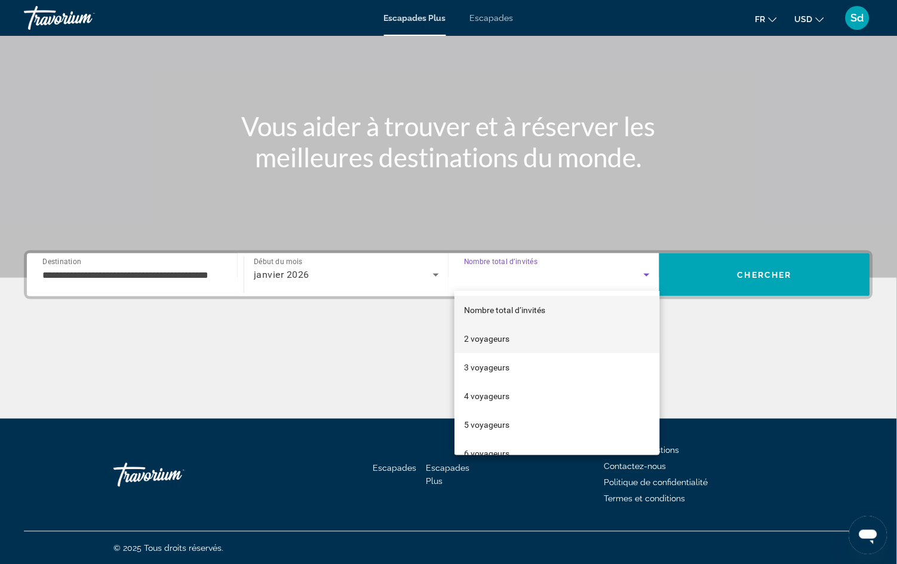
click at [495, 337] on font "2 voyageurs" at bounding box center [486, 339] width 45 height 10
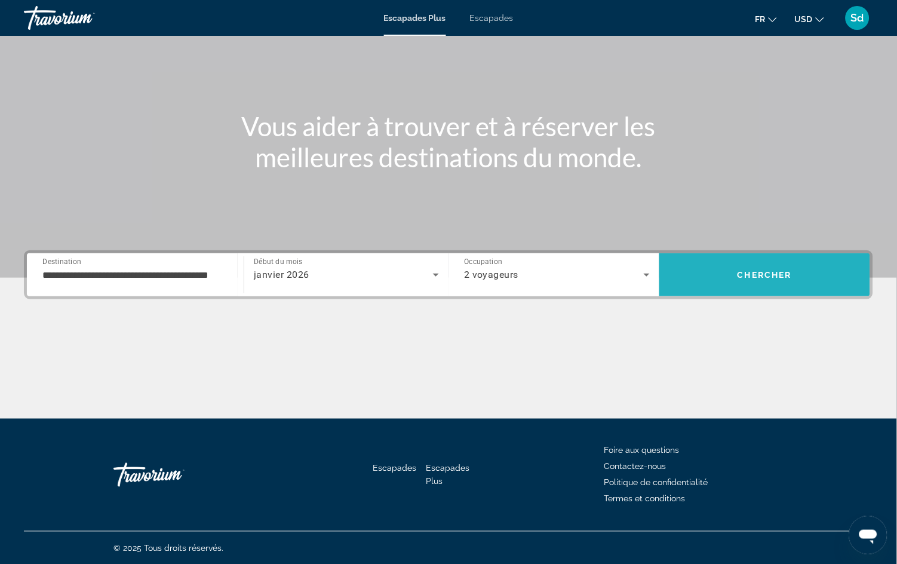
click at [765, 275] on span "Chercher" at bounding box center [764, 275] width 54 height 10
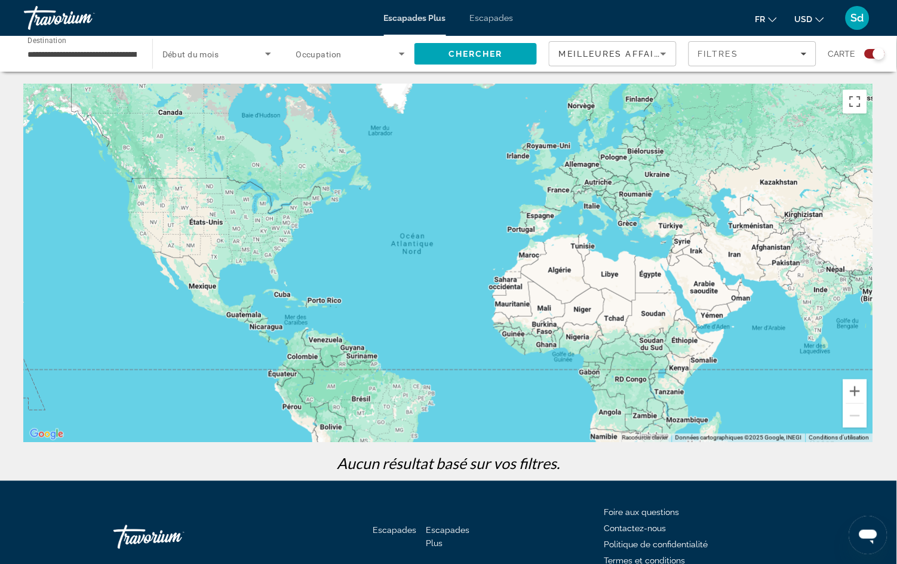
click at [268, 54] on icon "Widget de recherche" at bounding box center [268, 54] width 6 height 3
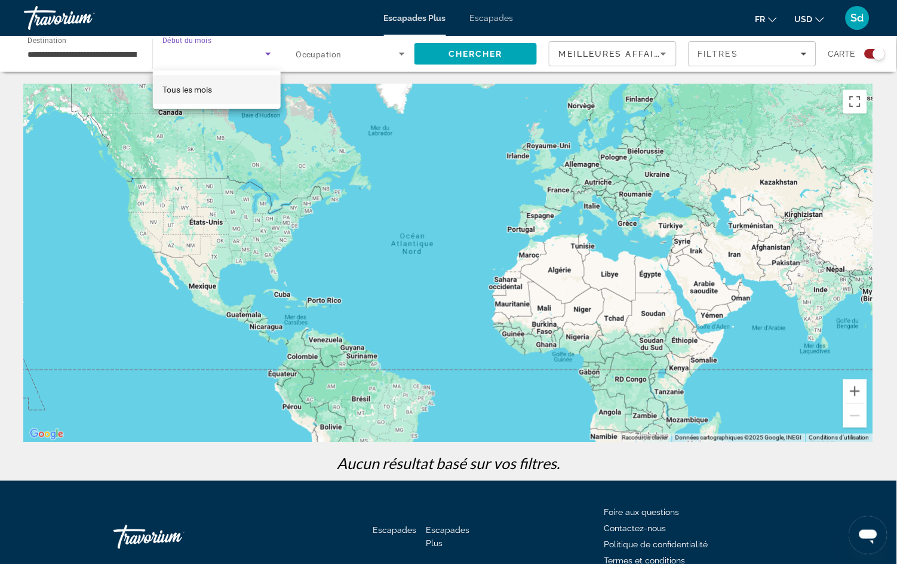
click at [266, 54] on div at bounding box center [448, 282] width 897 height 564
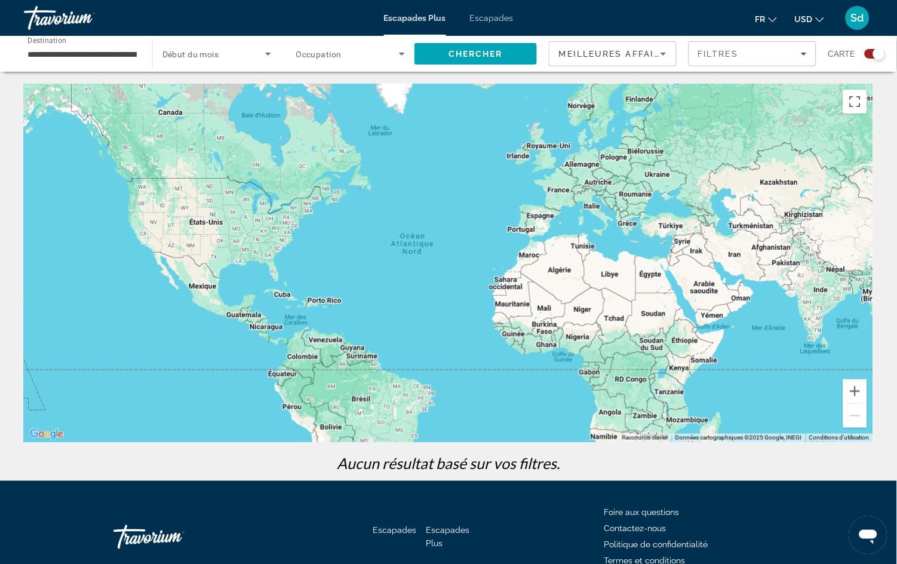
click at [266, 54] on icon "Widget de recherche" at bounding box center [268, 54] width 14 height 14
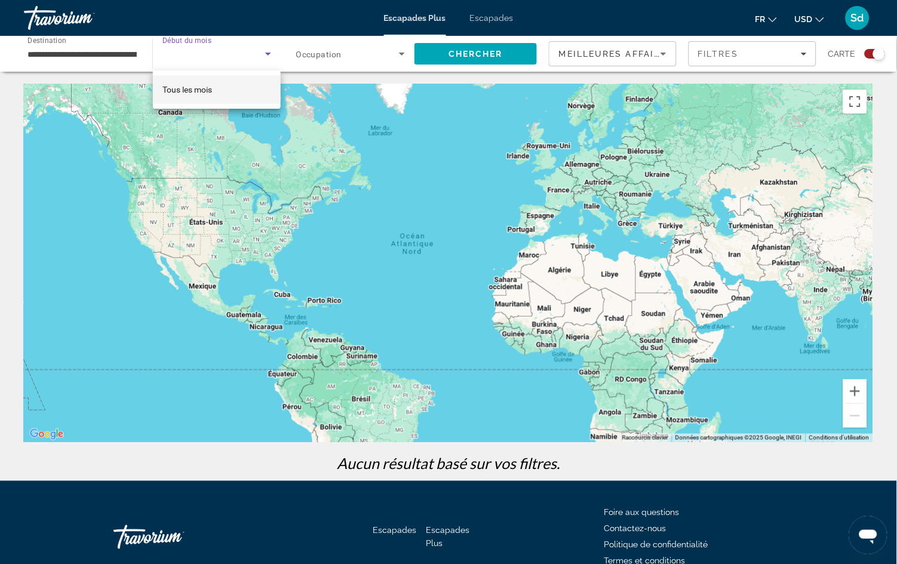
click at [405, 52] on div at bounding box center [448, 282] width 897 height 564
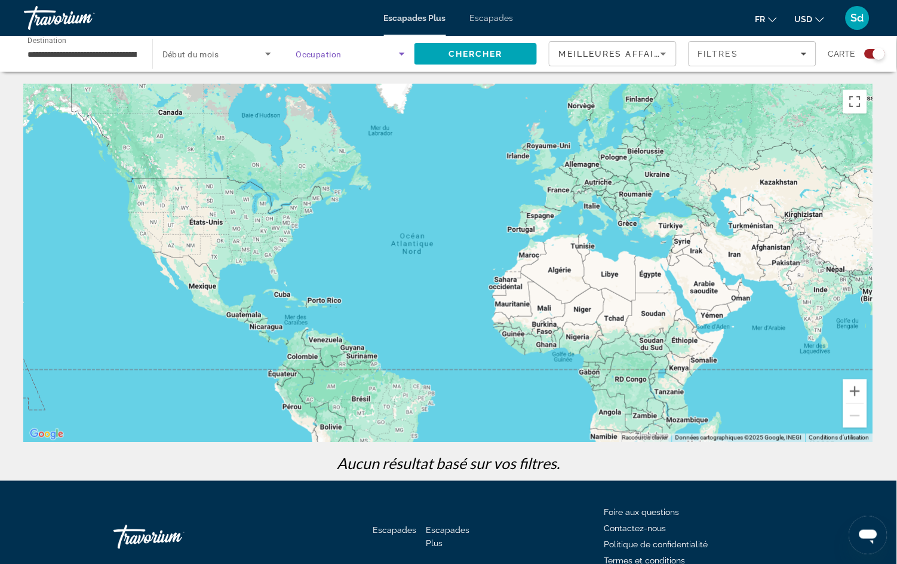
click at [405, 52] on icon "Widget de recherche" at bounding box center [402, 54] width 14 height 14
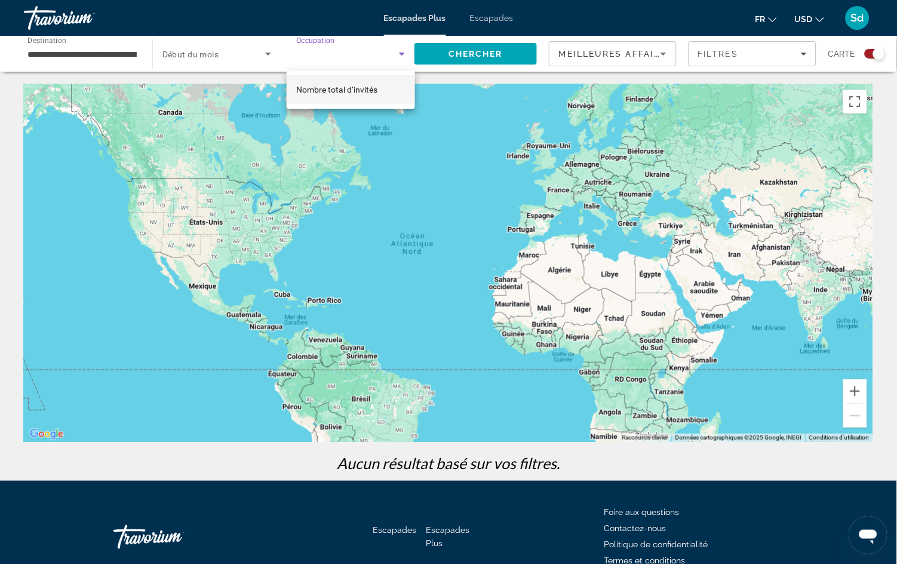
click at [361, 87] on span "Nombre total d’invités" at bounding box center [336, 90] width 81 height 10
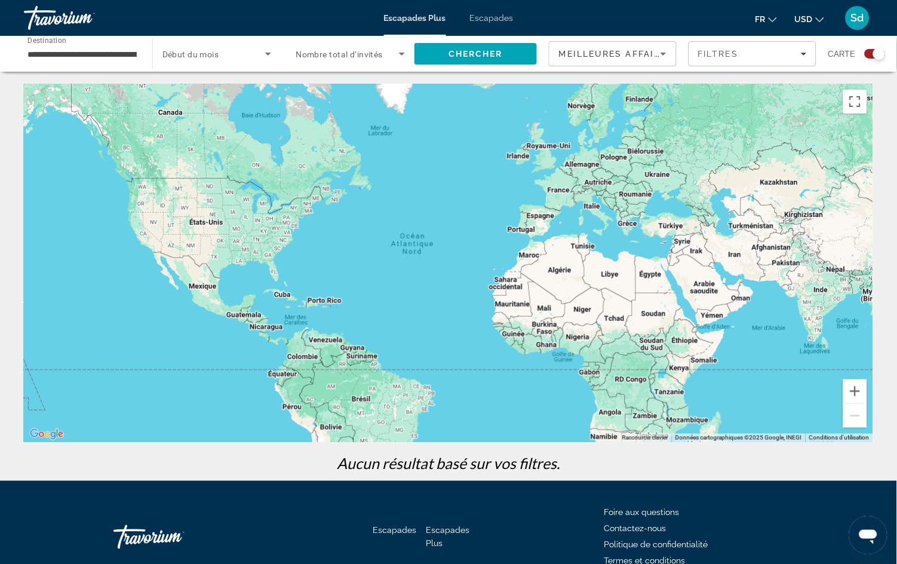
click at [213, 52] on span "Début du mois" at bounding box center [190, 55] width 57 height 10
click at [191, 90] on span "Tous les mois" at bounding box center [187, 90] width 50 height 10
click at [73, 55] on input "**********" at bounding box center [81, 54] width 109 height 14
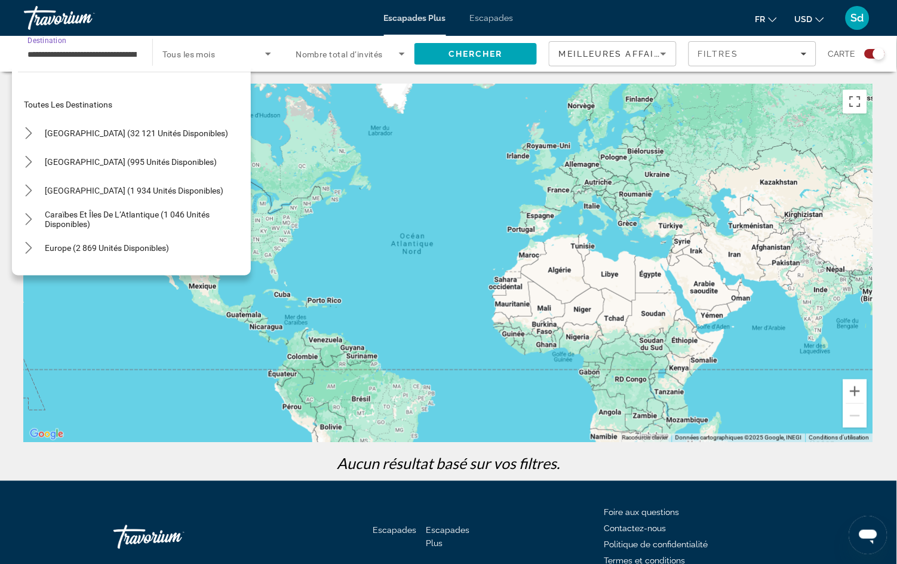
scroll to position [128, 0]
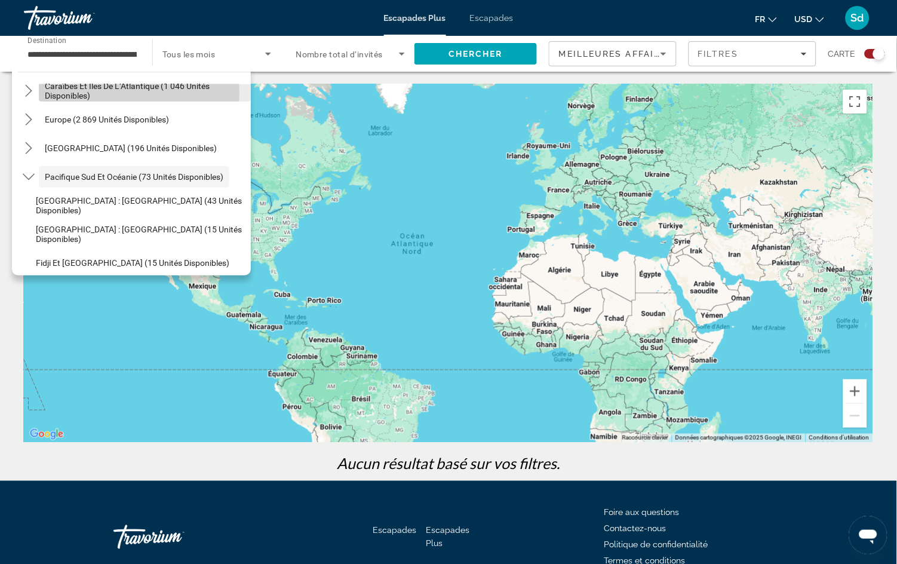
click at [128, 93] on span "Caraïbes et îles de l’Atlantique (1 046 unités disponibles)" at bounding box center [145, 90] width 200 height 19
type input "**********"
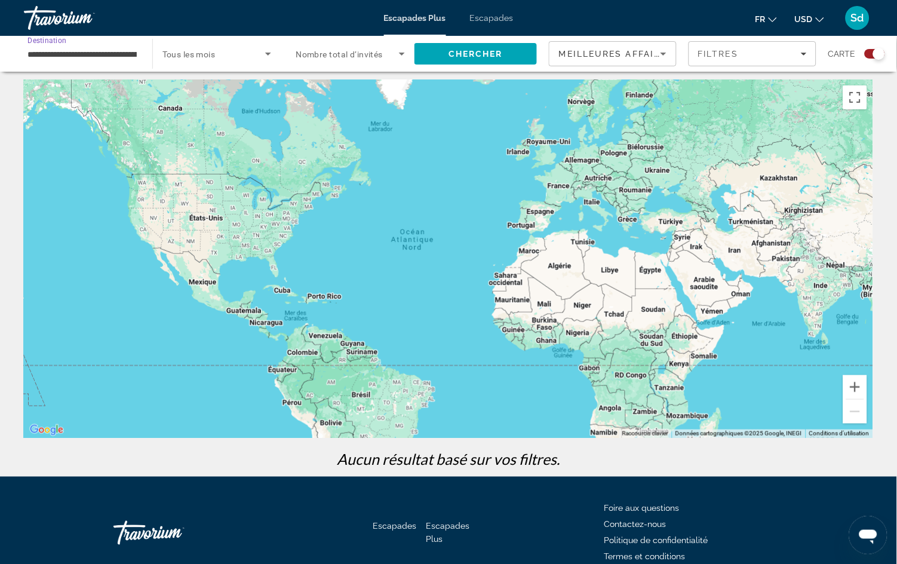
scroll to position [0, 0]
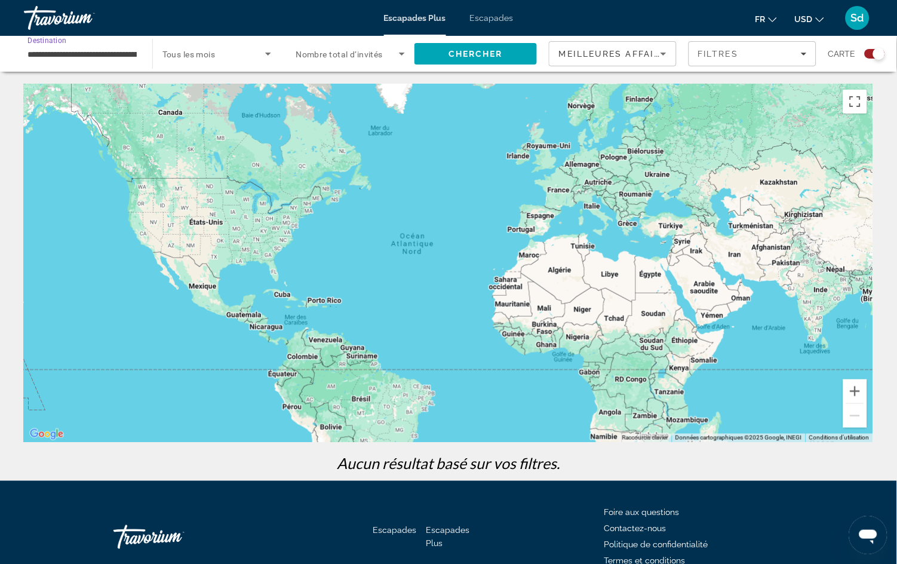
click at [318, 312] on div "Contenu principal" at bounding box center [448, 263] width 849 height 358
click at [263, 53] on icon "Widget de recherche" at bounding box center [268, 54] width 14 height 14
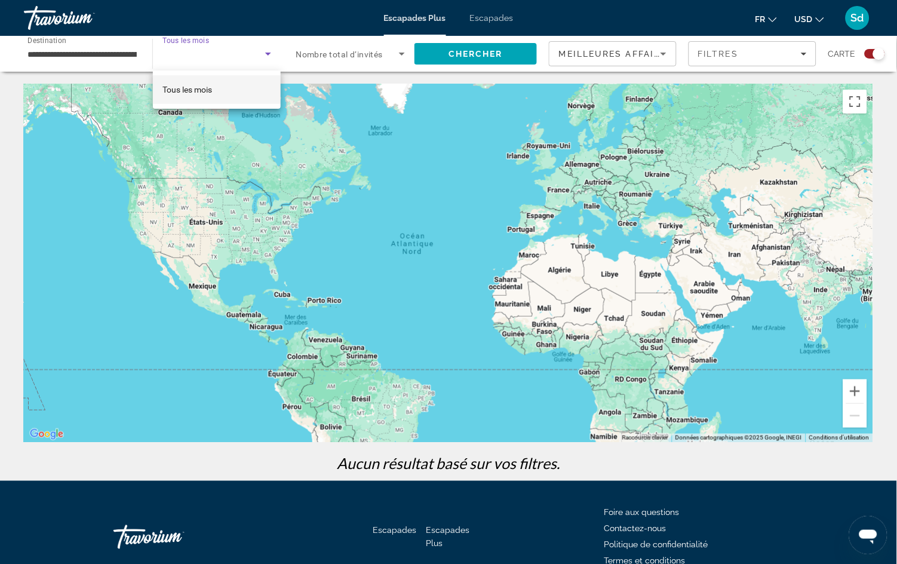
click at [284, 54] on div at bounding box center [448, 282] width 897 height 564
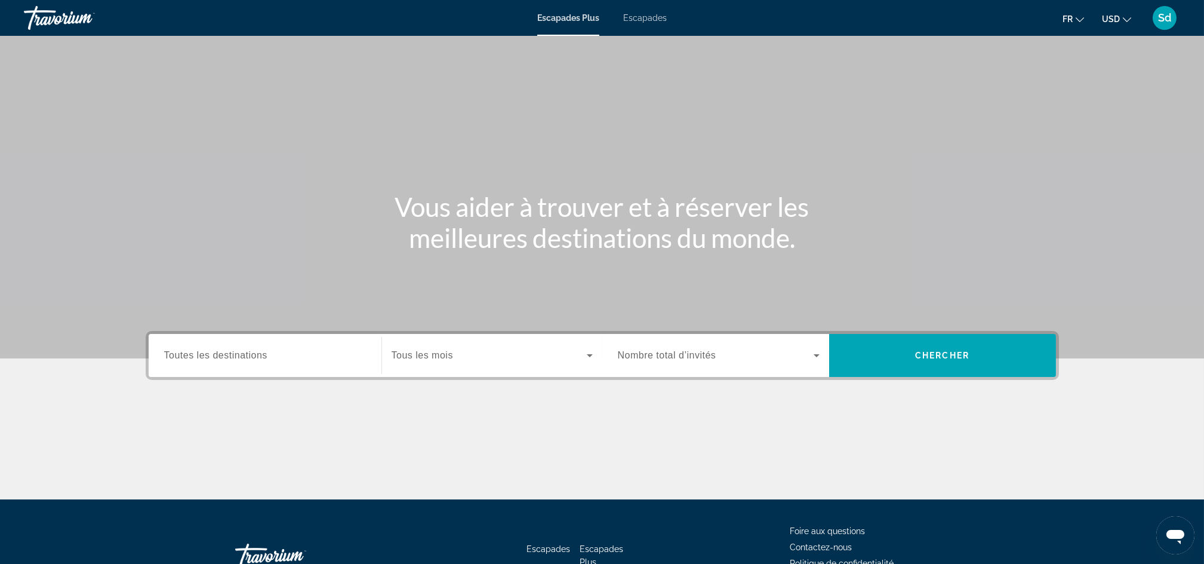
click at [272, 358] on input "Destination Toutes les destinations" at bounding box center [265, 356] width 202 height 14
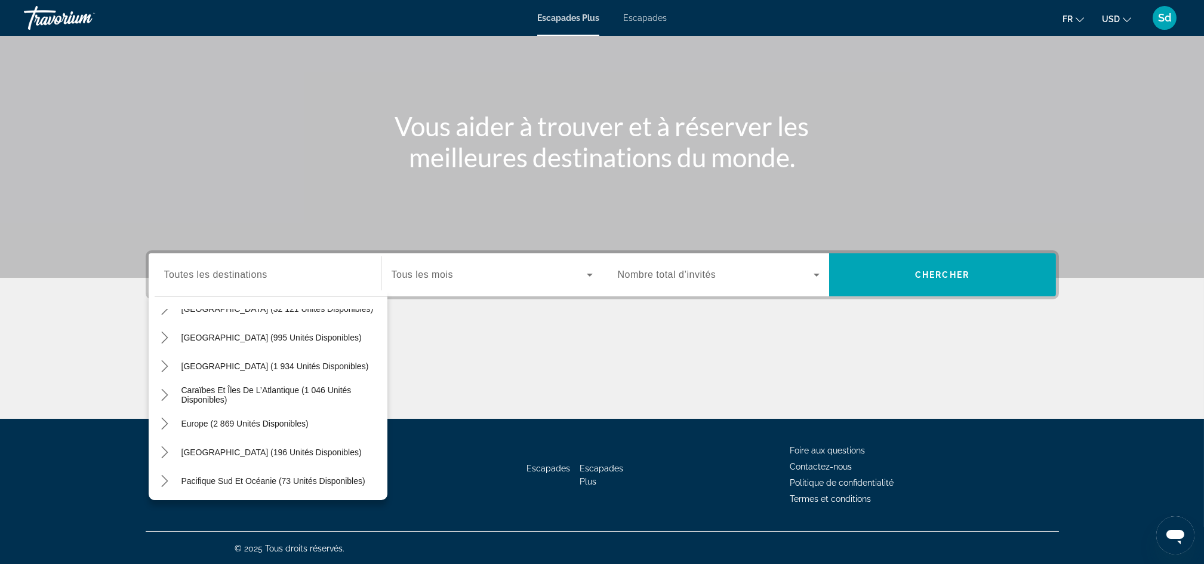
scroll to position [51, 0]
click at [260, 392] on span "Caraïbes et îles de l’Atlantique (1 046 unités disponibles)" at bounding box center [281, 392] width 200 height 19
type input "**********"
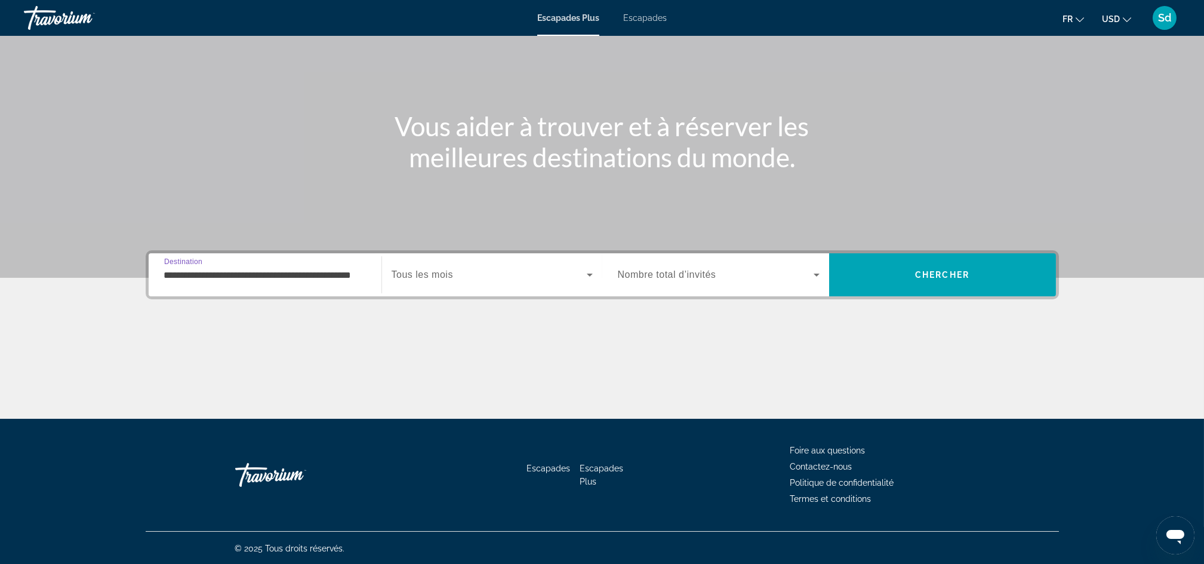
click at [589, 275] on icon "Widget de recherche" at bounding box center [590, 274] width 14 height 14
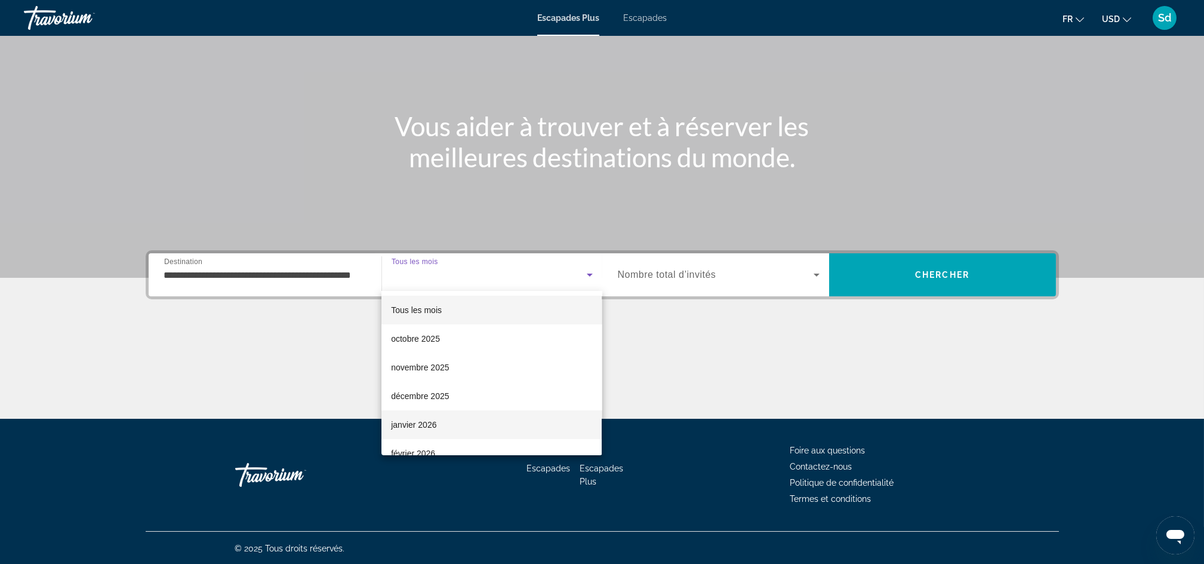
click at [419, 425] on font "janvier 2026" at bounding box center [413, 425] width 45 height 10
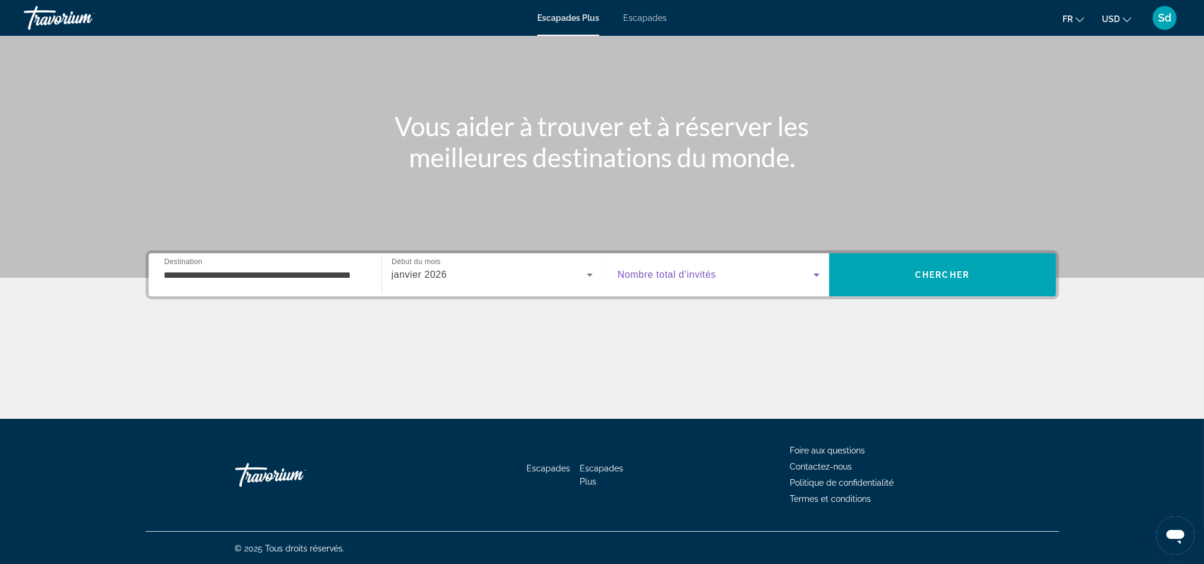
click at [813, 275] on icon "Widget de recherche" at bounding box center [817, 274] width 14 height 14
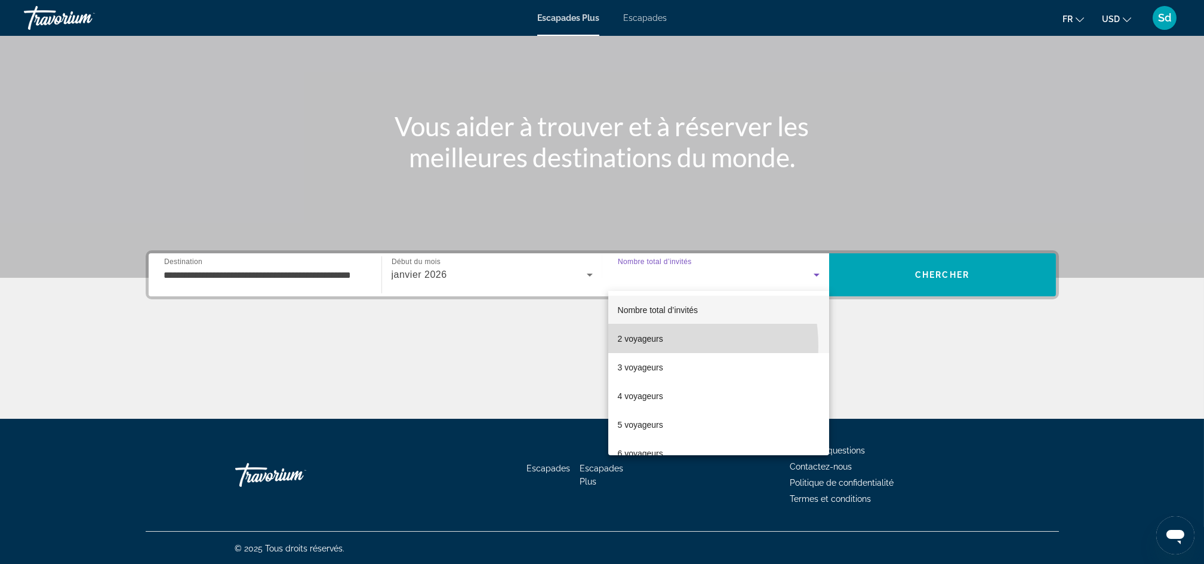
click at [638, 346] on mat-option "2 voyageurs" at bounding box center [718, 338] width 221 height 29
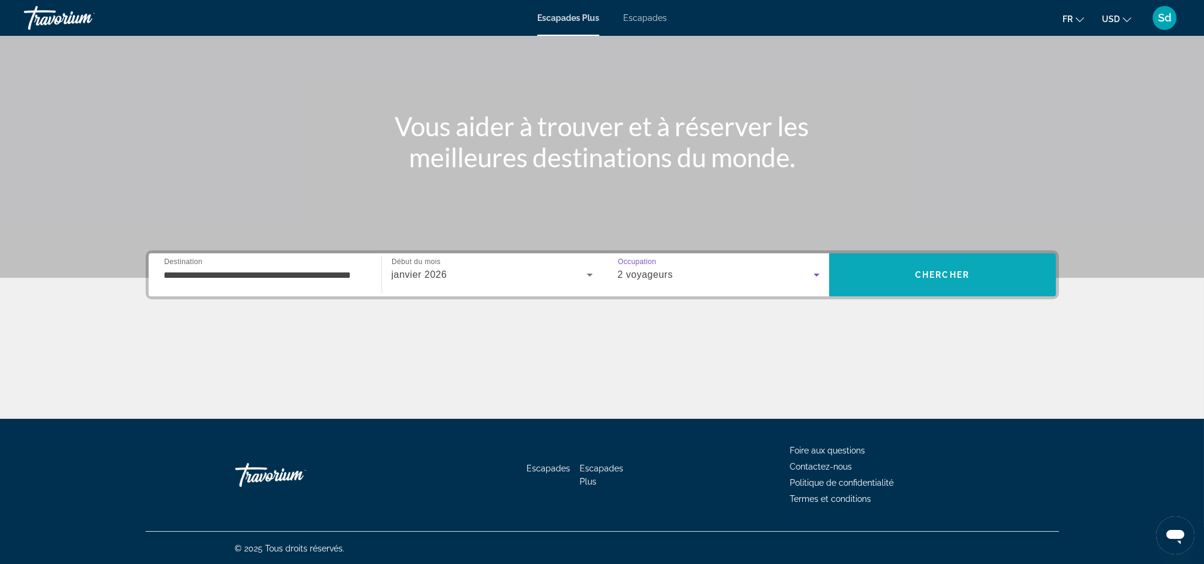
click at [971, 278] on span "Rechercher" at bounding box center [942, 274] width 227 height 29
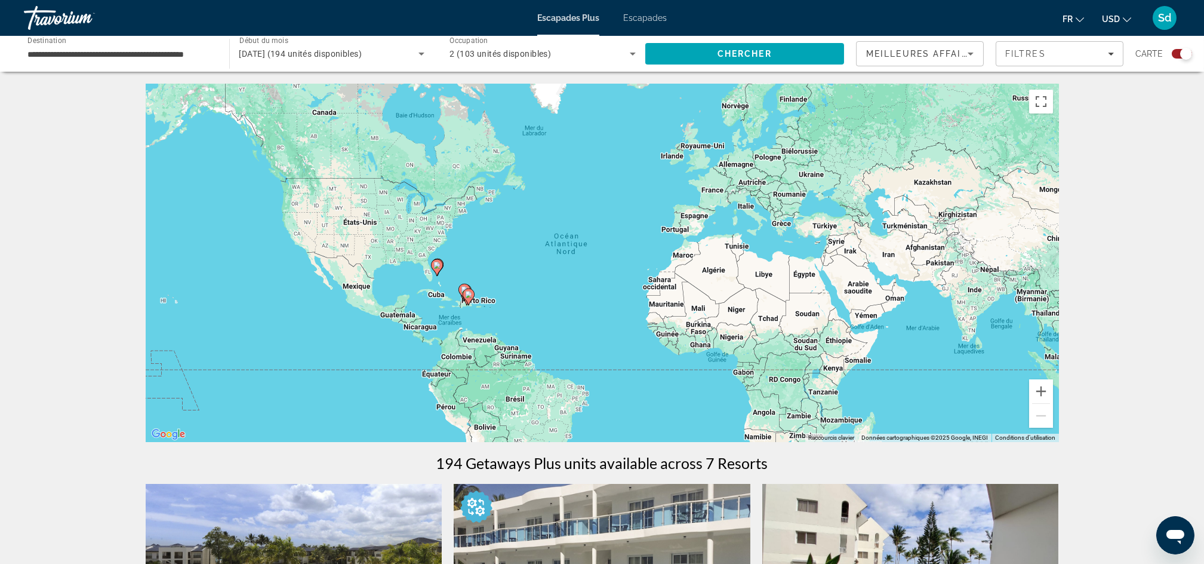
click at [465, 290] on icon "Contenu principal" at bounding box center [468, 297] width 11 height 16
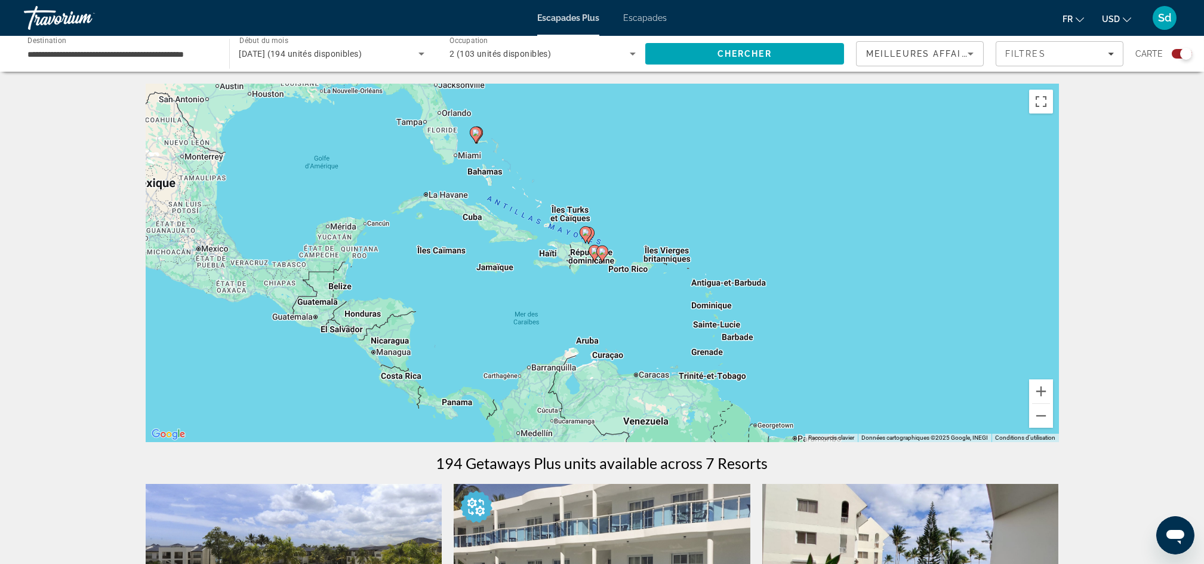
click at [596, 253] on gmp-advanced-marker "Contenu principal" at bounding box center [602, 254] width 12 height 18
type input "**********"
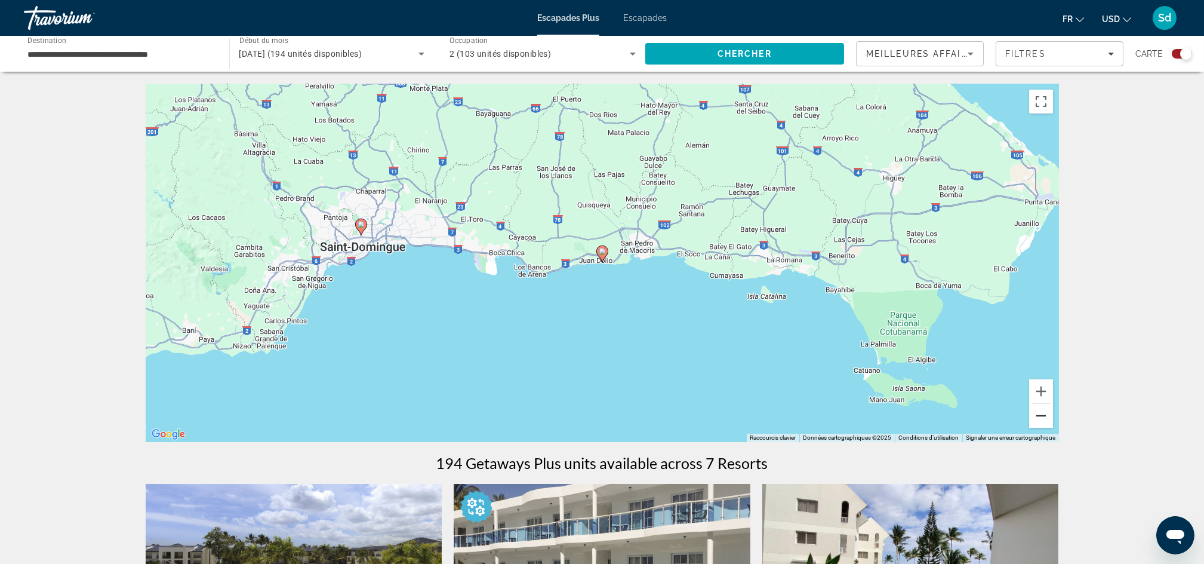
click at [1038, 419] on button "Zoom arrière" at bounding box center [1041, 416] width 24 height 24
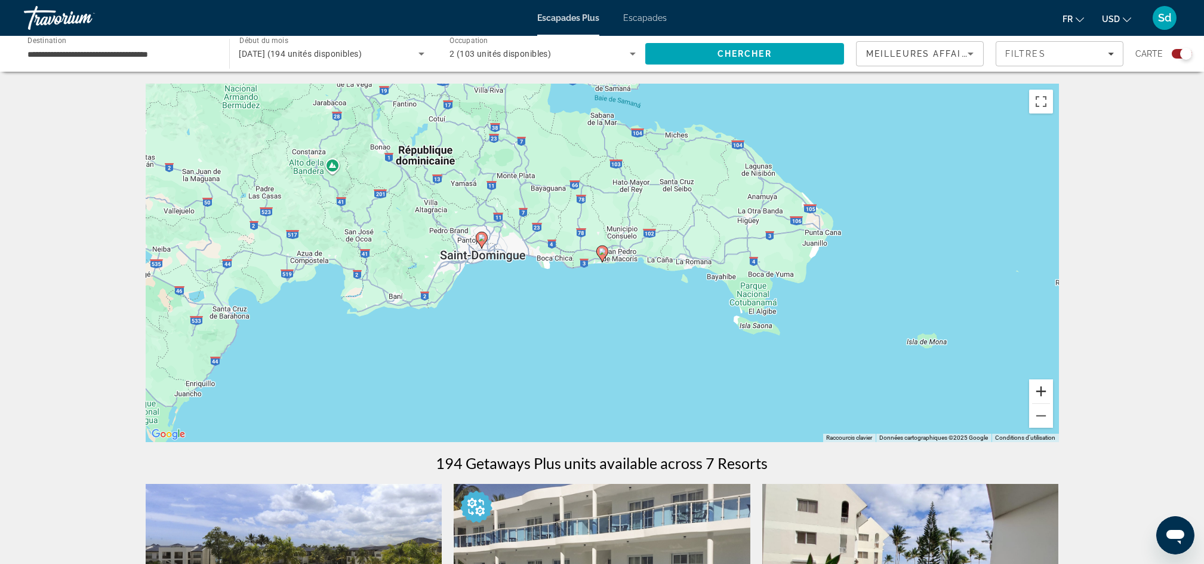
click at [1042, 392] on button "Zoom avant" at bounding box center [1041, 391] width 24 height 24
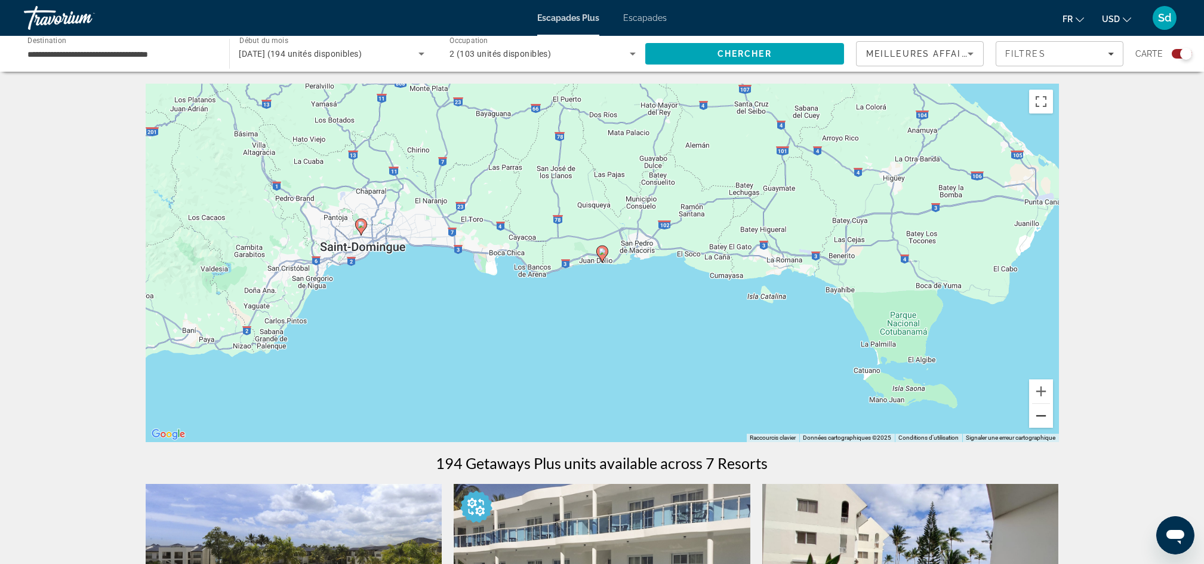
click at [1044, 413] on button "Zoom arrière" at bounding box center [1041, 416] width 24 height 24
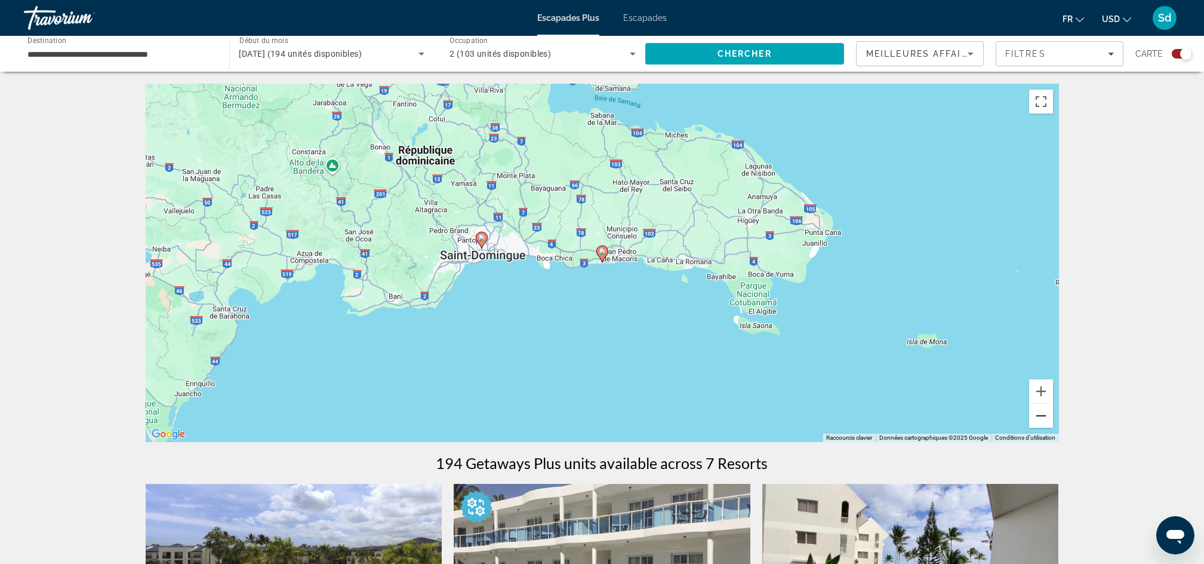
click at [1044, 413] on button "Zoom arrière" at bounding box center [1041, 416] width 24 height 24
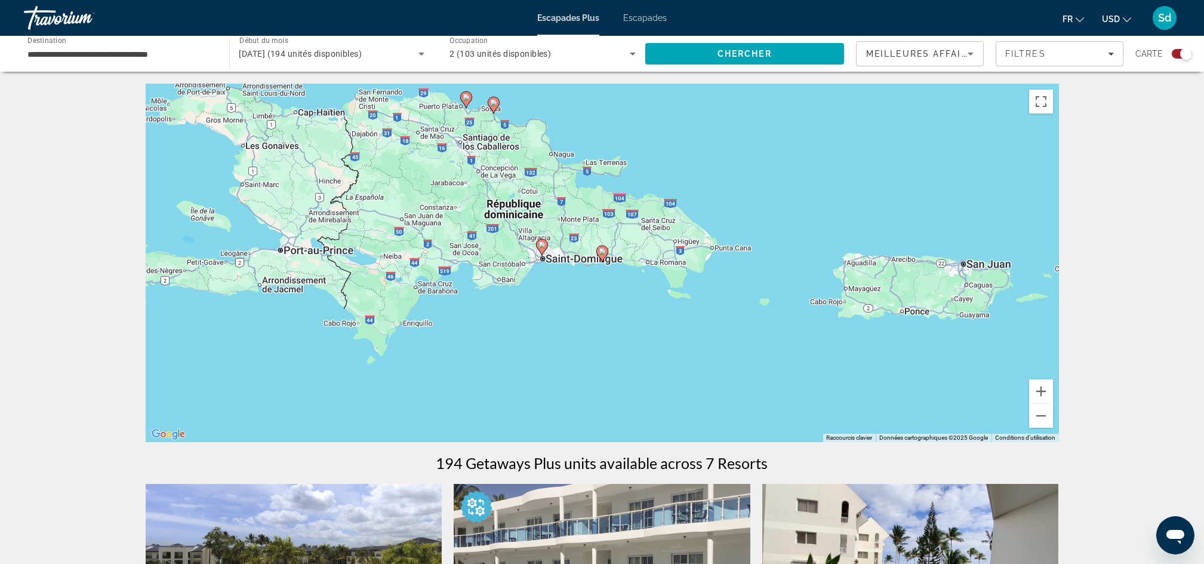
click at [541, 247] on image "Contenu principal" at bounding box center [542, 244] width 7 height 7
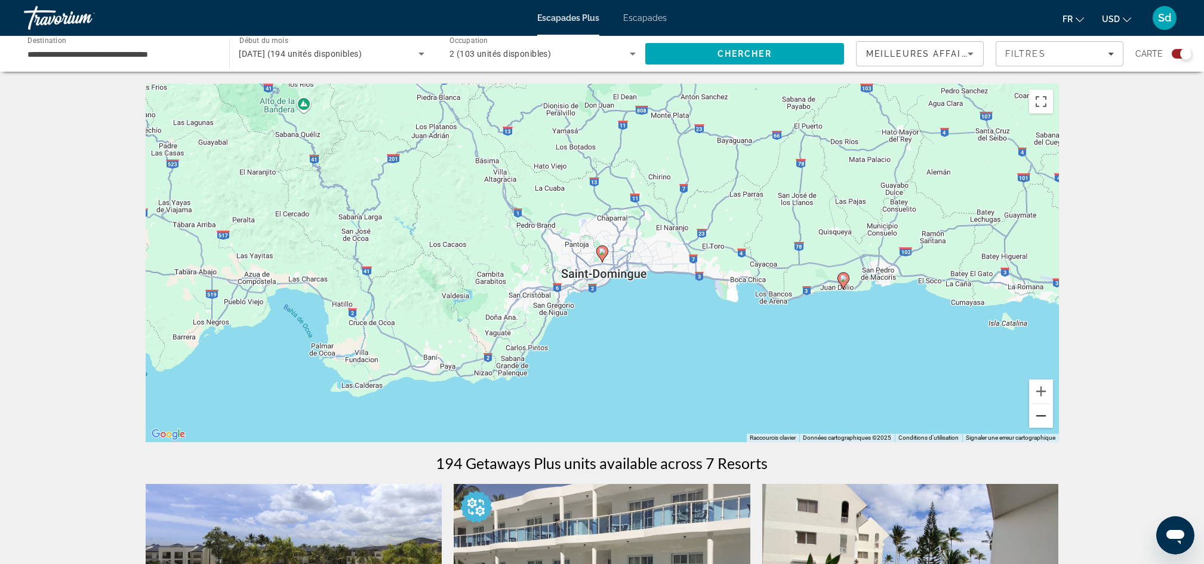
click at [1041, 417] on button "Zoom arrière" at bounding box center [1041, 416] width 24 height 24
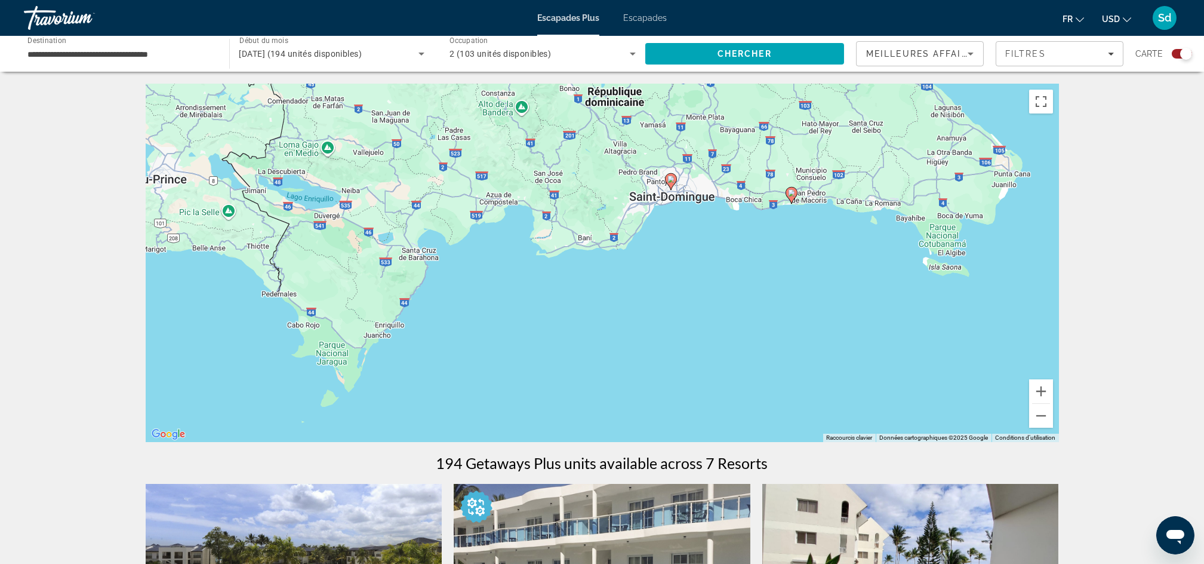
drag, startPoint x: 1008, startPoint y: 327, endPoint x: 1076, endPoint y: 253, distance: 100.5
click at [790, 186] on gmp-advanced-marker "Contenu principal" at bounding box center [792, 195] width 12 height 18
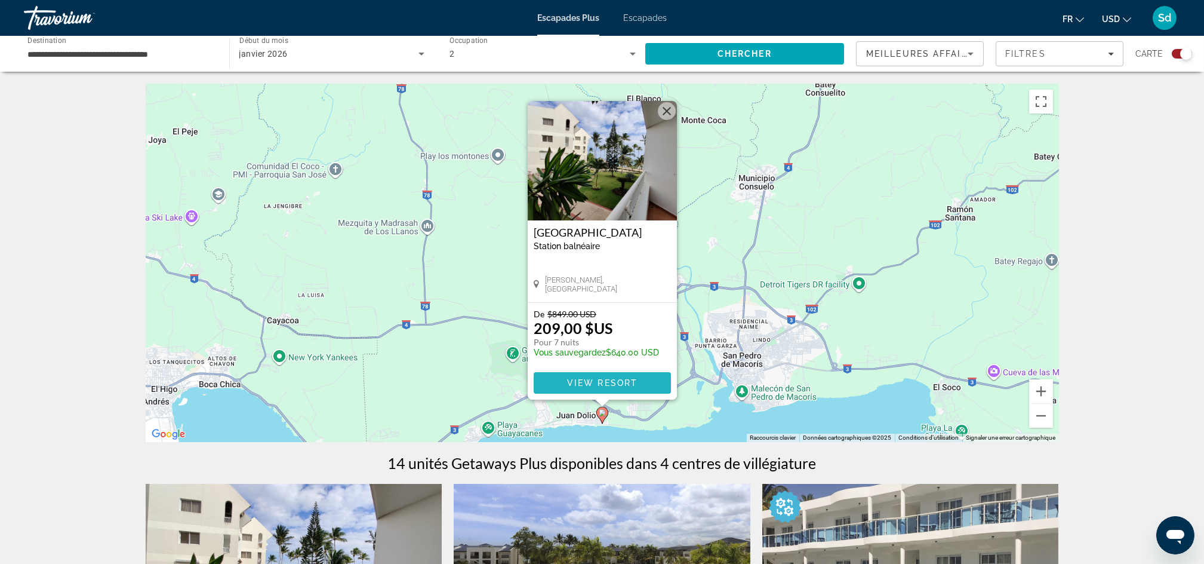
click at [602, 384] on span "View Resort" at bounding box center [602, 383] width 70 height 10
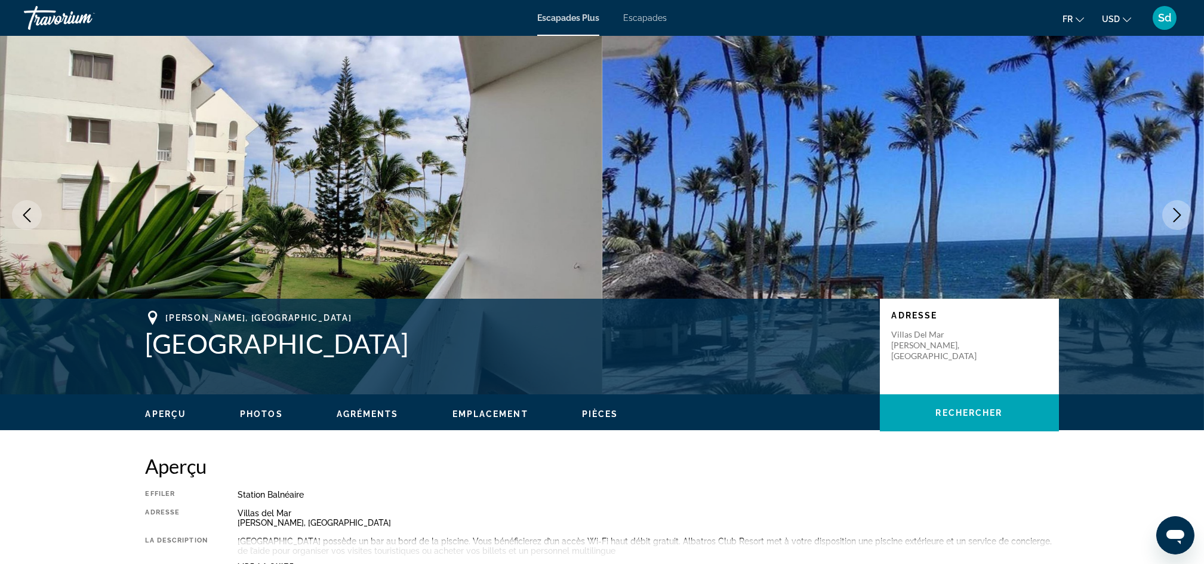
click at [1177, 216] on icon "Image suivante" at bounding box center [1177, 215] width 14 height 14
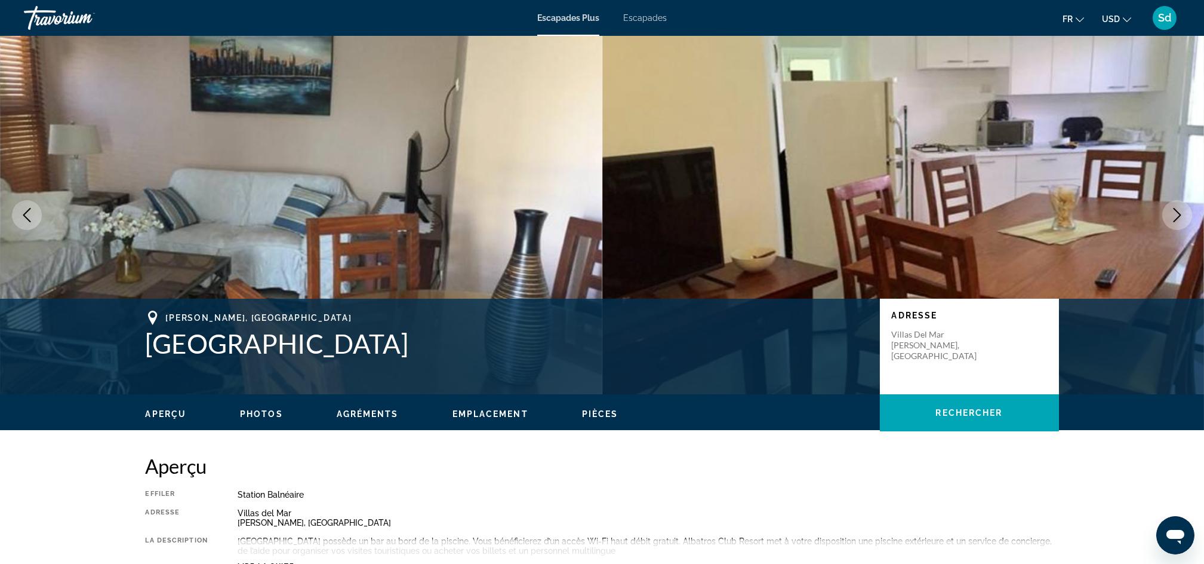
click at [1177, 216] on icon "Image suivante" at bounding box center [1177, 215] width 14 height 14
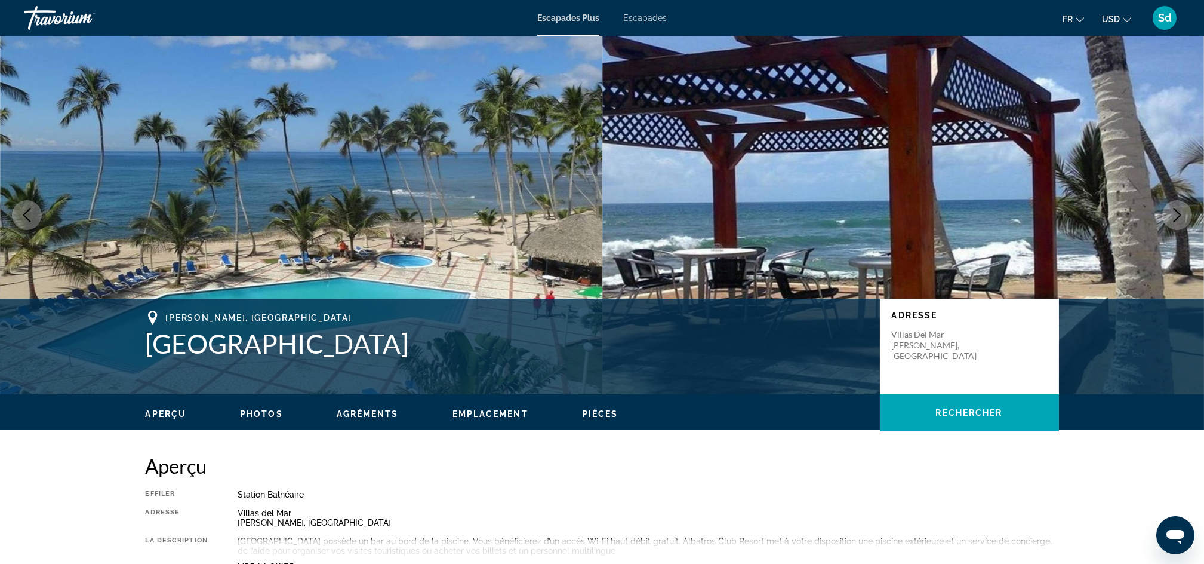
click at [1173, 215] on icon "Image suivante" at bounding box center [1177, 215] width 14 height 14
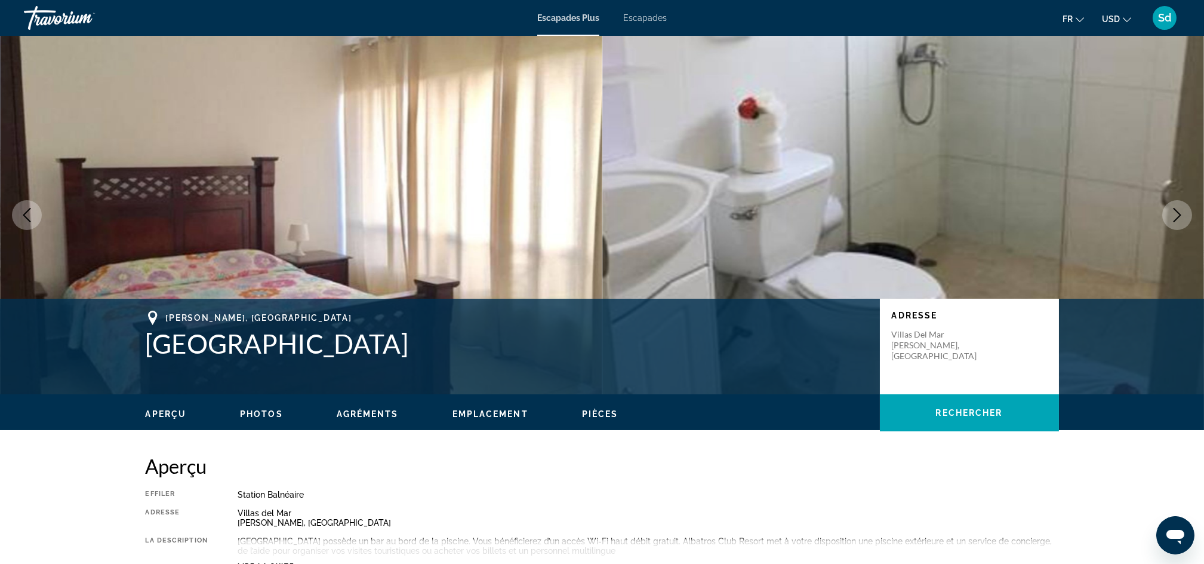
click at [1175, 214] on icon "Image suivante" at bounding box center [1177, 215] width 14 height 14
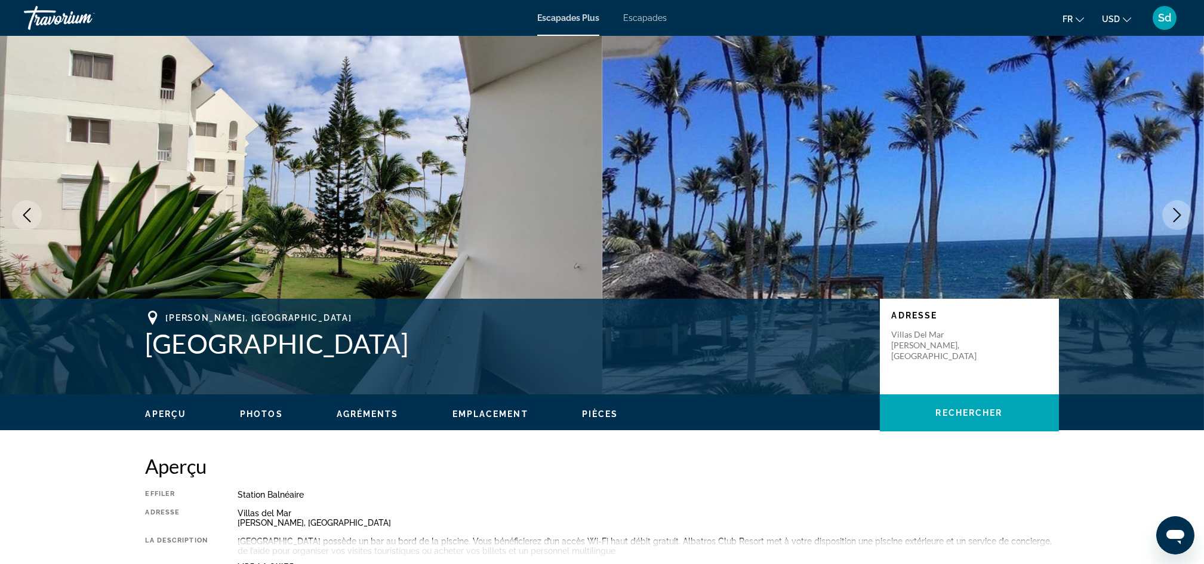
click at [1175, 214] on icon "Image suivante" at bounding box center [1177, 215] width 14 height 14
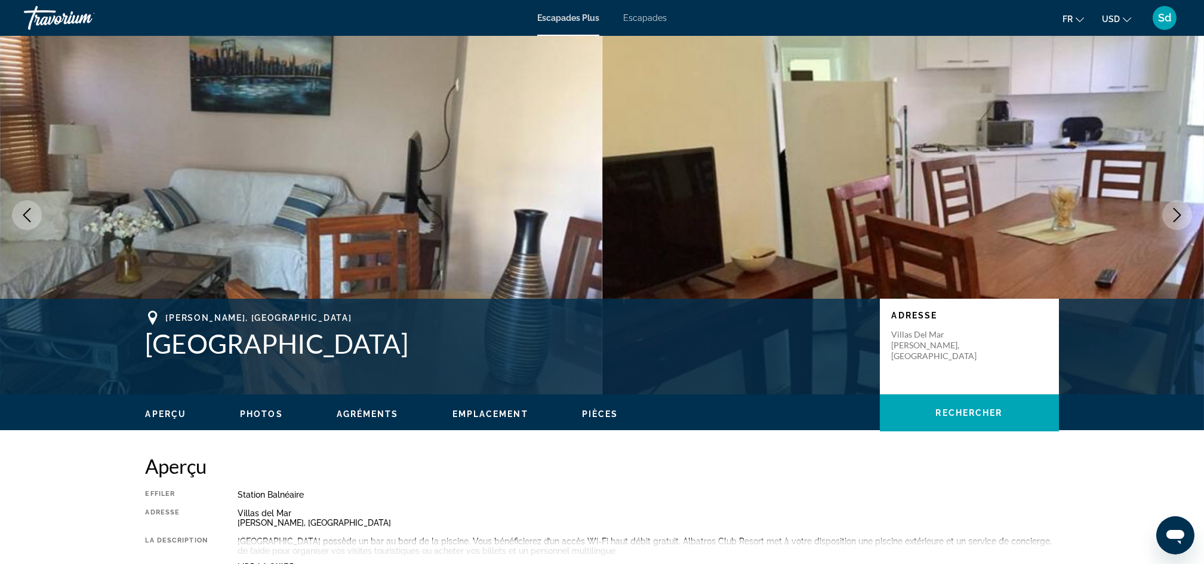
click at [1175, 214] on icon "Image suivante" at bounding box center [1177, 215] width 14 height 14
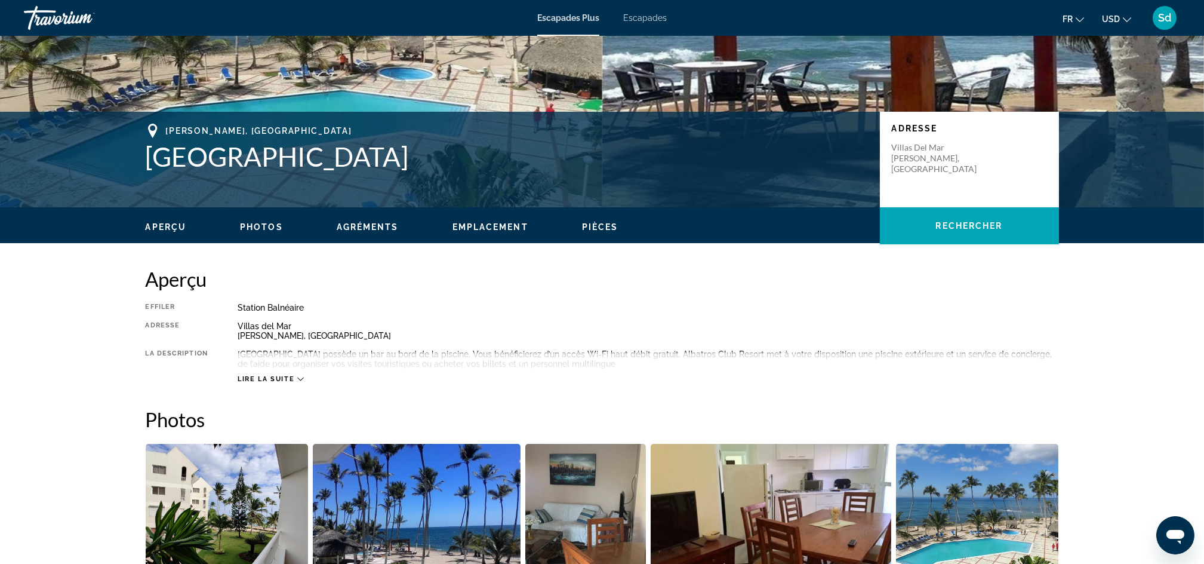
scroll to position [253, 0]
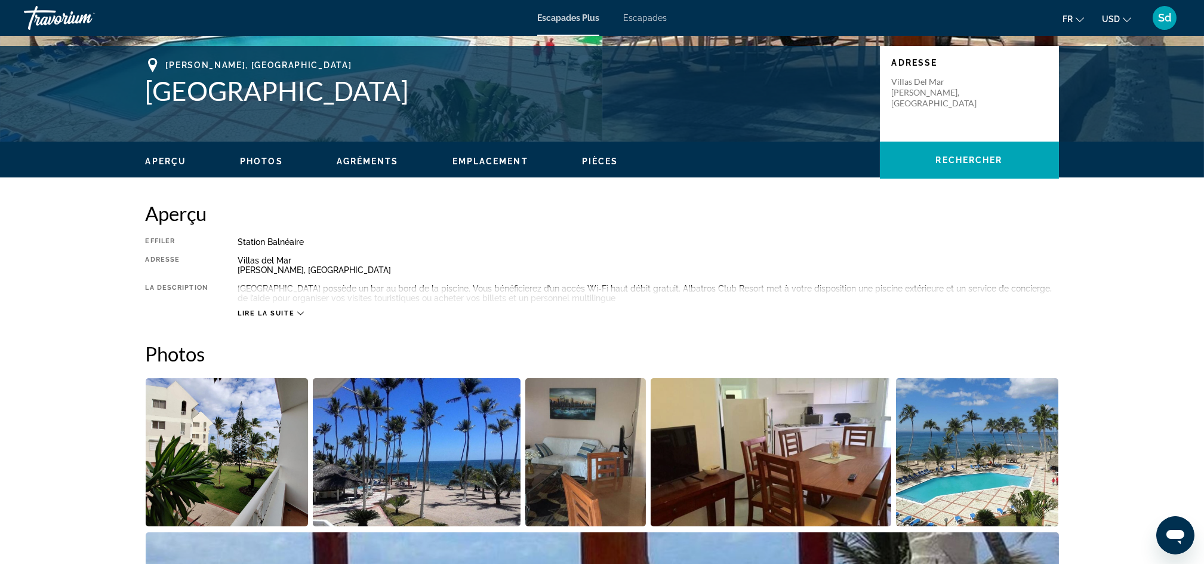
click at [299, 313] on icon "Contenu principal" at bounding box center [300, 314] width 7 height 4
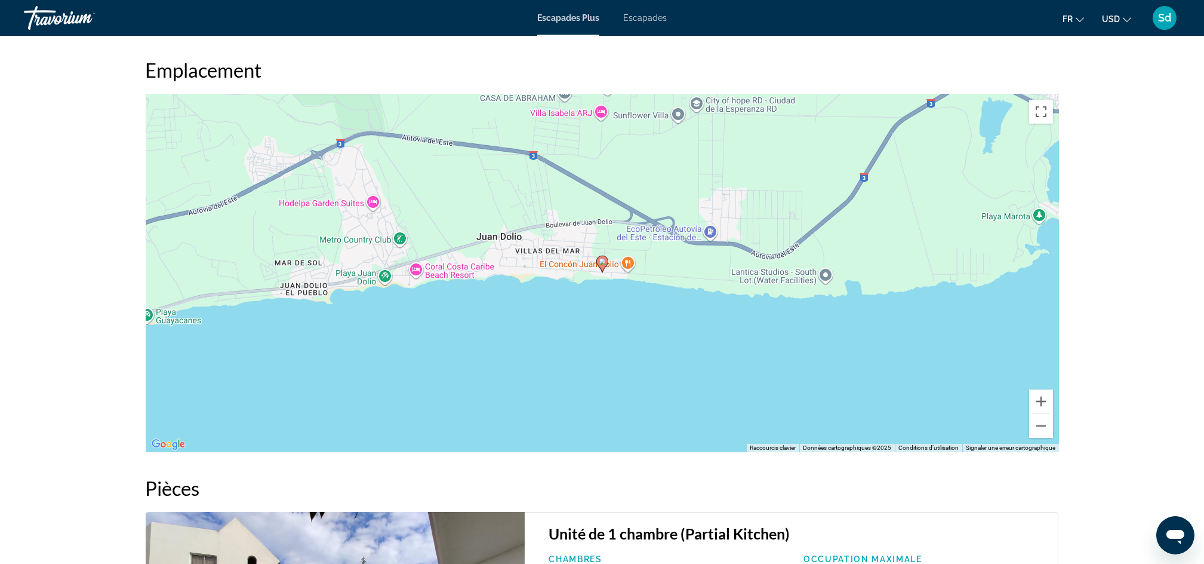
scroll to position [1360, 0]
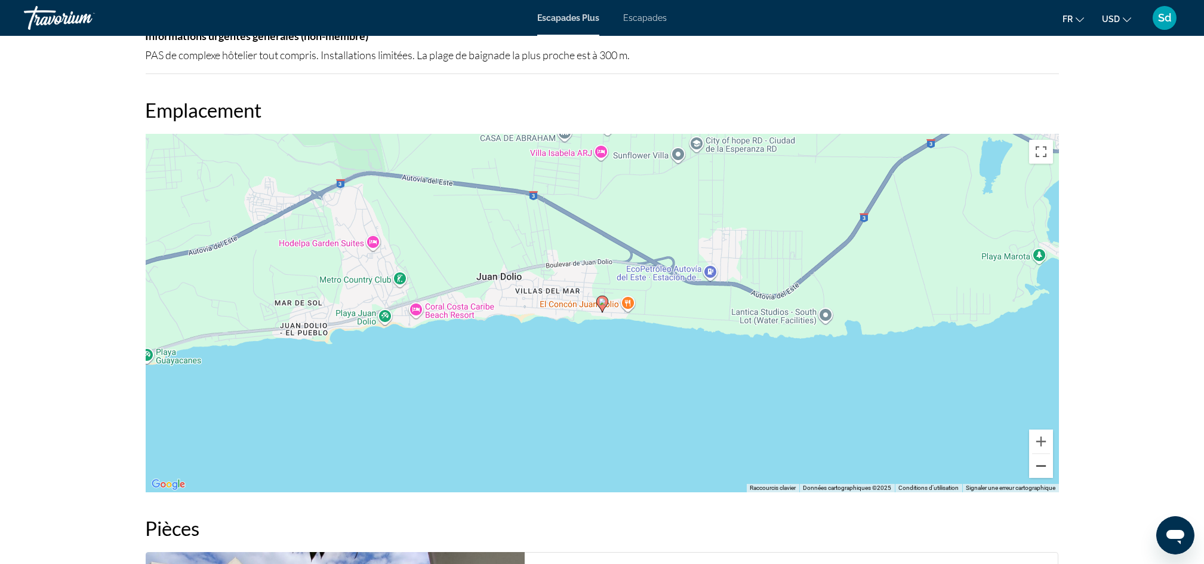
click at [1043, 467] on button "Zoom arrière" at bounding box center [1041, 466] width 24 height 24
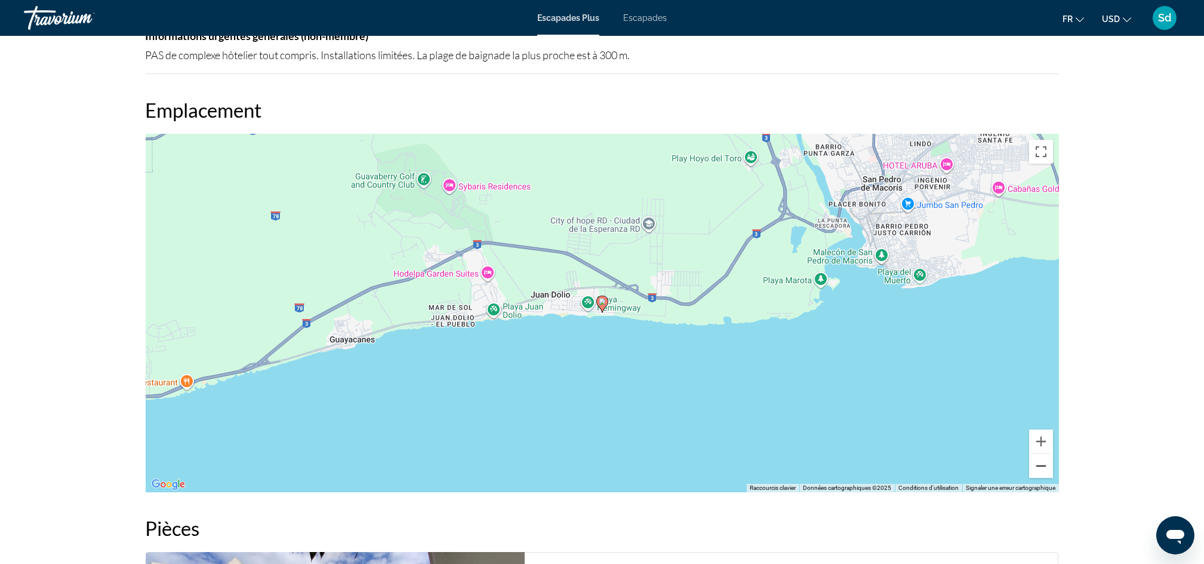
click at [1043, 467] on button "Zoom arrière" at bounding box center [1041, 466] width 24 height 24
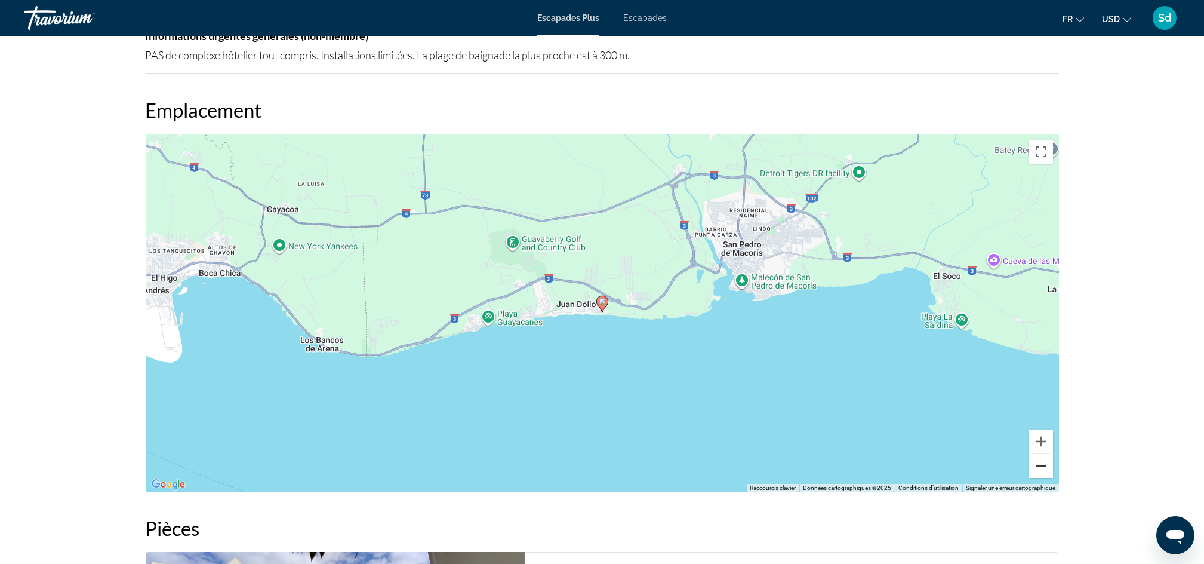
click at [1043, 467] on button "Zoom arrière" at bounding box center [1041, 466] width 24 height 24
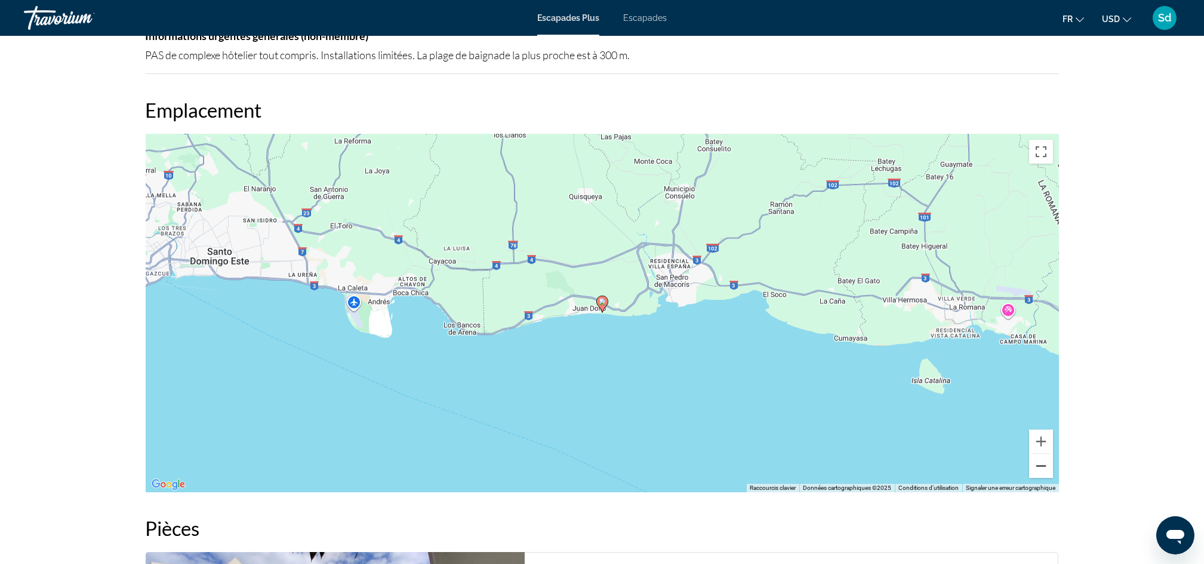
click at [1043, 467] on button "Zoom arrière" at bounding box center [1041, 466] width 24 height 24
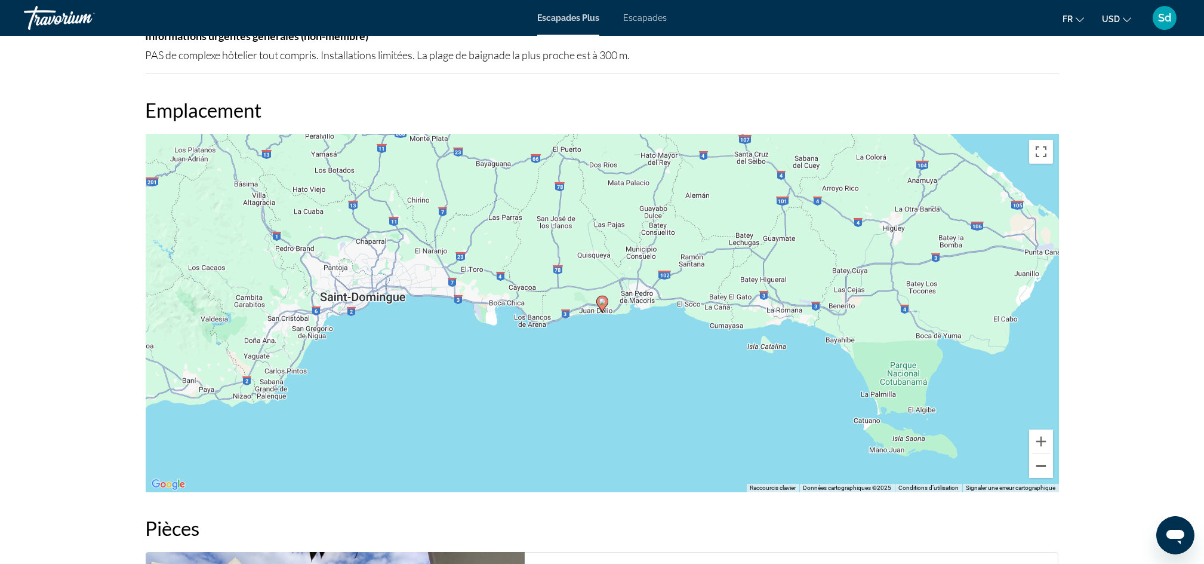
click at [1039, 464] on button "Zoom arrière" at bounding box center [1041, 466] width 24 height 24
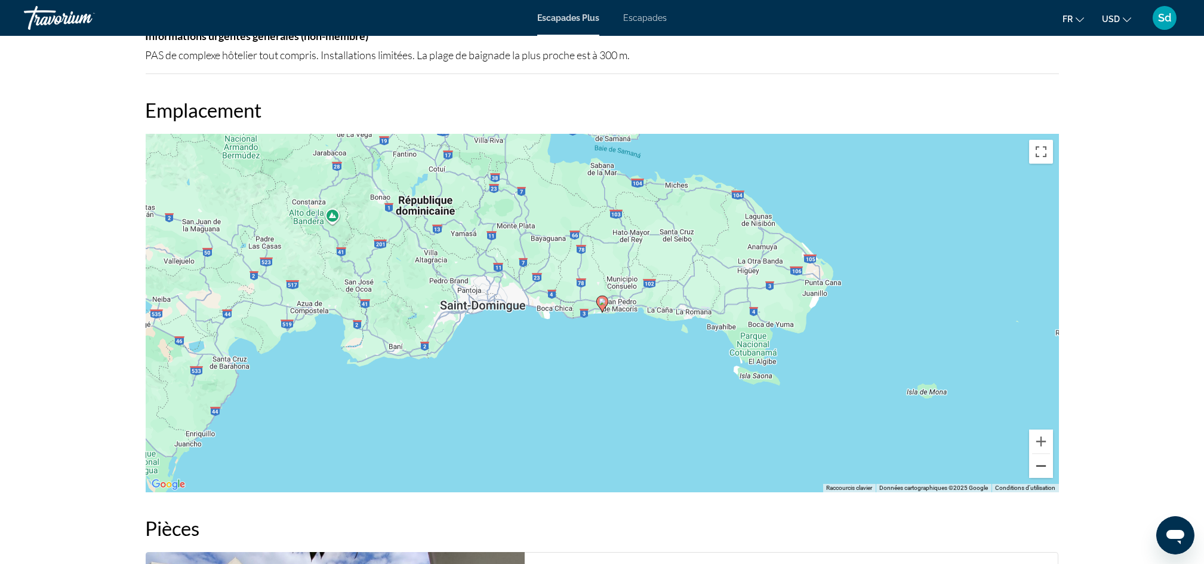
click at [1039, 464] on button "Zoom arrière" at bounding box center [1041, 466] width 24 height 24
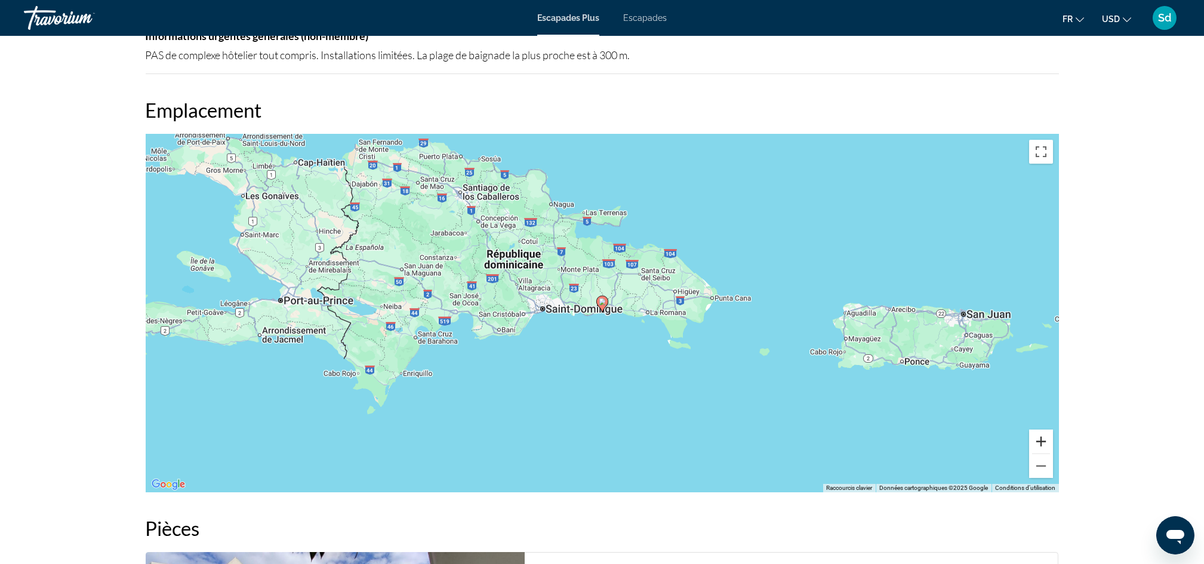
click at [1038, 442] on button "Zoom avant" at bounding box center [1041, 441] width 24 height 24
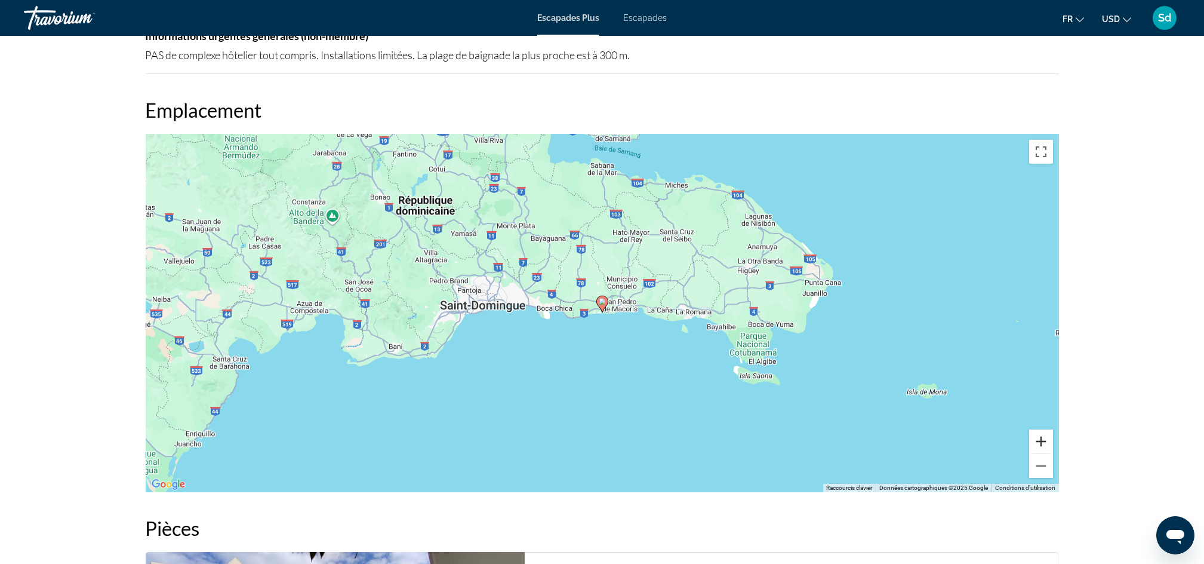
click at [1038, 442] on button "Zoom avant" at bounding box center [1041, 441] width 24 height 24
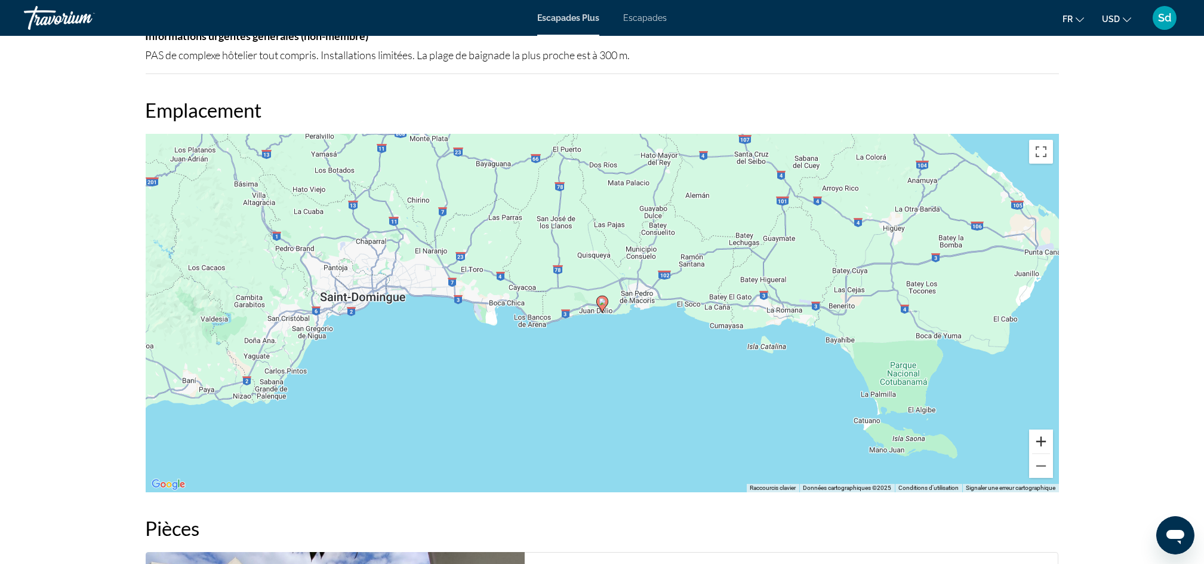
click at [1038, 442] on button "Zoom avant" at bounding box center [1041, 441] width 24 height 24
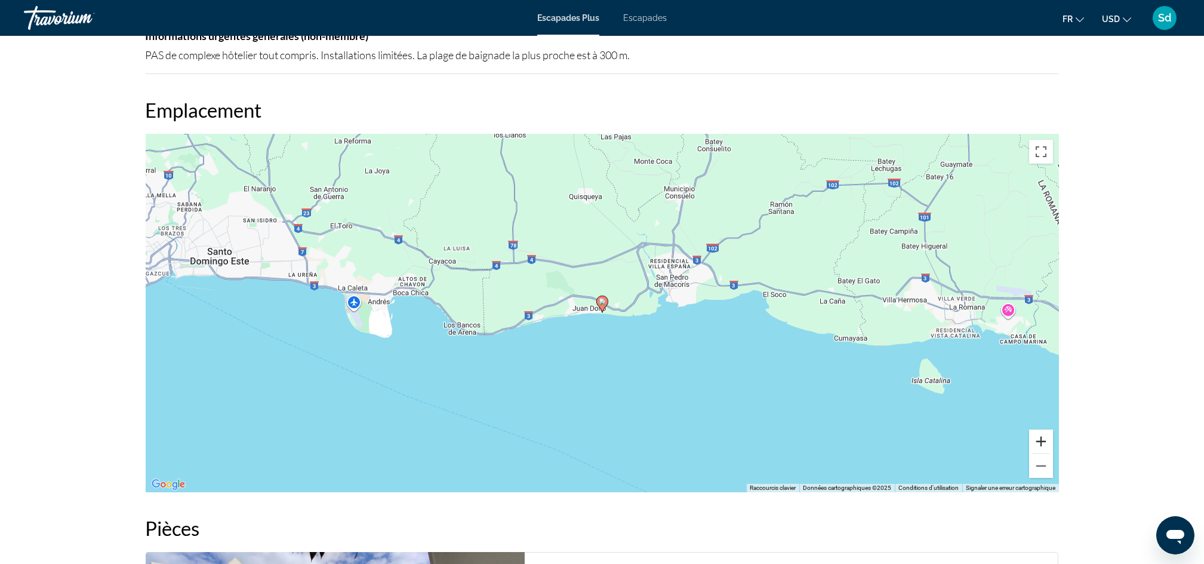
click at [1038, 442] on button "Zoom avant" at bounding box center [1041, 441] width 24 height 24
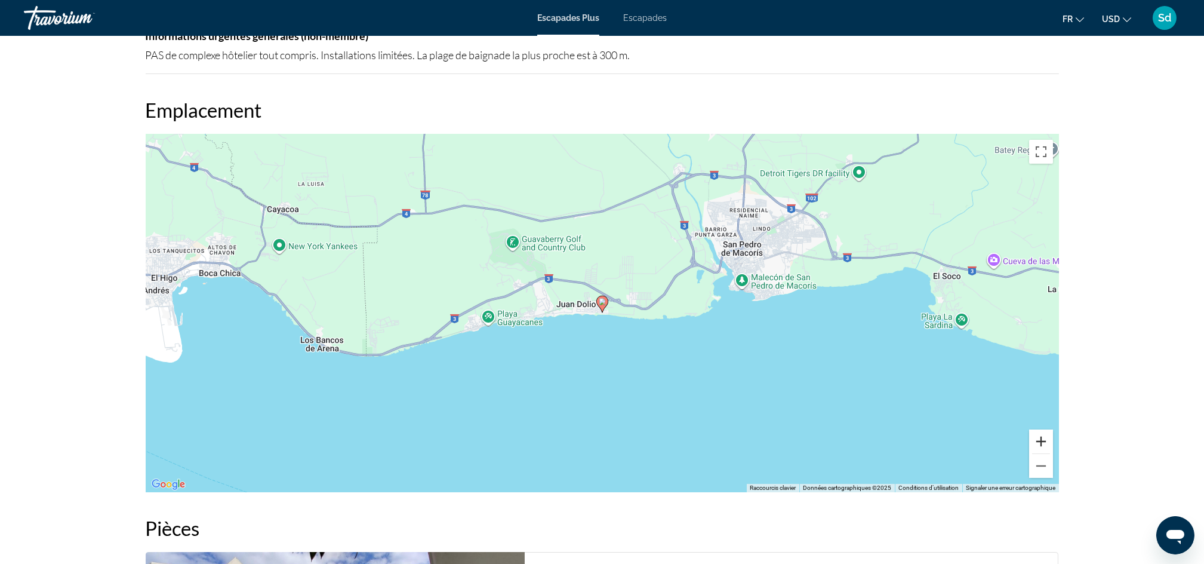
click at [1038, 442] on button "Zoom avant" at bounding box center [1041, 441] width 24 height 24
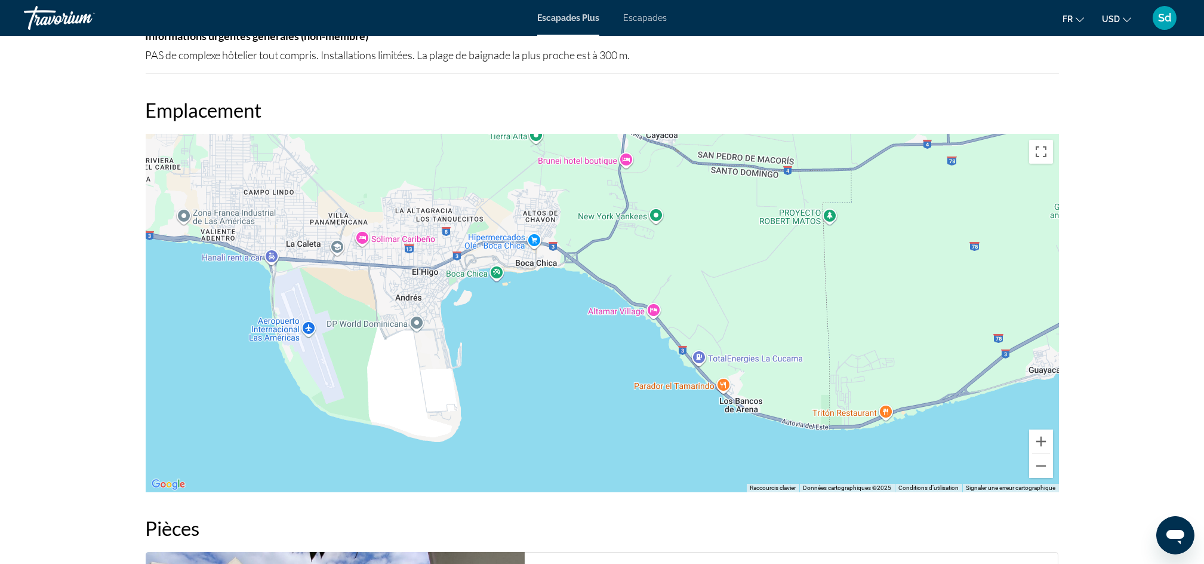
drag, startPoint x: 517, startPoint y: 266, endPoint x: 1219, endPoint y: 297, distance: 702.2
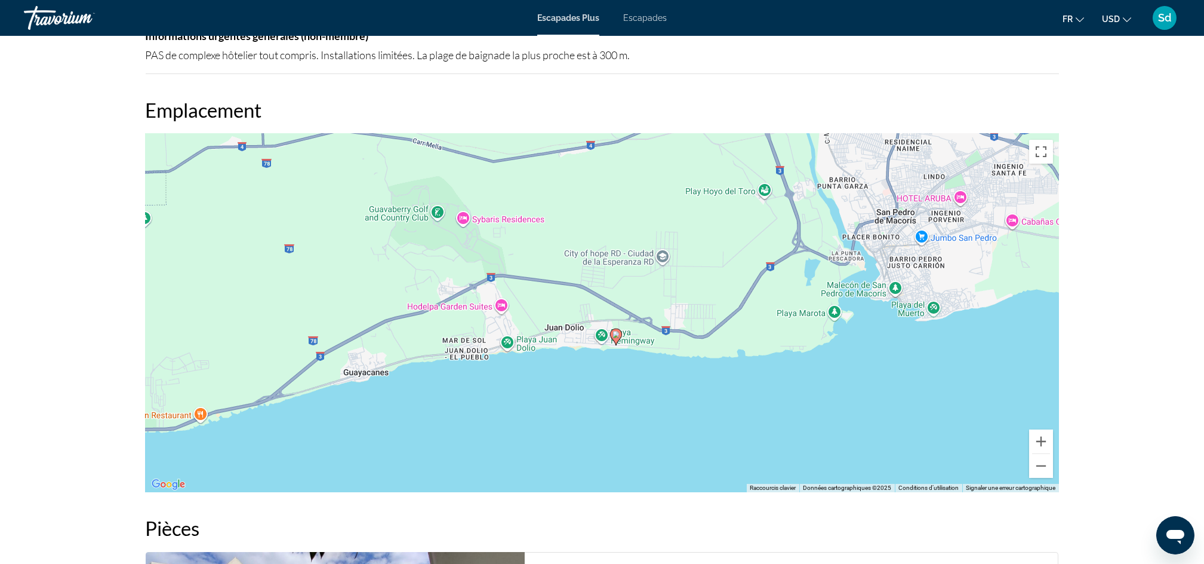
drag, startPoint x: 660, startPoint y: 298, endPoint x: -4, endPoint y: 293, distance: 663.9
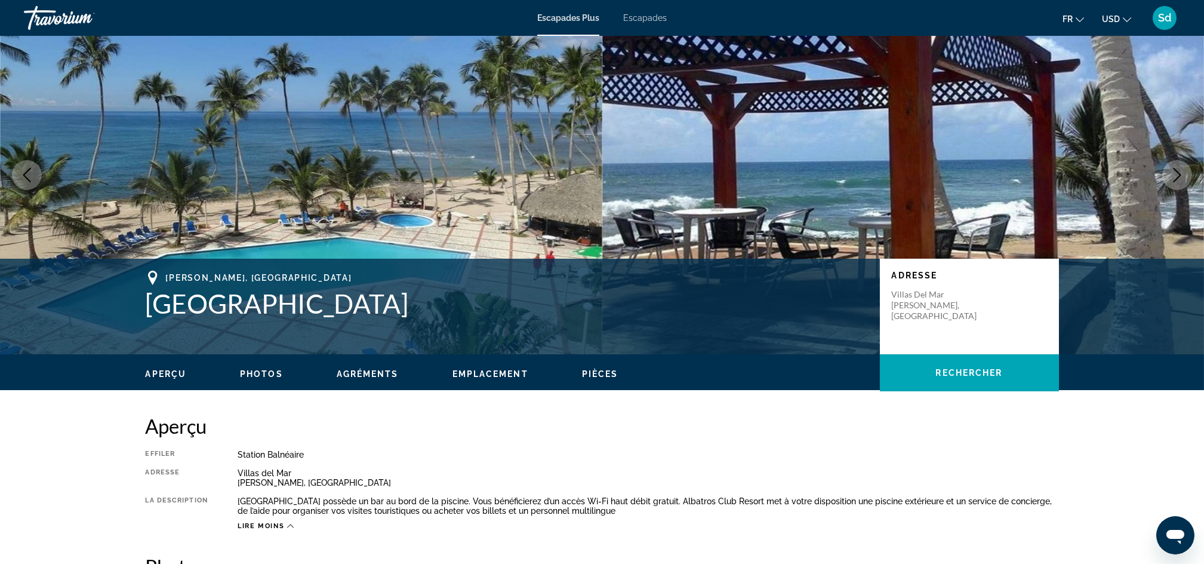
scroll to position [0, 0]
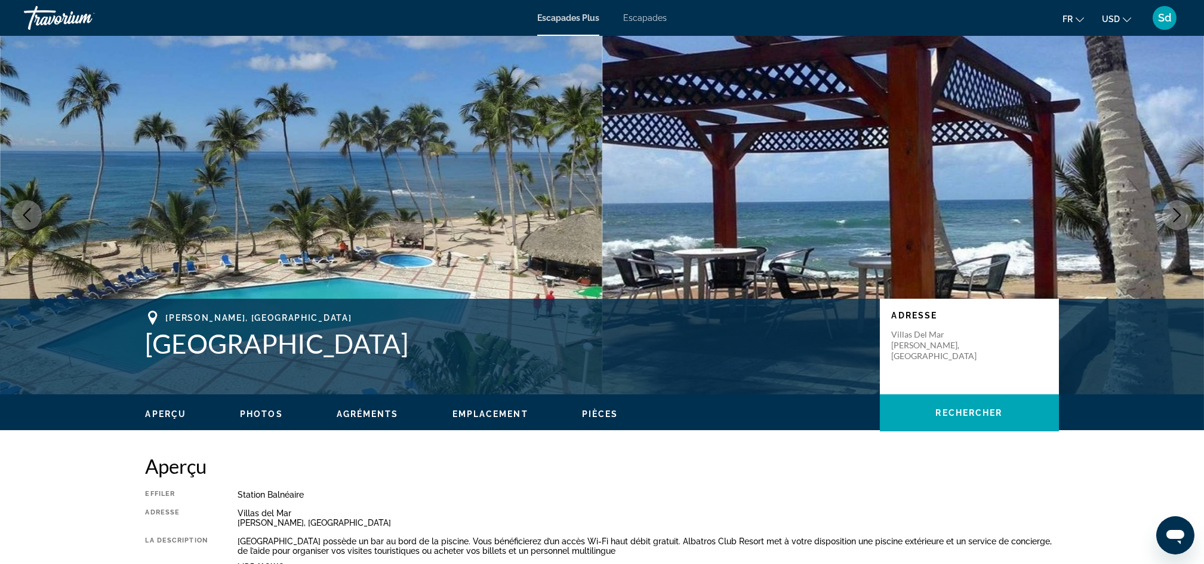
click at [473, 416] on span "Emplacement" at bounding box center [491, 414] width 76 height 10
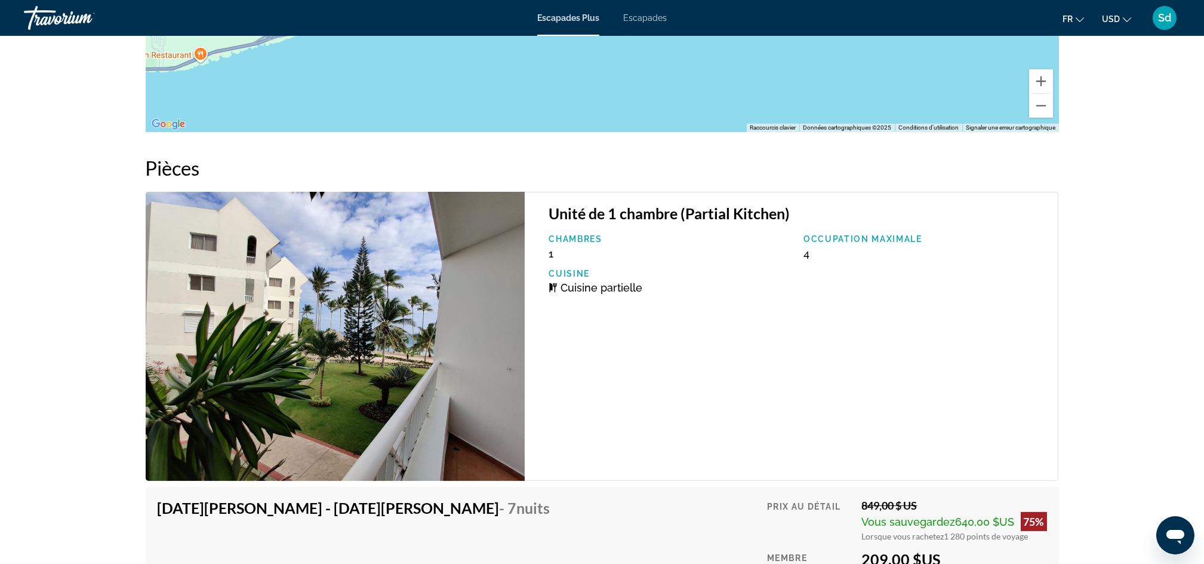
scroll to position [1745, 0]
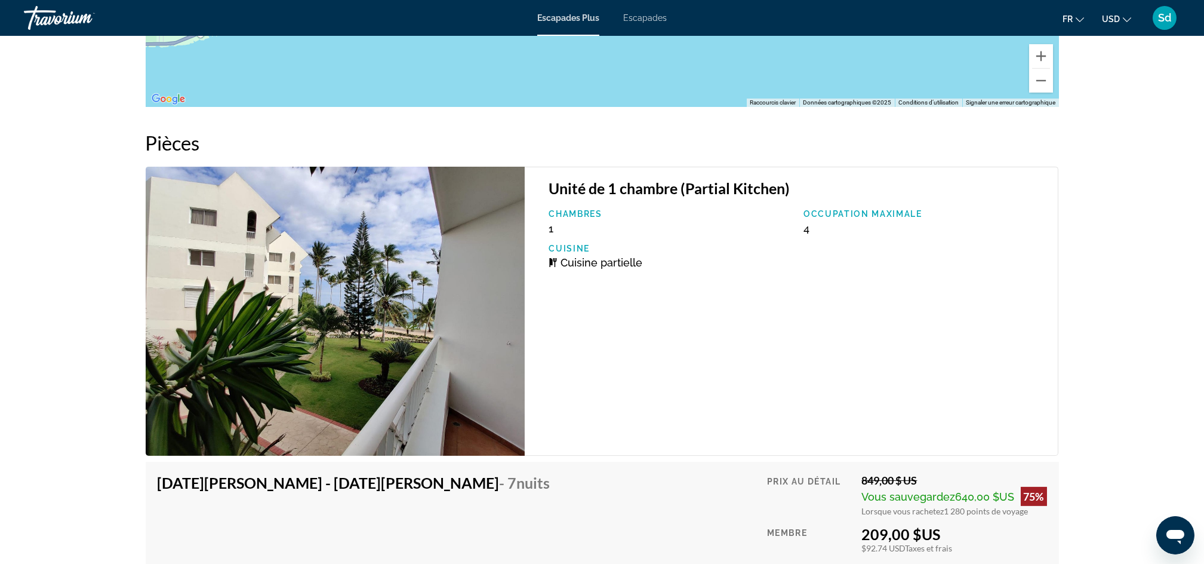
click at [444, 317] on img "Contenu principal" at bounding box center [336, 311] width 380 height 289
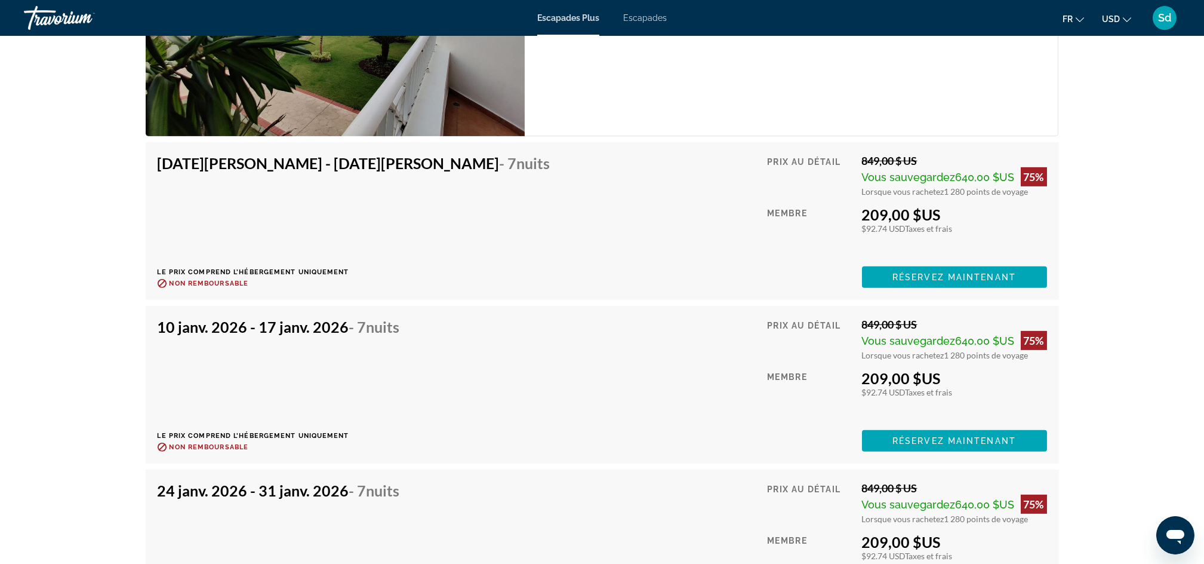
scroll to position [2102, 0]
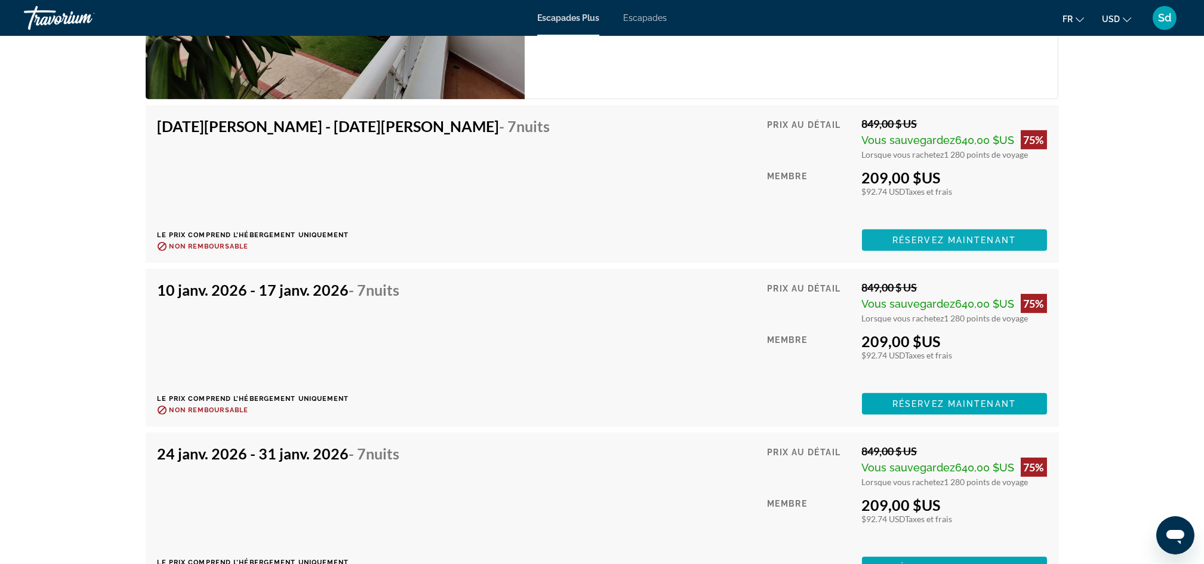
click at [965, 241] on span "Réservez maintenant" at bounding box center [955, 240] width 124 height 10
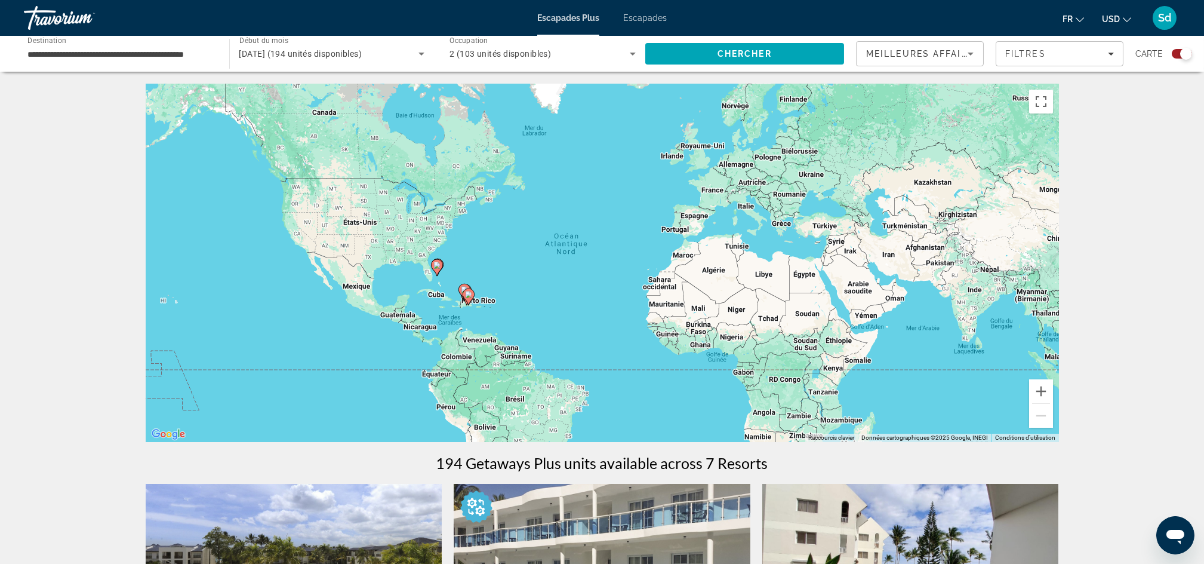
click at [468, 293] on image "Contenu principal" at bounding box center [468, 294] width 7 height 7
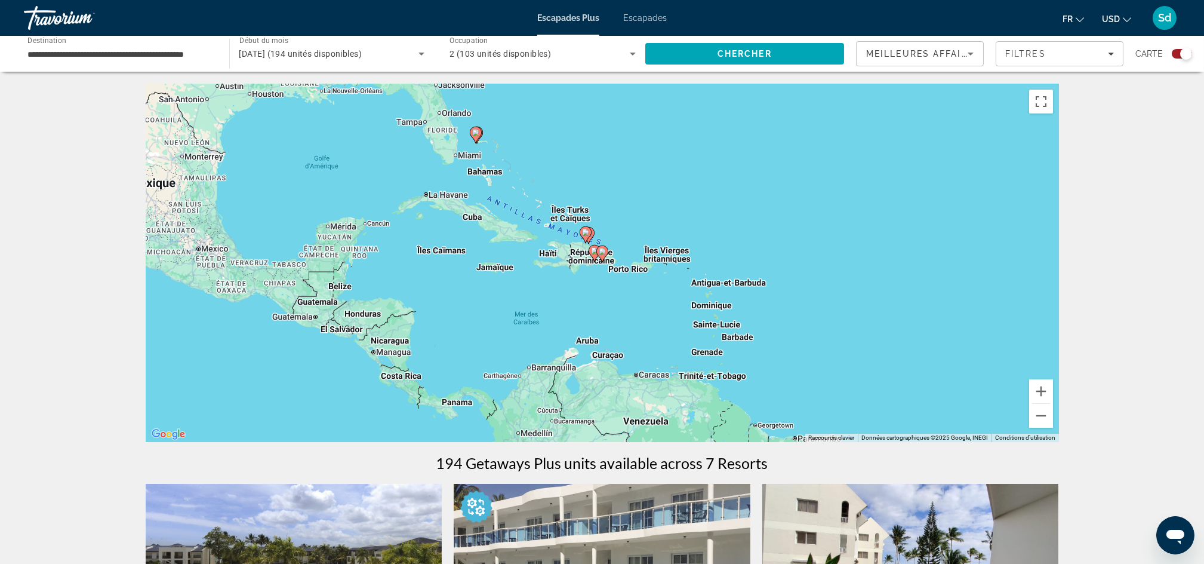
click at [591, 249] on image "Contenu principal" at bounding box center [594, 250] width 7 height 7
type input "**********"
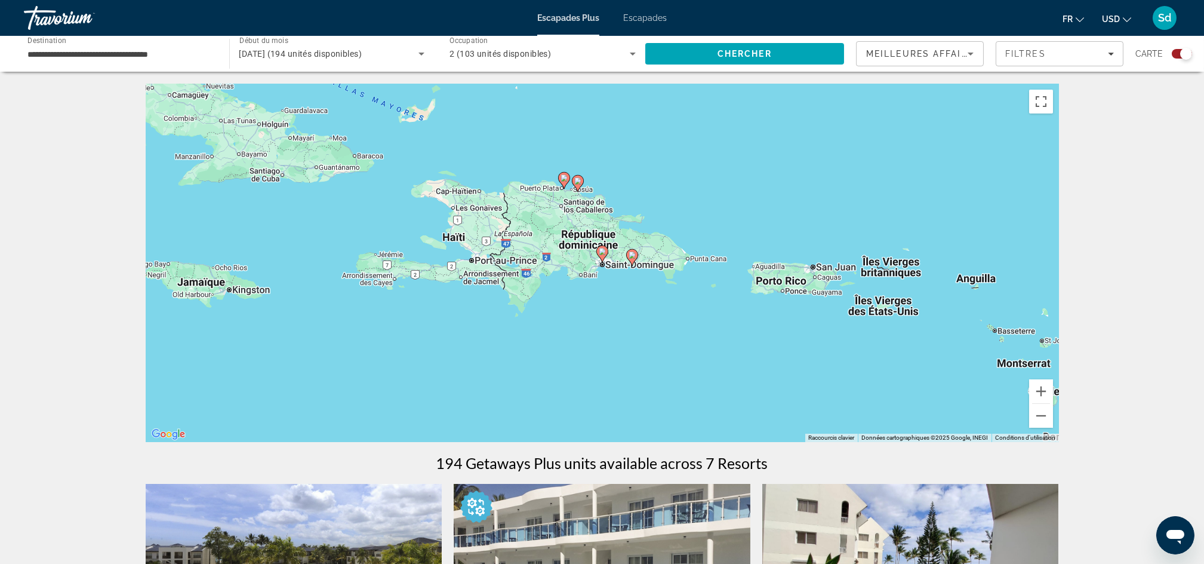
click at [600, 254] on icon "Contenu principal" at bounding box center [601, 254] width 11 height 16
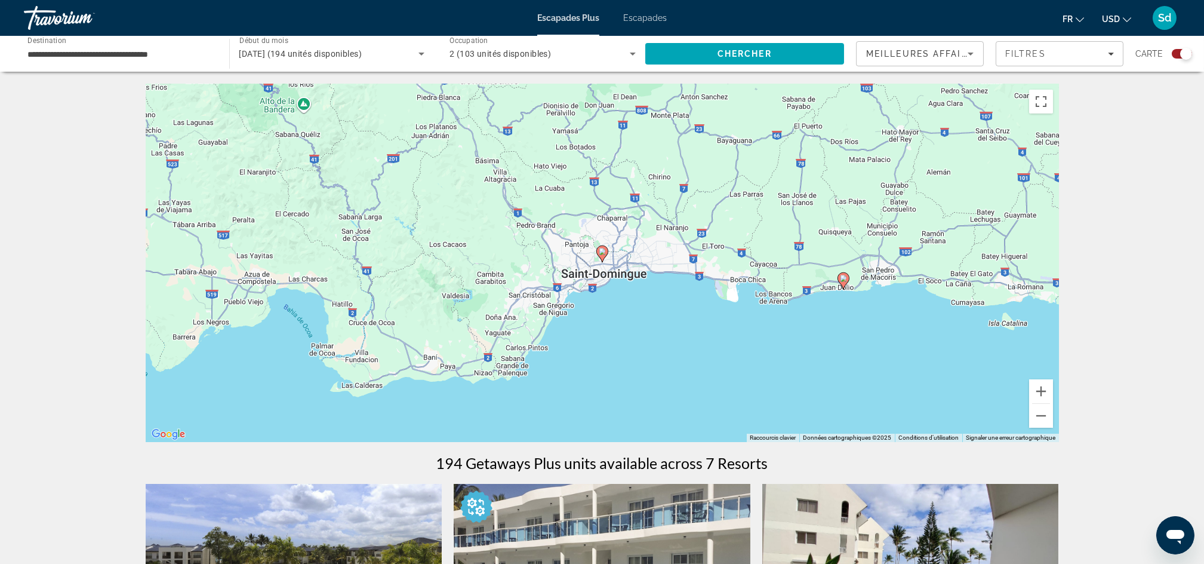
click at [600, 253] on image "Contenu principal" at bounding box center [602, 251] width 7 height 7
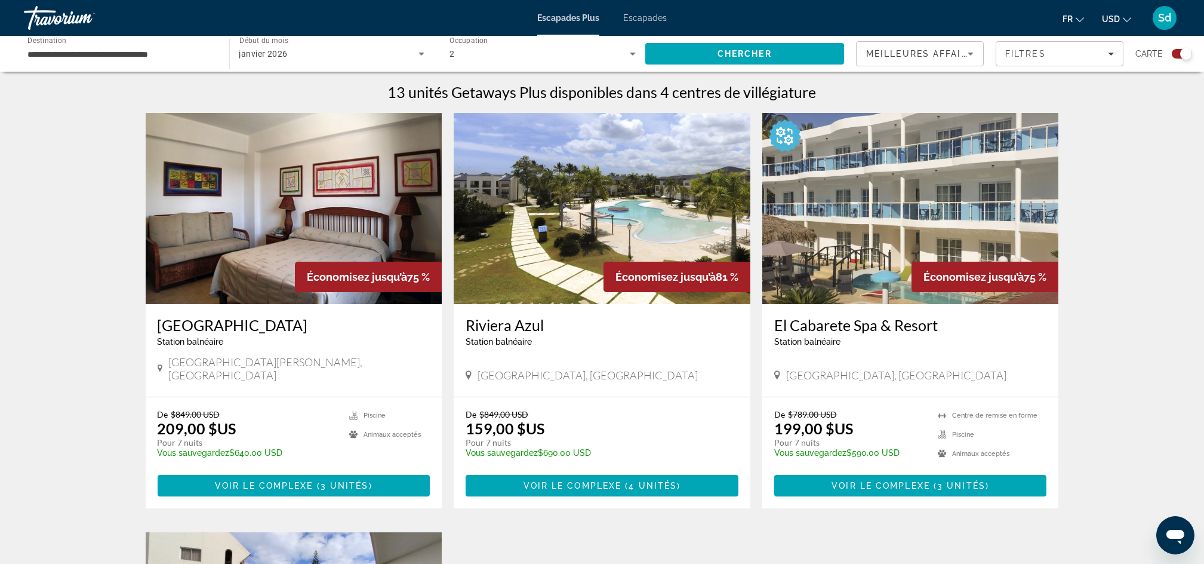
scroll to position [369, 0]
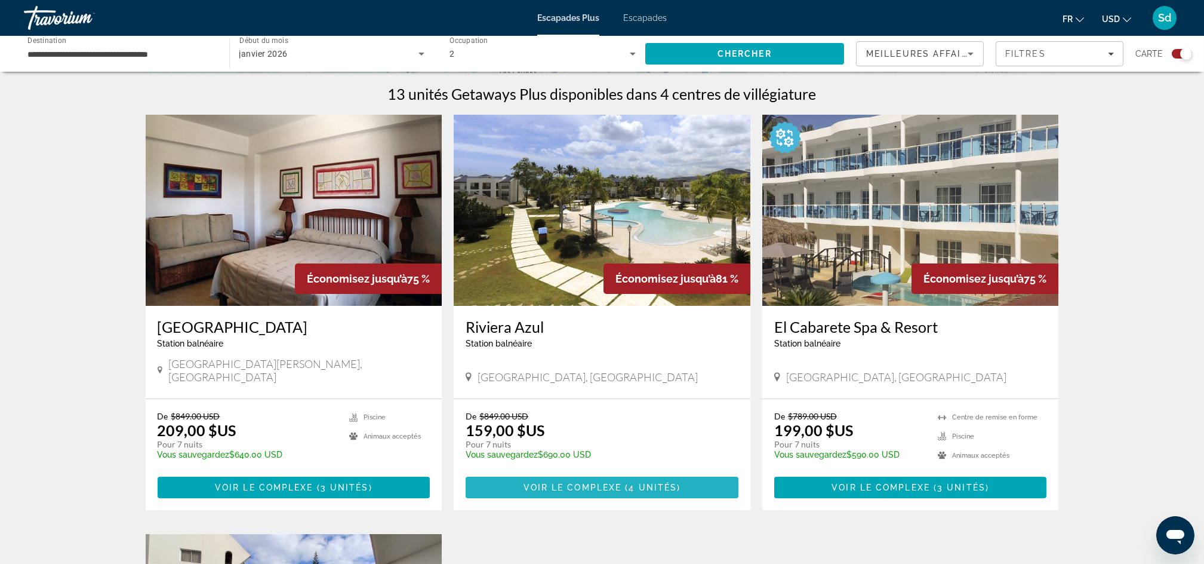
click at [604, 482] on span "Voir le complexe" at bounding box center [573, 487] width 99 height 10
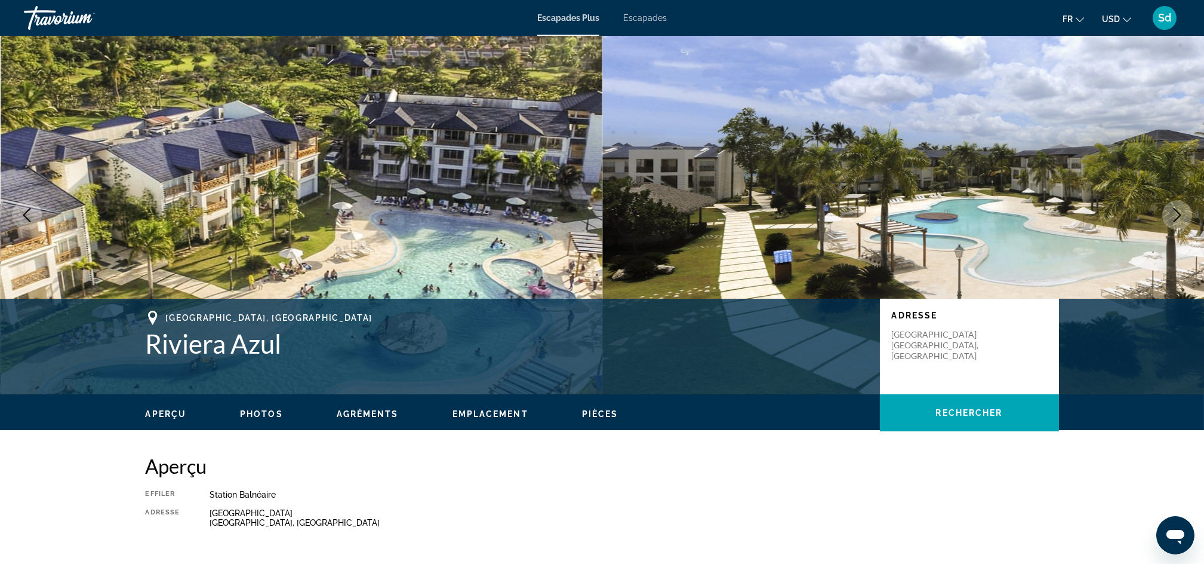
click at [1177, 215] on icon "Image suivante" at bounding box center [1177, 215] width 14 height 14
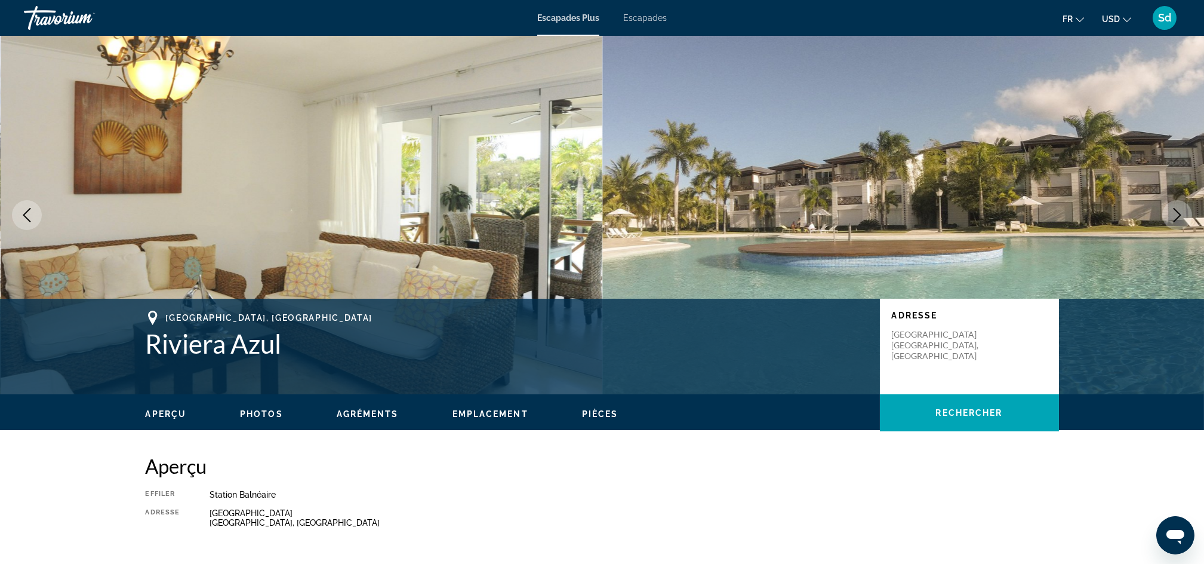
click at [1177, 215] on icon "Image suivante" at bounding box center [1177, 215] width 14 height 14
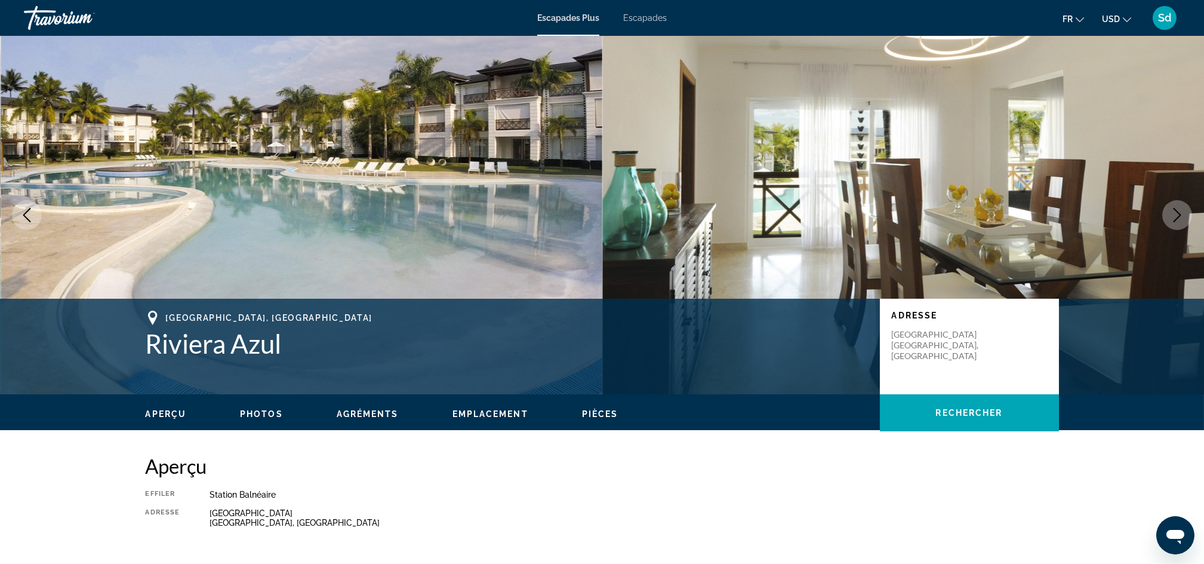
click at [1177, 215] on icon "Image suivante" at bounding box center [1177, 215] width 14 height 14
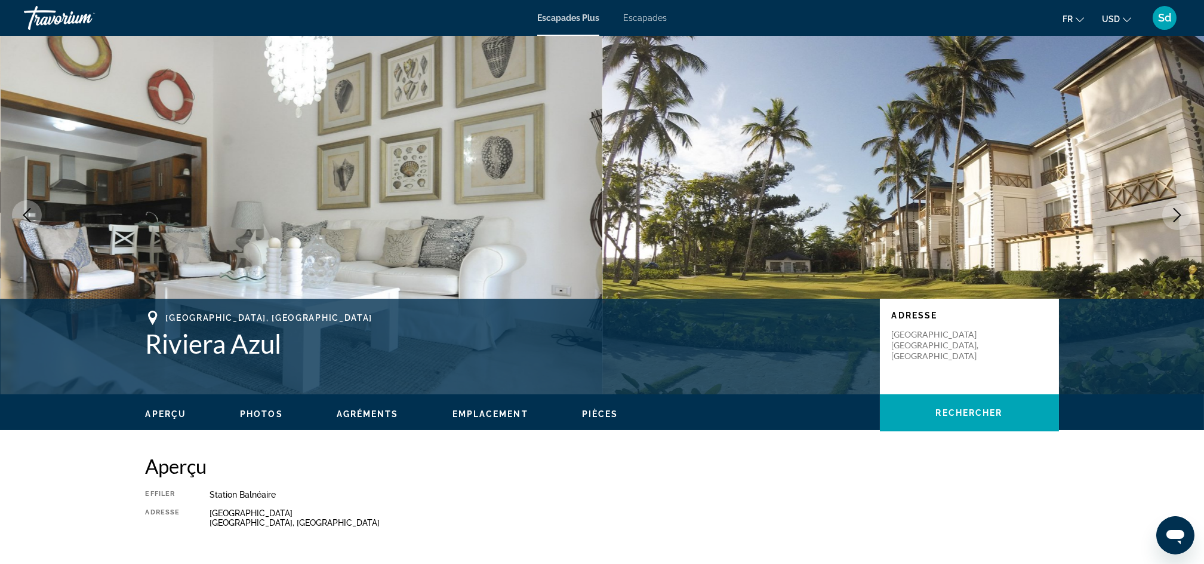
click at [1177, 215] on icon "Image suivante" at bounding box center [1177, 215] width 14 height 14
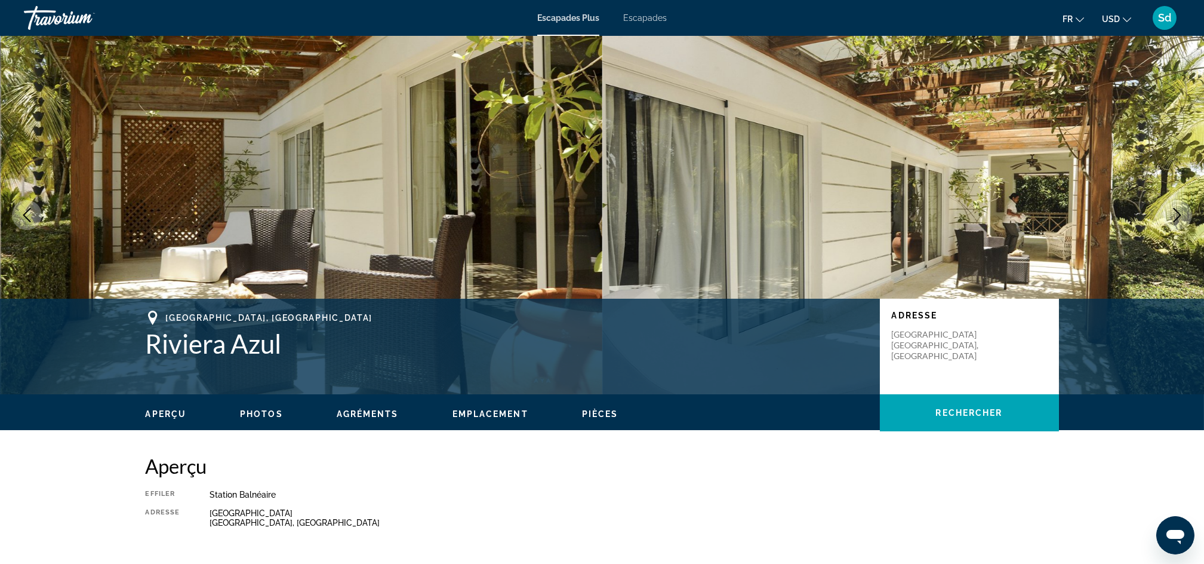
click at [1177, 215] on icon "Image suivante" at bounding box center [1177, 215] width 14 height 14
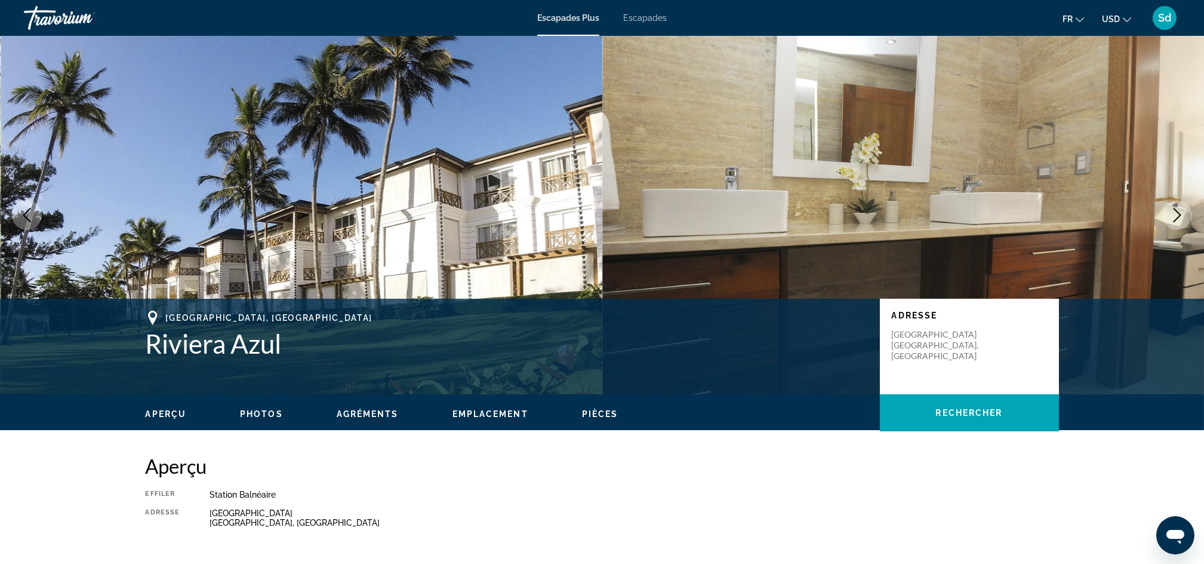
click at [1177, 215] on icon "Image suivante" at bounding box center [1177, 215] width 14 height 14
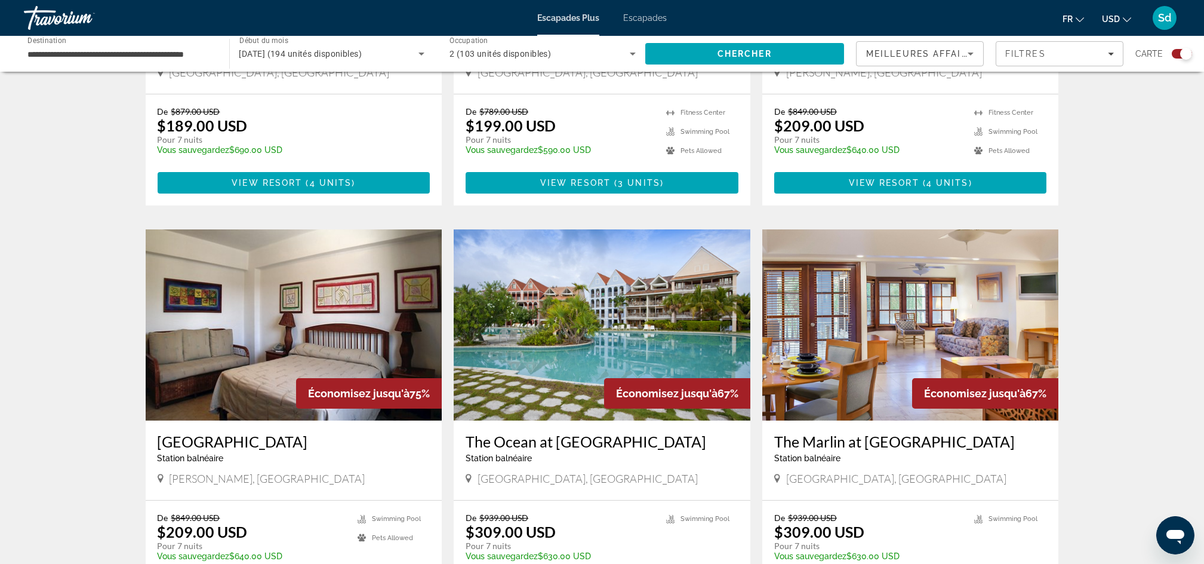
scroll to position [669, 0]
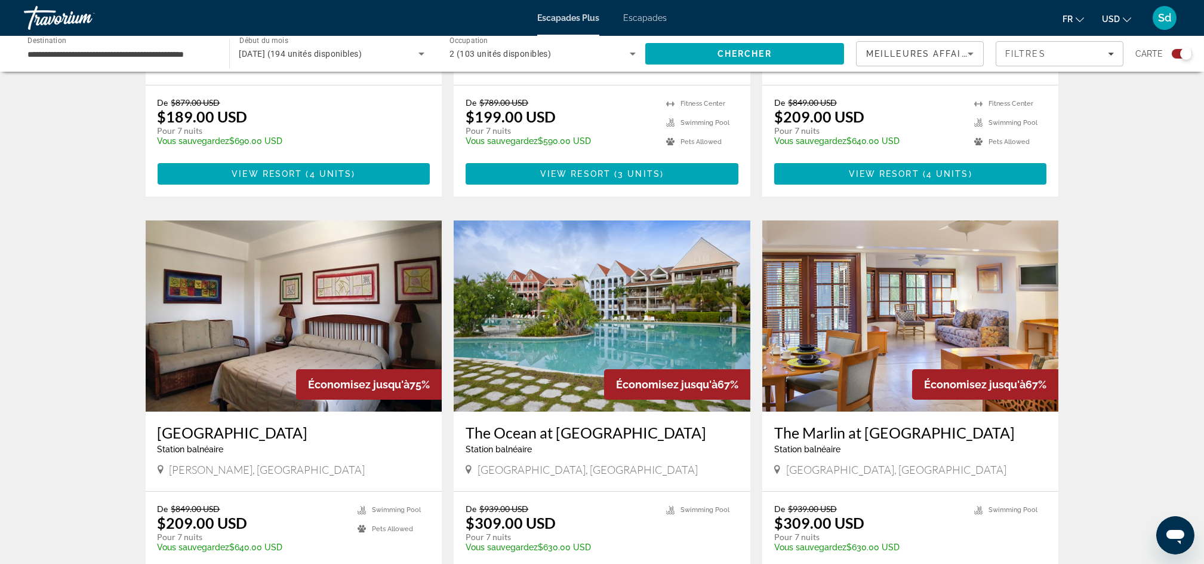
click at [331, 350] on img "Contenu principal" at bounding box center [294, 315] width 297 height 191
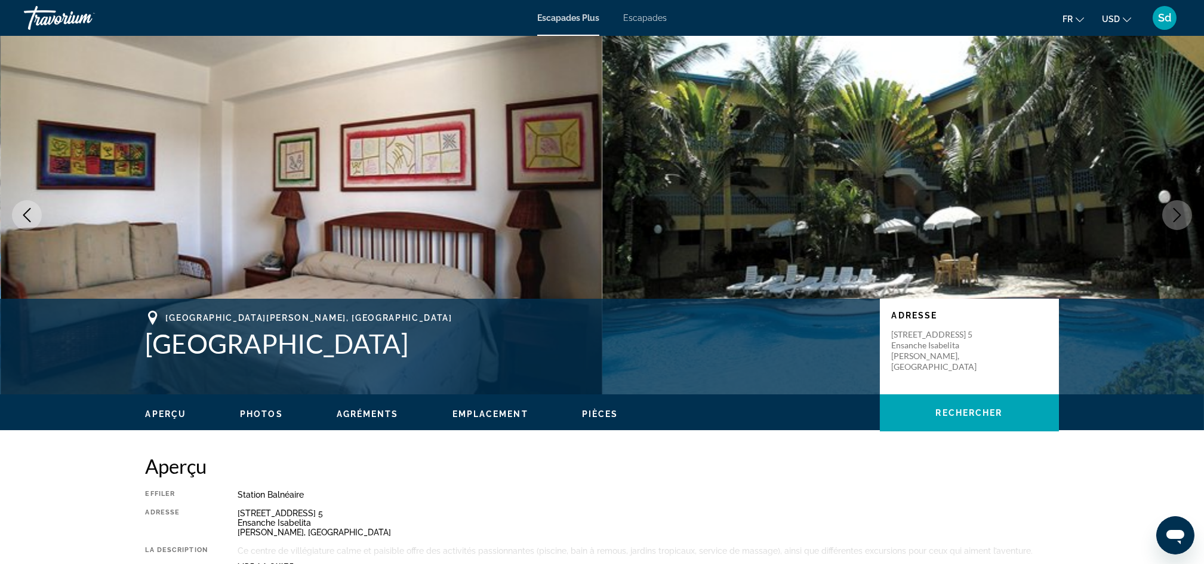
click at [1176, 211] on icon "Image suivante" at bounding box center [1178, 215] width 8 height 14
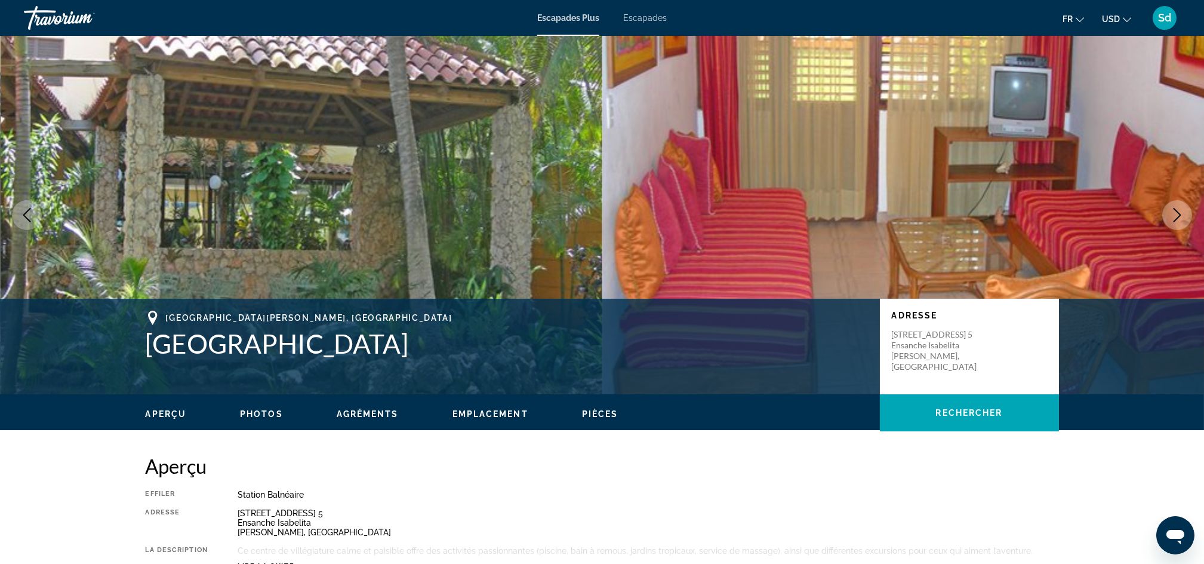
click at [1176, 211] on icon "Image suivante" at bounding box center [1178, 215] width 8 height 14
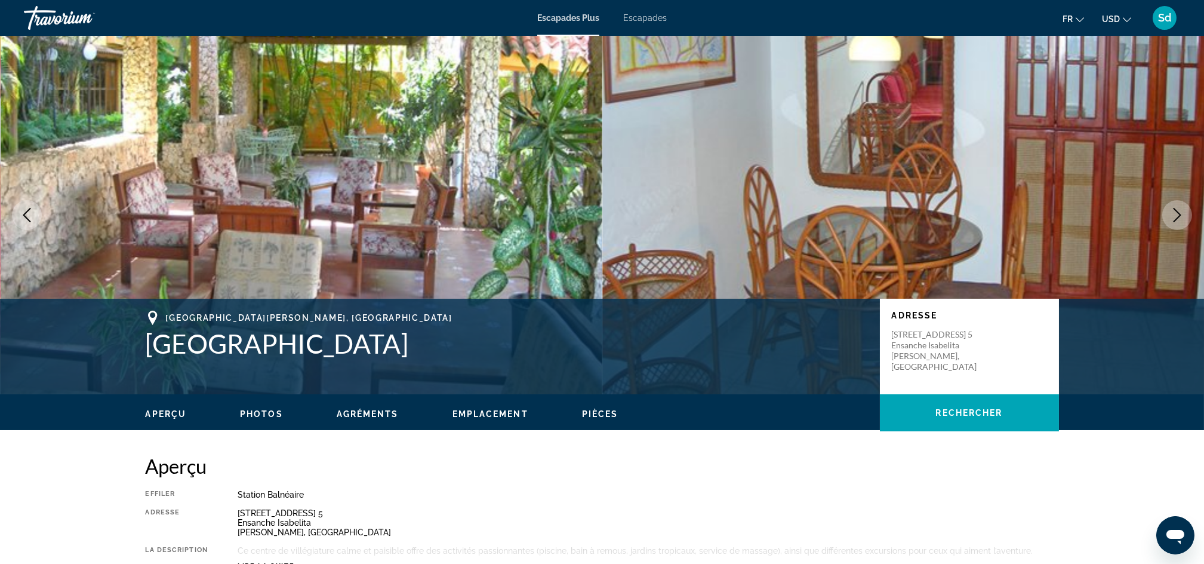
click at [1176, 211] on icon "Image suivante" at bounding box center [1178, 215] width 8 height 14
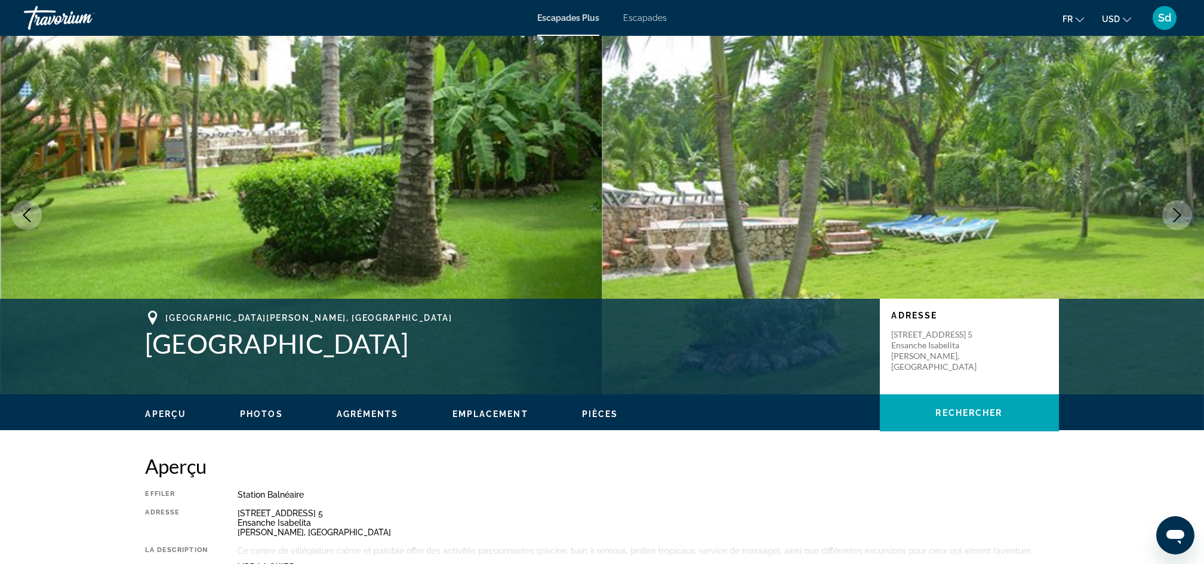
click at [1176, 211] on icon "Image suivante" at bounding box center [1178, 215] width 8 height 14
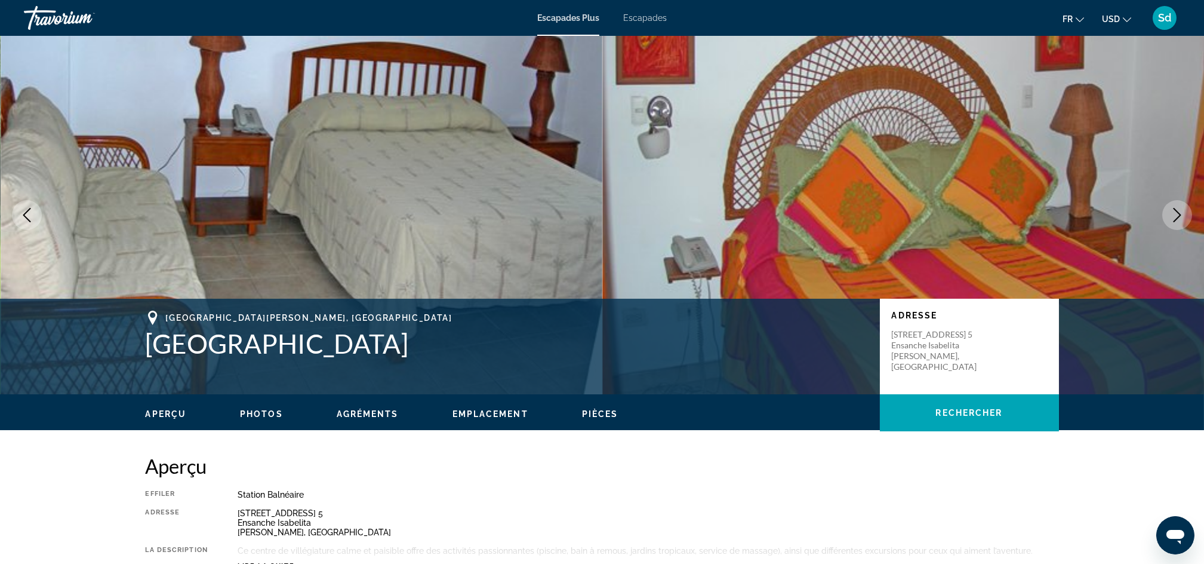
click at [1176, 211] on icon "Image suivante" at bounding box center [1178, 215] width 8 height 14
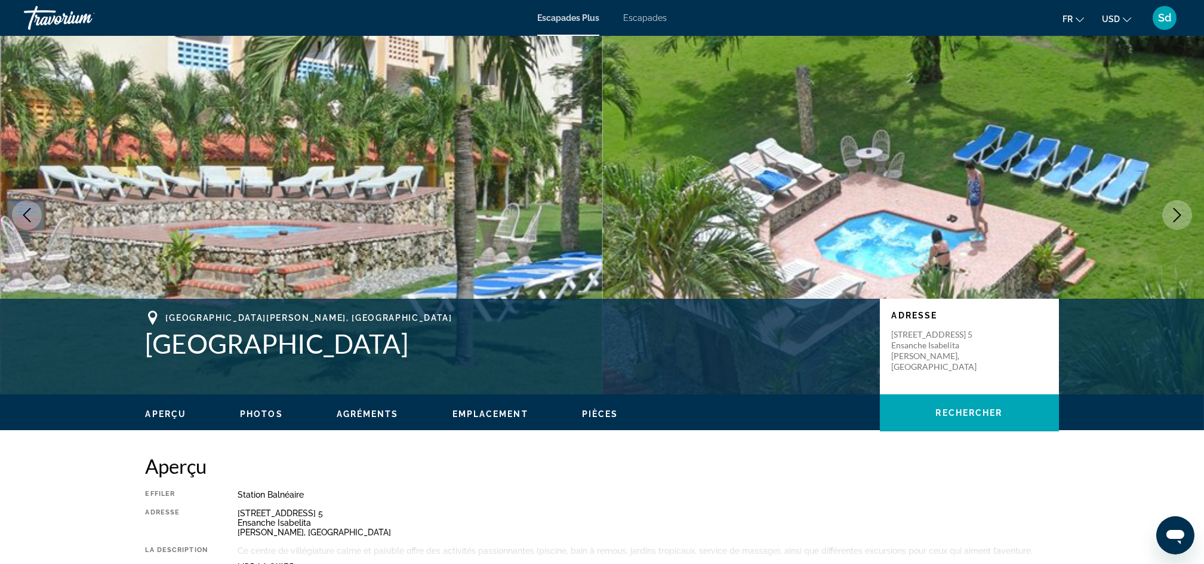
click at [1176, 211] on icon "Image suivante" at bounding box center [1178, 215] width 8 height 14
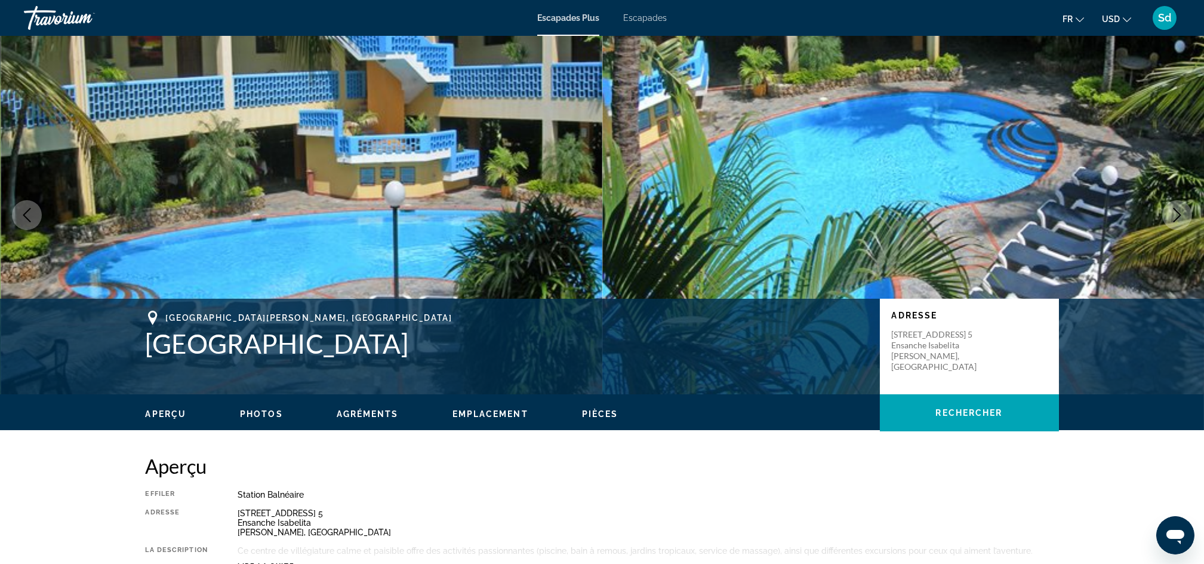
click at [1176, 211] on icon "Image suivante" at bounding box center [1178, 215] width 8 height 14
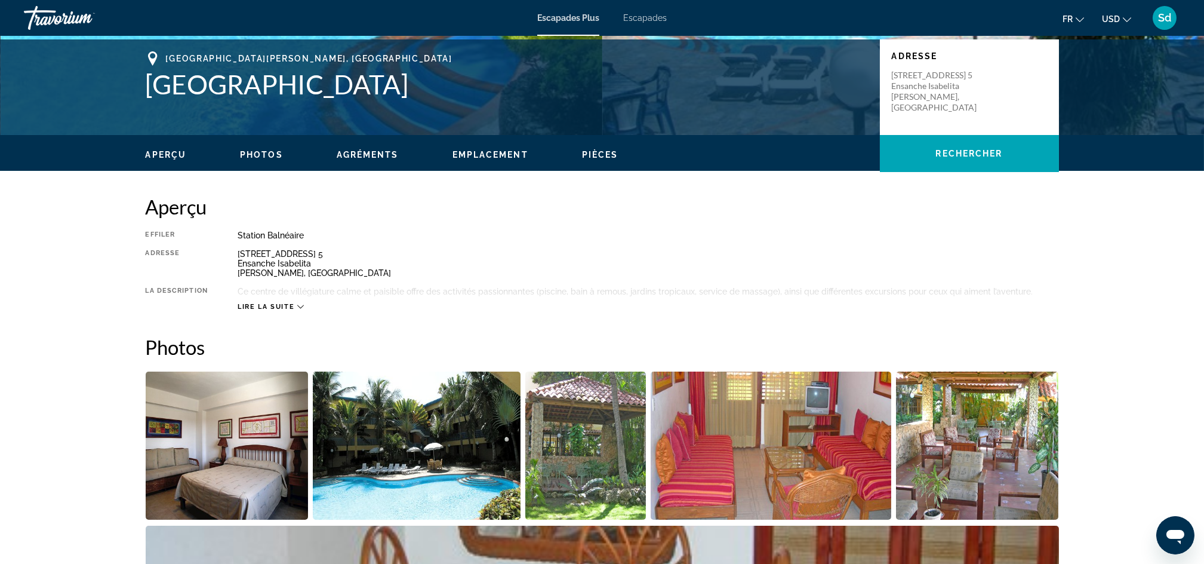
scroll to position [275, 0]
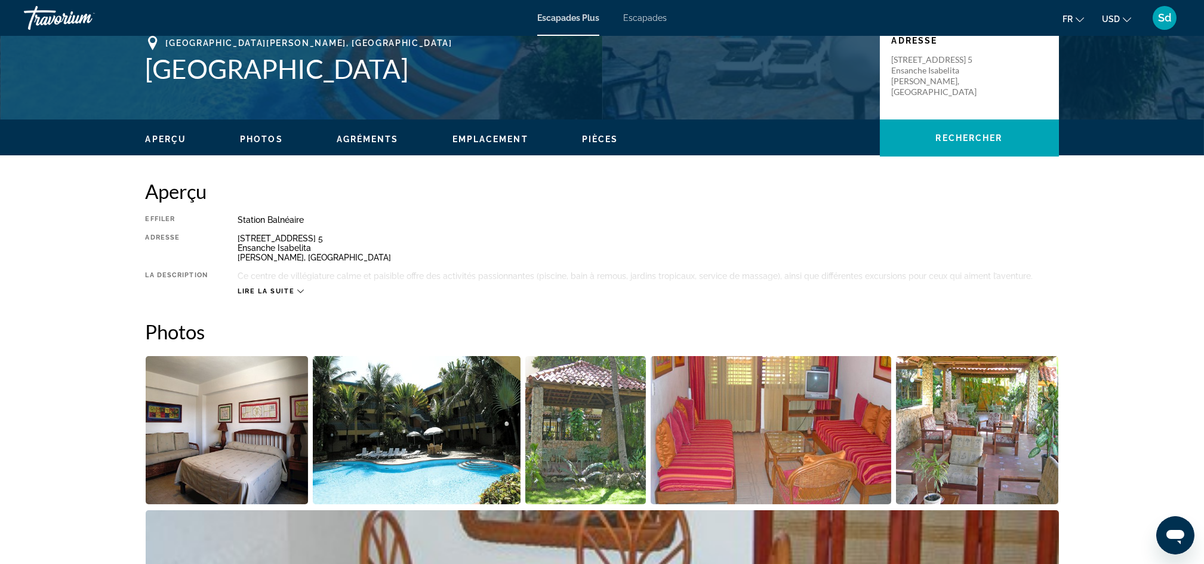
click at [290, 289] on span "Lire la suite" at bounding box center [266, 291] width 57 height 8
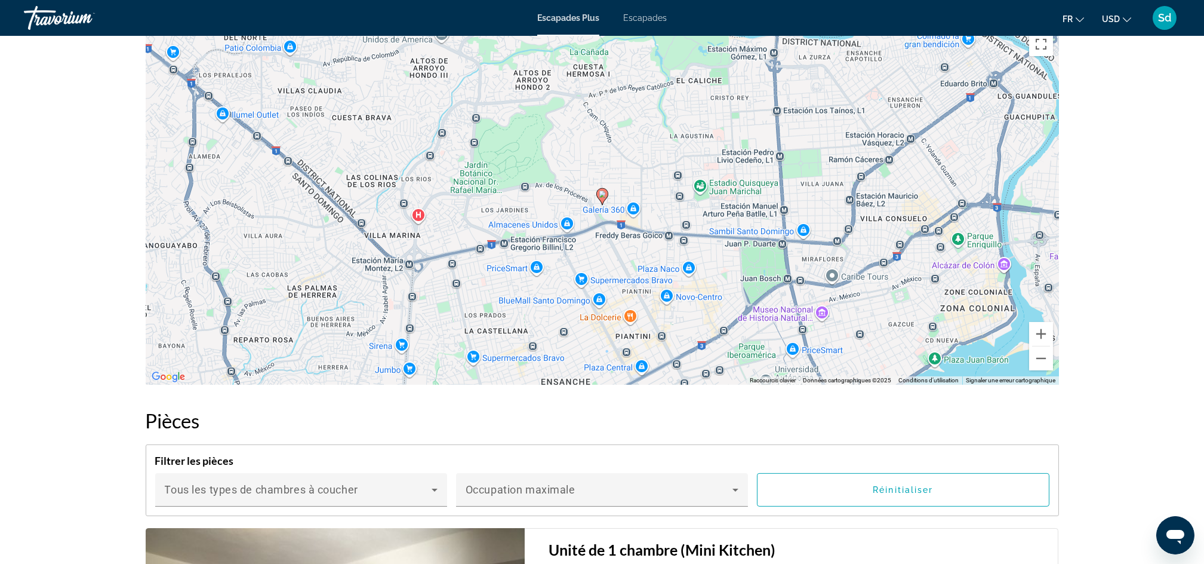
scroll to position [1499, 0]
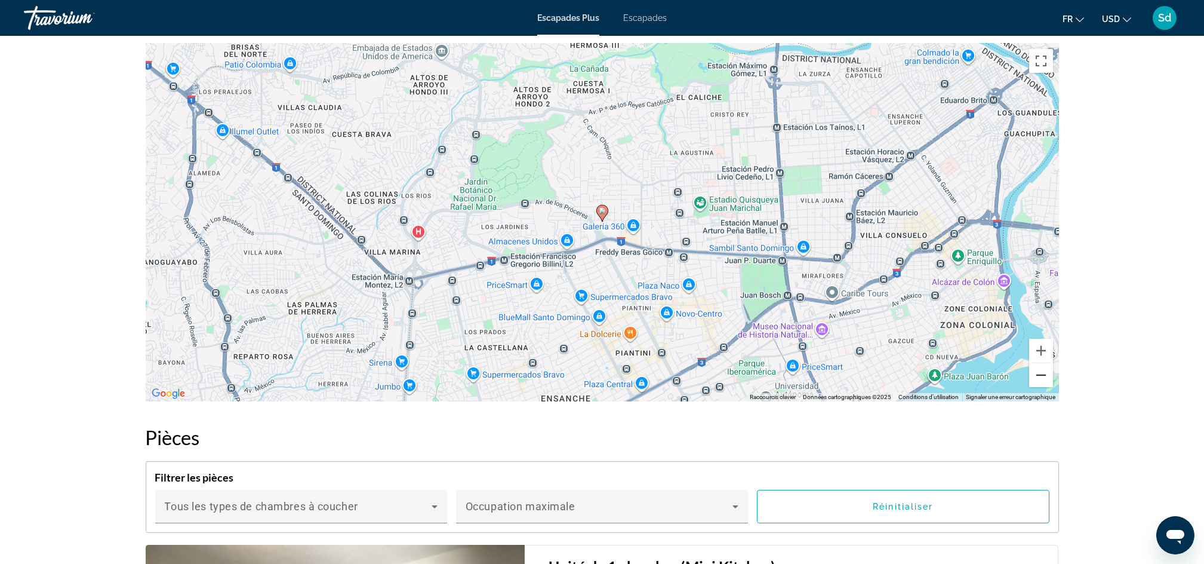
click at [1042, 375] on button "Zoom arrière" at bounding box center [1041, 375] width 24 height 24
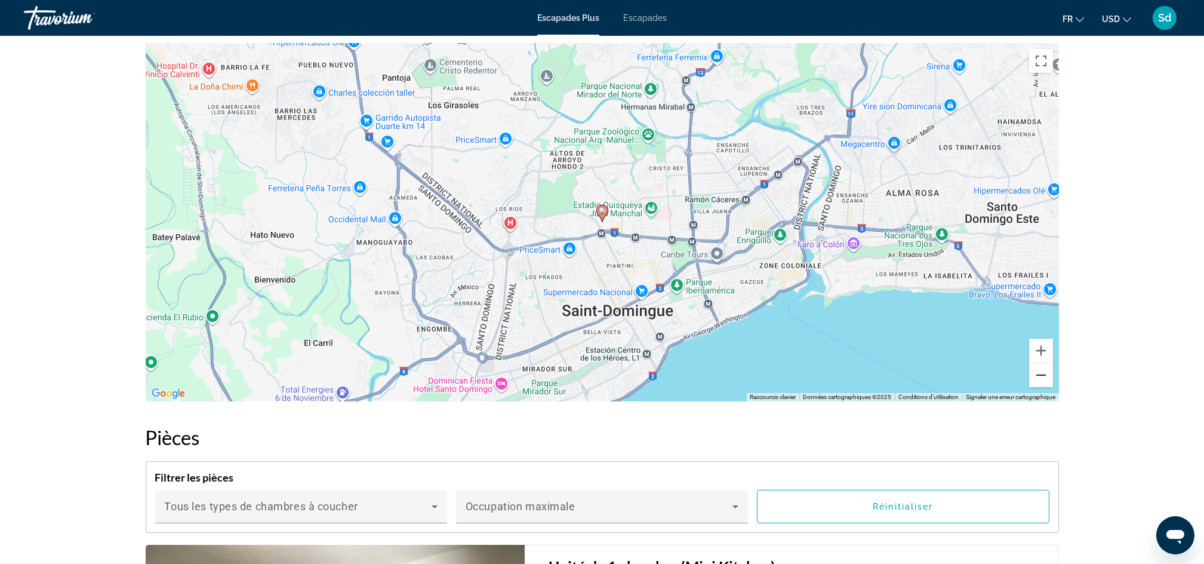
click at [1042, 375] on button "Zoom arrière" at bounding box center [1041, 375] width 24 height 24
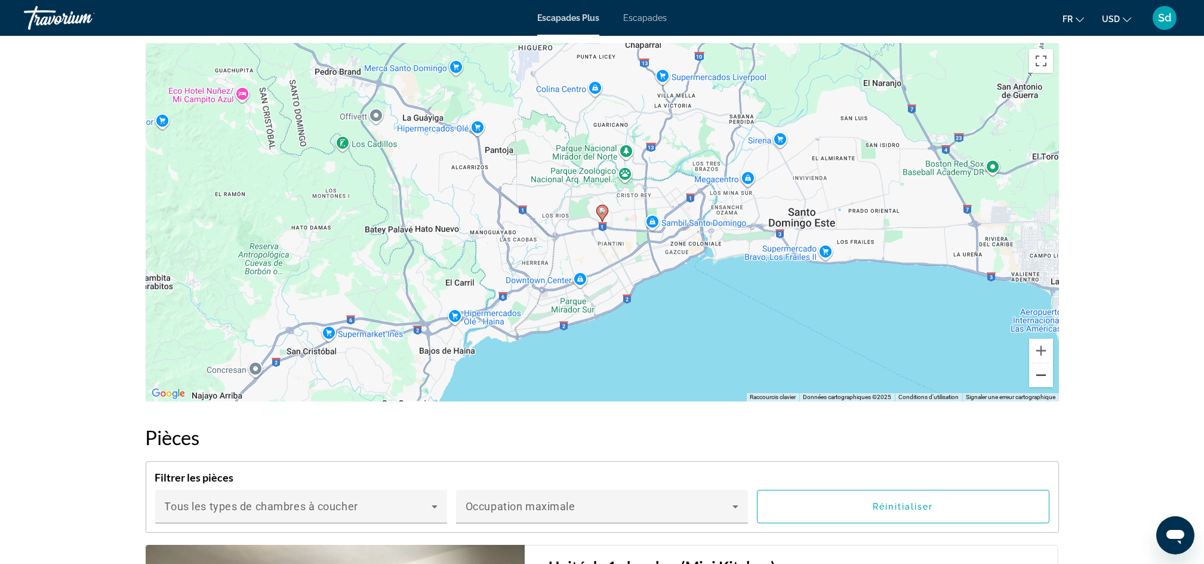
click at [1042, 375] on button "Zoom arrière" at bounding box center [1041, 375] width 24 height 24
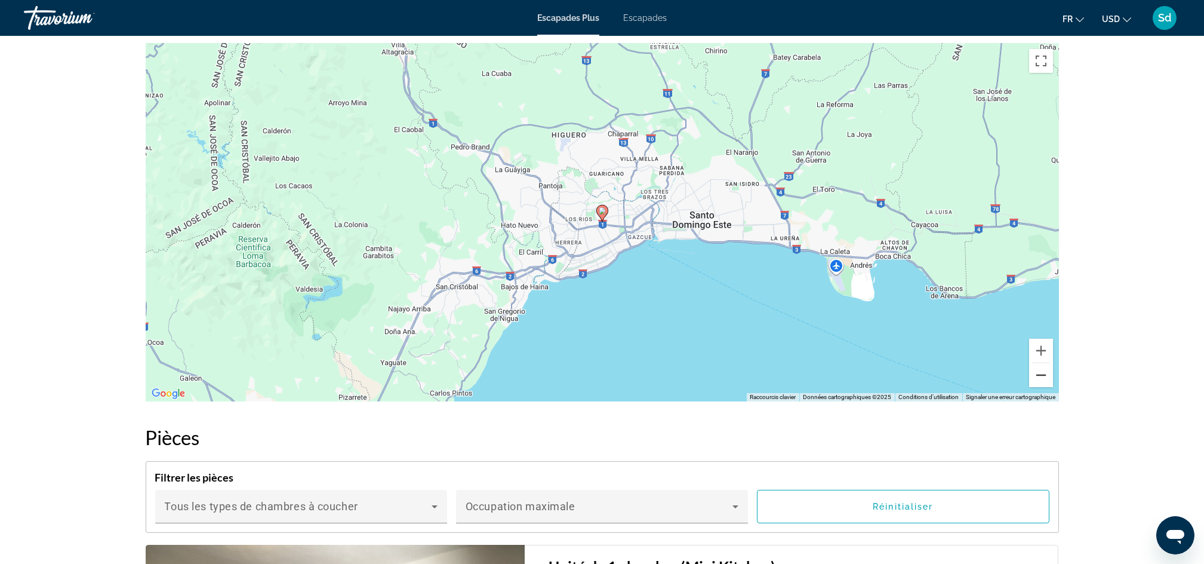
click at [1042, 375] on button "Zoom arrière" at bounding box center [1041, 375] width 24 height 24
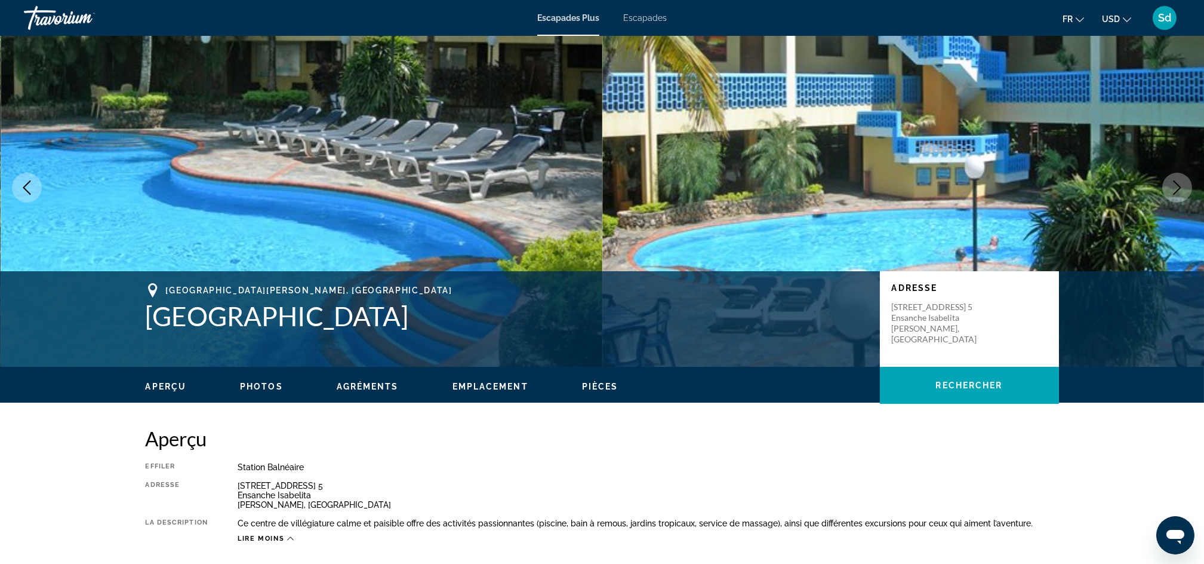
scroll to position [0, 0]
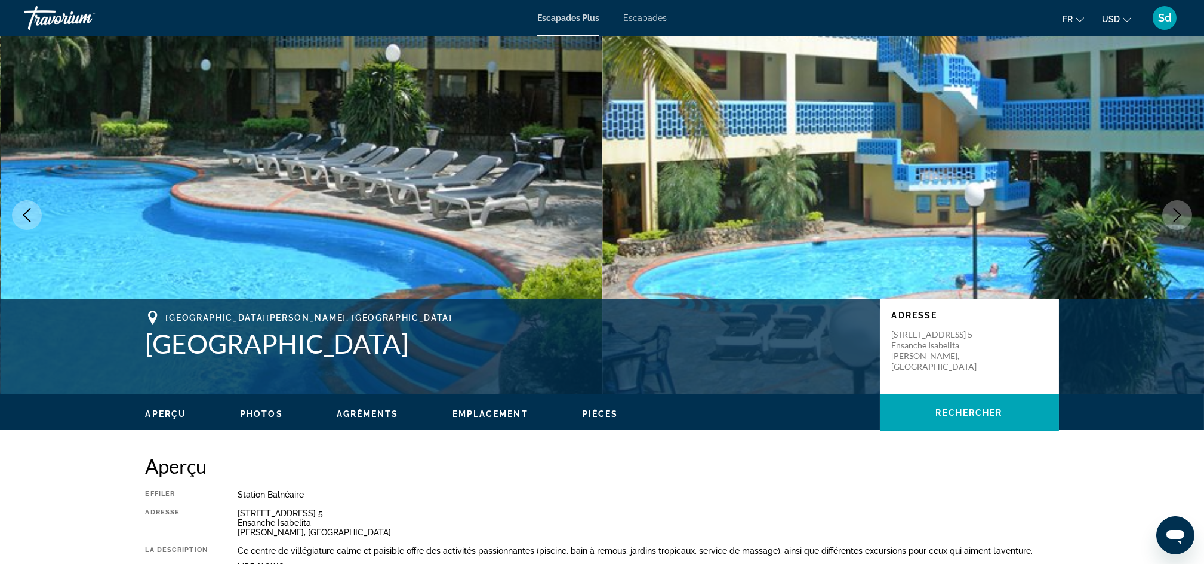
click at [26, 208] on icon "Image précédente" at bounding box center [27, 215] width 14 height 14
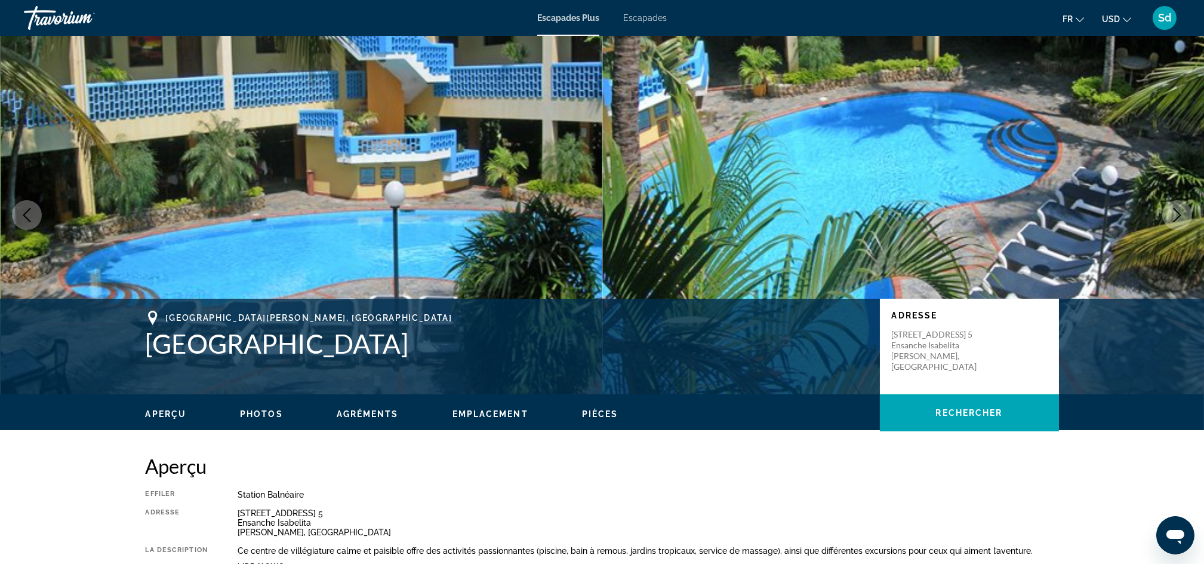
click at [26, 208] on icon "Image précédente" at bounding box center [27, 215] width 14 height 14
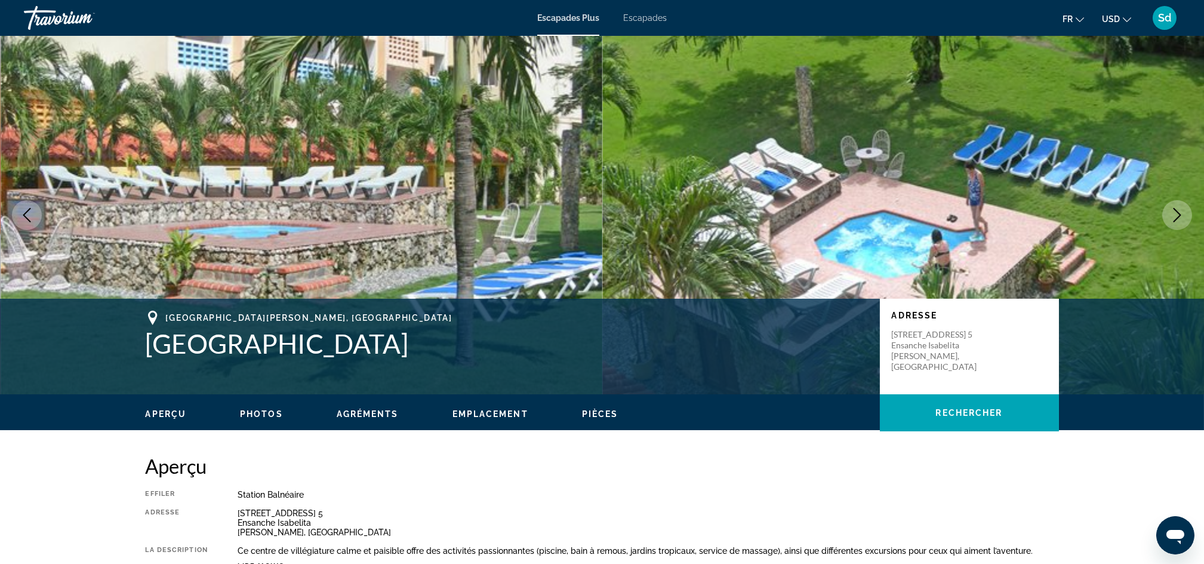
click at [1180, 213] on icon "Image suivante" at bounding box center [1177, 215] width 14 height 14
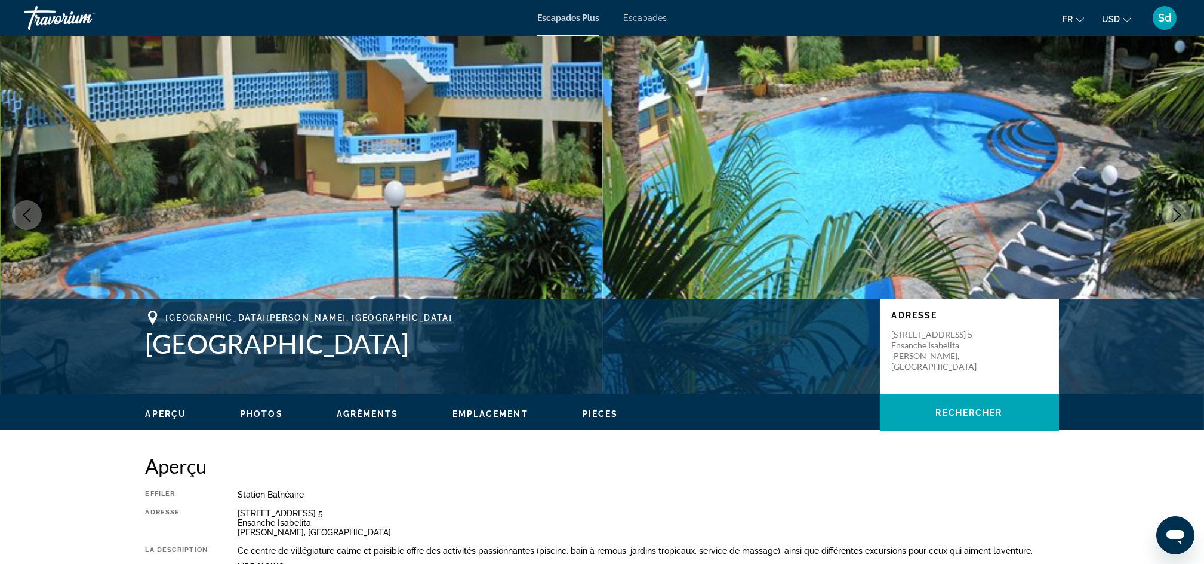
click at [1180, 213] on icon "Image suivante" at bounding box center [1177, 215] width 14 height 14
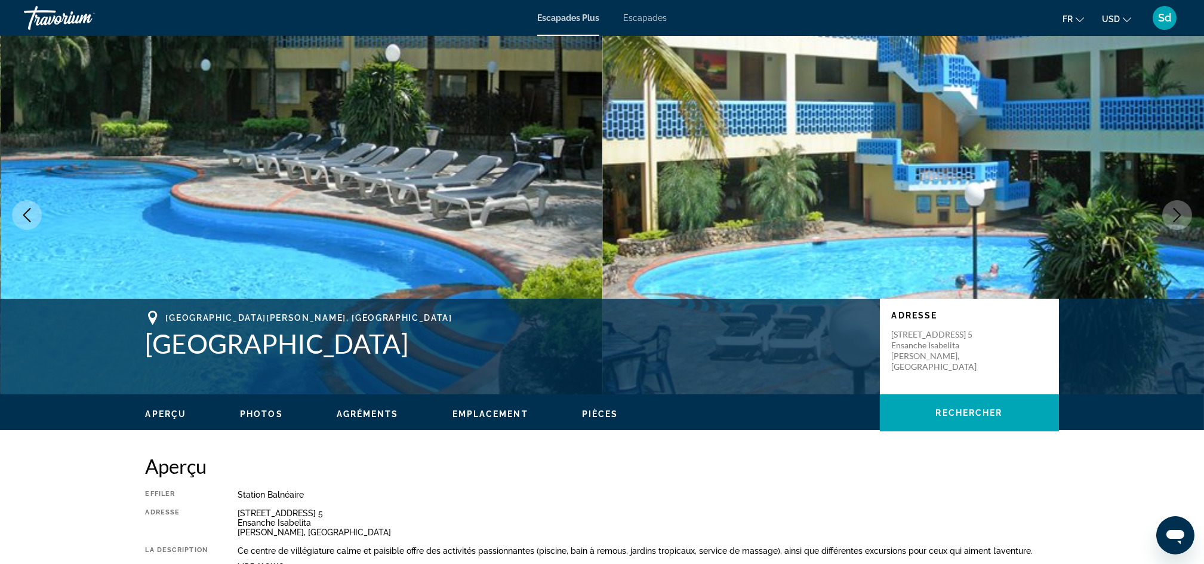
click at [1180, 213] on icon "Image suivante" at bounding box center [1177, 215] width 14 height 14
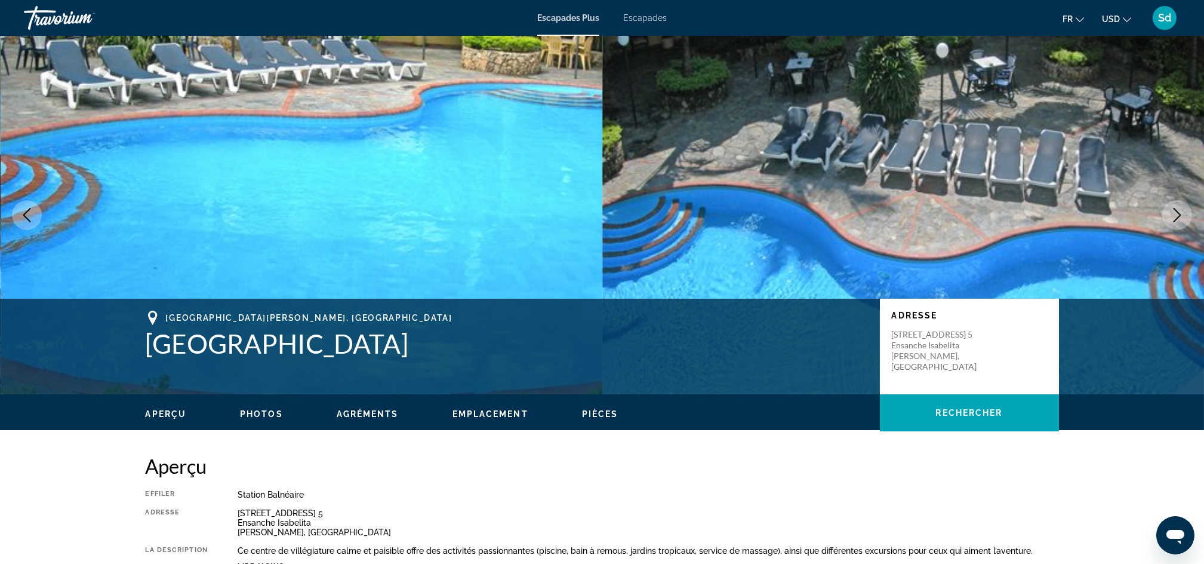
click at [1180, 213] on icon "Image suivante" at bounding box center [1177, 215] width 14 height 14
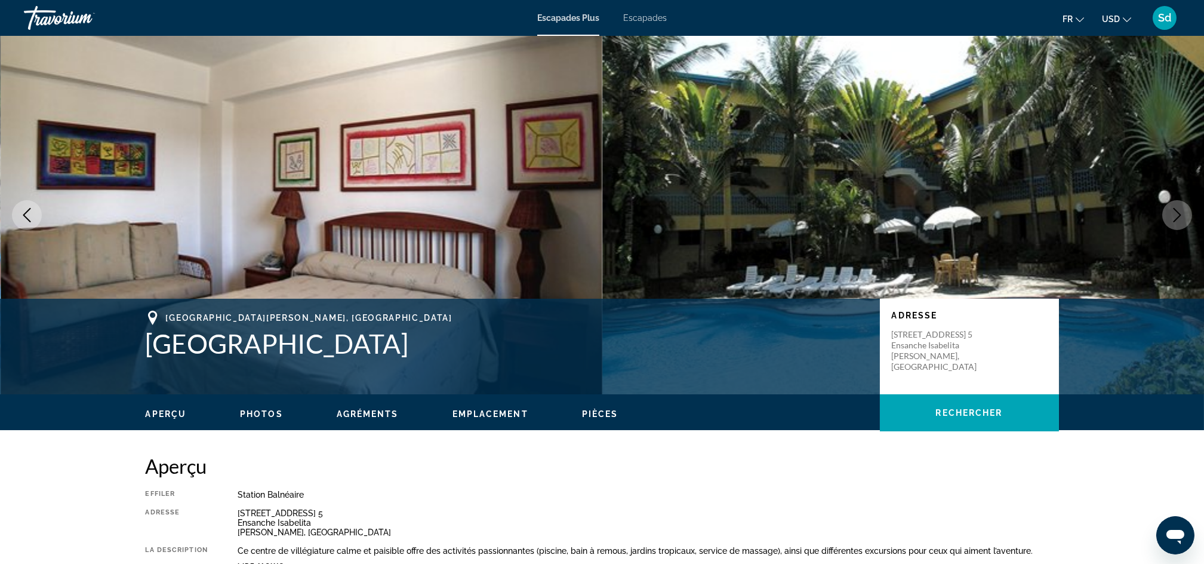
click at [1180, 213] on icon "Image suivante" at bounding box center [1177, 215] width 14 height 14
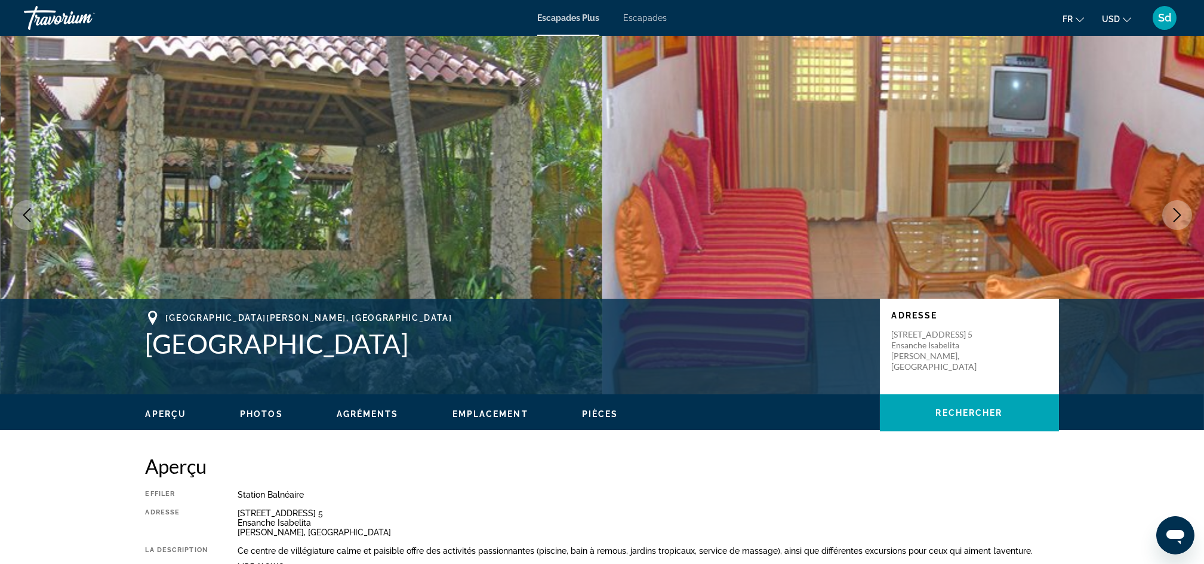
click at [1180, 213] on icon "Image suivante" at bounding box center [1177, 215] width 14 height 14
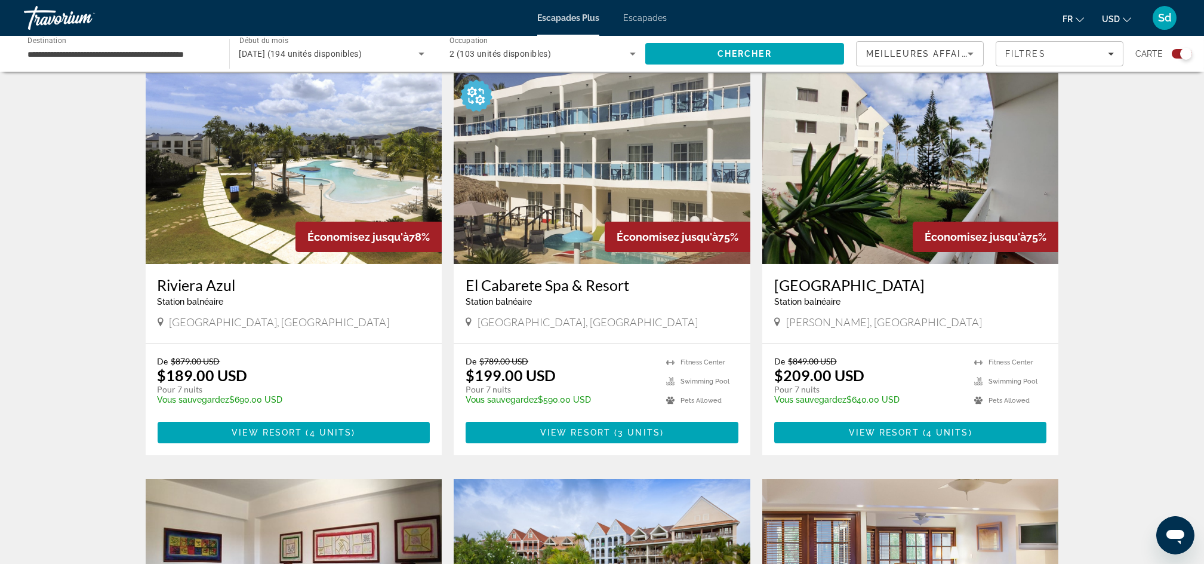
scroll to position [404, 0]
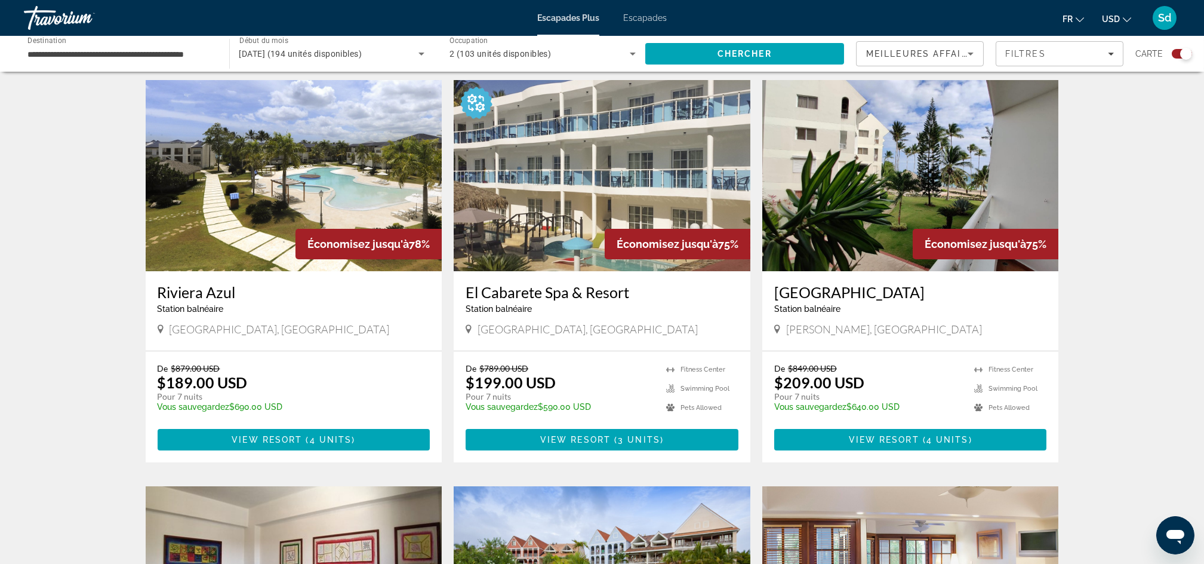
click at [580, 243] on img "Contenu principal" at bounding box center [602, 175] width 297 height 191
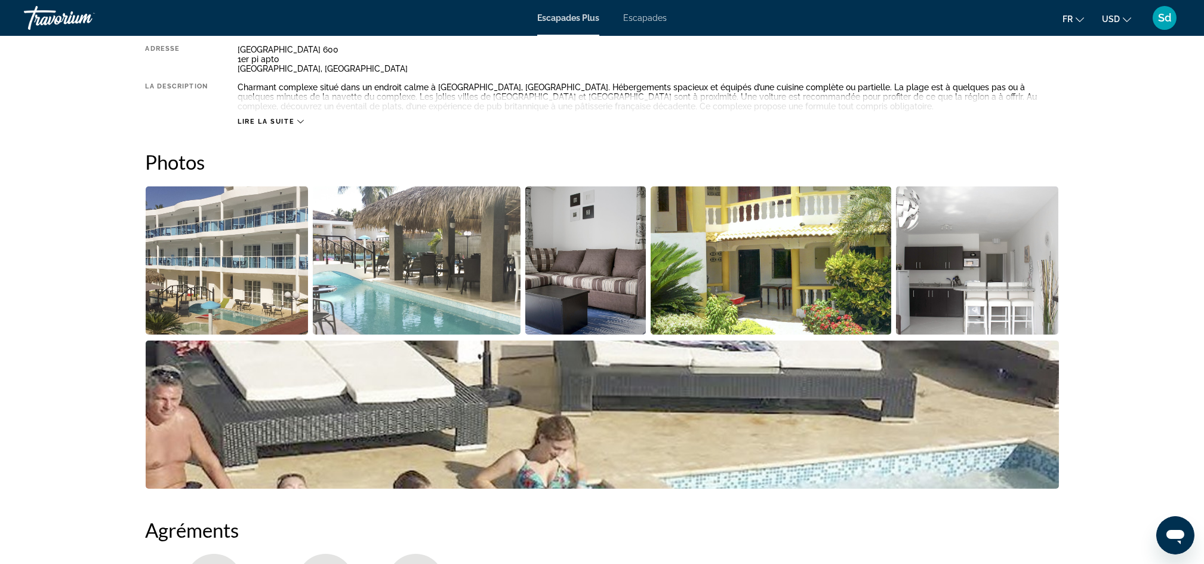
scroll to position [524, 0]
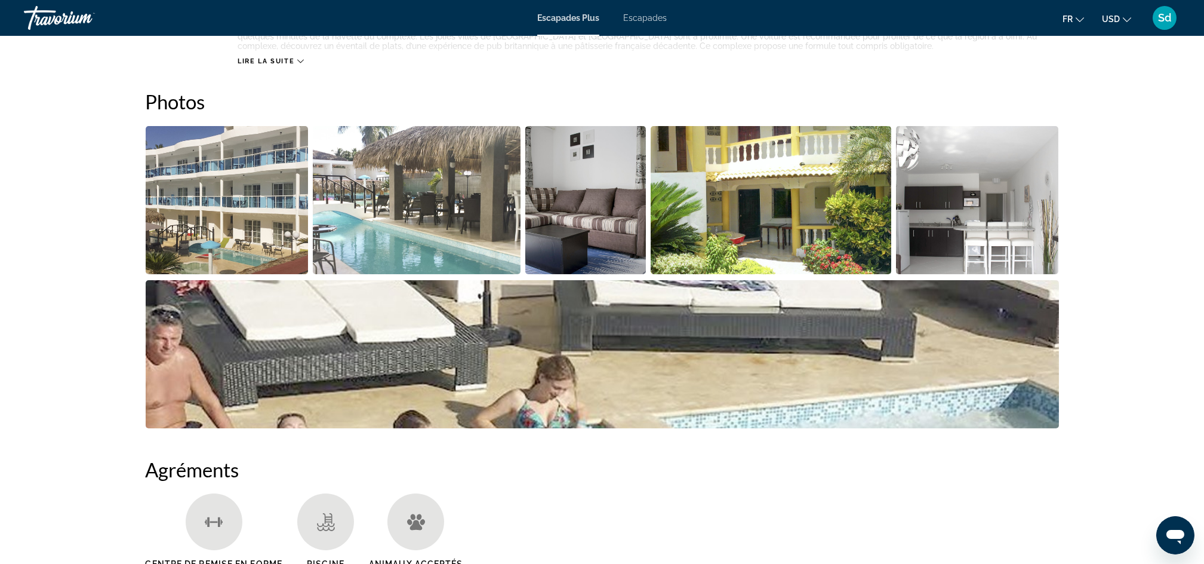
click at [371, 228] on img "Ouvrir le curseur d’image en plein écran" at bounding box center [417, 200] width 208 height 148
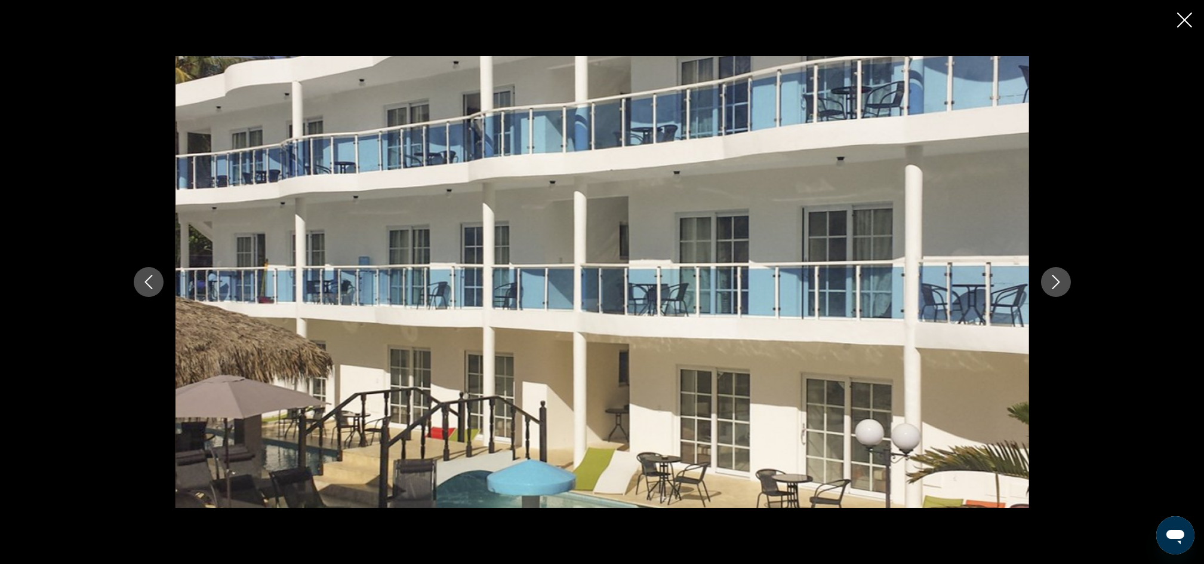
click at [1054, 282] on icon "Image suivante" at bounding box center [1056, 282] width 14 height 14
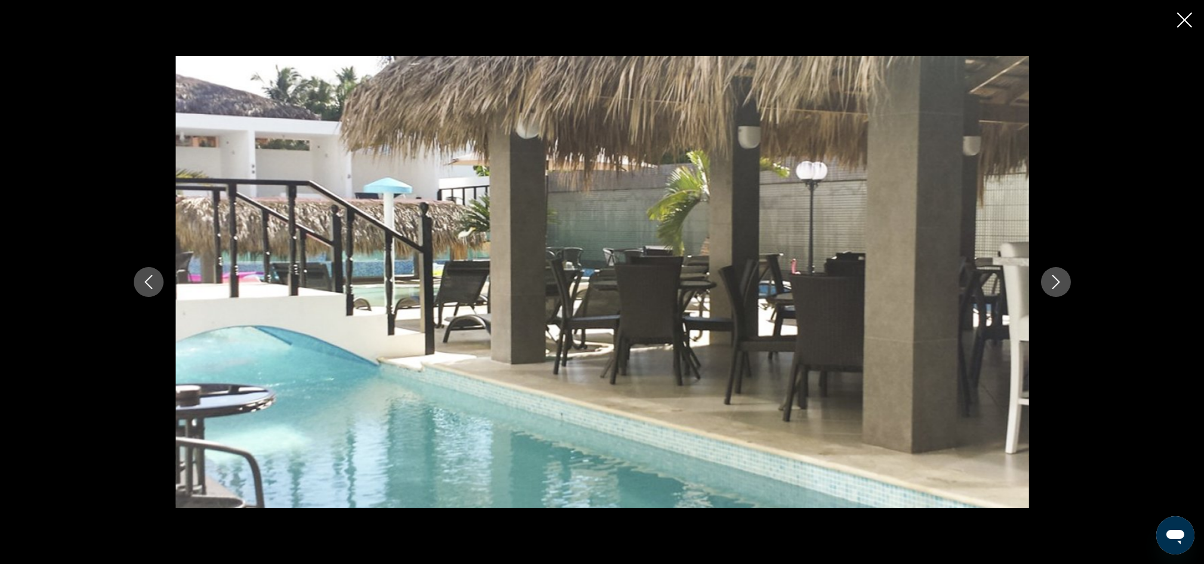
click at [1054, 282] on icon "Image suivante" at bounding box center [1056, 282] width 14 height 14
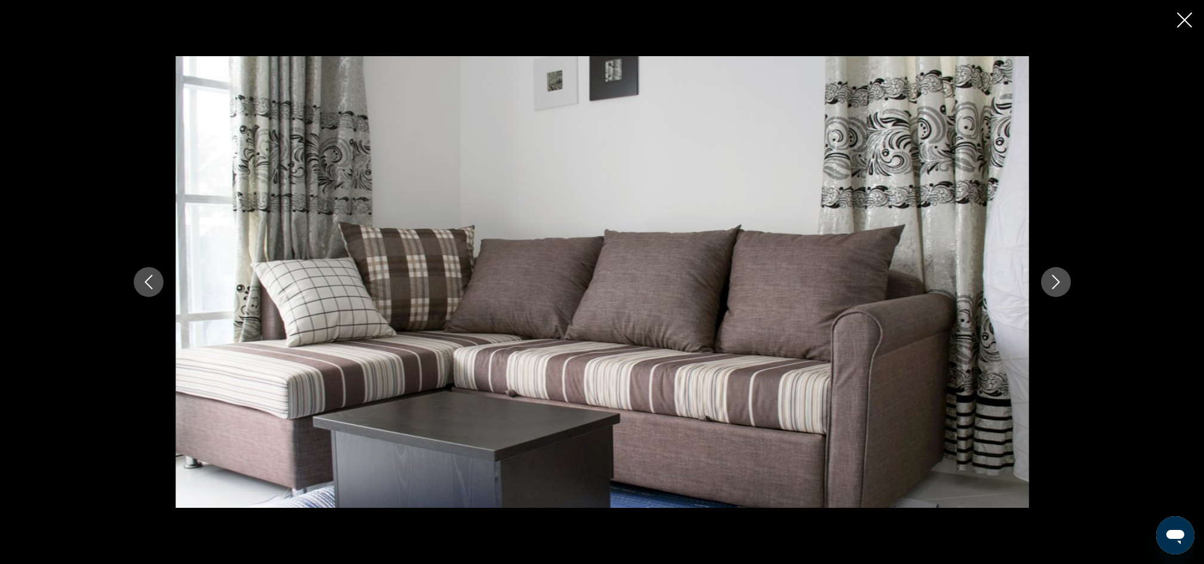
click at [1054, 282] on icon "Image suivante" at bounding box center [1056, 282] width 14 height 14
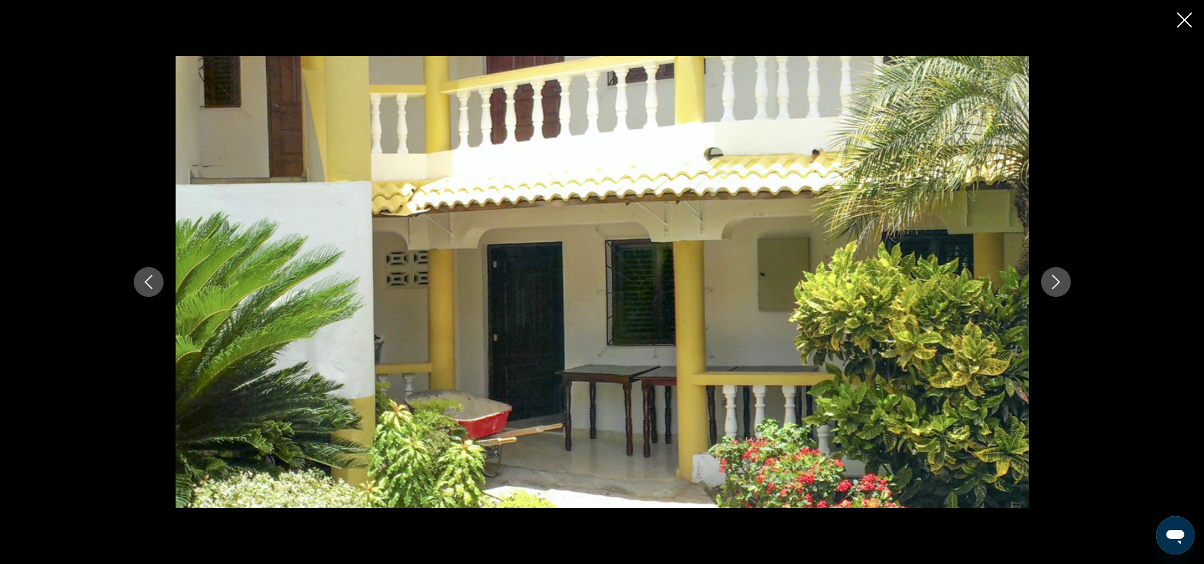
click at [1054, 282] on icon "Image suivante" at bounding box center [1056, 282] width 14 height 14
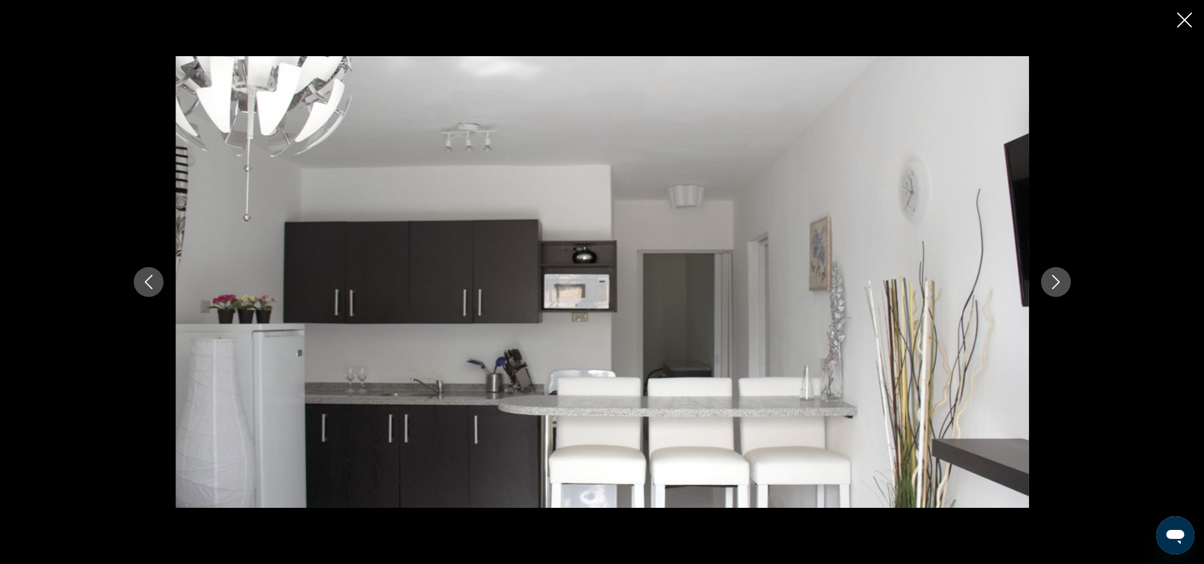
click at [1054, 282] on icon "Image suivante" at bounding box center [1056, 282] width 14 height 14
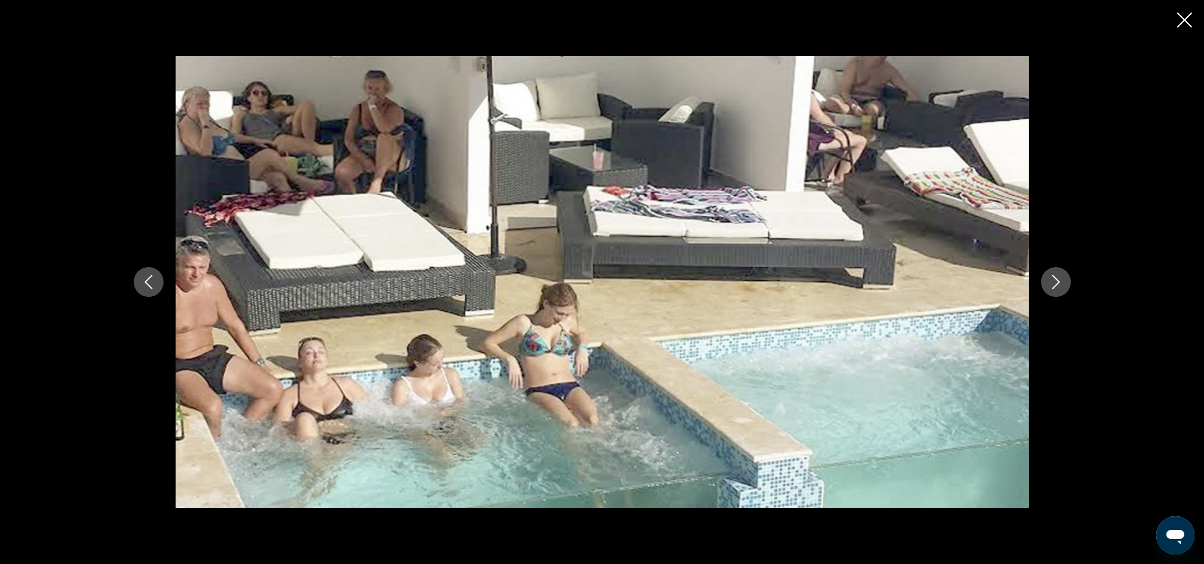
click at [1054, 282] on icon "Image suivante" at bounding box center [1056, 282] width 14 height 14
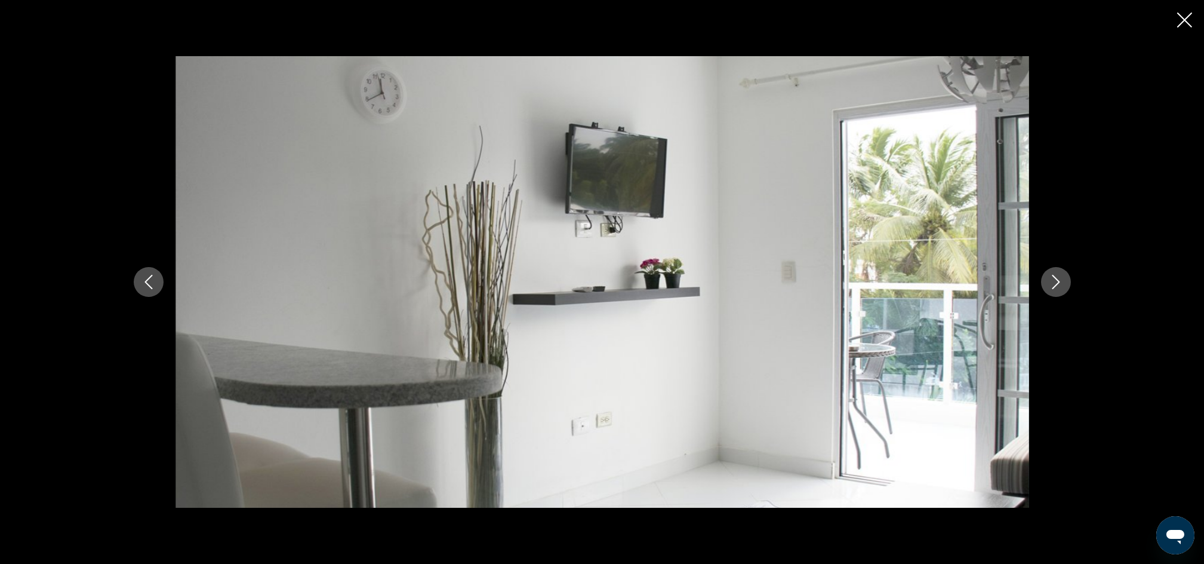
click at [1054, 282] on icon "Image suivante" at bounding box center [1056, 282] width 14 height 14
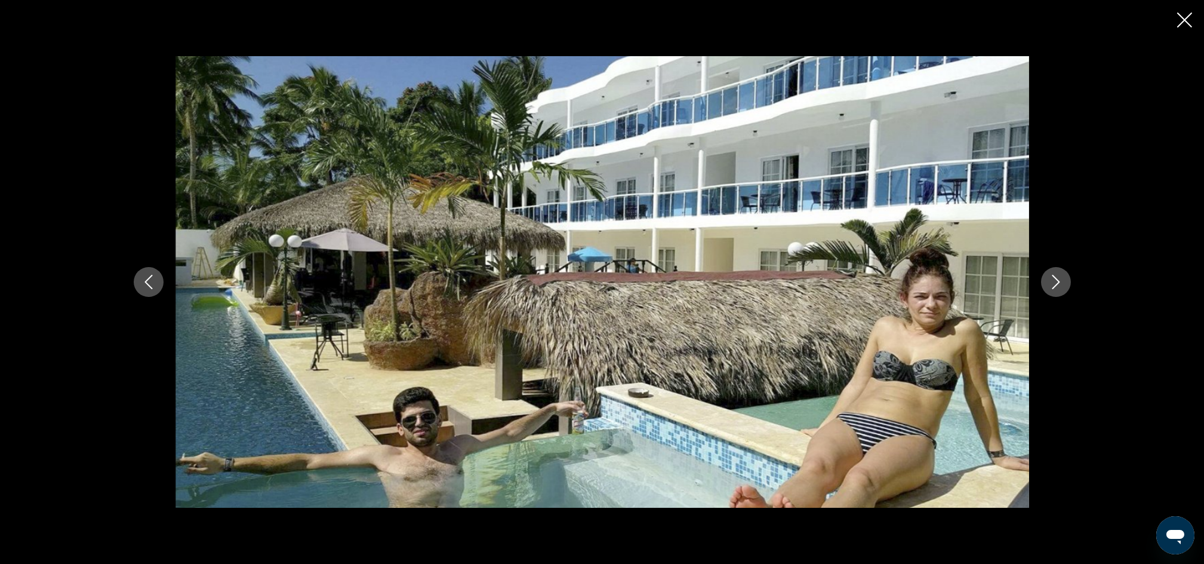
click at [1054, 282] on icon "Image suivante" at bounding box center [1056, 282] width 14 height 14
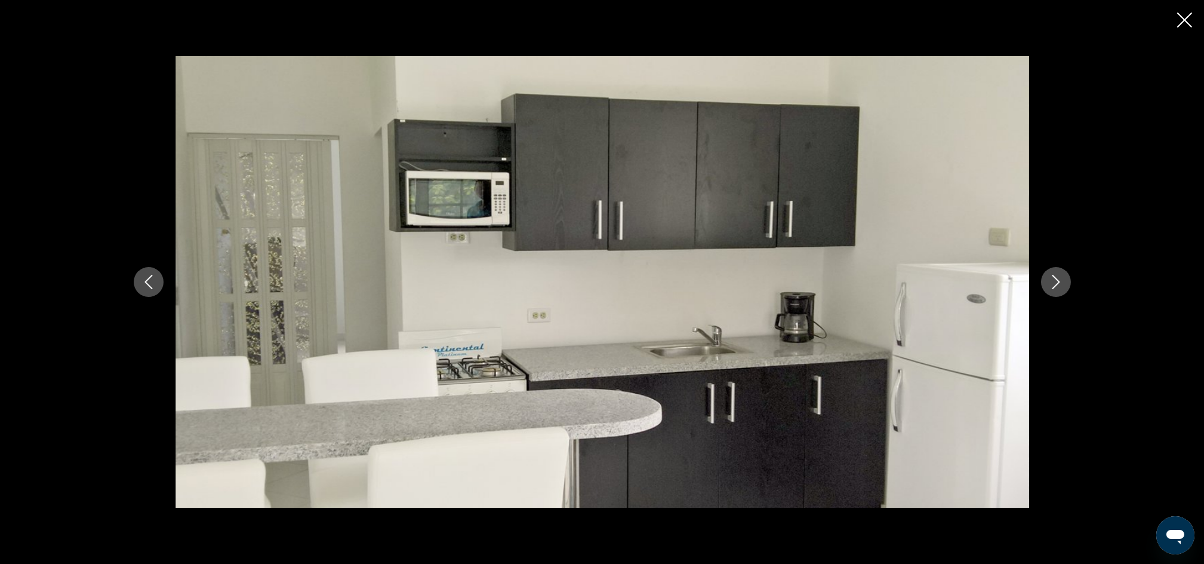
click at [1054, 282] on icon "Image suivante" at bounding box center [1056, 282] width 14 height 14
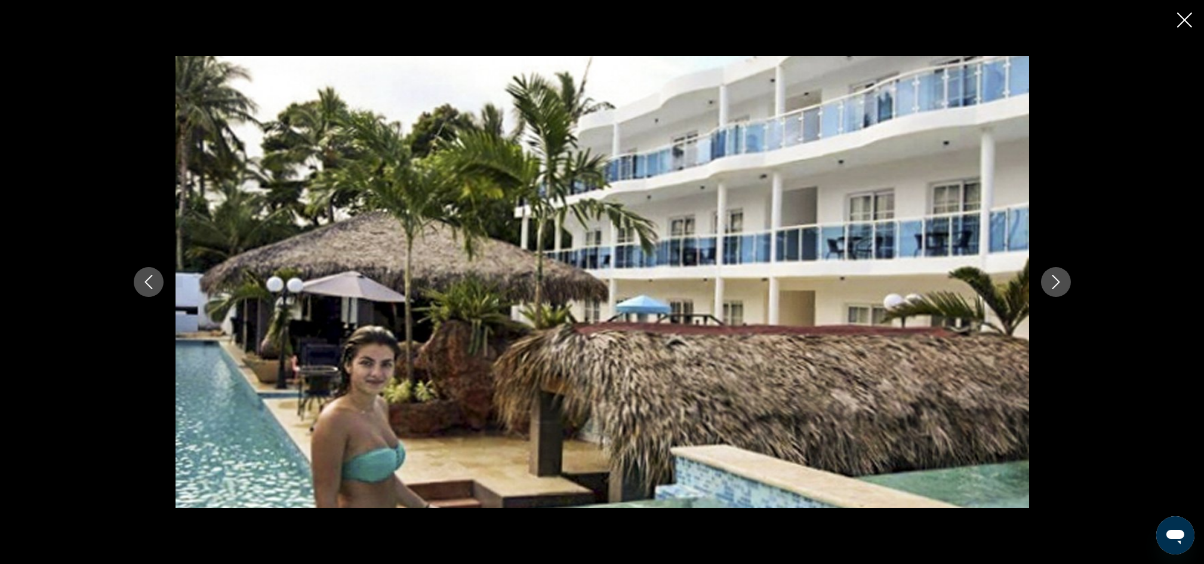
click at [1054, 282] on icon "Image suivante" at bounding box center [1056, 282] width 14 height 14
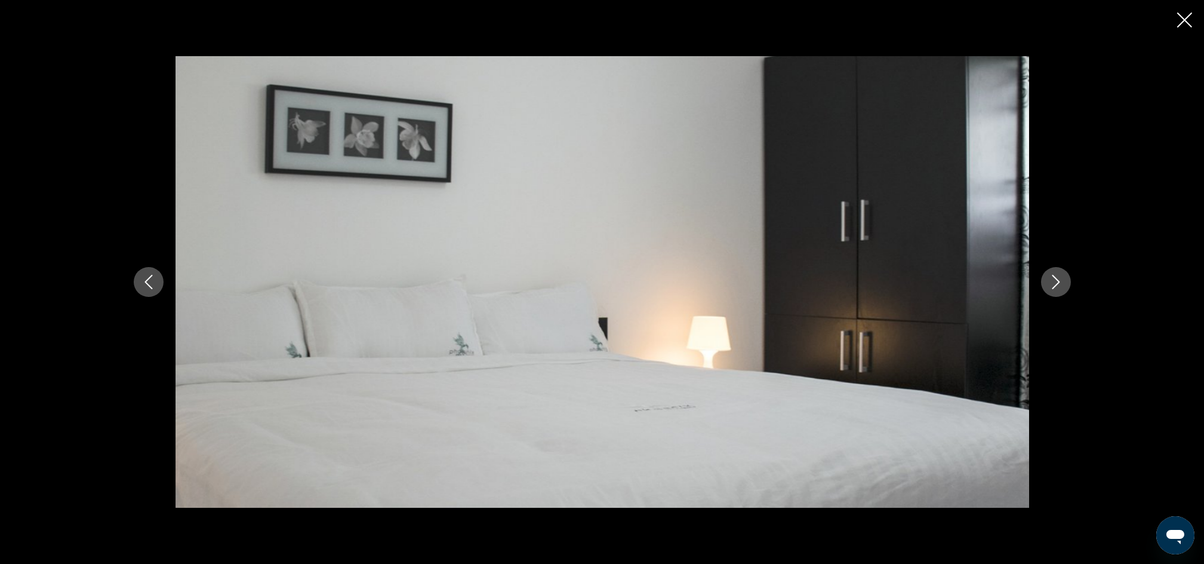
click at [1054, 282] on icon "Image suivante" at bounding box center [1056, 282] width 14 height 14
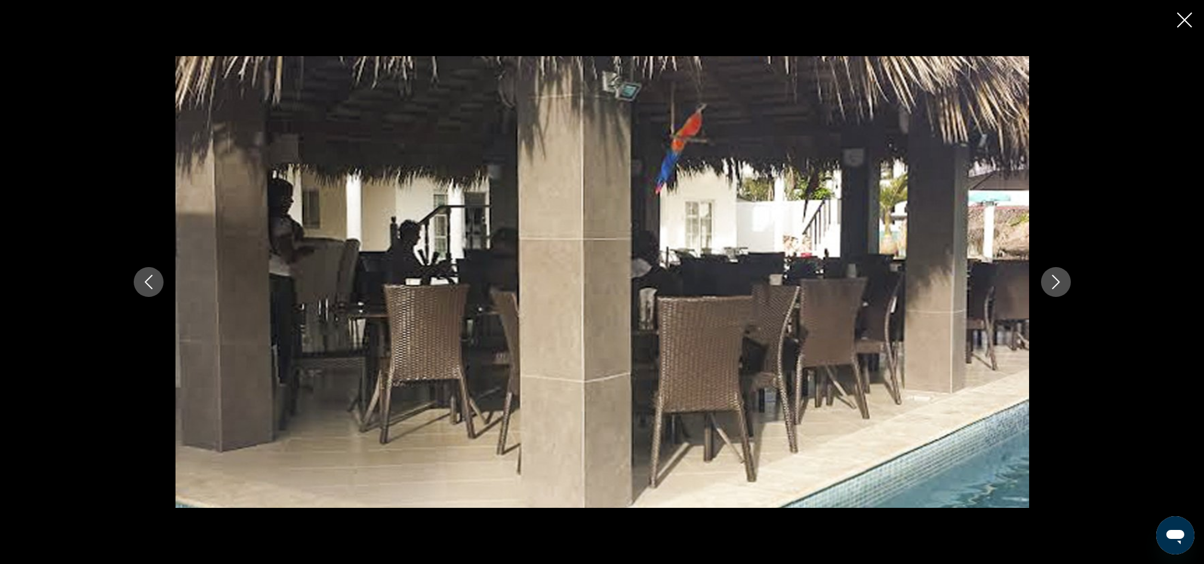
click at [1054, 282] on icon "Image suivante" at bounding box center [1056, 282] width 14 height 14
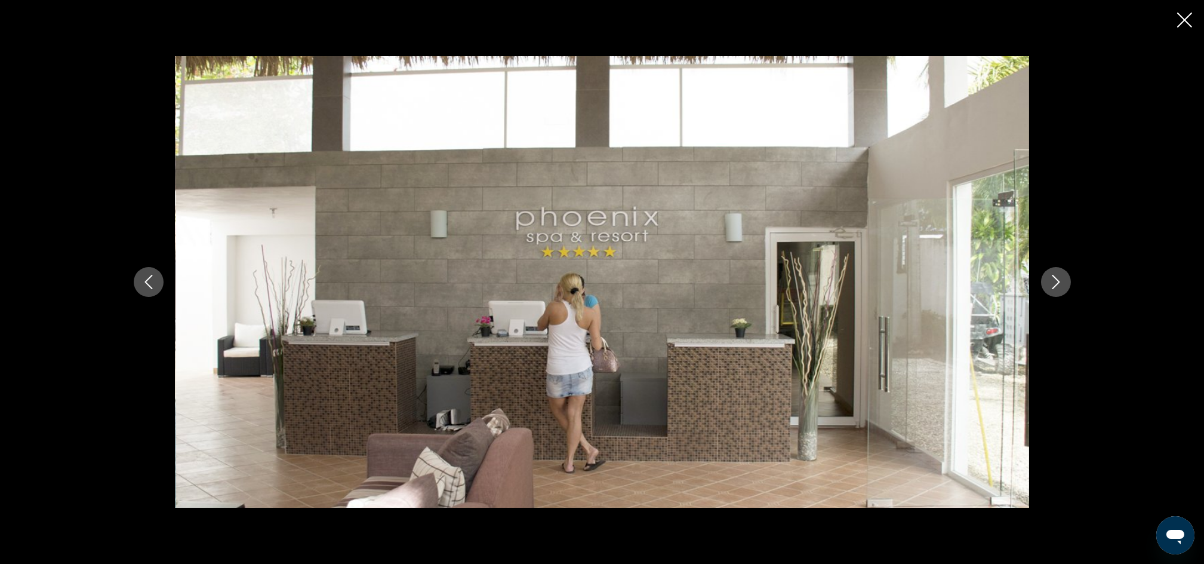
click at [1054, 282] on icon "Image suivante" at bounding box center [1056, 282] width 14 height 14
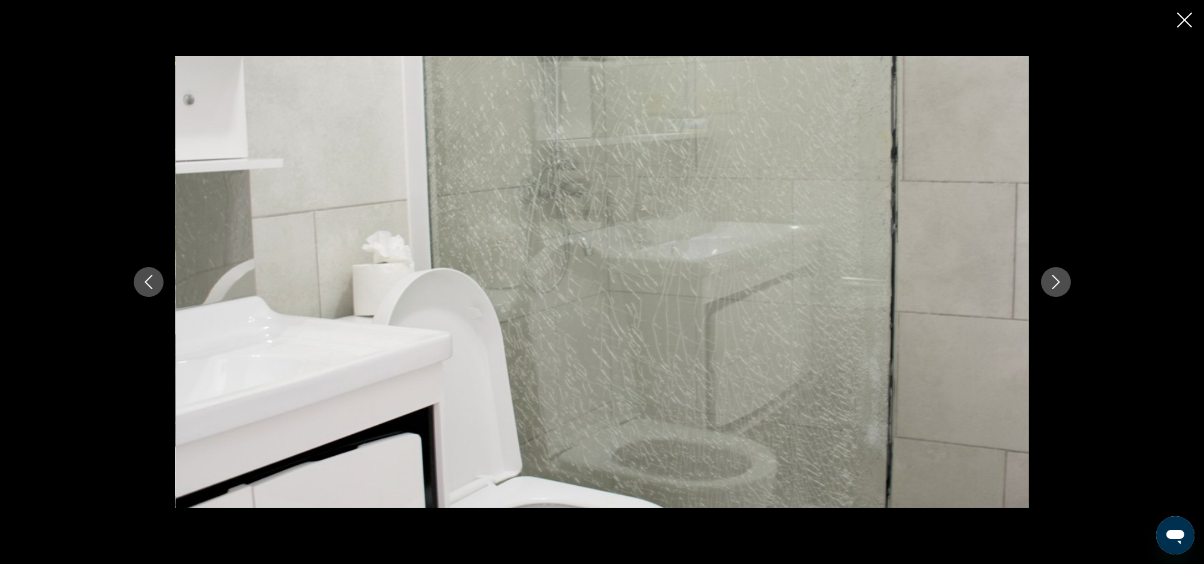
click at [1054, 282] on icon "Image suivante" at bounding box center [1056, 282] width 14 height 14
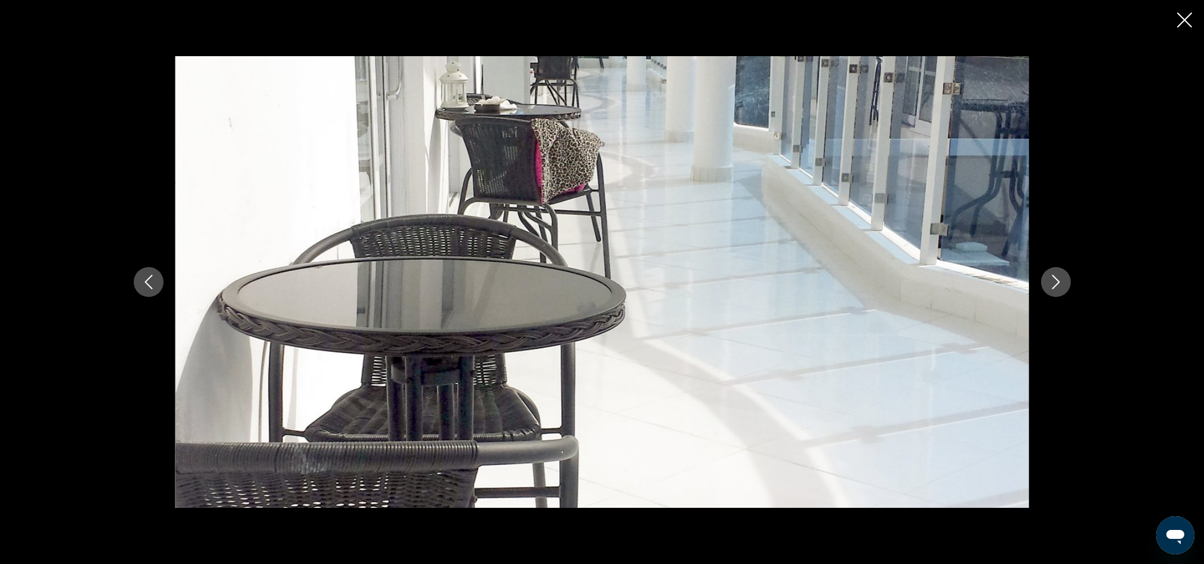
click at [1054, 282] on icon "Image suivante" at bounding box center [1056, 282] width 14 height 14
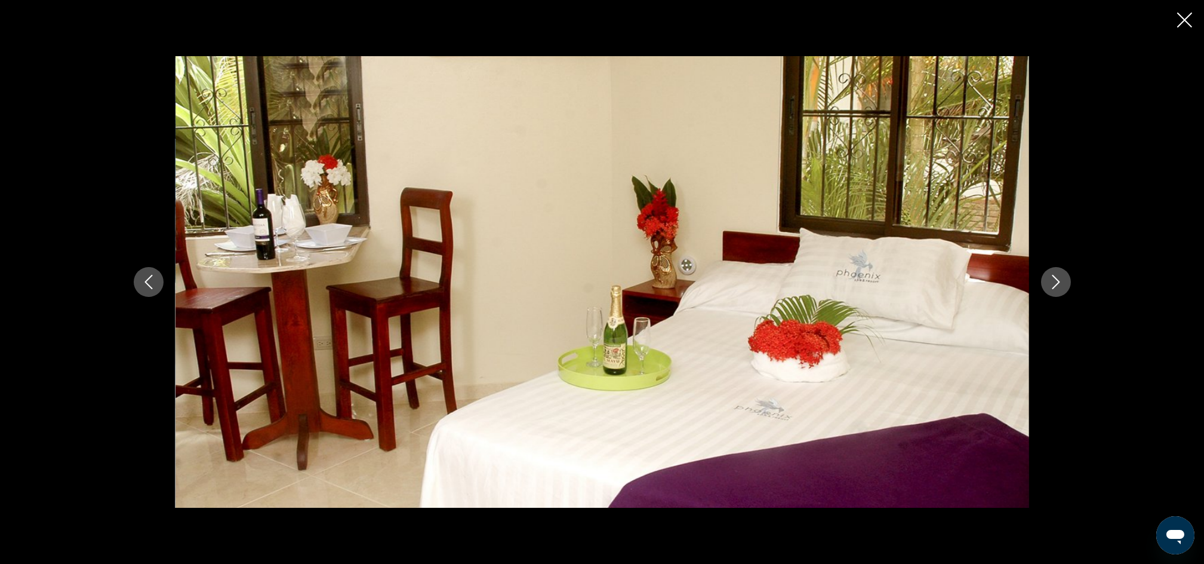
click at [1054, 282] on icon "Image suivante" at bounding box center [1056, 282] width 14 height 14
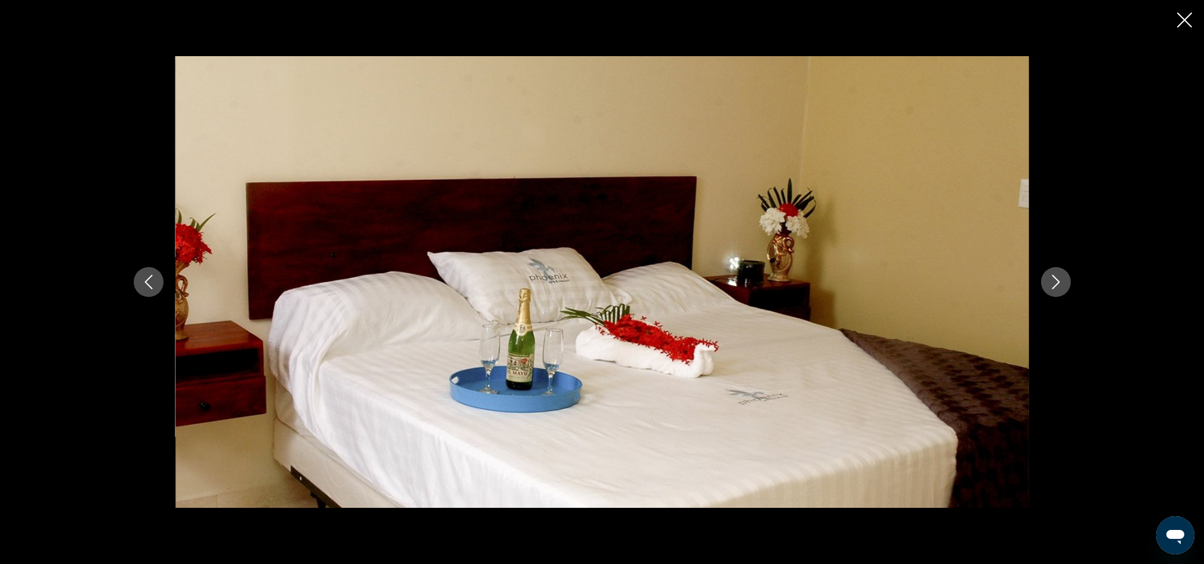
click at [1054, 282] on icon "Image suivante" at bounding box center [1056, 282] width 14 height 14
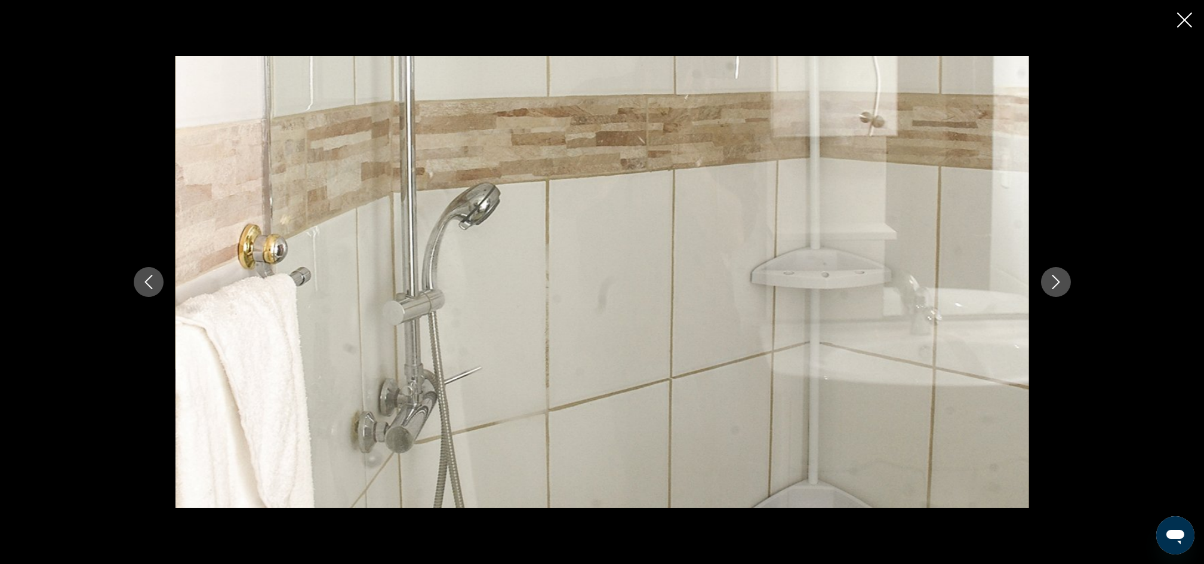
click at [1054, 282] on icon "Image suivante" at bounding box center [1056, 282] width 14 height 14
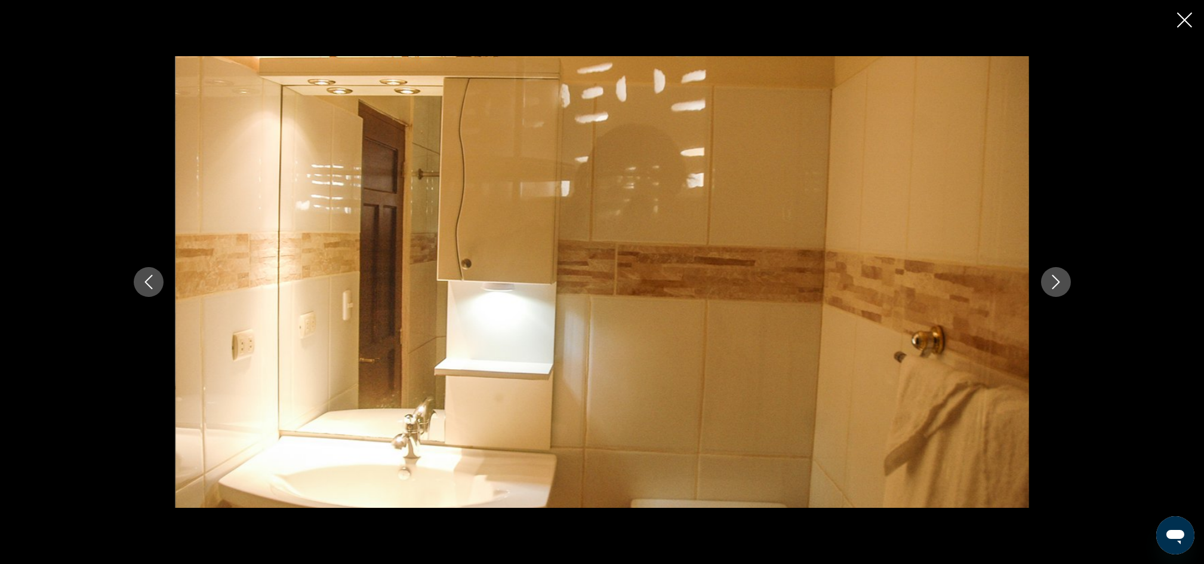
click at [1054, 282] on icon "Image suivante" at bounding box center [1056, 282] width 14 height 14
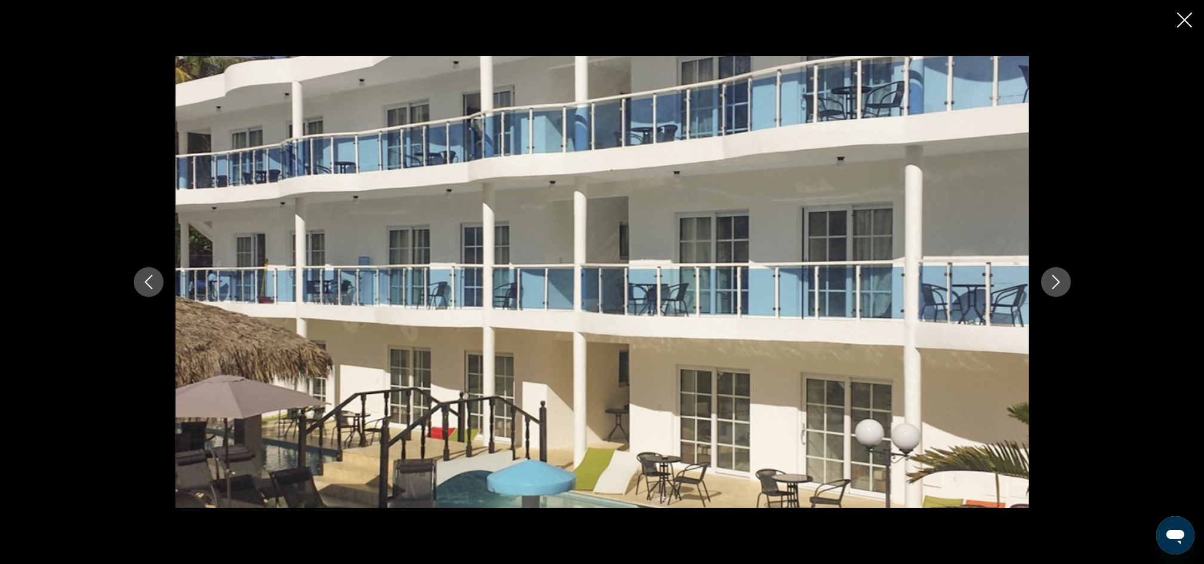
scroll to position [0, 0]
click at [1182, 19] on icon "Fermer le diaporama" at bounding box center [1184, 20] width 15 height 15
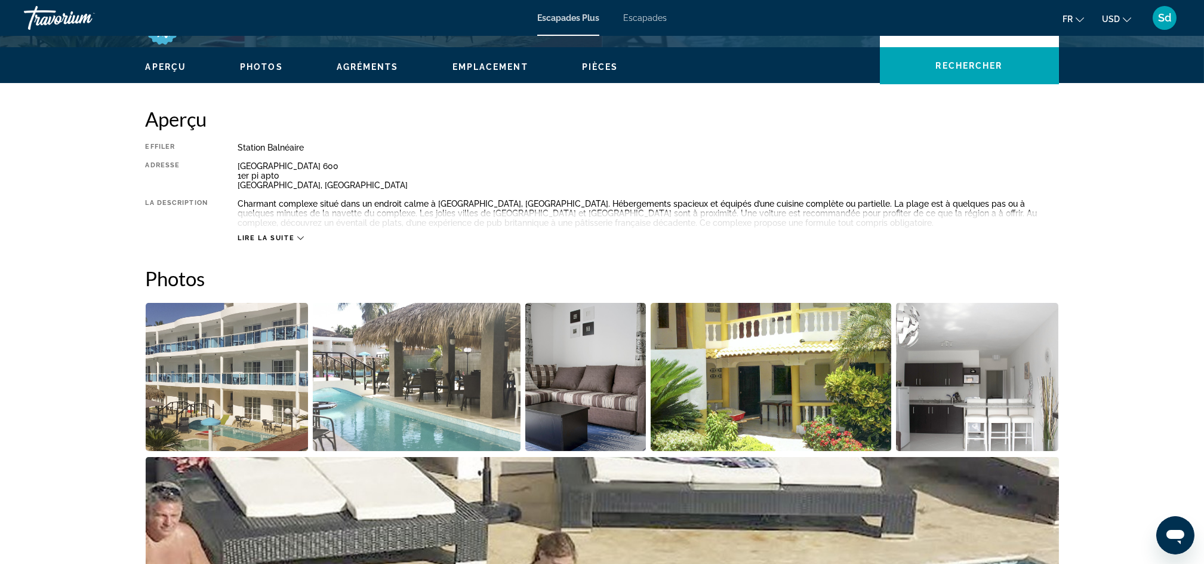
scroll to position [365, 0]
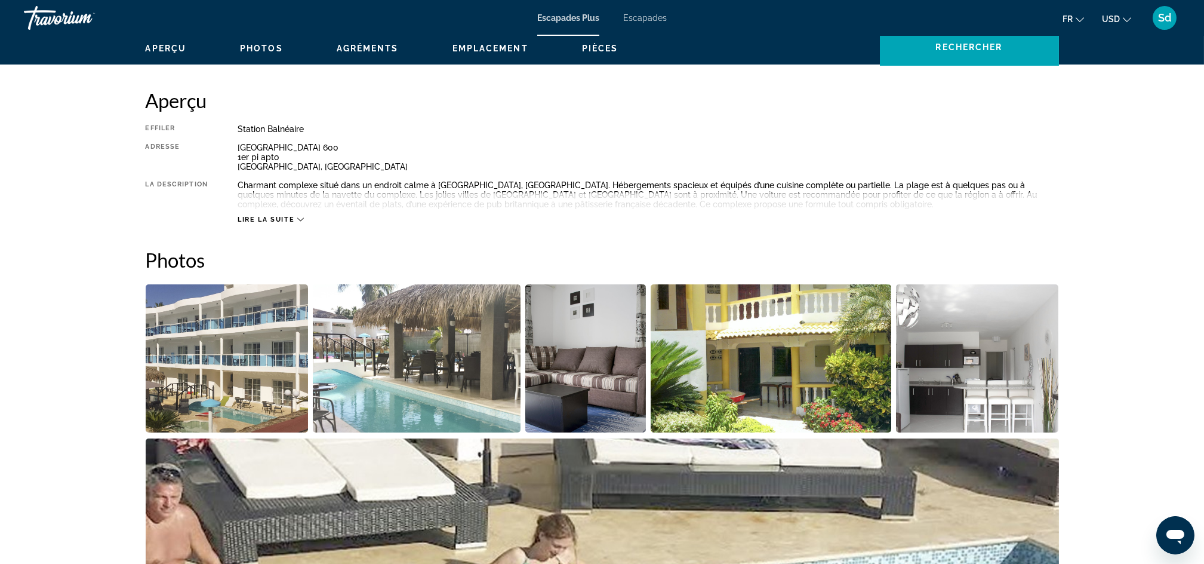
click at [295, 219] on div "Lire la suite" at bounding box center [271, 220] width 66 height 8
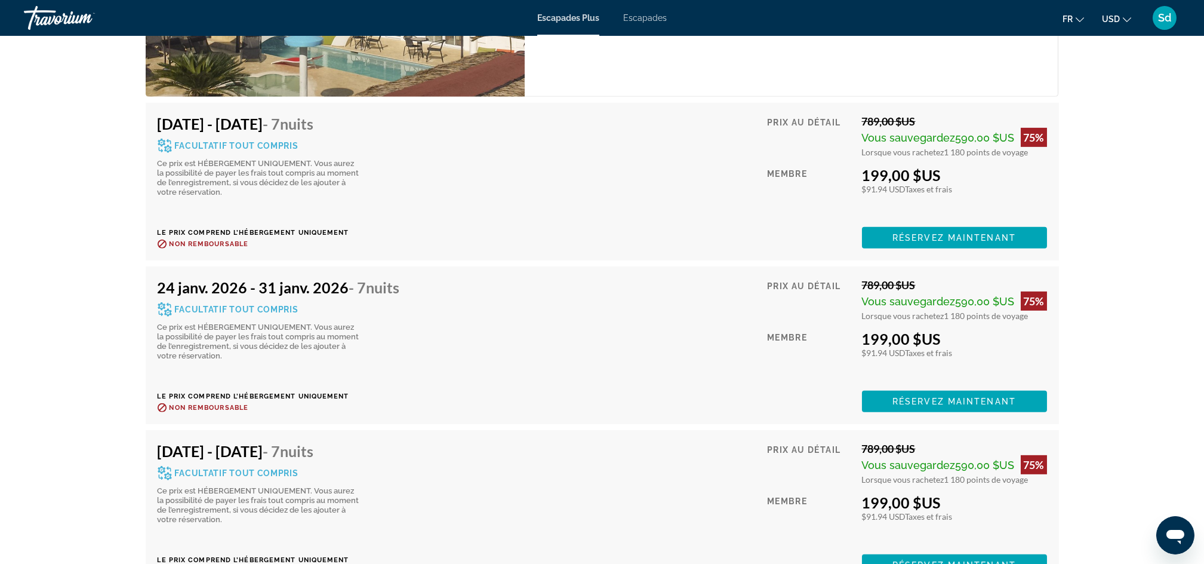
scroll to position [2345, 0]
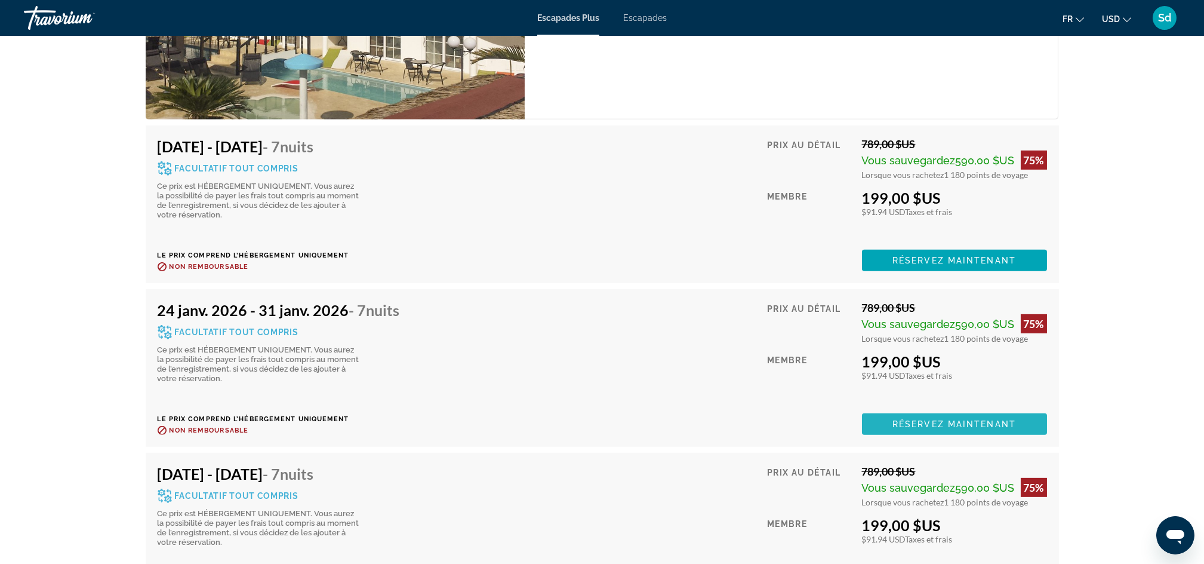
click at [932, 419] on span "Réservez maintenant" at bounding box center [955, 424] width 124 height 10
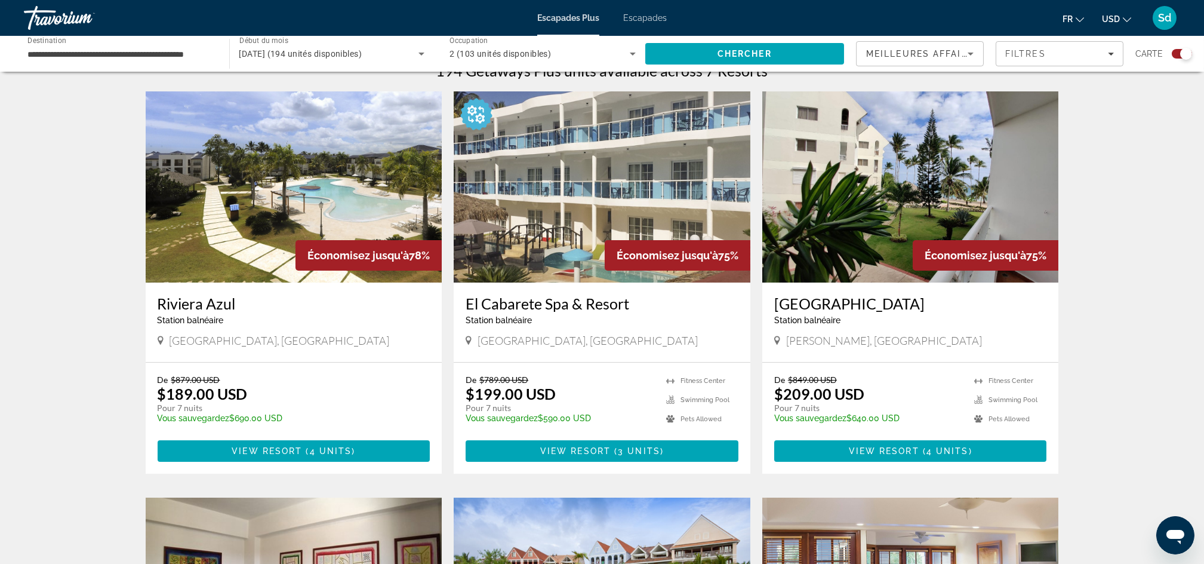
scroll to position [396, 0]
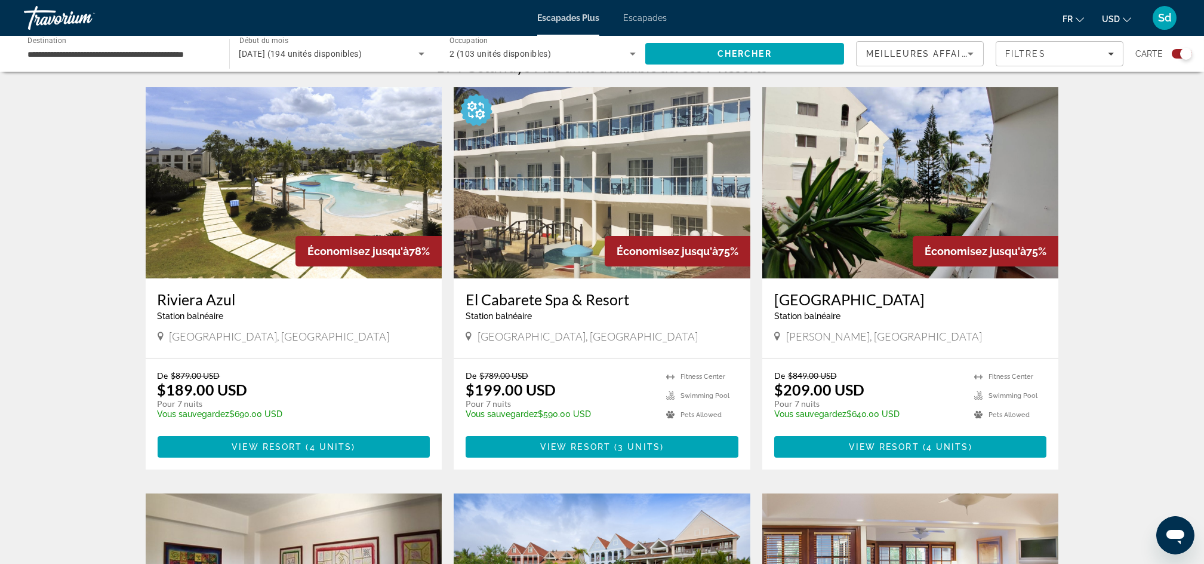
click at [877, 180] on img "Contenu principal" at bounding box center [910, 182] width 297 height 191
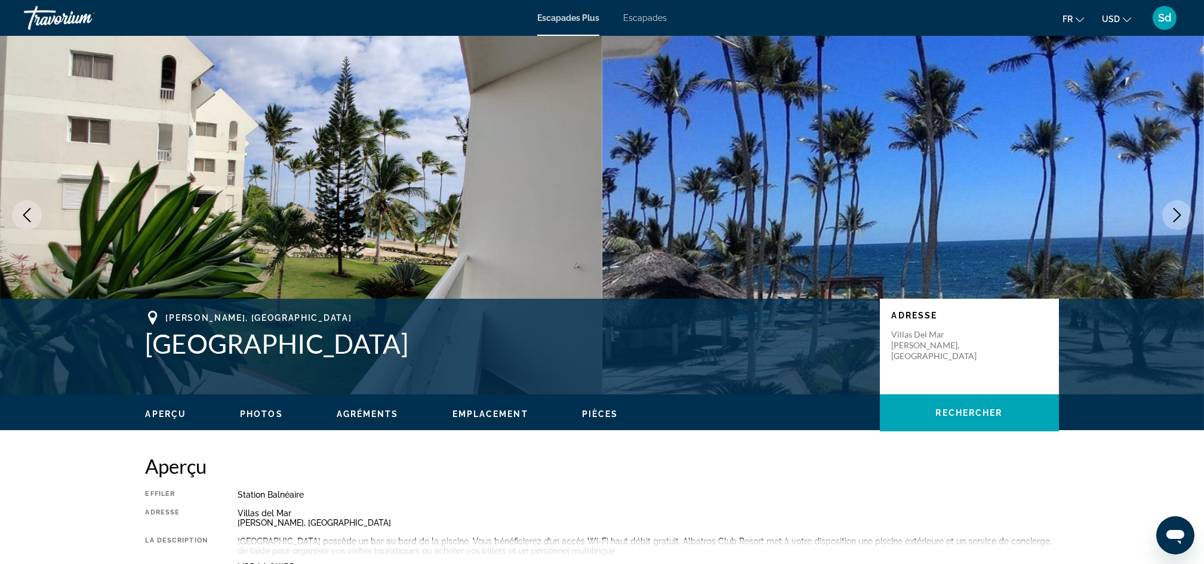
click at [1179, 213] on icon "Image suivante" at bounding box center [1178, 215] width 8 height 14
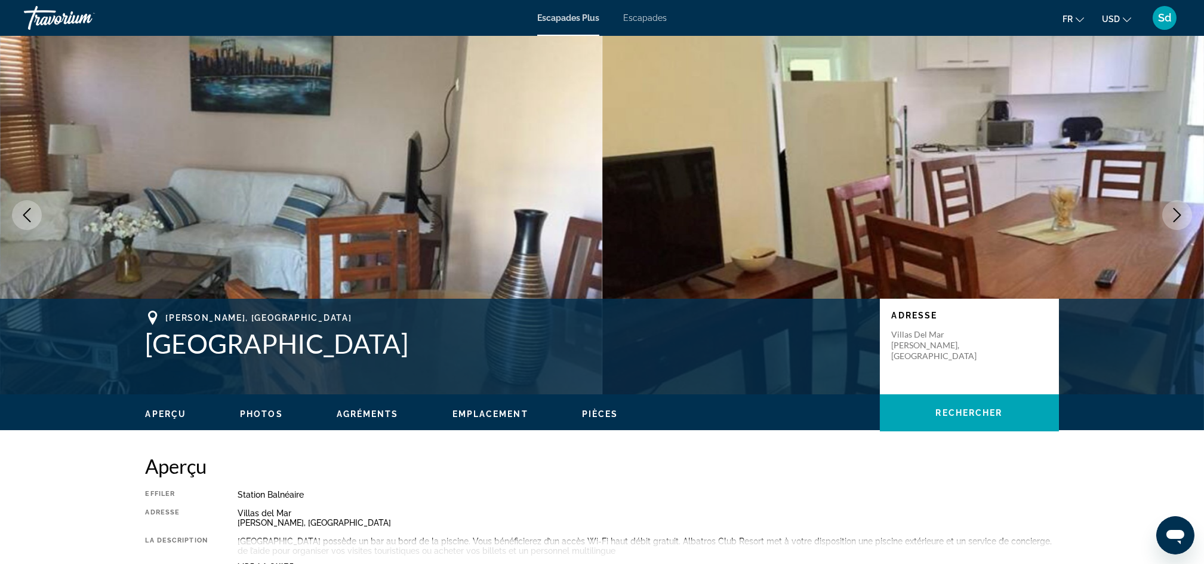
click at [1179, 213] on icon "Image suivante" at bounding box center [1178, 215] width 8 height 14
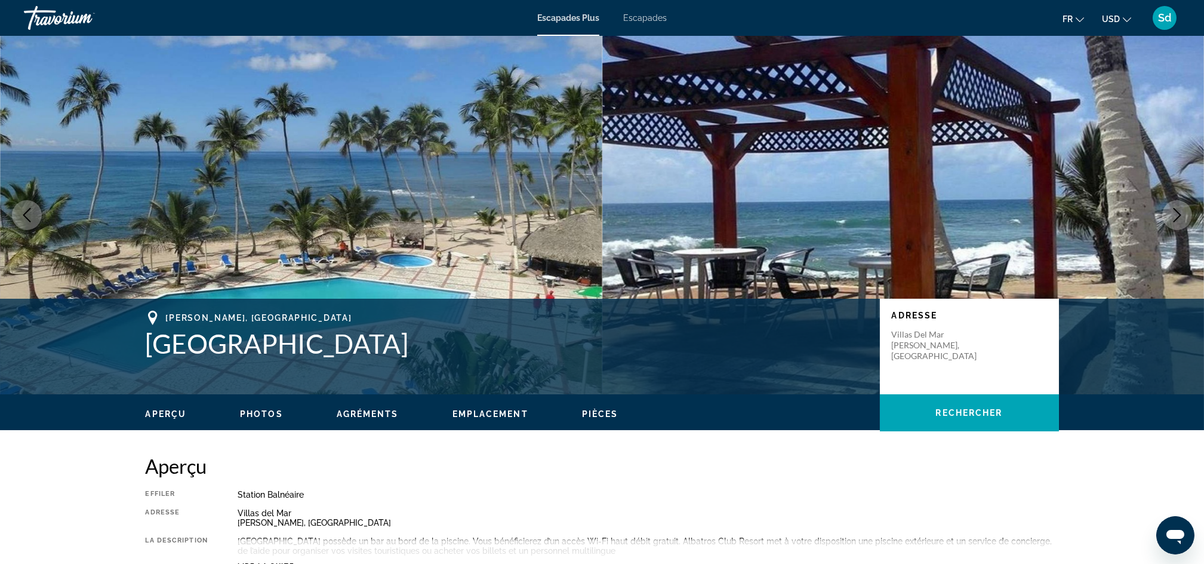
click at [1179, 213] on icon "Image suivante" at bounding box center [1178, 215] width 8 height 14
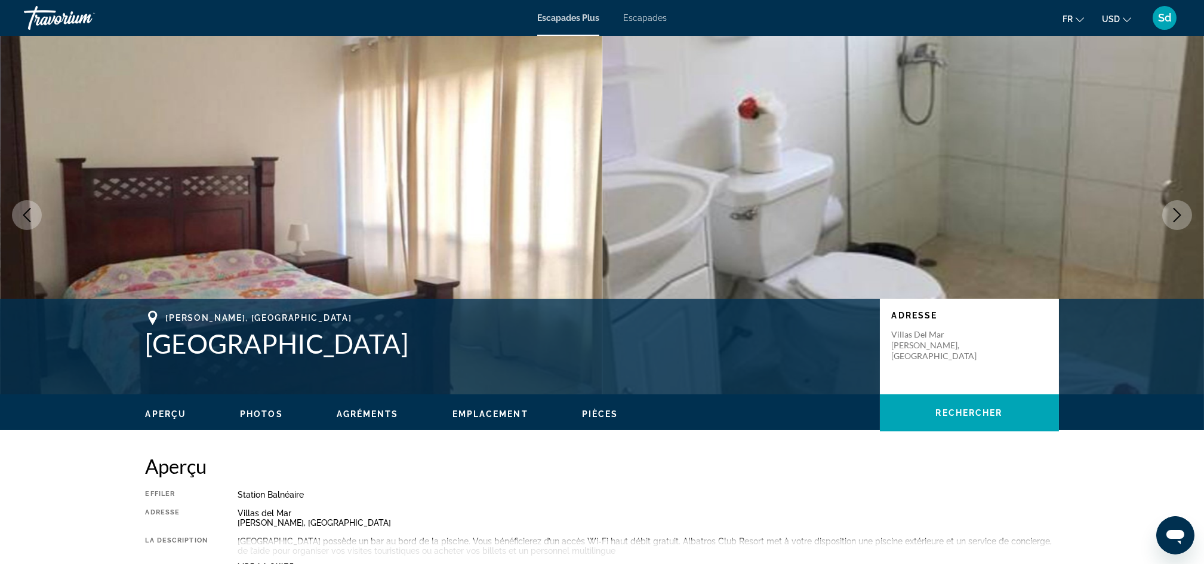
click at [1179, 213] on icon "Image suivante" at bounding box center [1178, 215] width 8 height 14
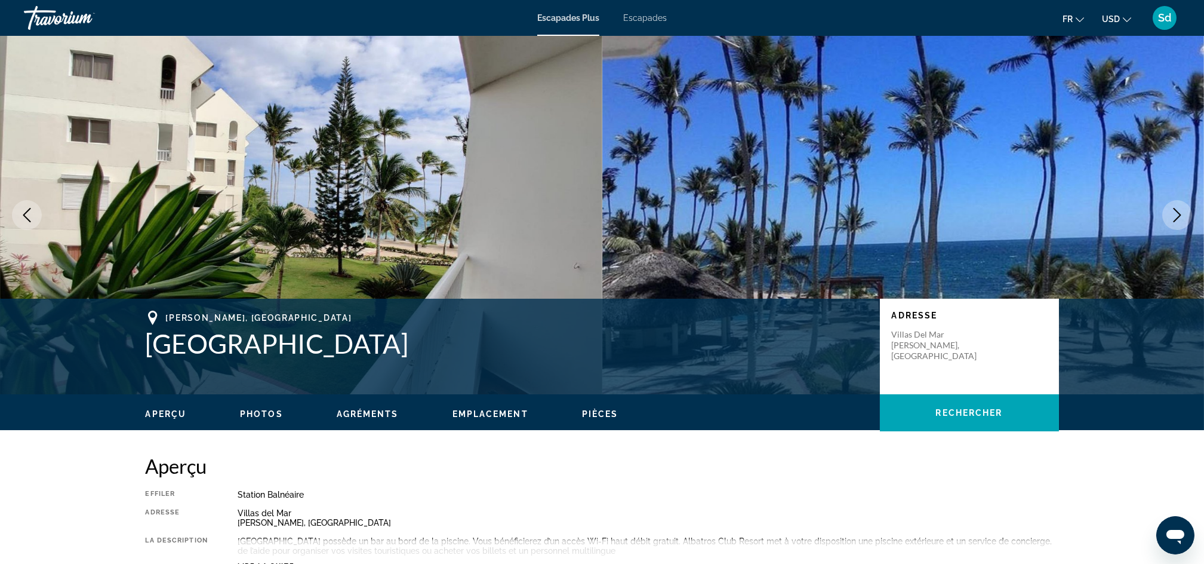
click at [1179, 213] on icon "Image suivante" at bounding box center [1178, 215] width 8 height 14
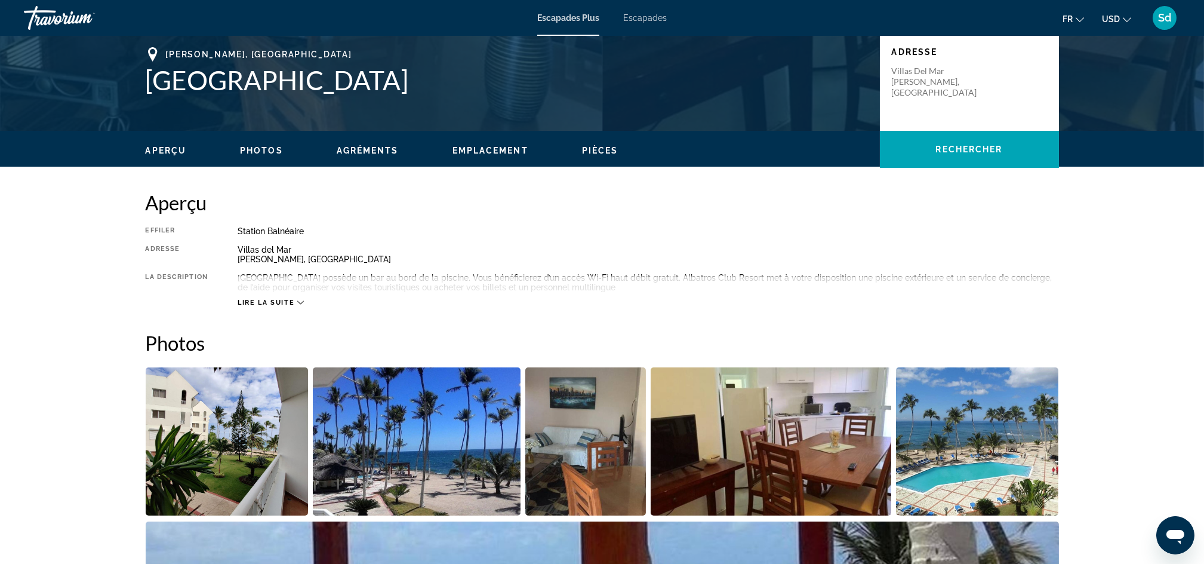
scroll to position [281, 0]
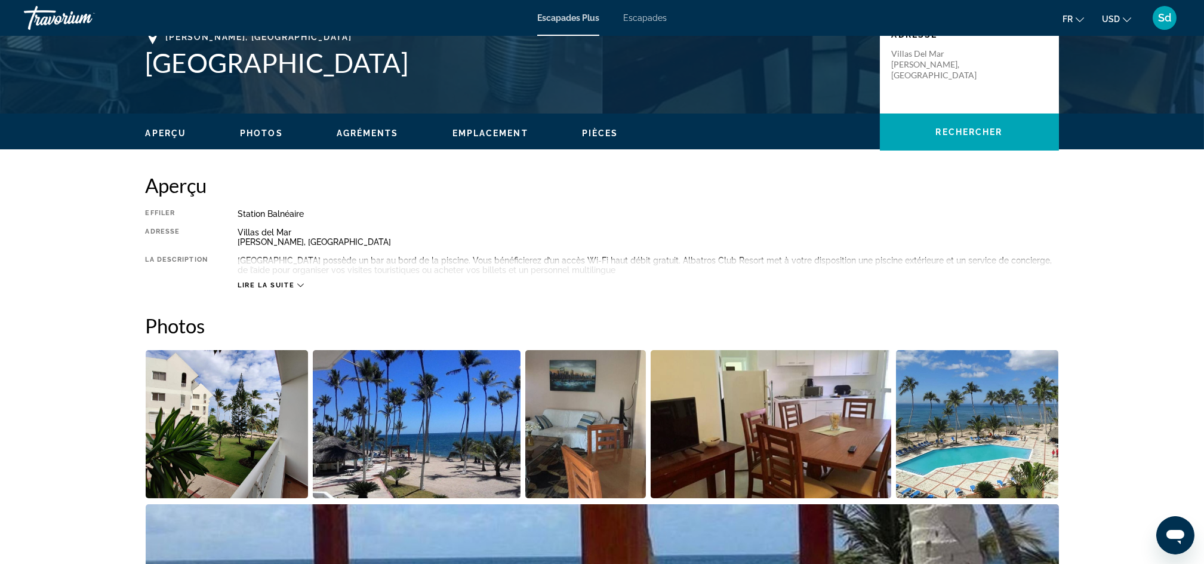
click at [297, 282] on icon "Contenu principal" at bounding box center [300, 285] width 7 height 7
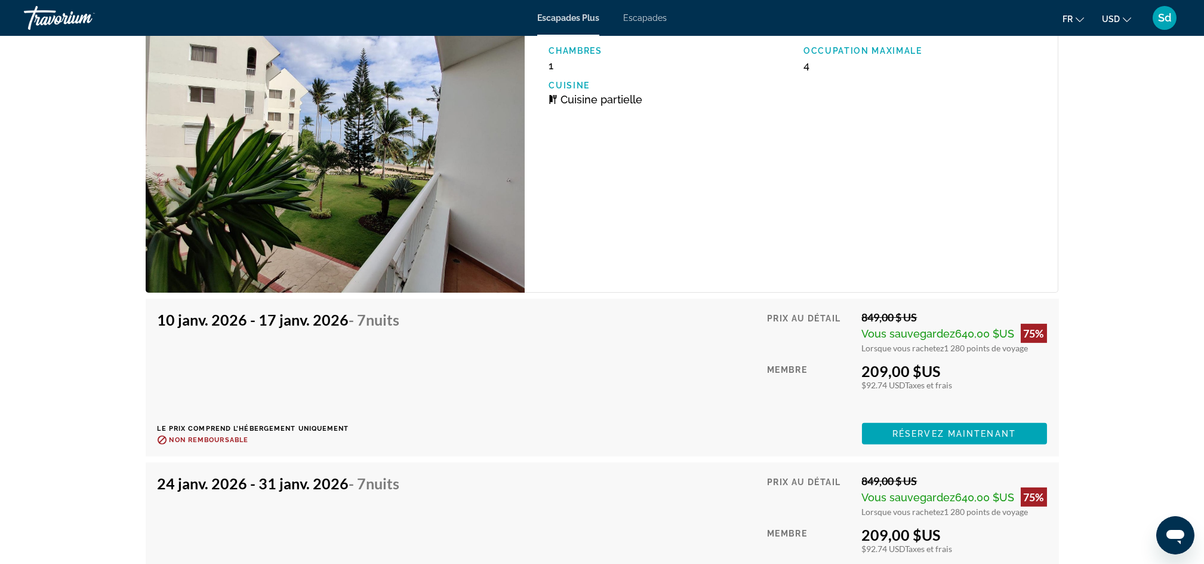
scroll to position [1905, 0]
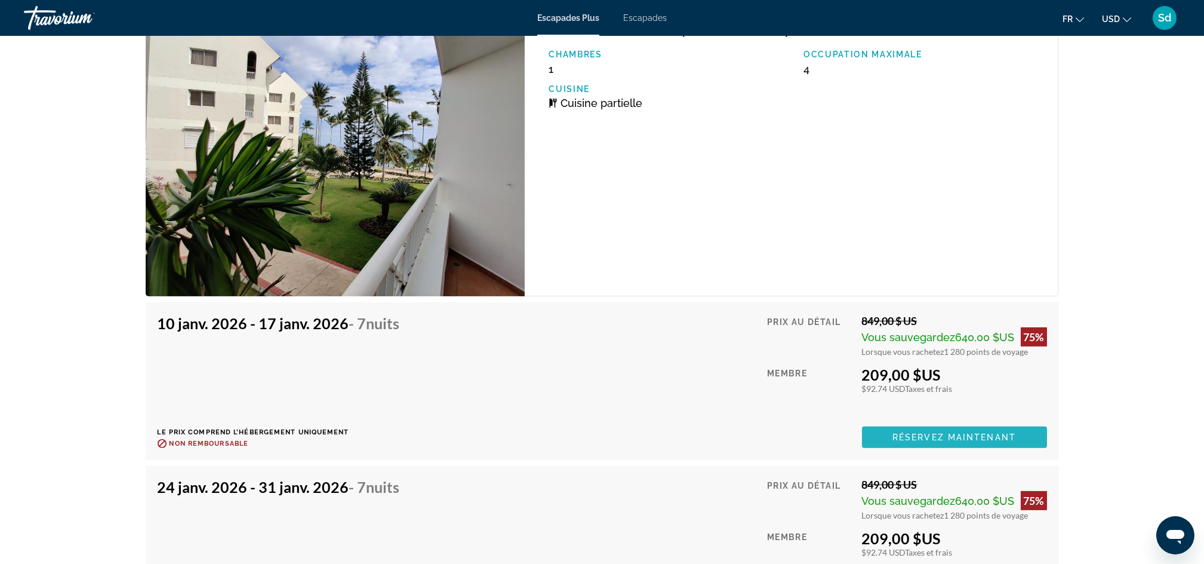
click at [922, 432] on span "Réservez maintenant" at bounding box center [955, 437] width 124 height 10
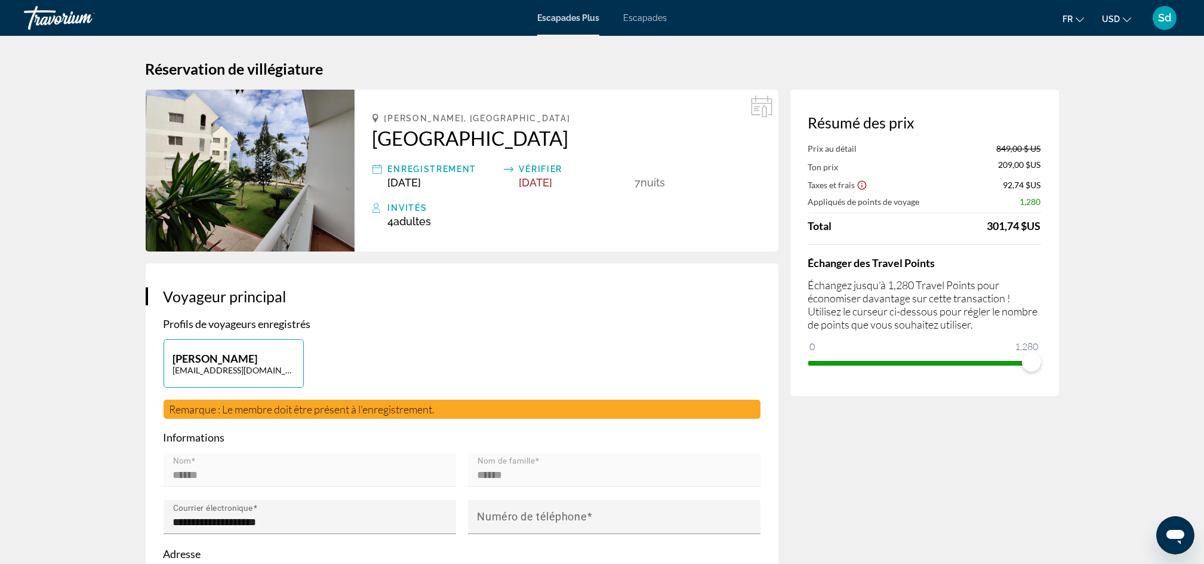
click at [423, 139] on h2 "[GEOGRAPHIC_DATA]" at bounding box center [567, 138] width 388 height 24
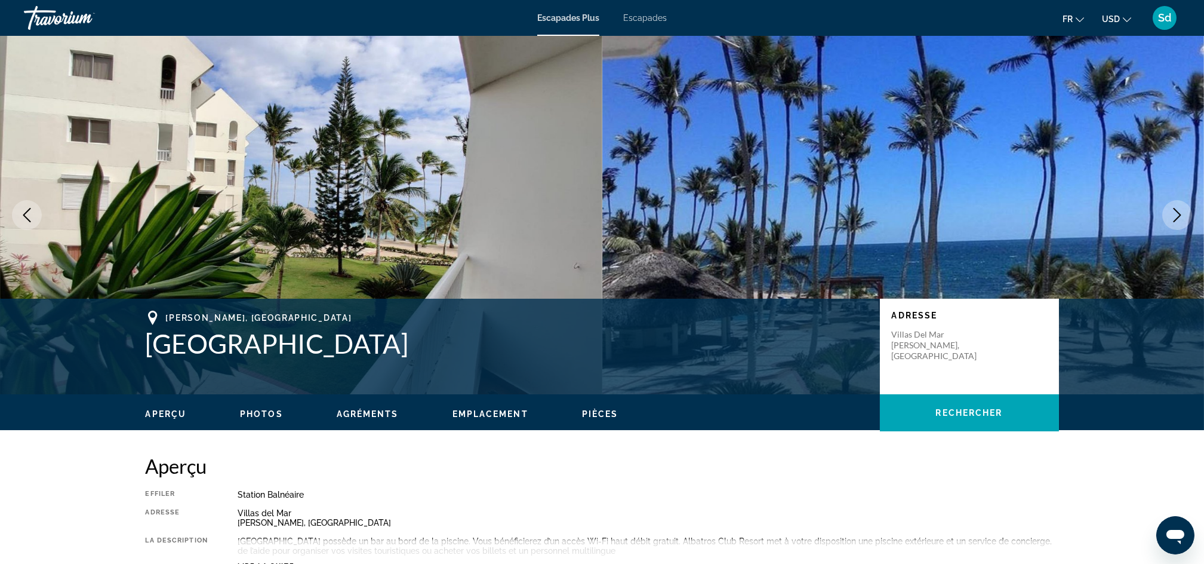
click at [604, 412] on span "Pièces" at bounding box center [600, 414] width 36 height 10
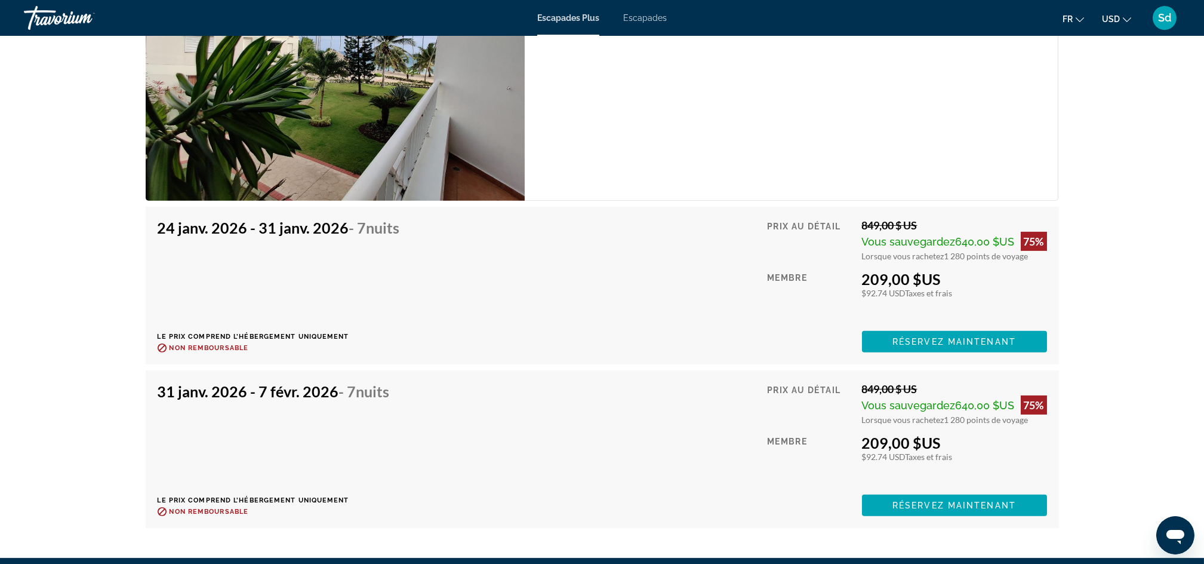
scroll to position [2023, 0]
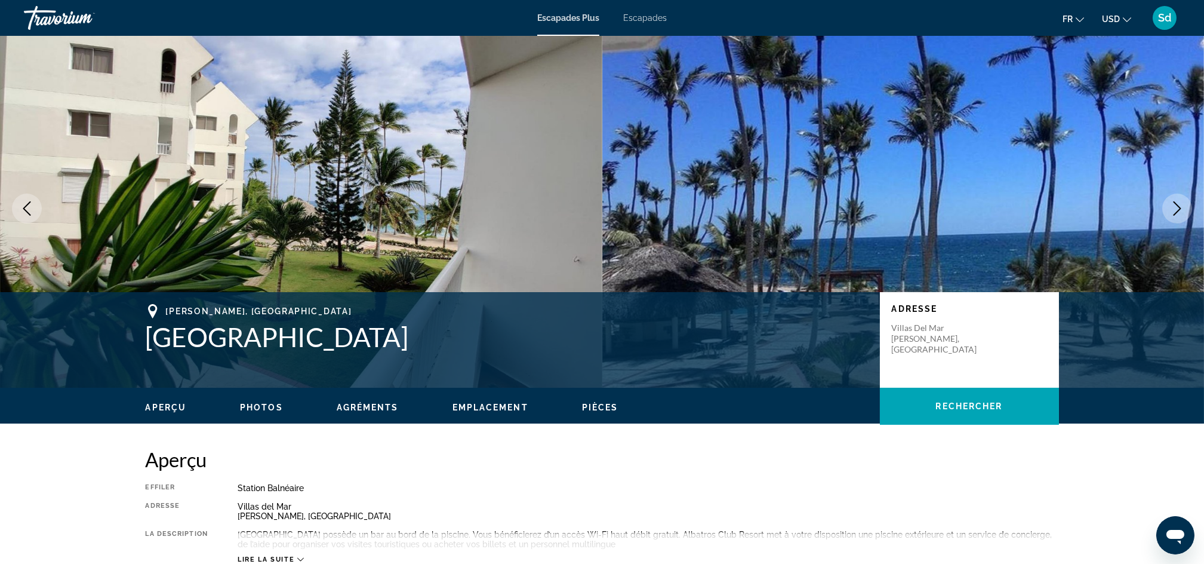
scroll to position [0, 0]
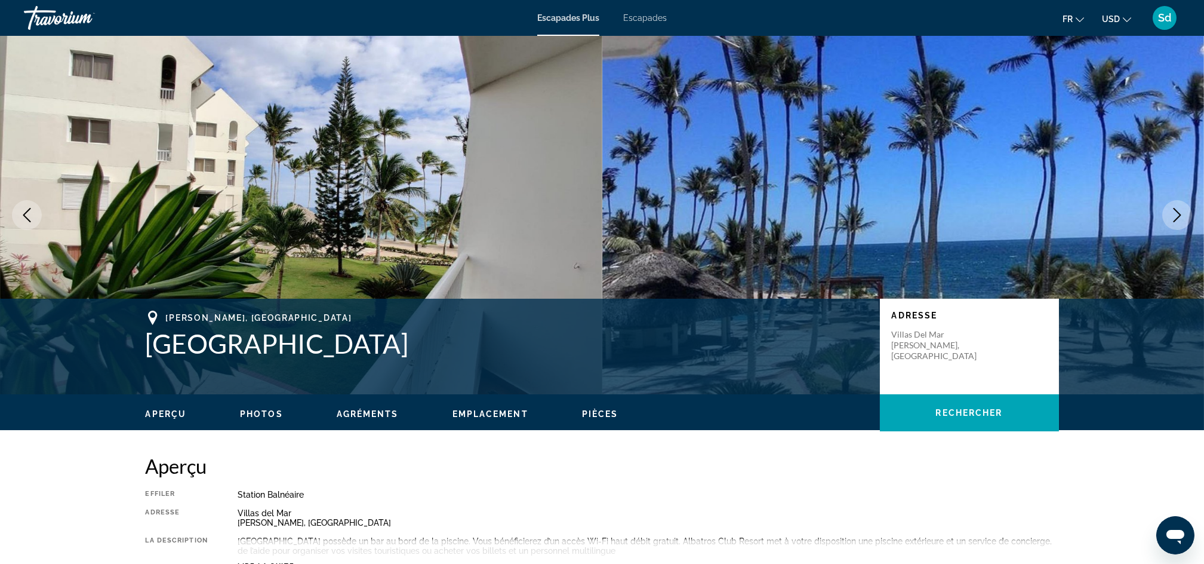
drag, startPoint x: 364, startPoint y: 407, endPoint x: 161, endPoint y: 404, distance: 203.0
click at [161, 404] on div "Aperçu Photos Agréments Emplacement Pièces Rechercher" at bounding box center [602, 412] width 961 height 37
click at [160, 414] on span "Aperçu" at bounding box center [166, 414] width 41 height 10
click at [567, 16] on span "Escapades Plus" at bounding box center [568, 18] width 62 height 10
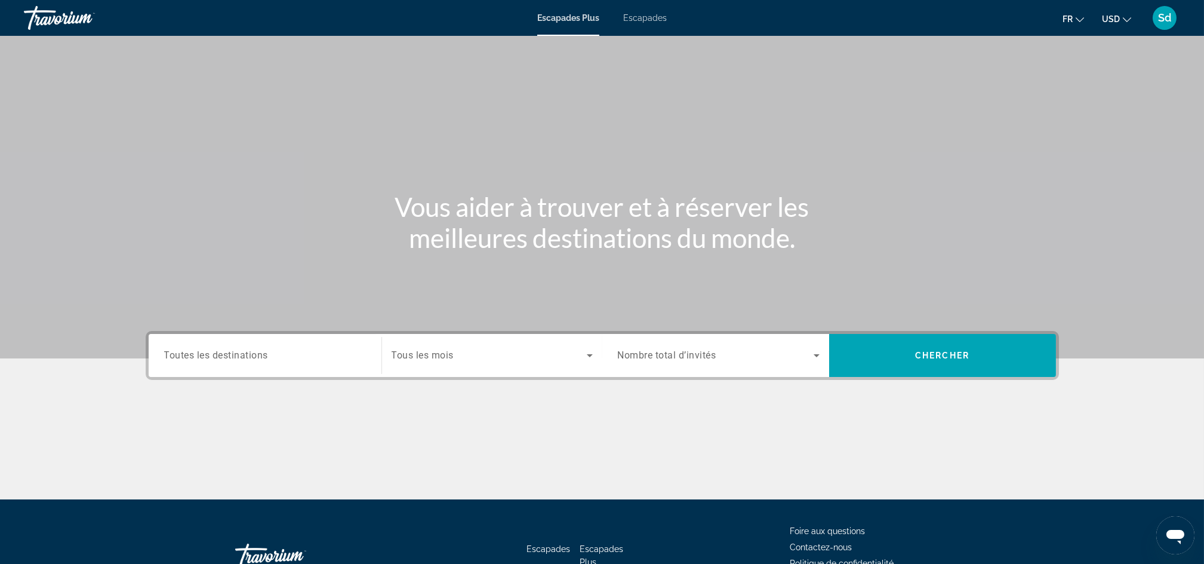
click at [229, 356] on span "Toutes les destinations" at bounding box center [216, 354] width 104 height 11
click at [229, 356] on input "Destination Toutes les destinations" at bounding box center [265, 356] width 202 height 14
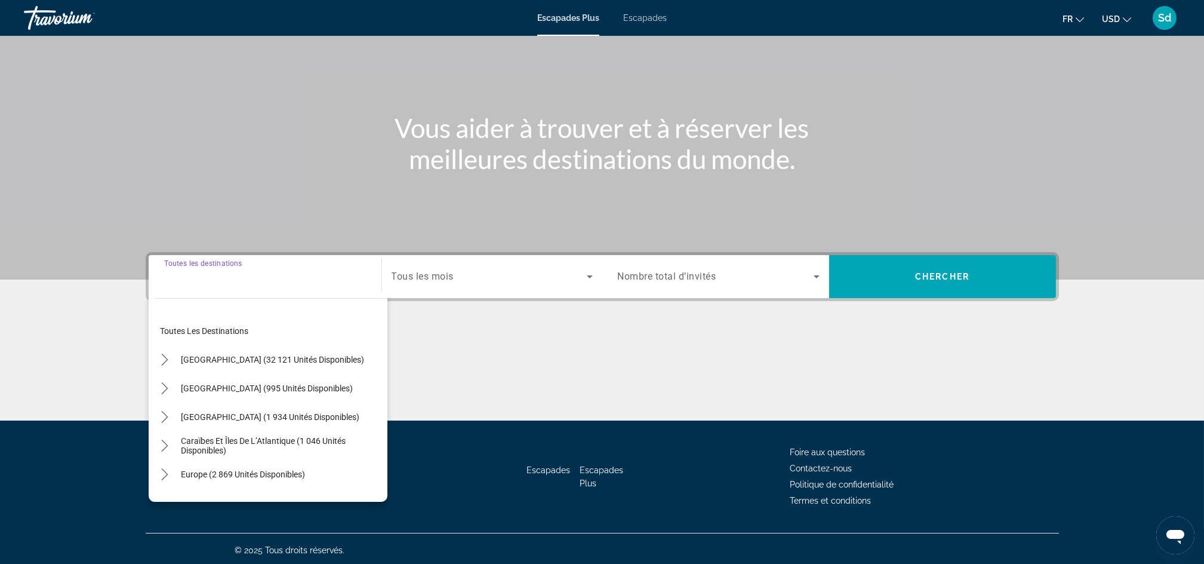
scroll to position [81, 0]
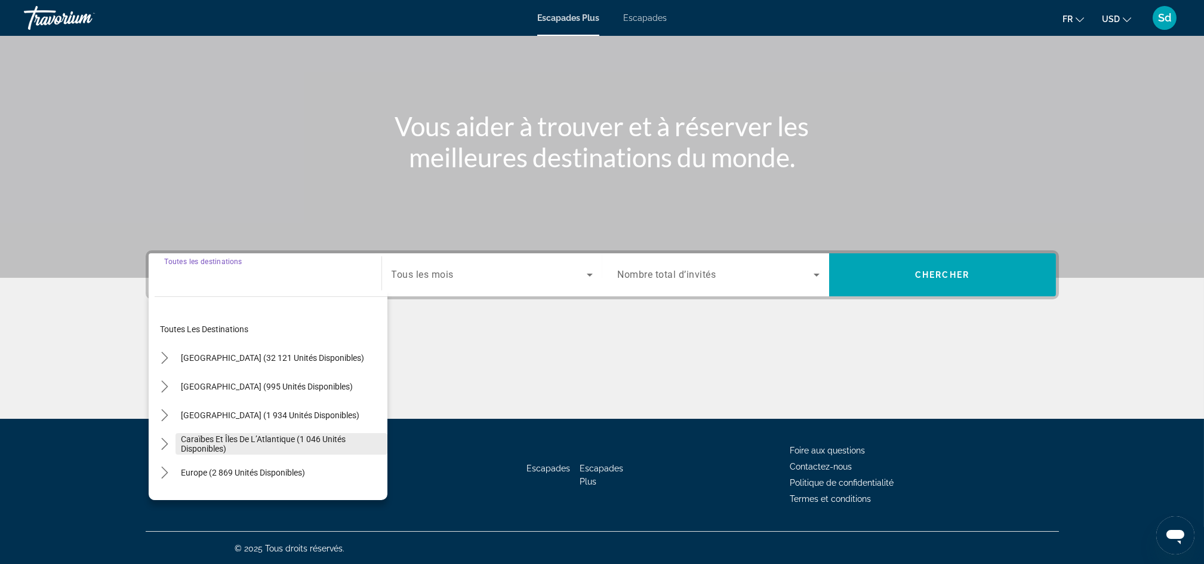
click at [227, 443] on span "Caraïbes et îles de l’Atlantique (1 046 unités disponibles)" at bounding box center [281, 443] width 200 height 19
type input "**********"
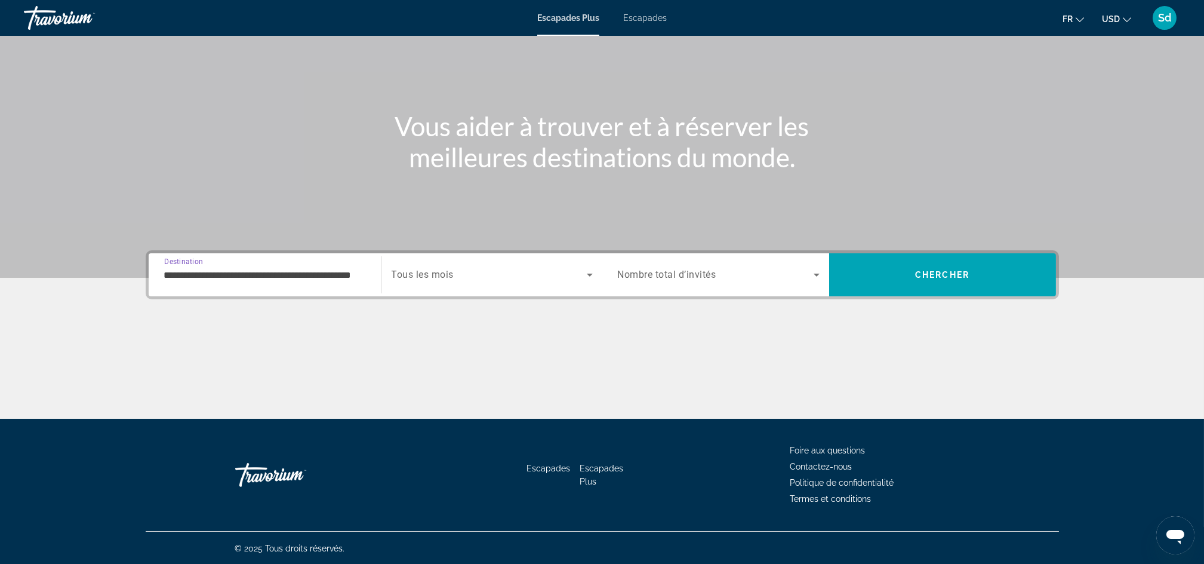
click at [587, 282] on div "Widget de recherche" at bounding box center [492, 274] width 201 height 33
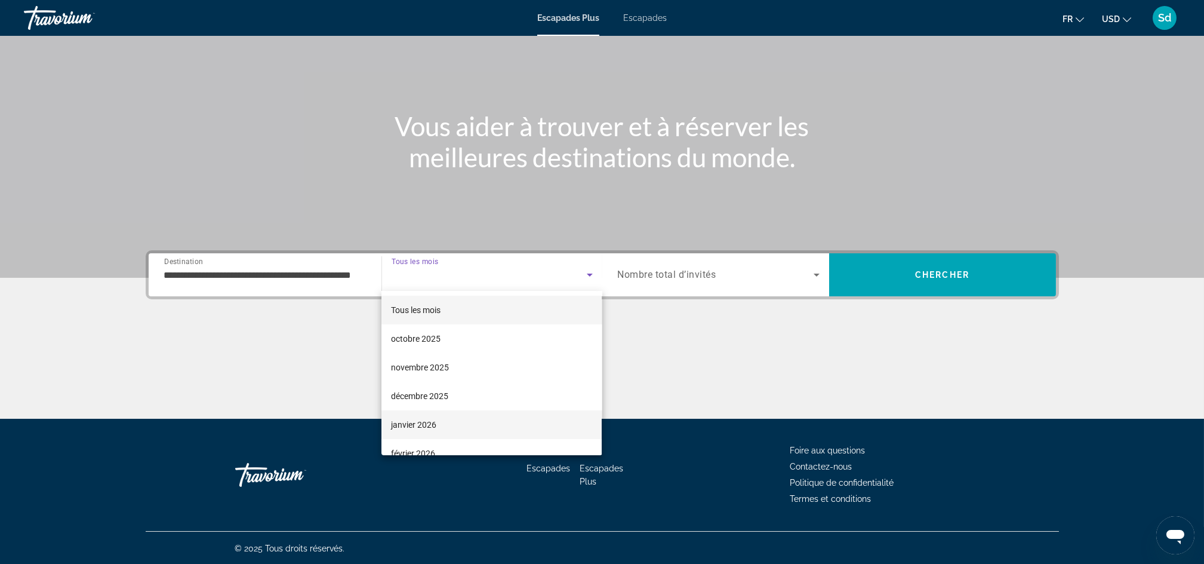
click at [433, 423] on font "janvier 2026" at bounding box center [413, 425] width 45 height 10
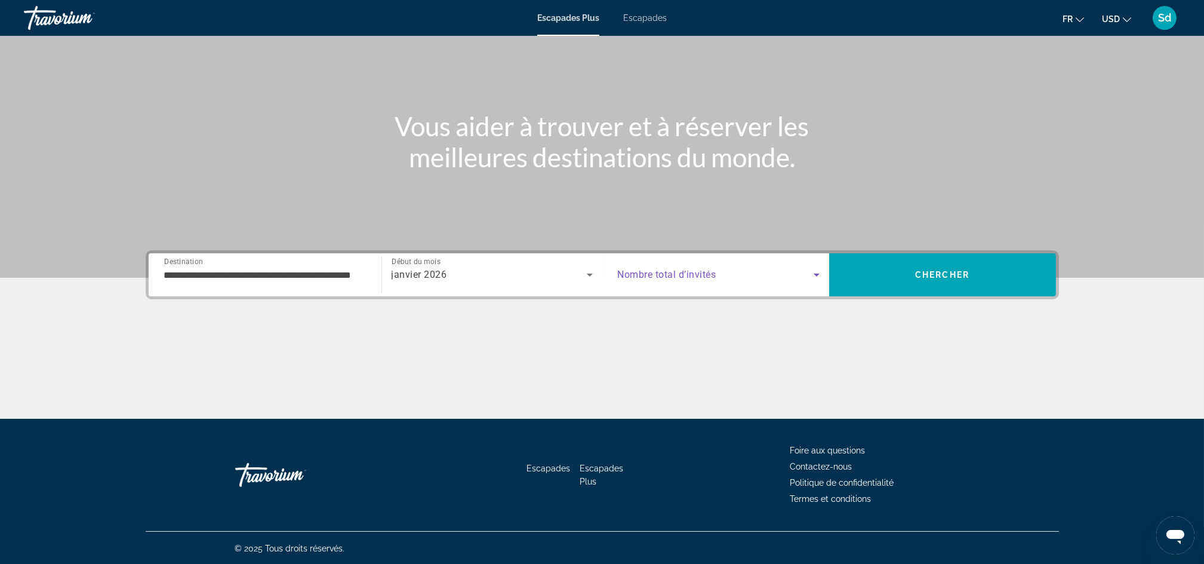
click at [816, 274] on icon "Widget de recherche" at bounding box center [817, 274] width 6 height 3
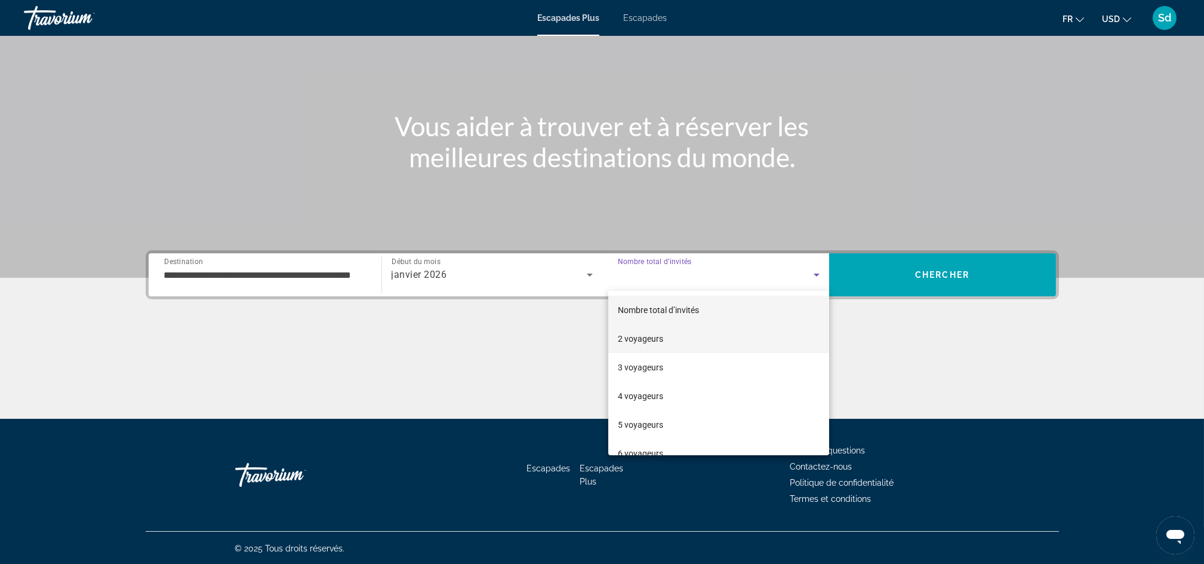
click at [666, 339] on mat-option "2 voyageurs" at bounding box center [718, 338] width 221 height 29
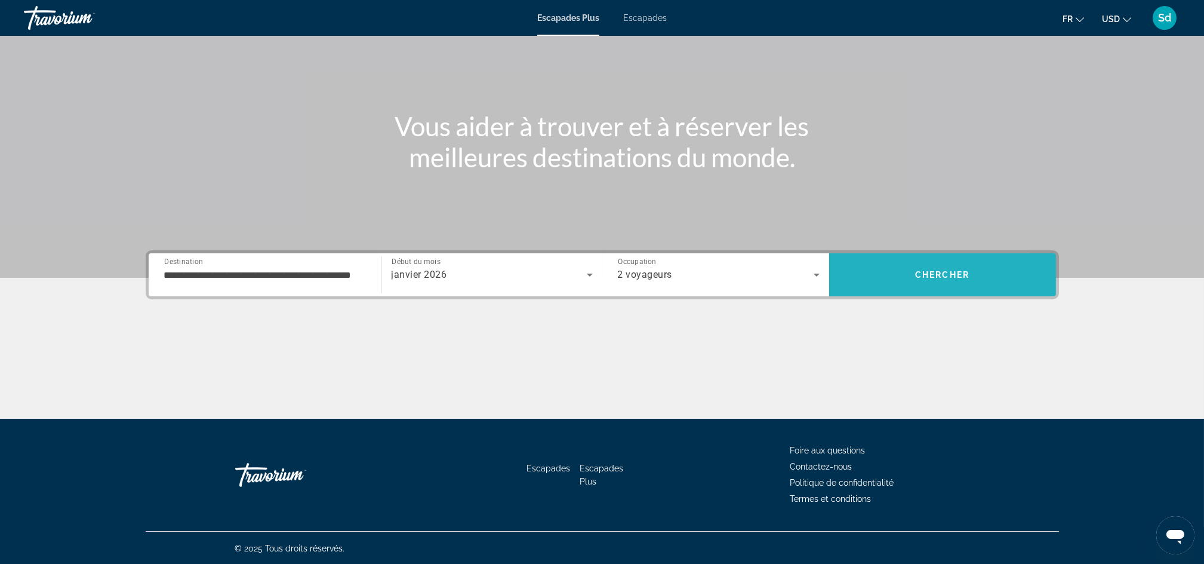
drag, startPoint x: 922, startPoint y: 272, endPoint x: 893, endPoint y: 281, distance: 31.3
click at [893, 281] on span "Rechercher" at bounding box center [942, 274] width 227 height 29
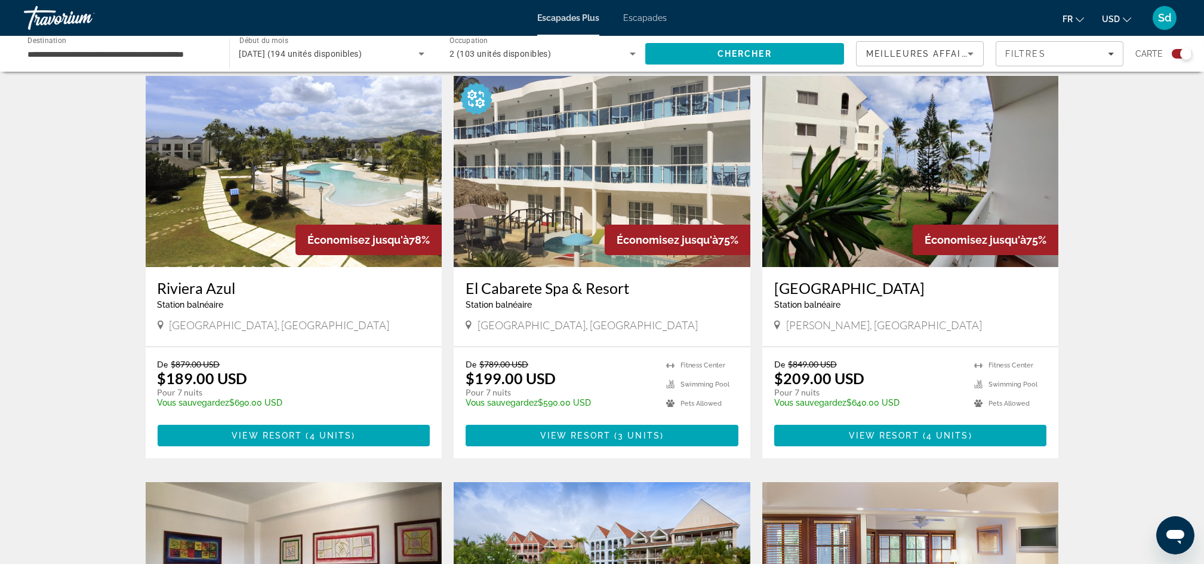
scroll to position [374, 0]
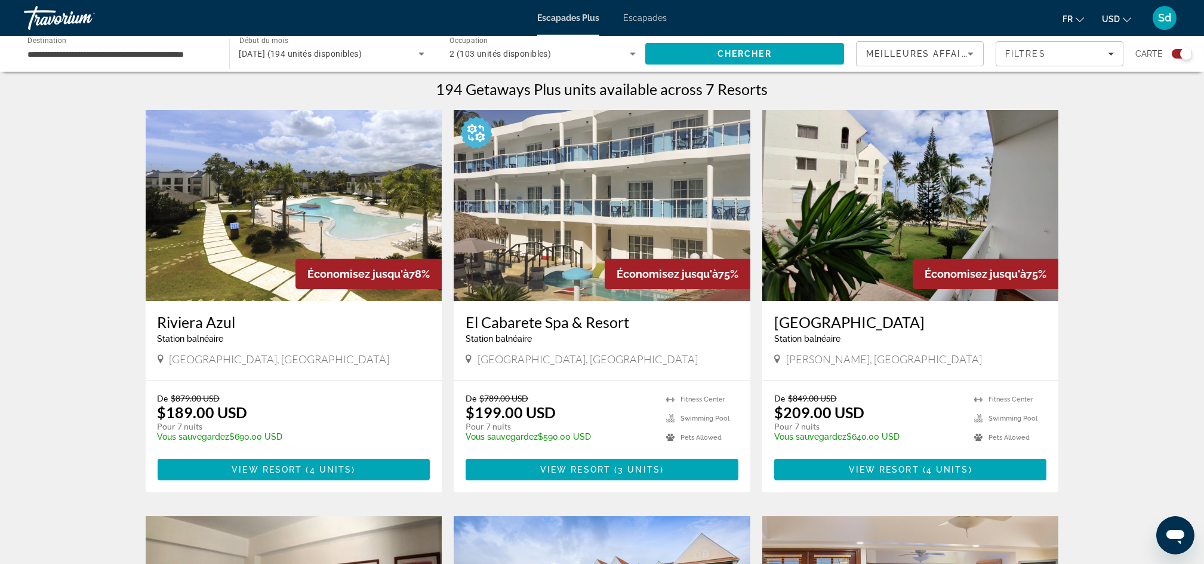
click at [857, 179] on img "Contenu principal" at bounding box center [910, 205] width 297 height 191
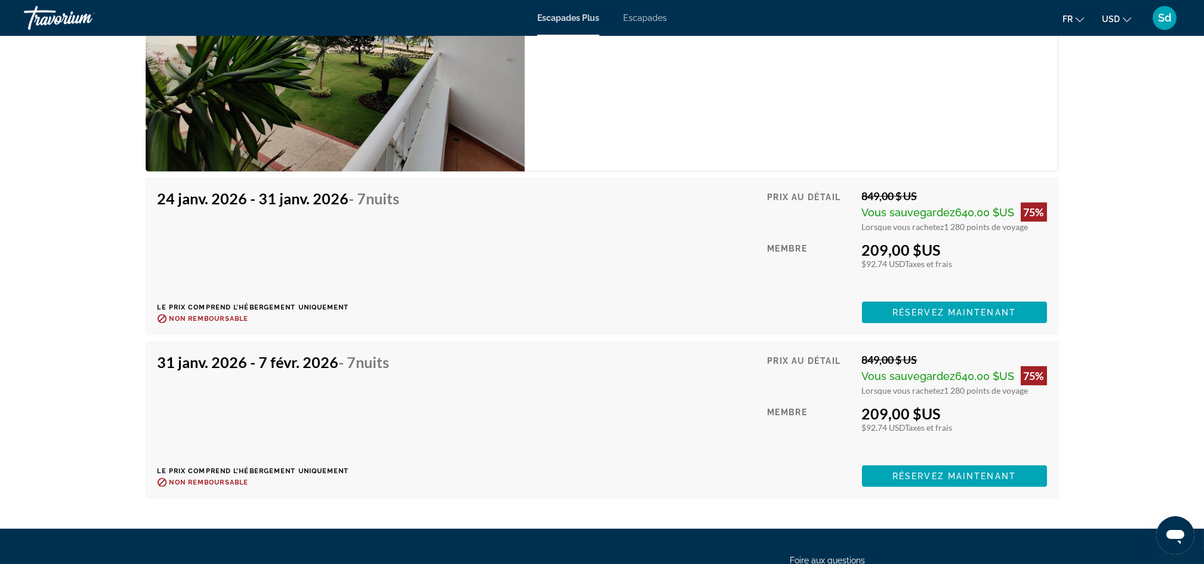
scroll to position [2032, 0]
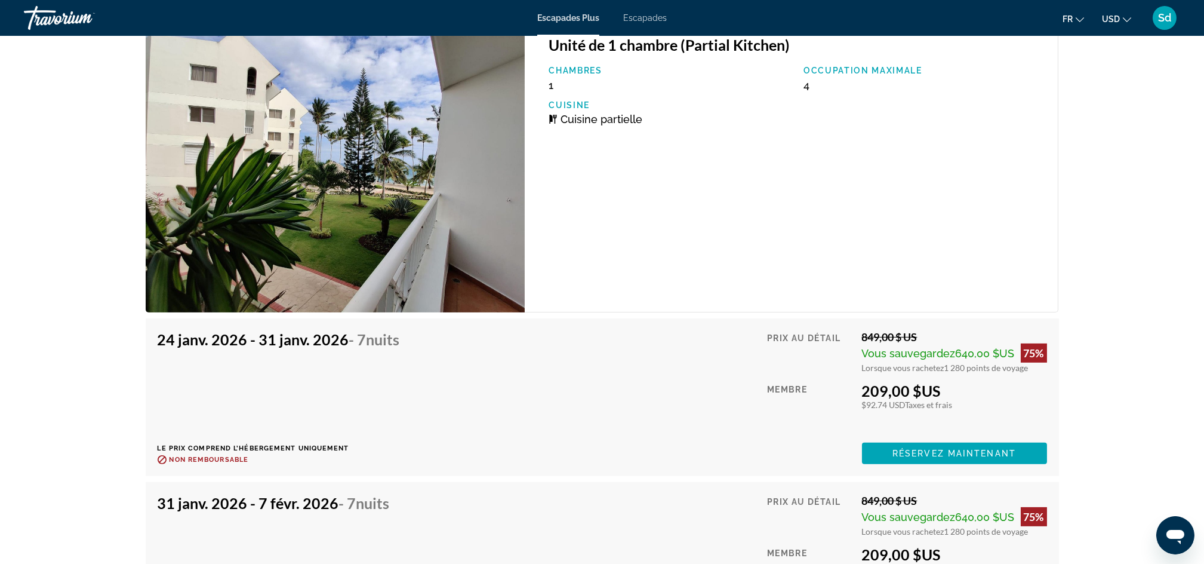
scroll to position [1882, 0]
